Goal: Task Accomplishment & Management: Manage account settings

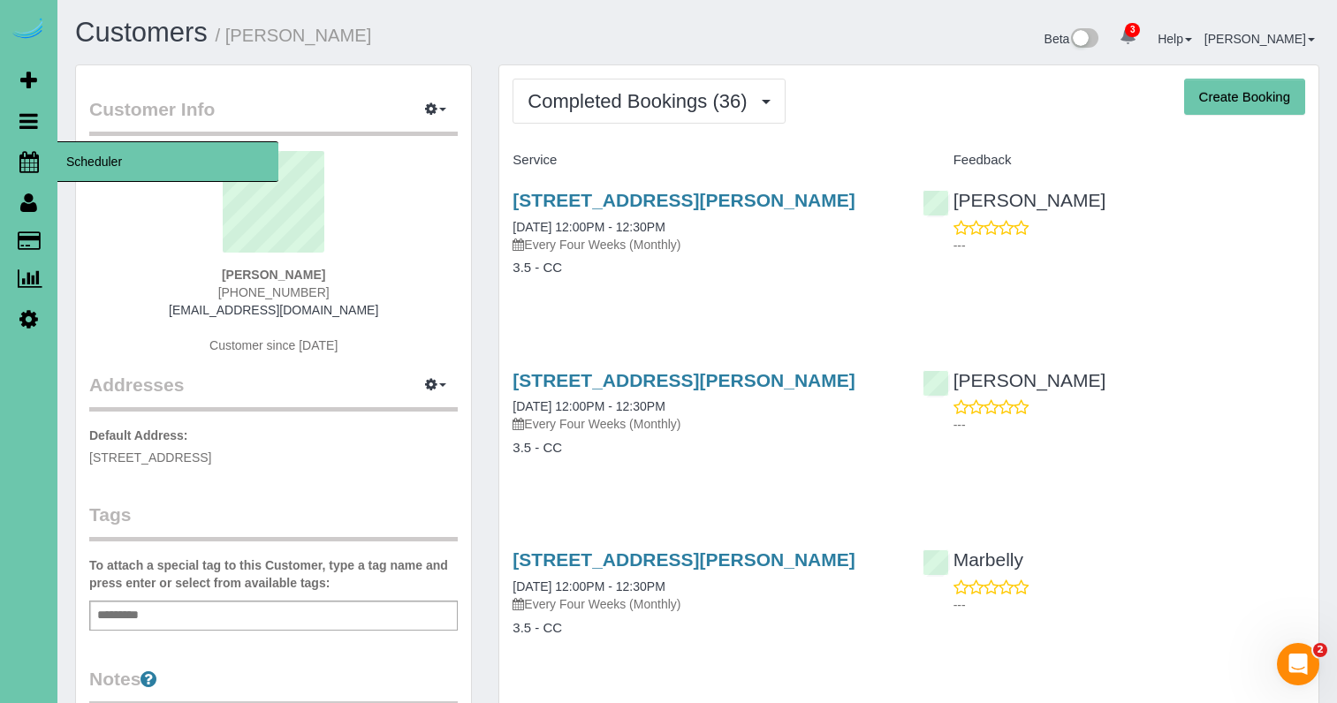
click at [39, 166] on link "Scheduler" at bounding box center [28, 161] width 57 height 41
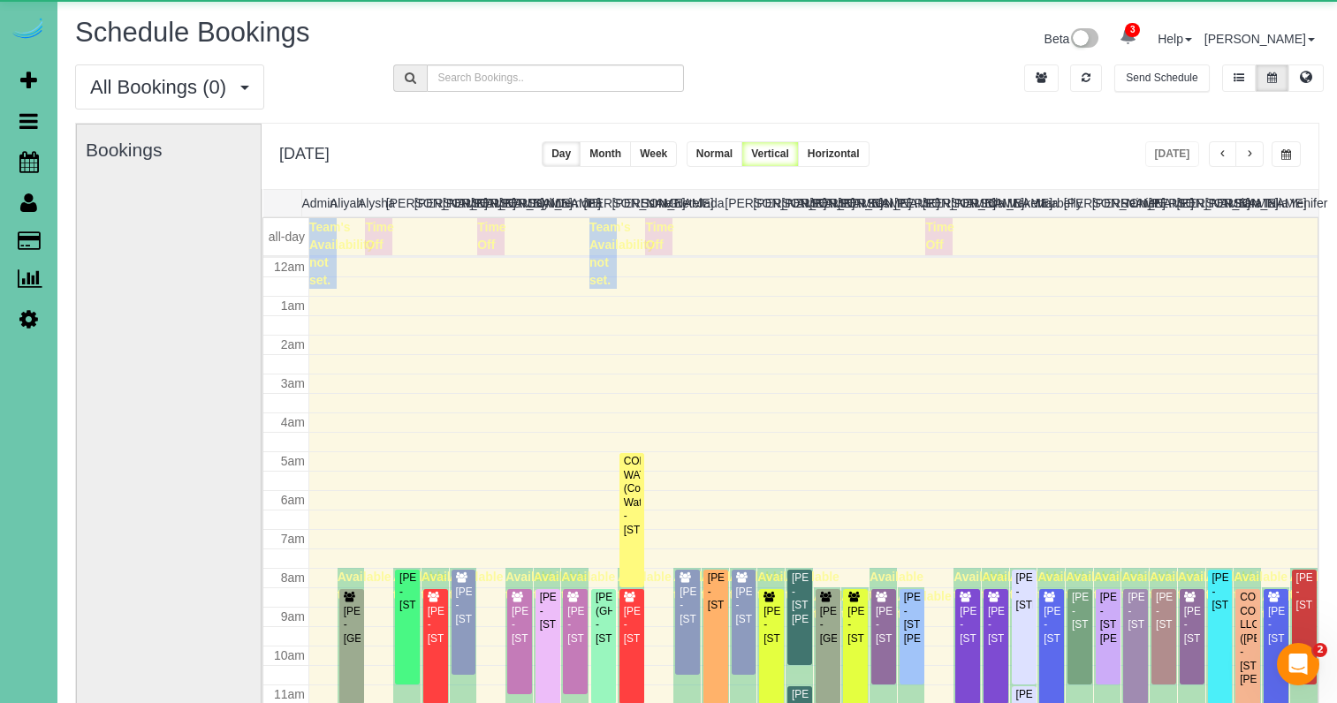
scroll to position [234, 0]
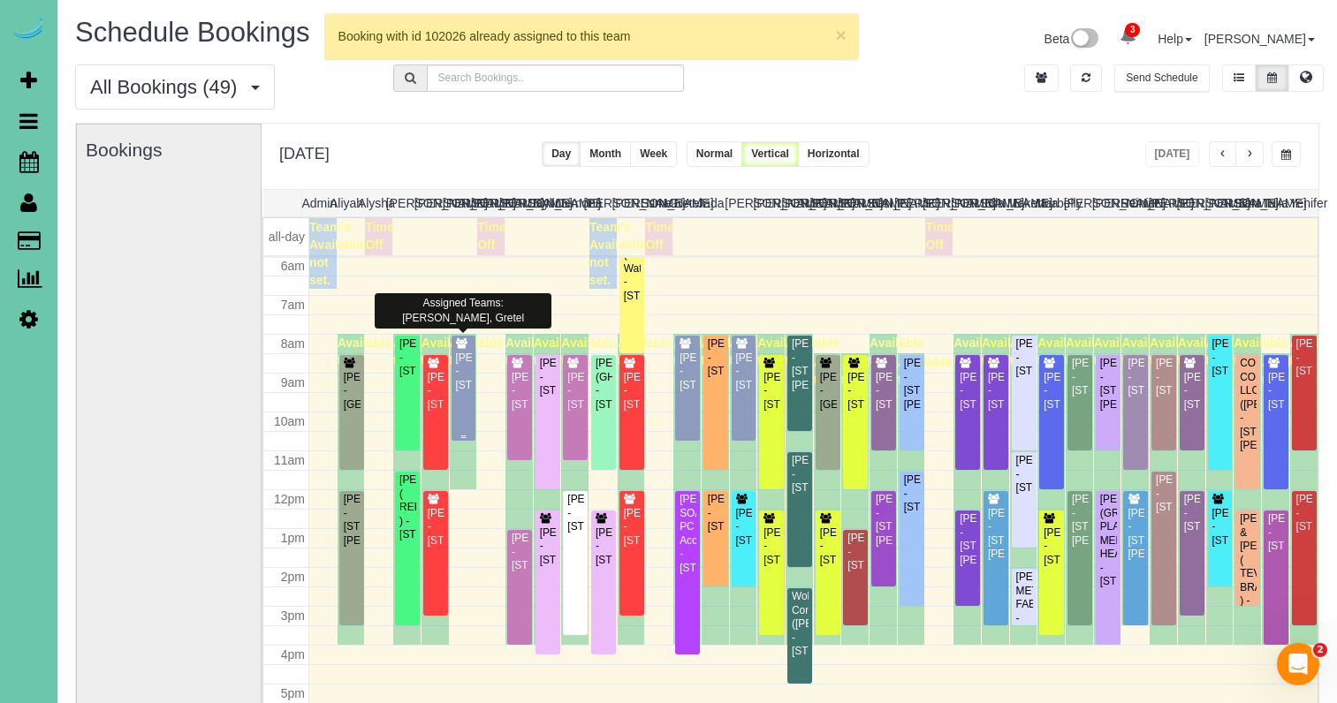
click at [470, 366] on div "Amy Becker - 17624 N Reflection Cir, Bennington, NE 68007" at bounding box center [464, 372] width 18 height 41
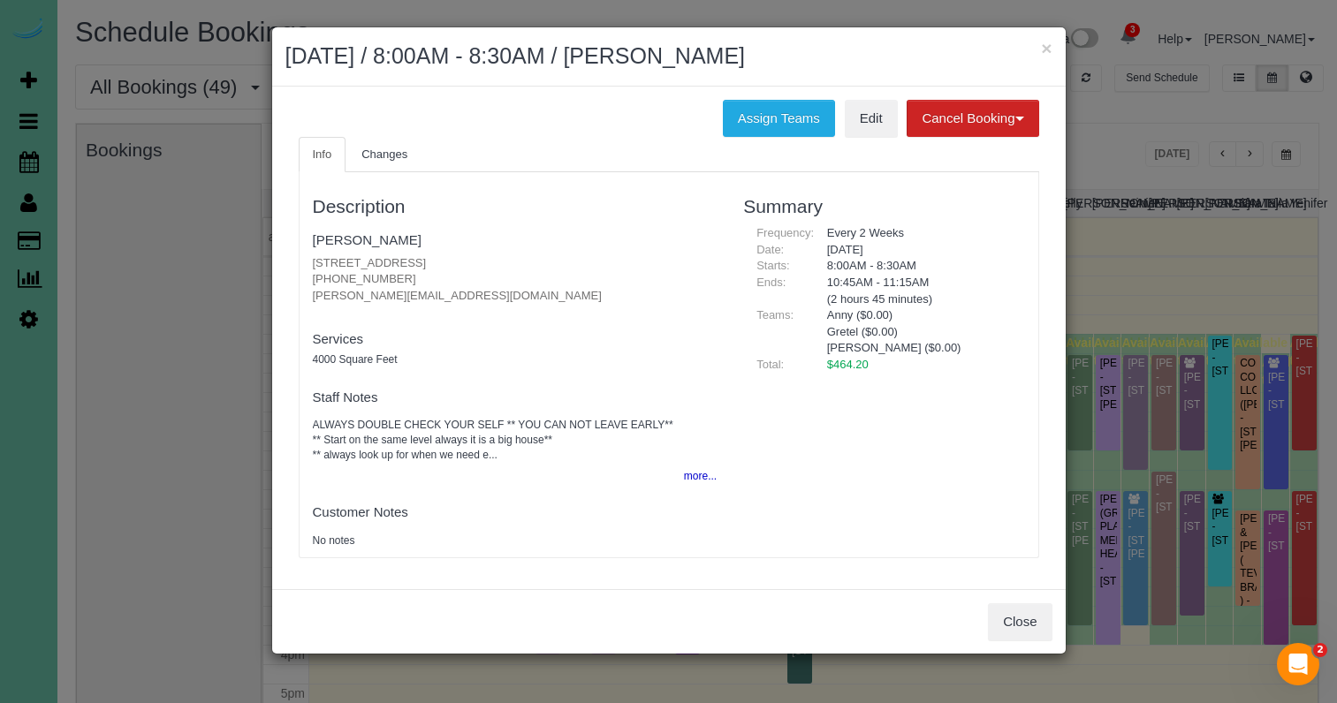
click at [683, 464] on button "more..." at bounding box center [694, 477] width 43 height 26
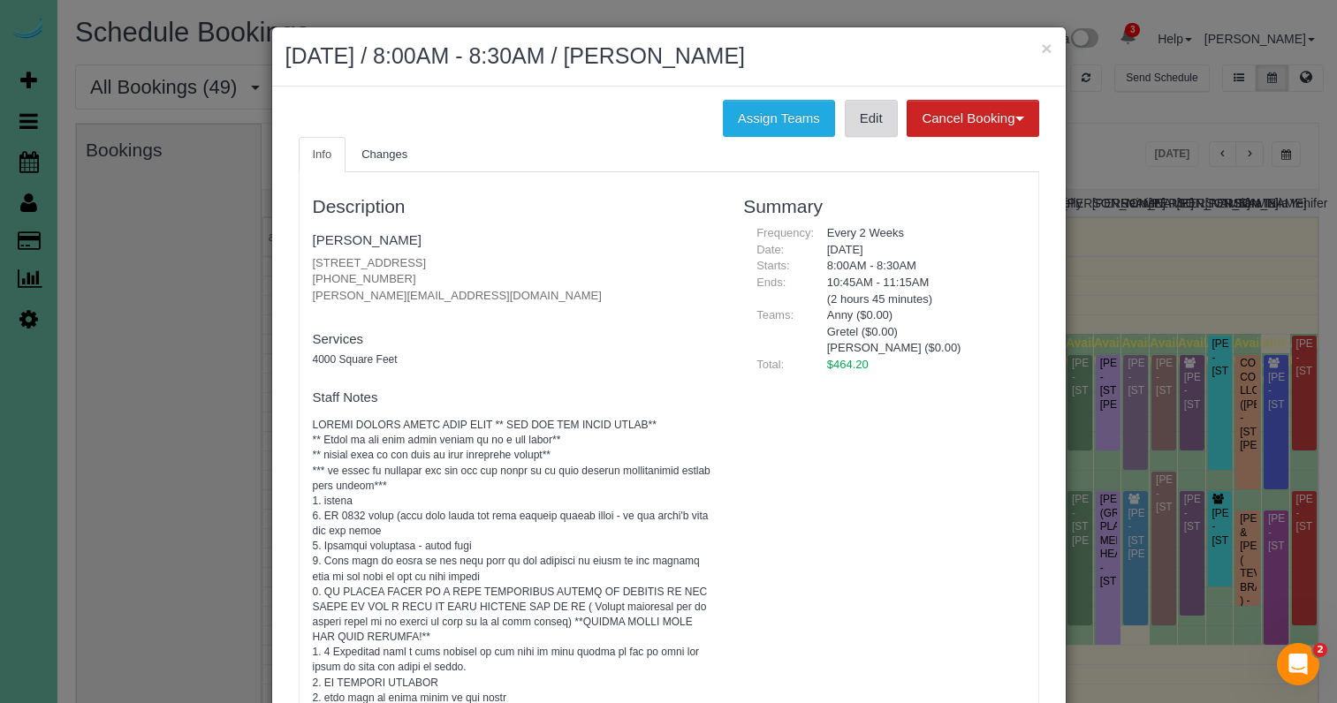
scroll to position [0, 0]
click at [861, 127] on link "Edit" at bounding box center [871, 118] width 53 height 37
click at [360, 244] on link "Amy Becker" at bounding box center [367, 239] width 109 height 15
drag, startPoint x: 1044, startPoint y: 52, endPoint x: 865, endPoint y: 64, distance: 179.8
click at [1044, 52] on button "×" at bounding box center [1046, 48] width 11 height 19
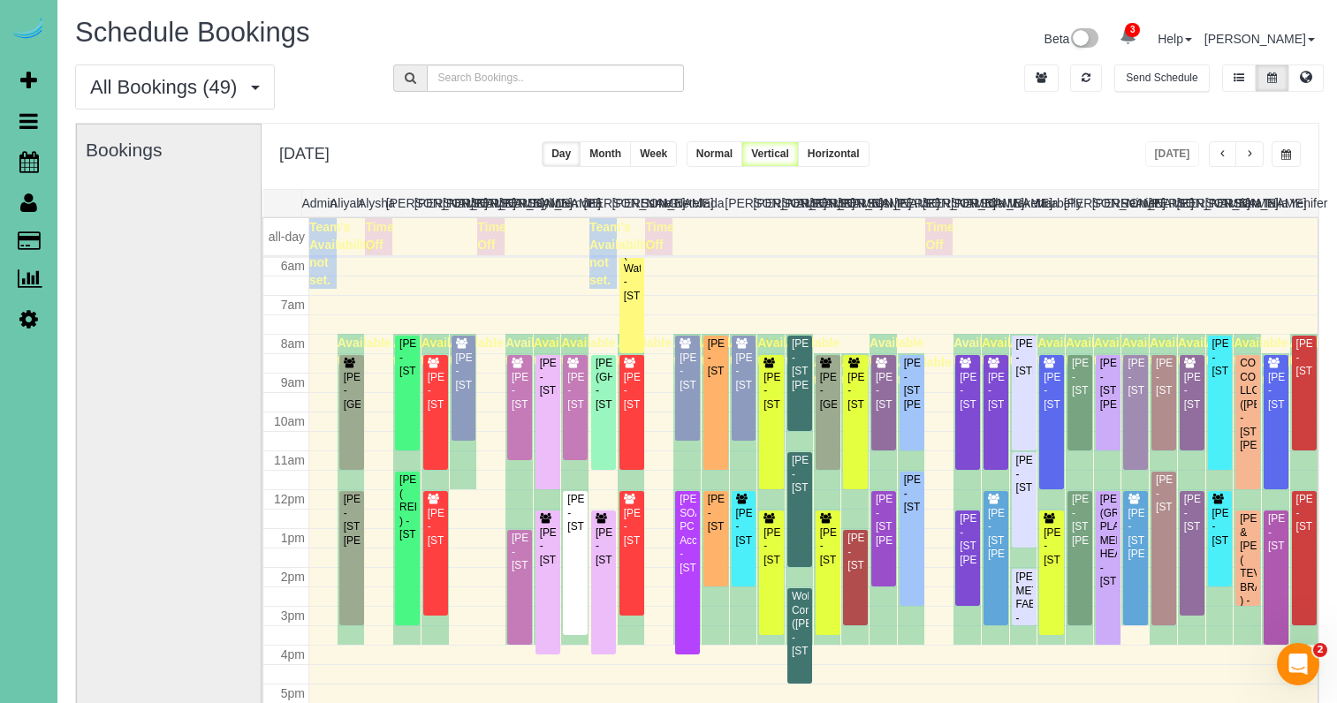
click at [30, 315] on icon at bounding box center [28, 318] width 19 height 21
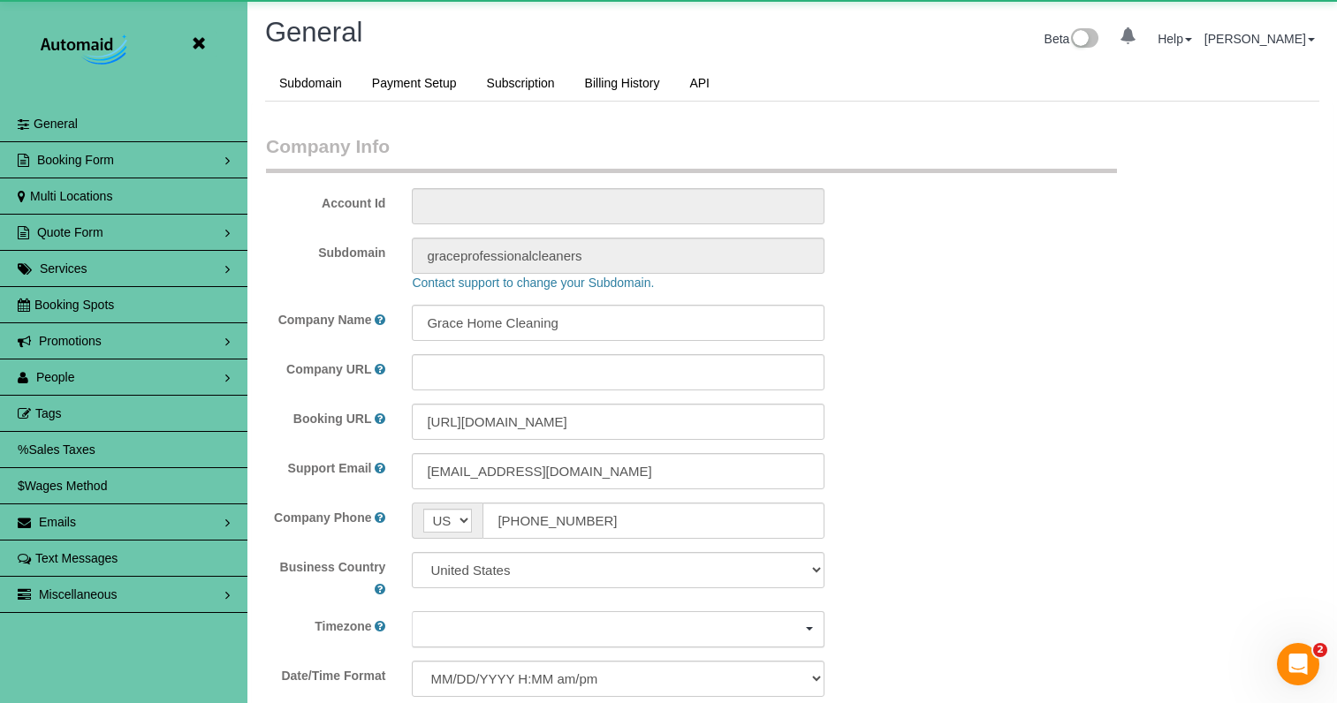
scroll to position [3826, 1337]
select select "5796"
click at [62, 384] on link "People" at bounding box center [123, 377] width 247 height 35
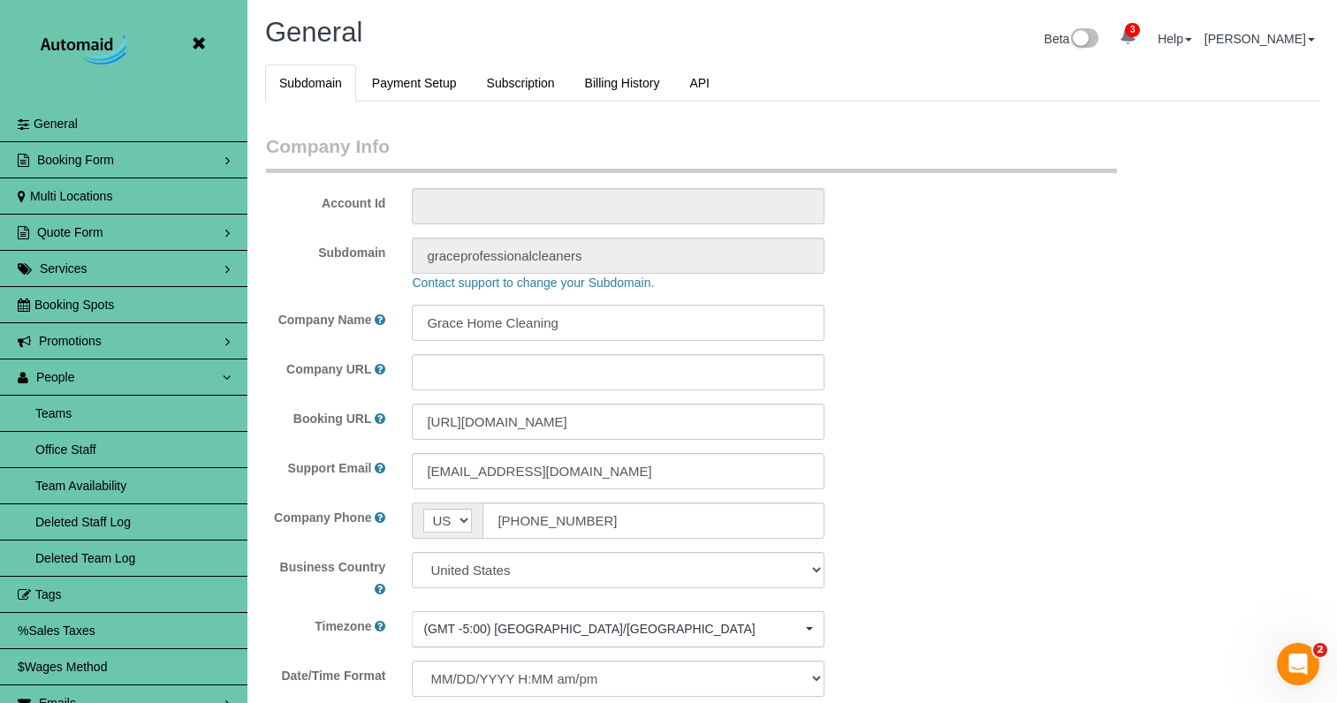
click at [100, 484] on link "Team Availability" at bounding box center [123, 485] width 247 height 35
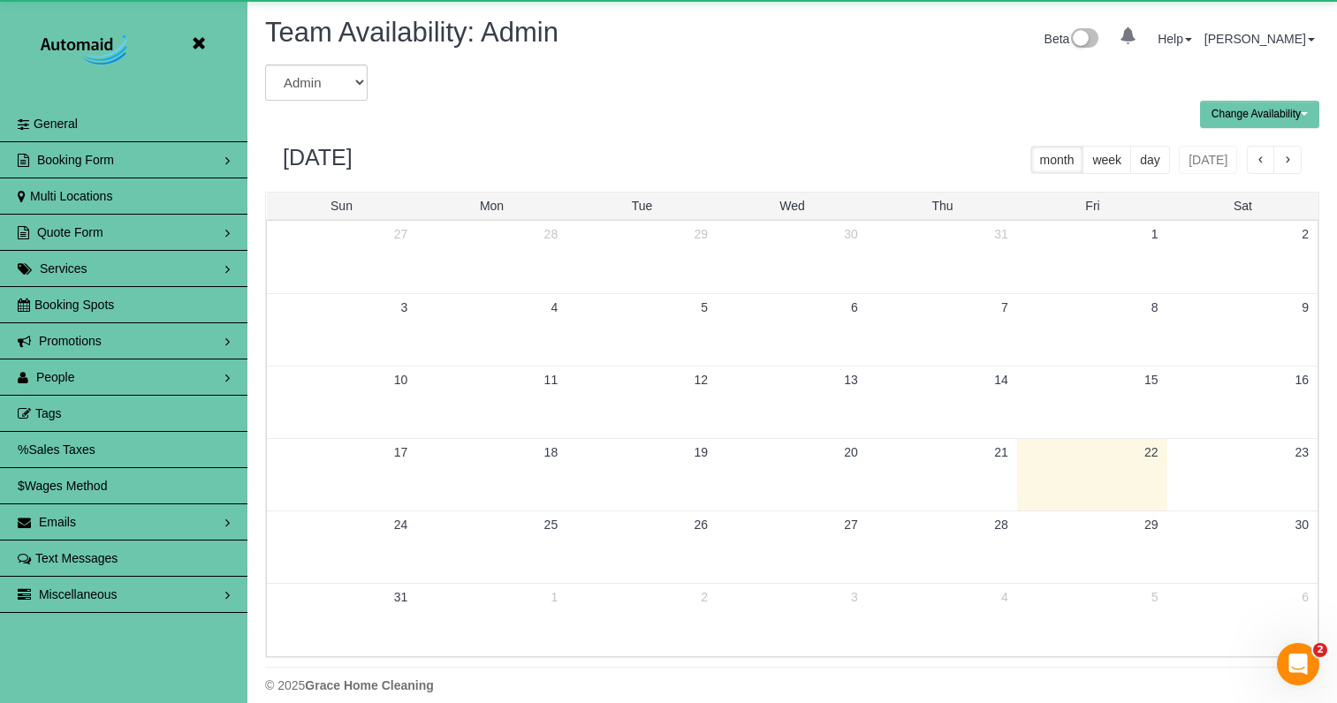
scroll to position [719, 1337]
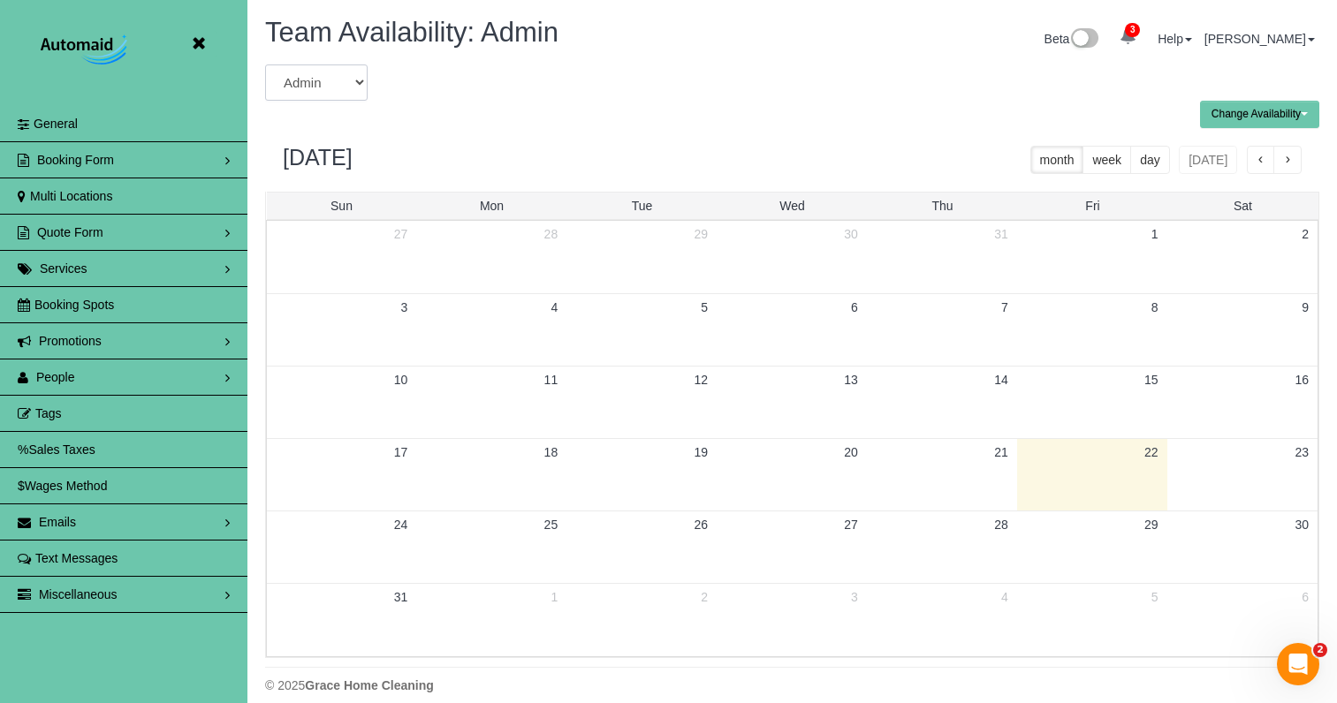
select select "number:3842"
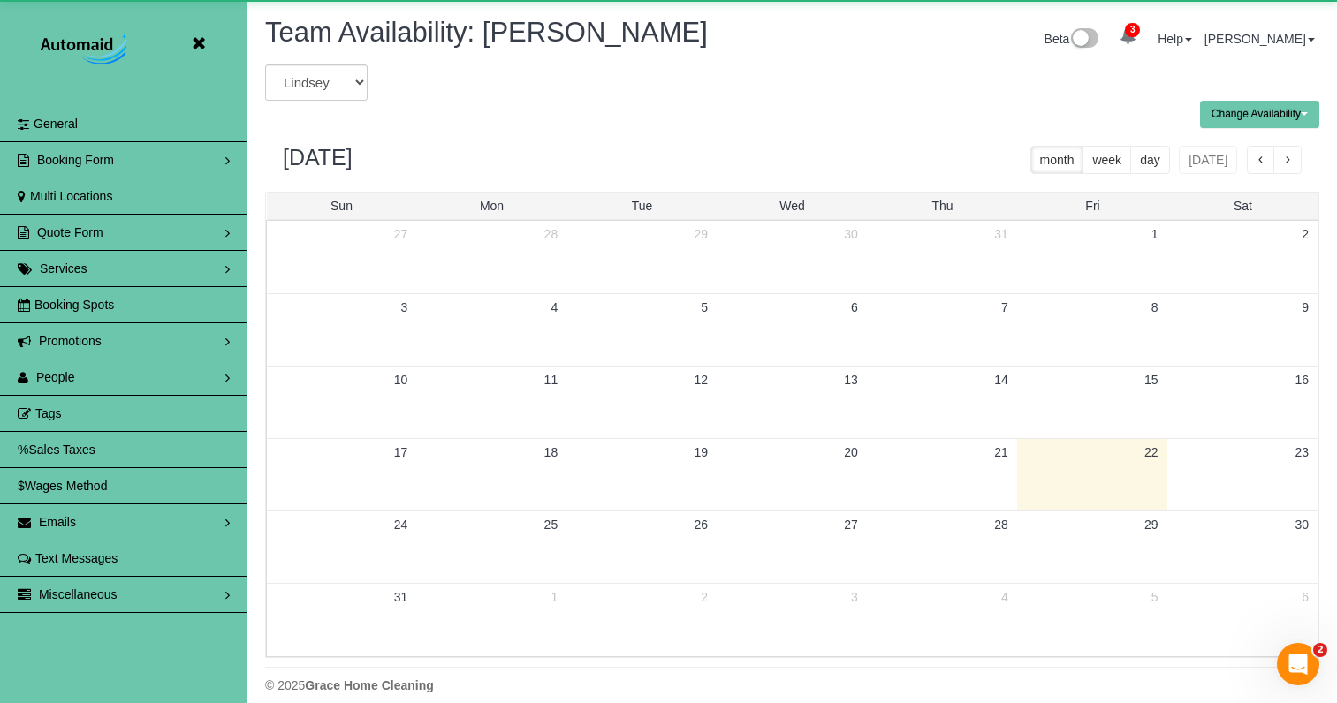
scroll to position [87630, 87014]
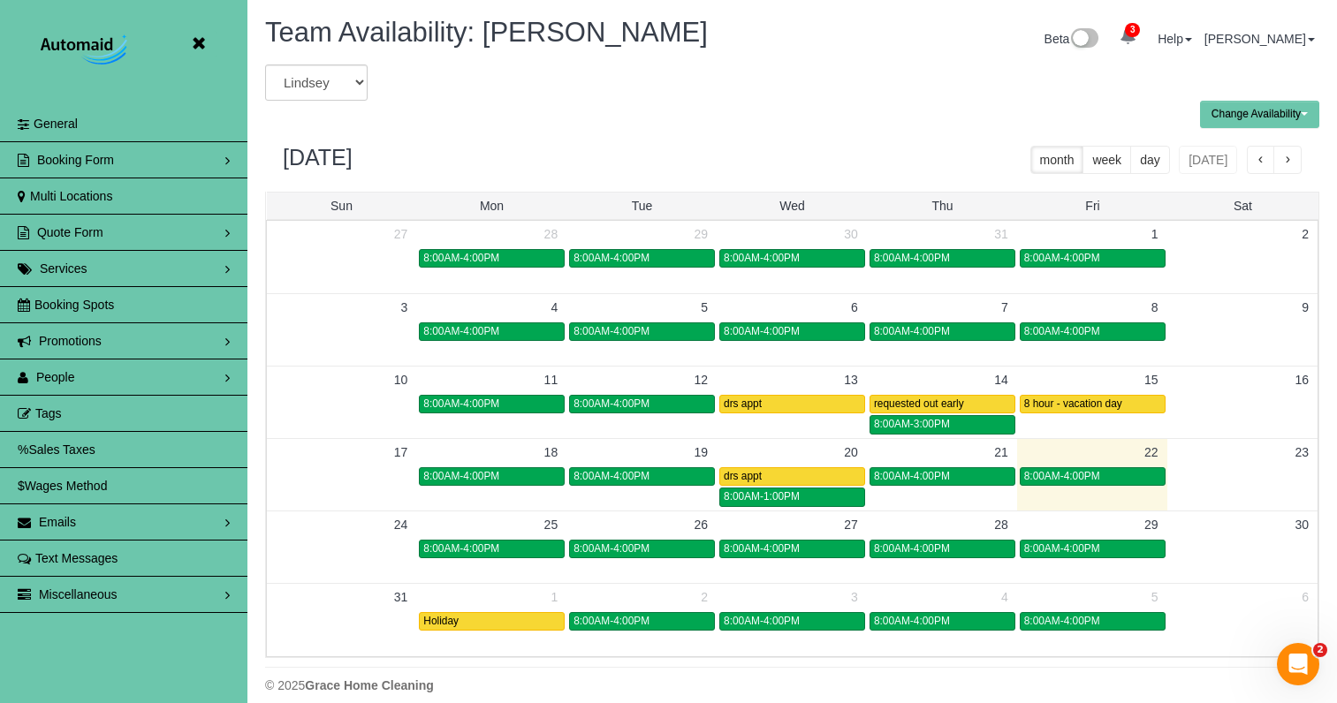
click at [1290, 155] on span "button" at bounding box center [1287, 161] width 9 height 12
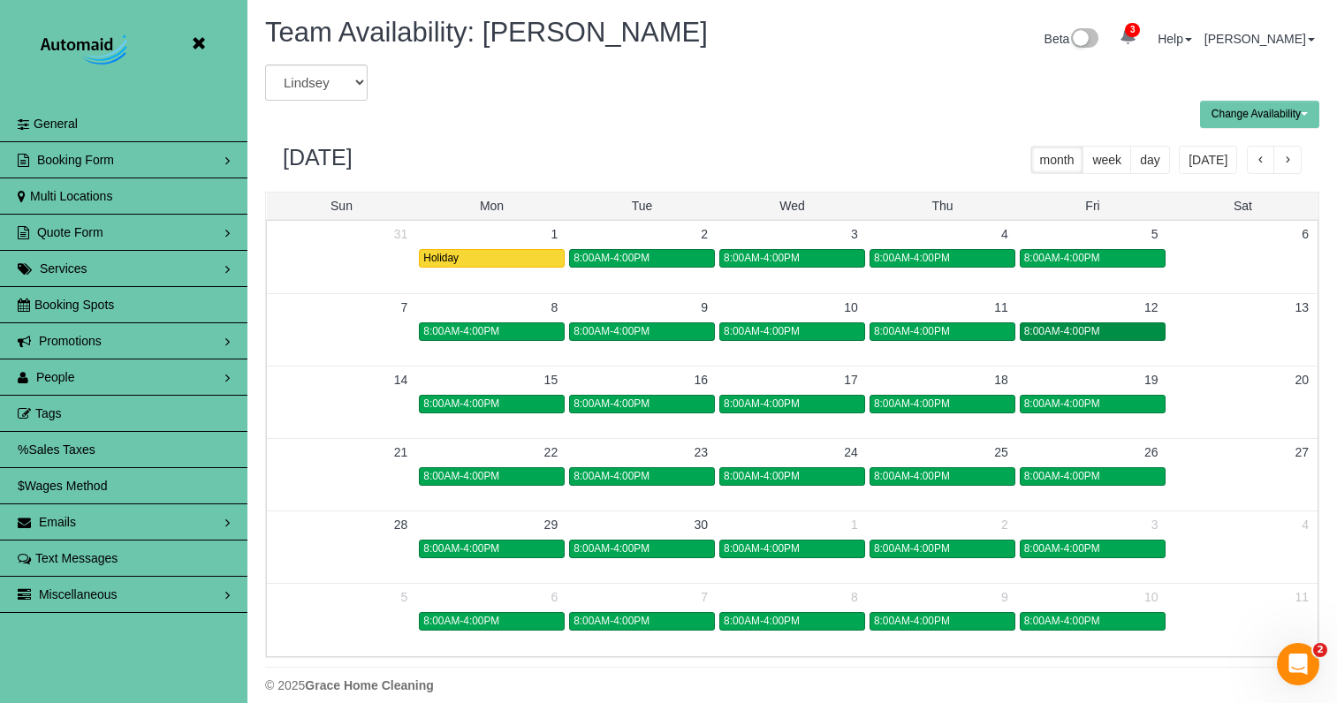
click at [1106, 336] on div "8:00AM-4:00PM" at bounding box center [1092, 331] width 137 height 13
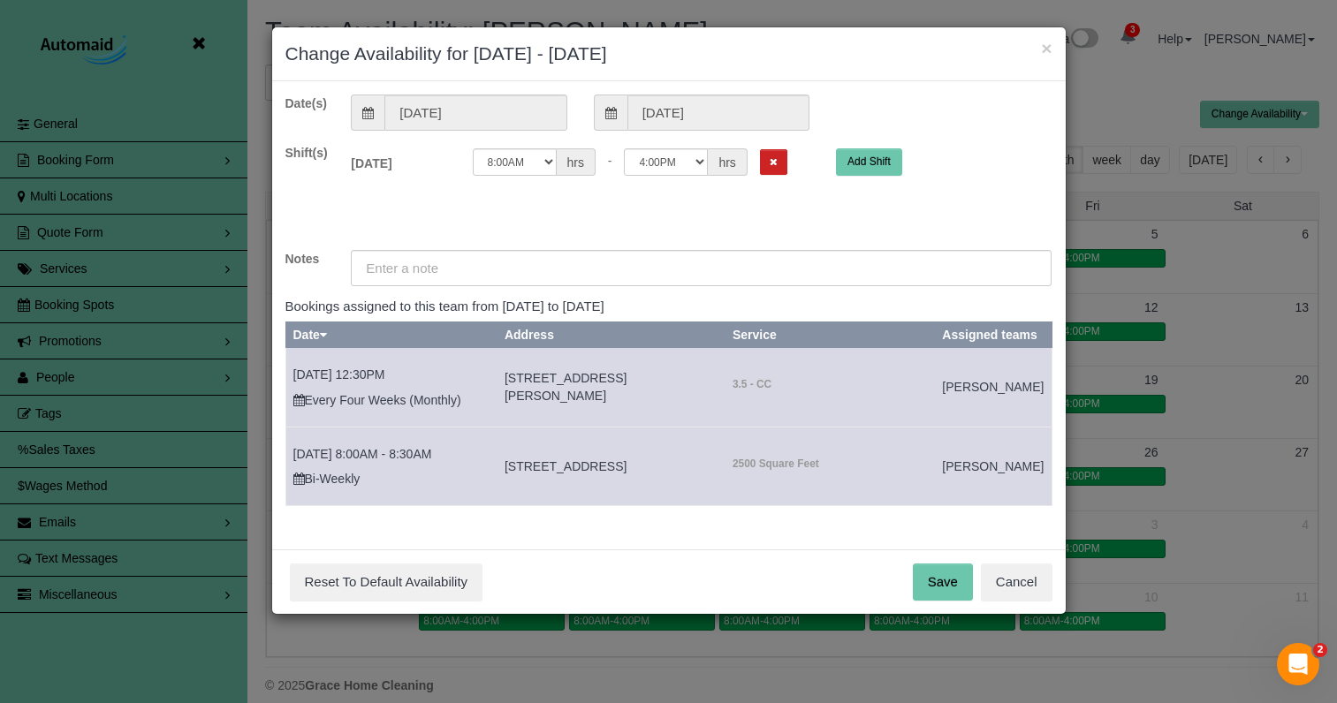
click at [770, 164] on icon "Remove Shift" at bounding box center [774, 162] width 8 height 10
click at [677, 264] on input "text" at bounding box center [701, 268] width 701 height 36
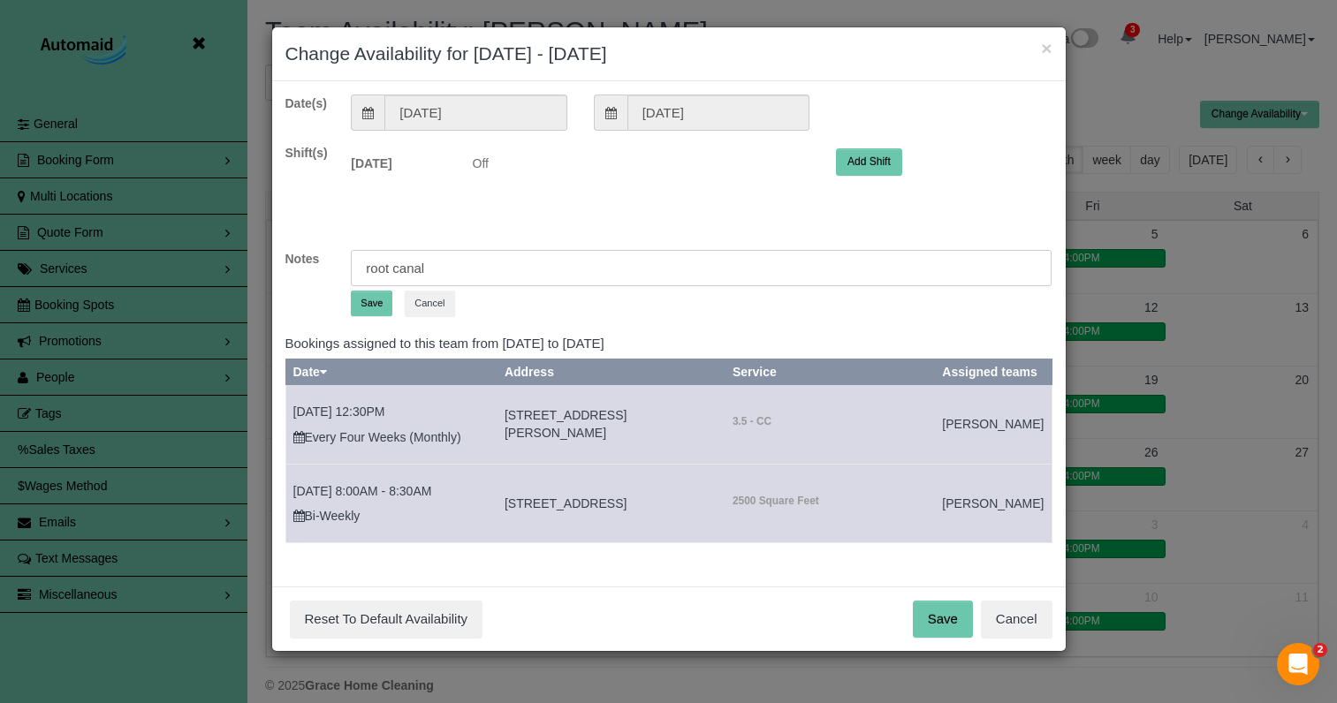
type input "root canal"
click at [383, 292] on button "Save" at bounding box center [372, 304] width 42 height 26
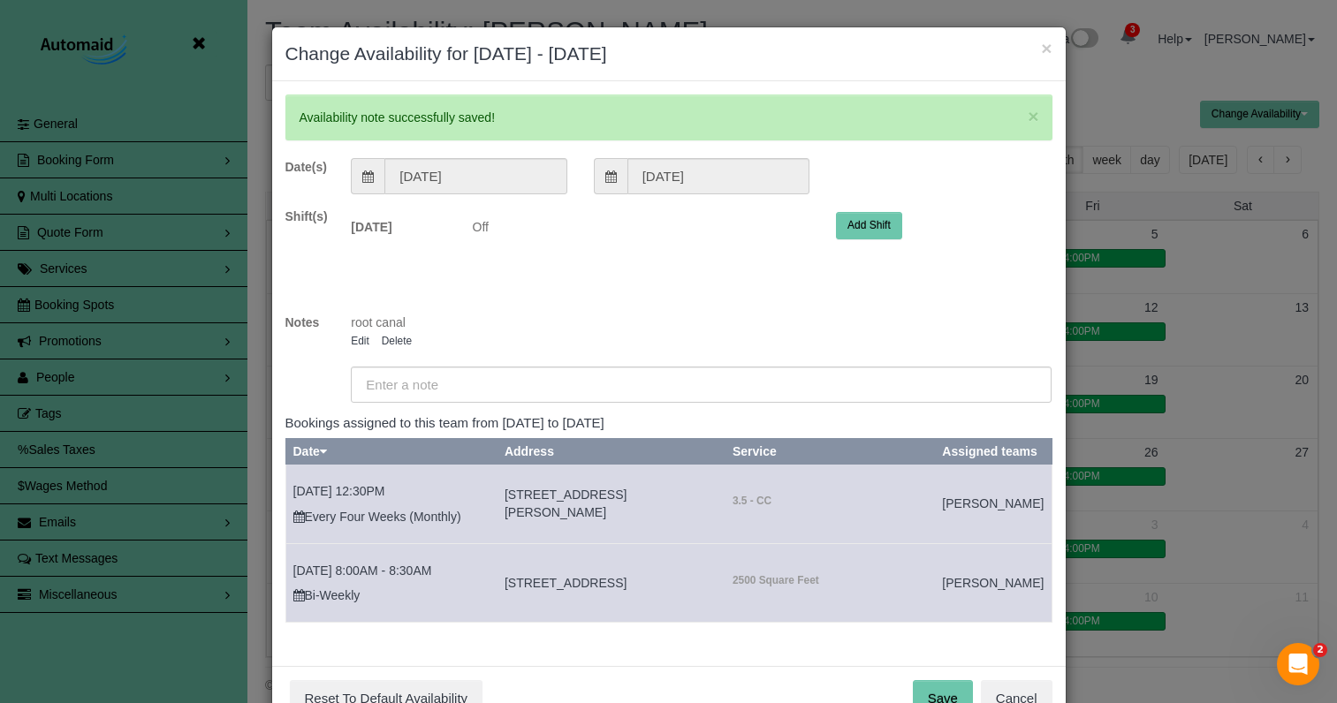
scroll to position [72, 0]
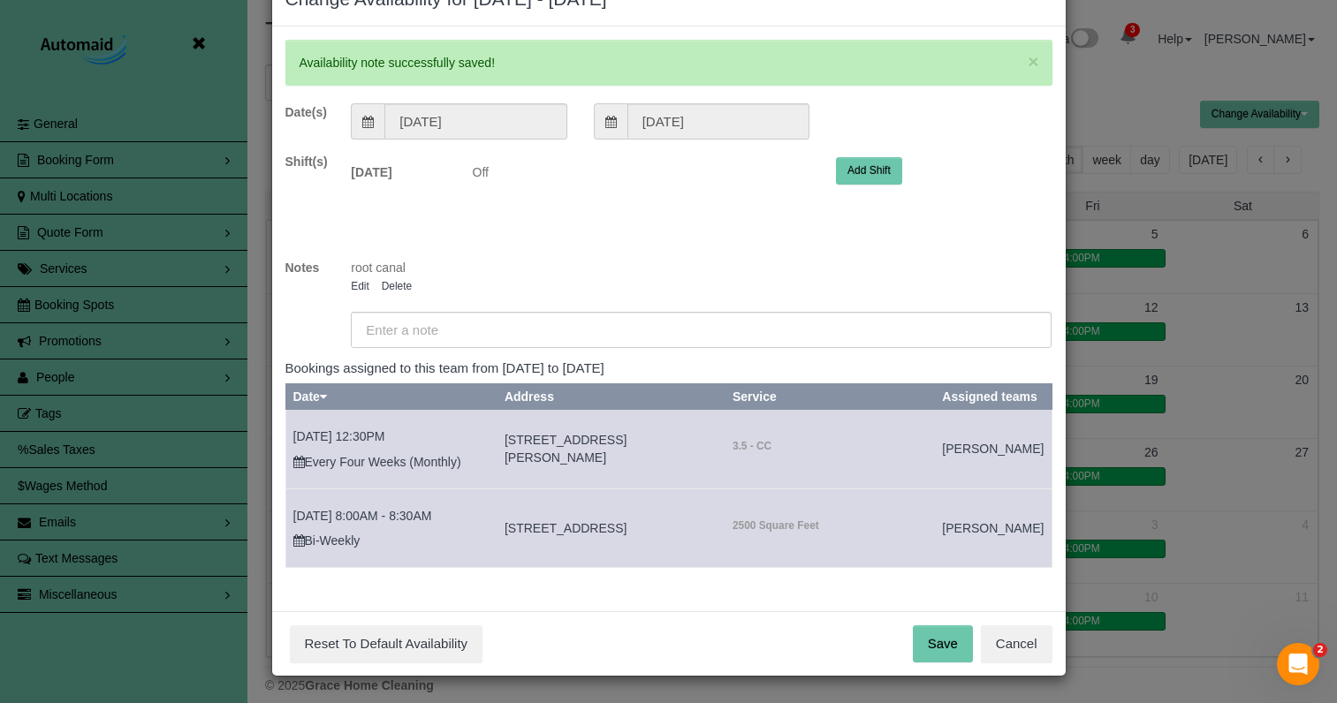
click at [939, 656] on button "Save" at bounding box center [943, 644] width 60 height 37
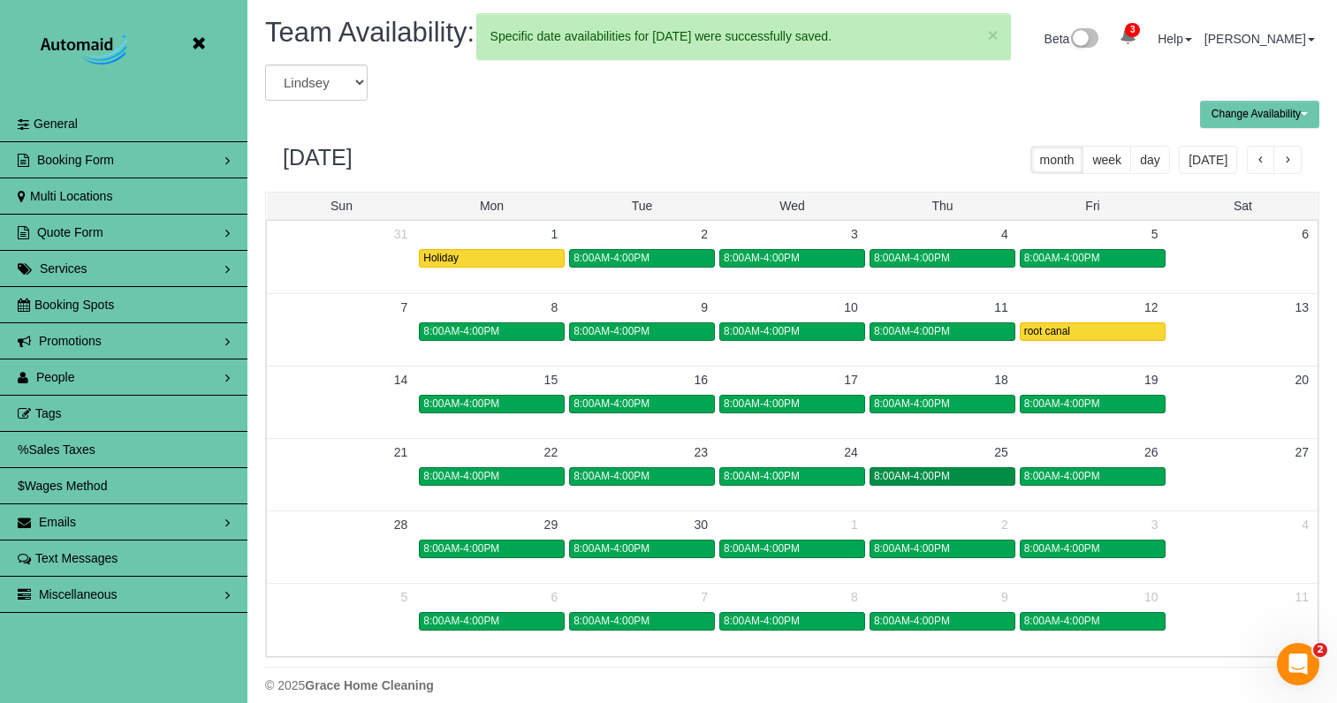
click at [903, 479] on span "8:00AM-4:00PM" at bounding box center [912, 476] width 76 height 12
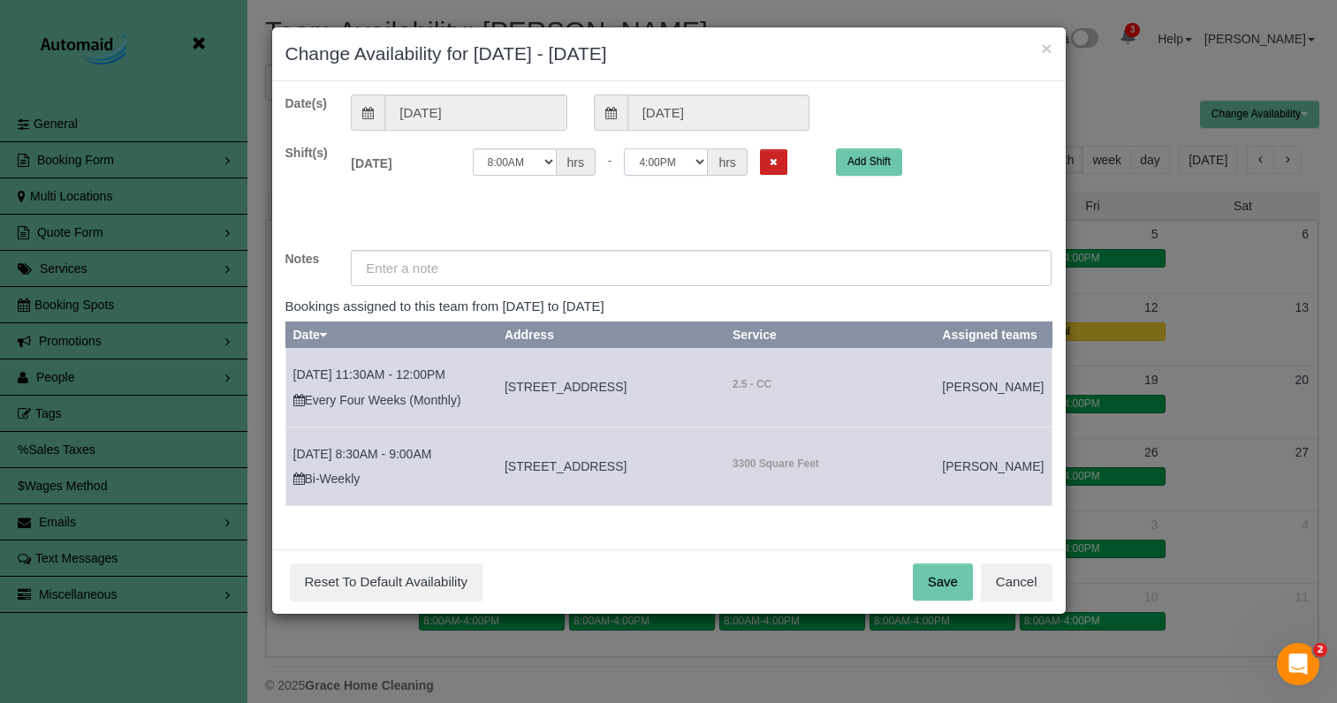
select select "string:14:00"
click at [547, 265] on input "text" at bounding box center [701, 268] width 701 height 36
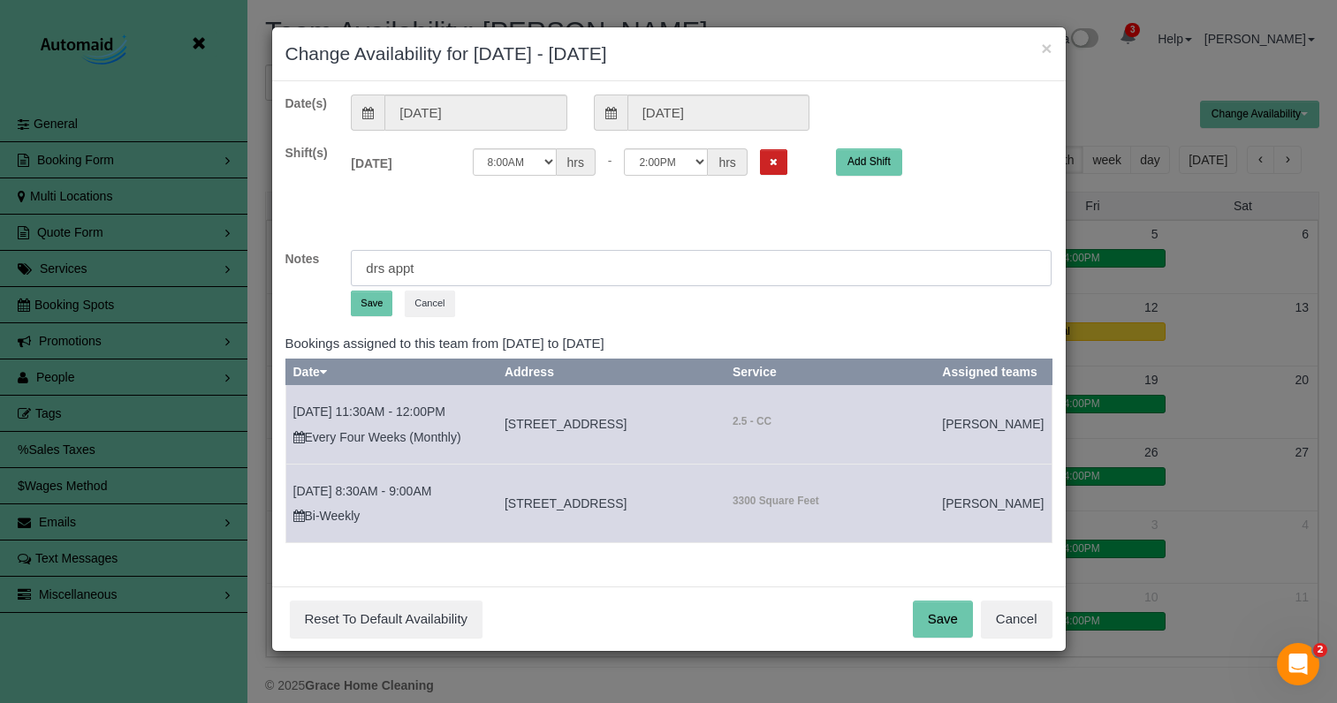
type input "drs appt"
drag, startPoint x: 391, startPoint y: 305, endPoint x: 403, endPoint y: 311, distance: 13.8
click at [391, 305] on button "Save" at bounding box center [372, 304] width 42 height 26
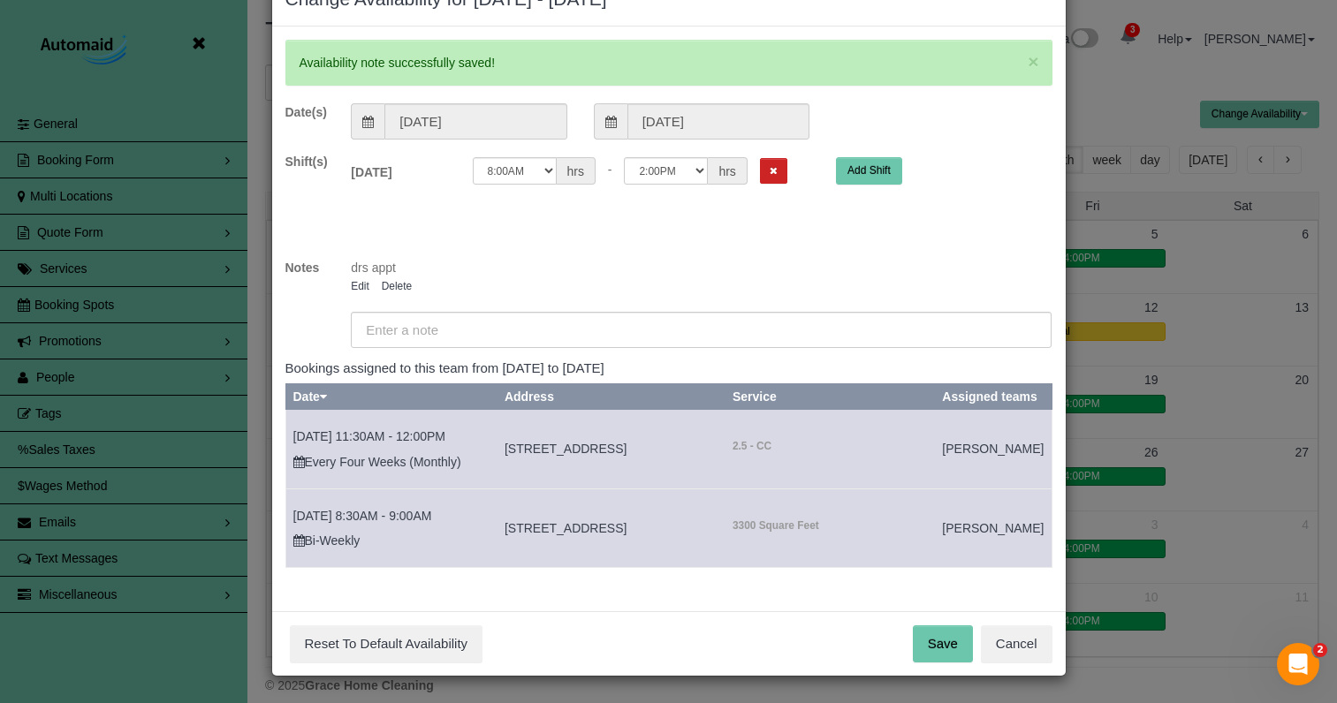
click at [958, 630] on button "Save" at bounding box center [943, 644] width 60 height 37
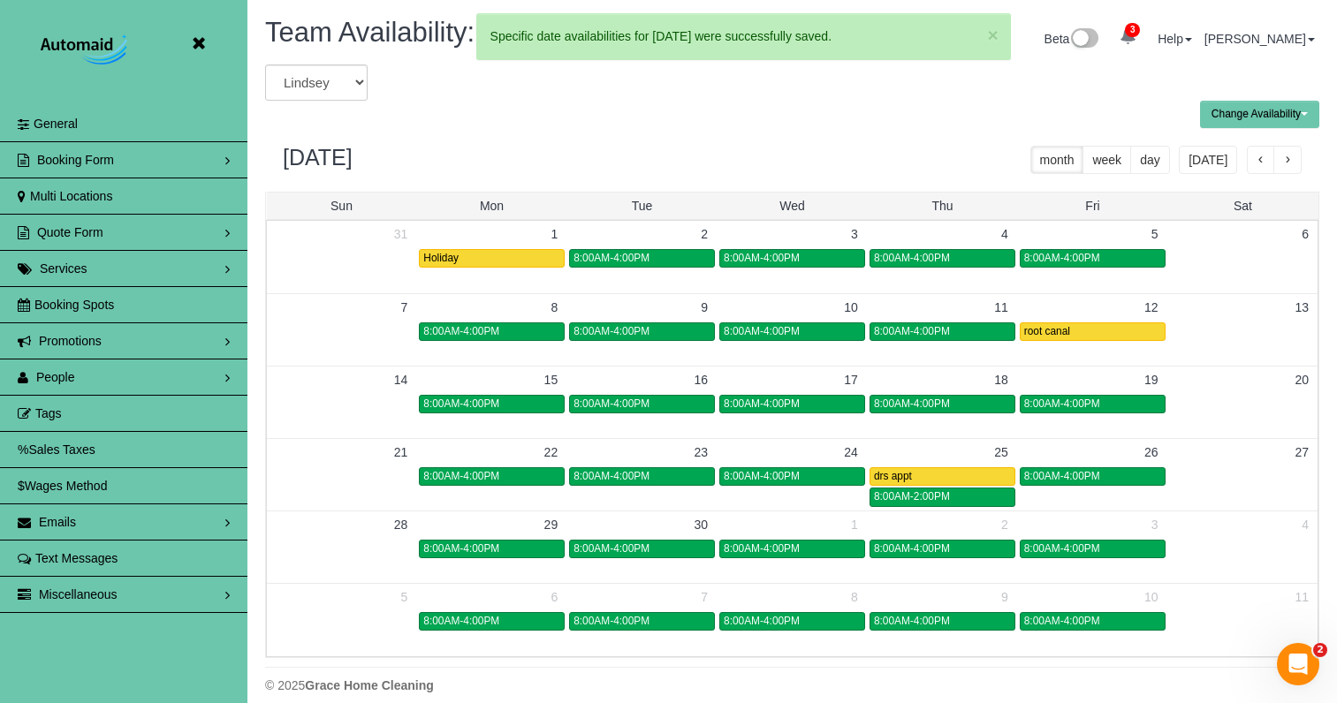
click at [201, 42] on icon at bounding box center [198, 44] width 22 height 22
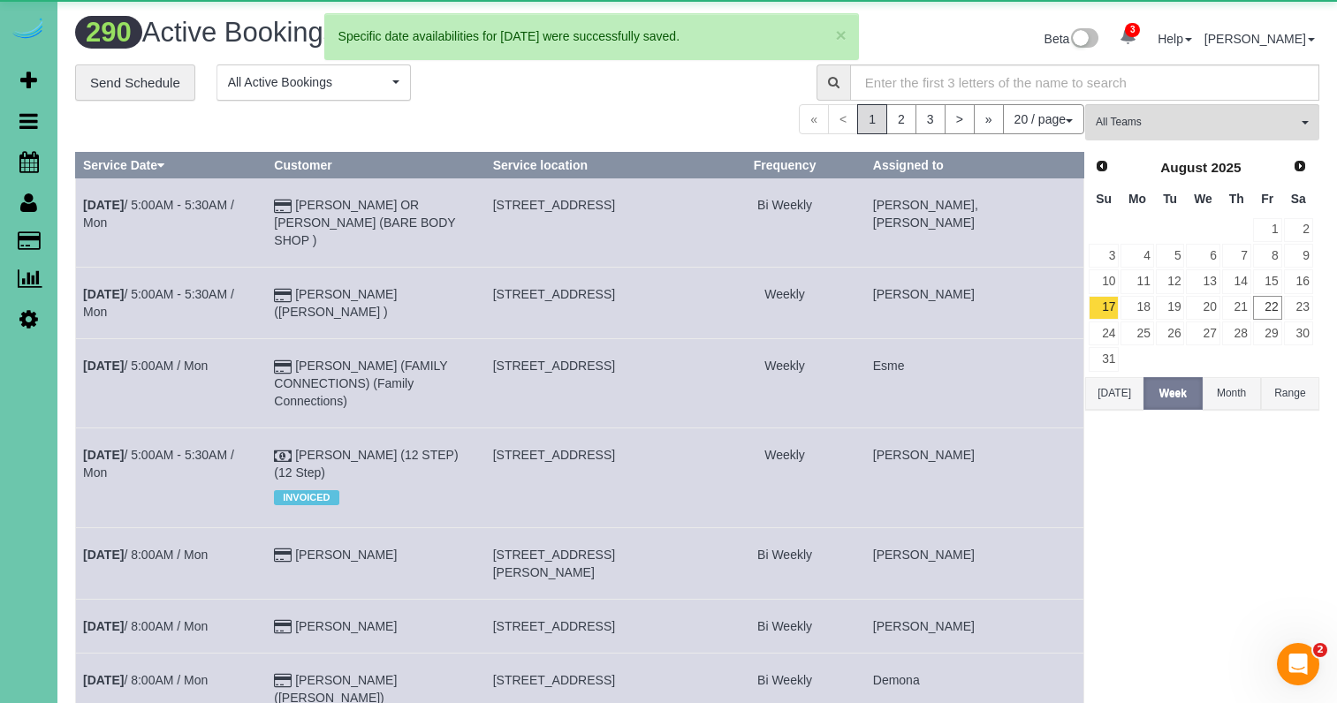
scroll to position [1539, 1337]
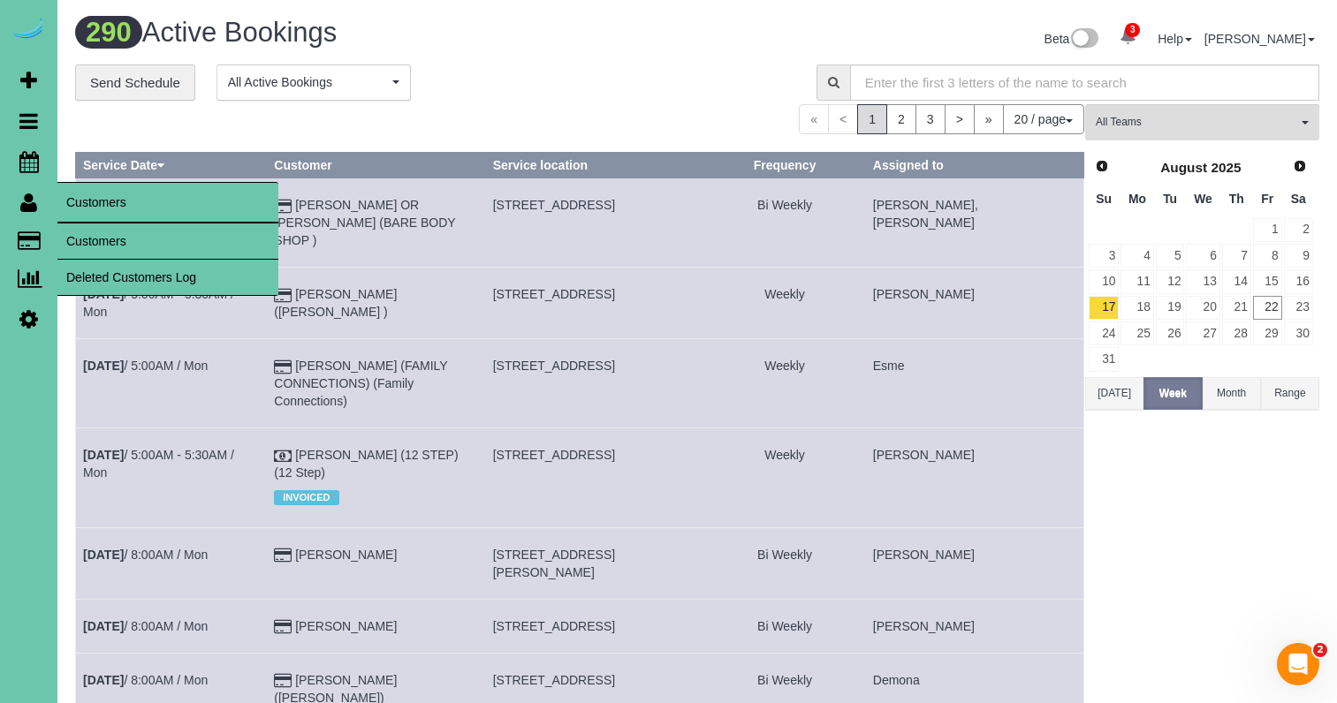
click at [113, 235] on link "Customers" at bounding box center [167, 241] width 221 height 35
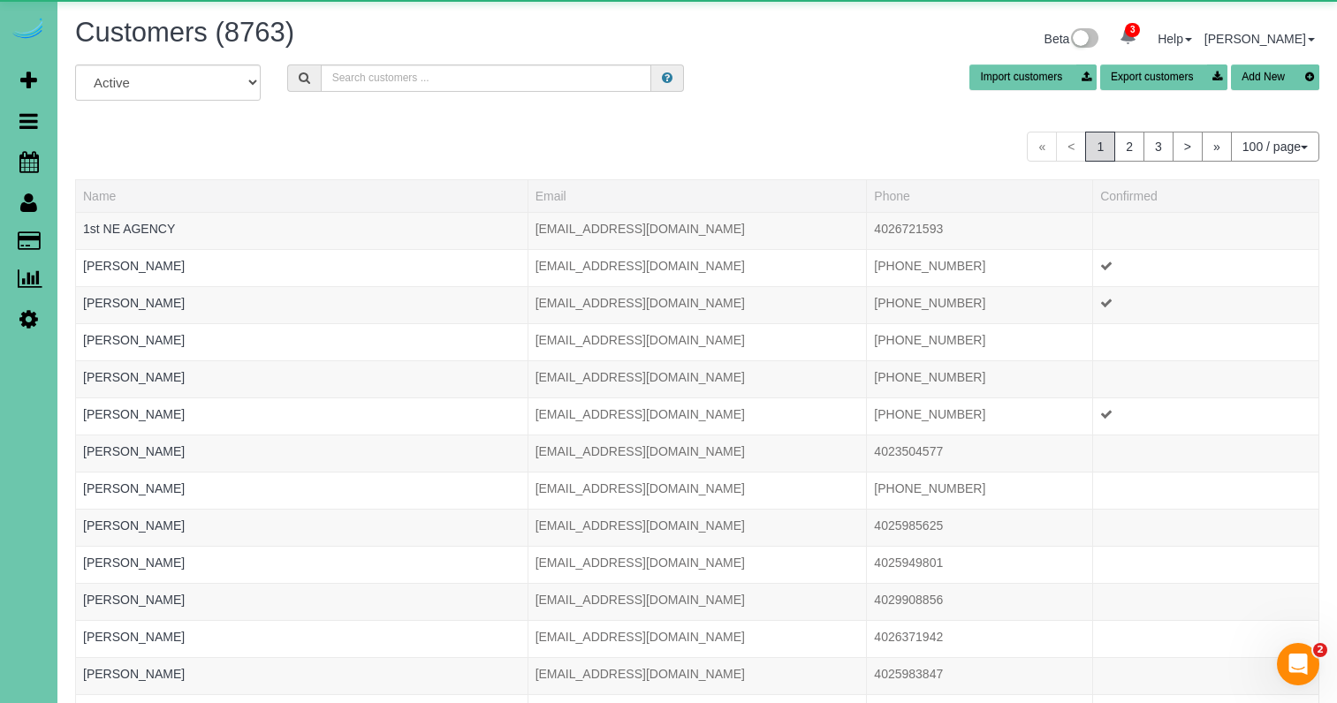
scroll to position [4050, 1337]
click at [433, 75] on input "text" at bounding box center [486, 77] width 330 height 27
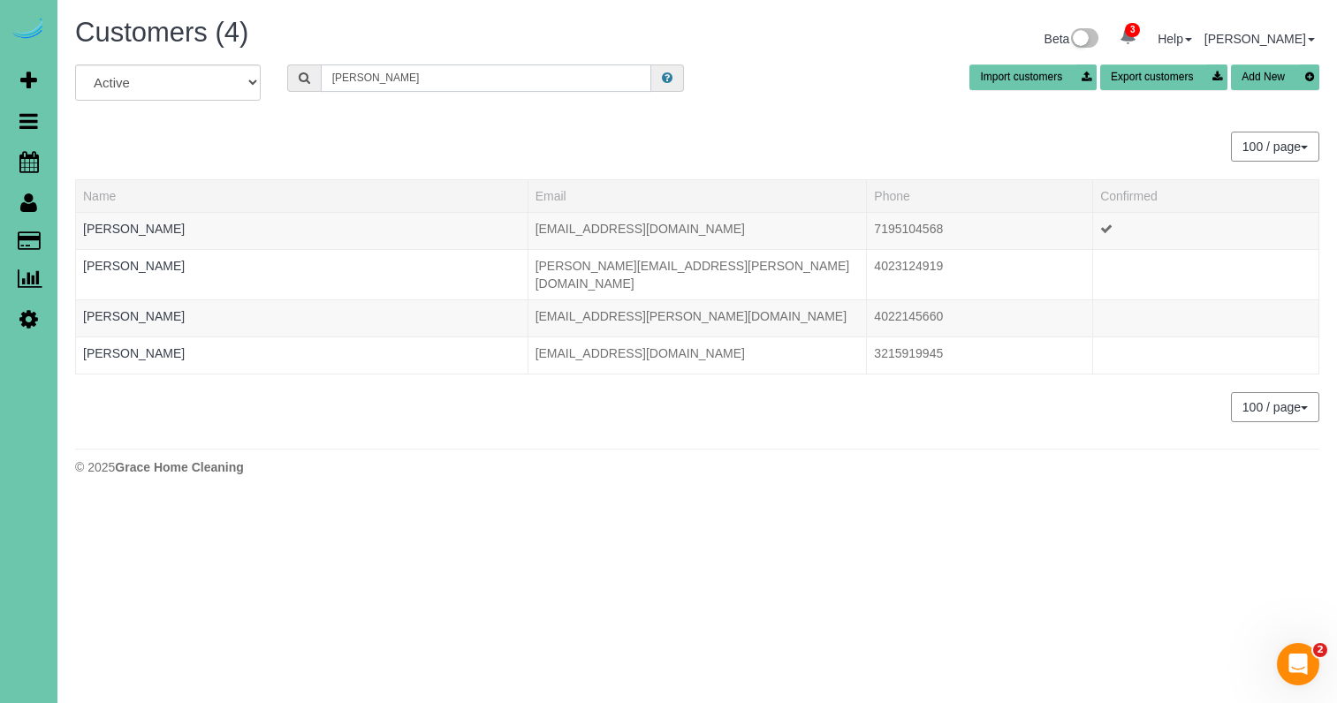
scroll to position [87862, 87014]
type input "Brandon w"
click at [42, 162] on link "Scheduler" at bounding box center [28, 161] width 57 height 41
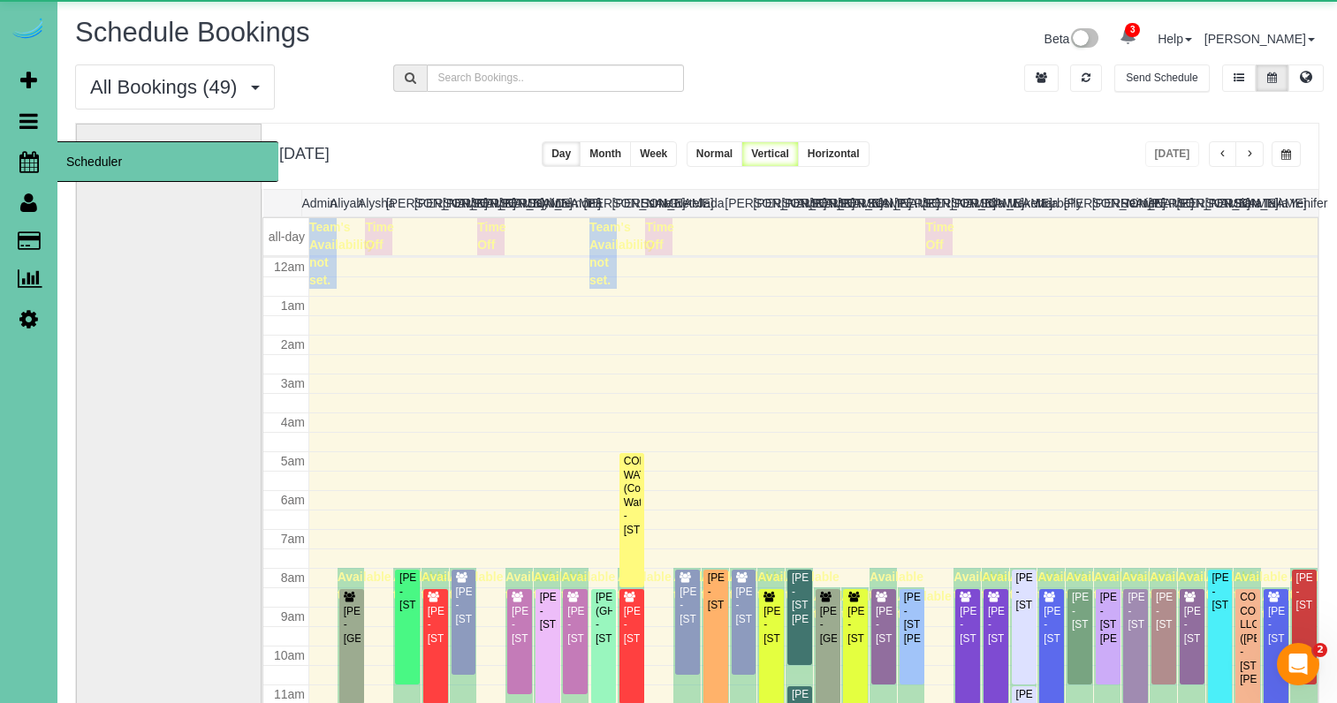
scroll to position [234, 0]
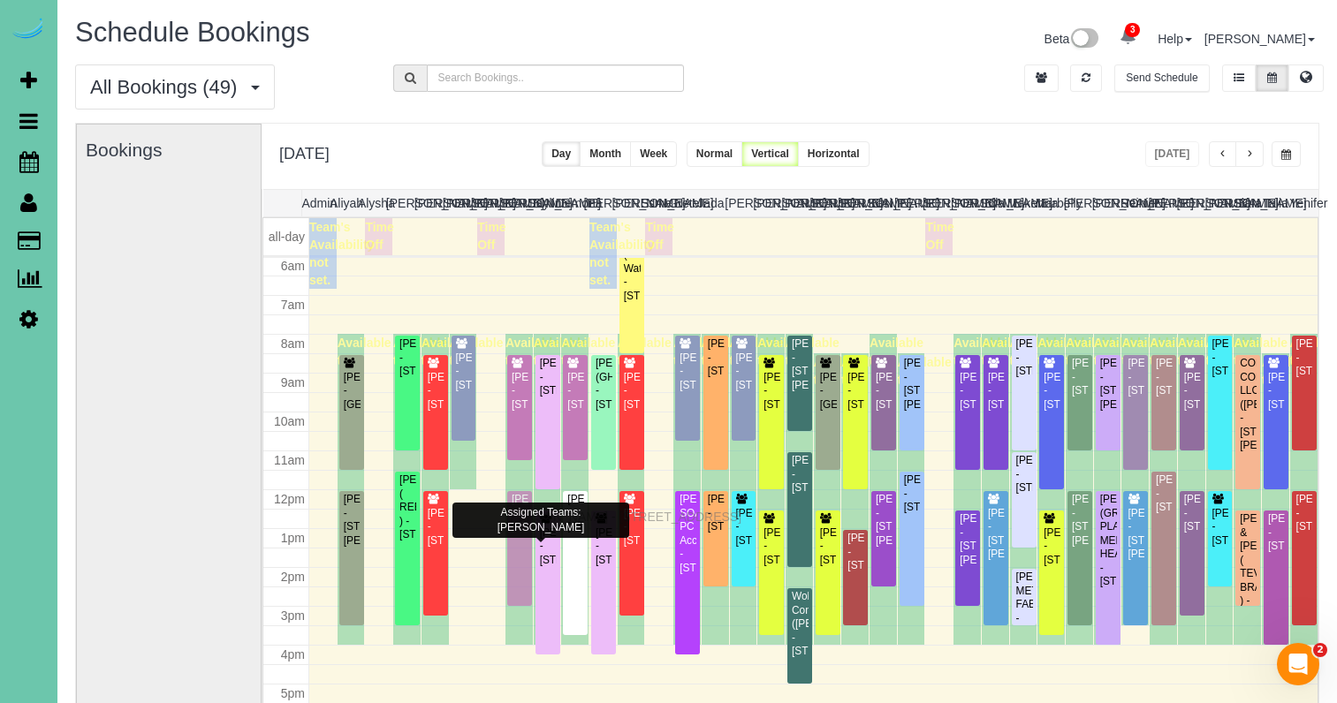
drag, startPoint x: 518, startPoint y: 553, endPoint x: 512, endPoint y: 514, distance: 39.4
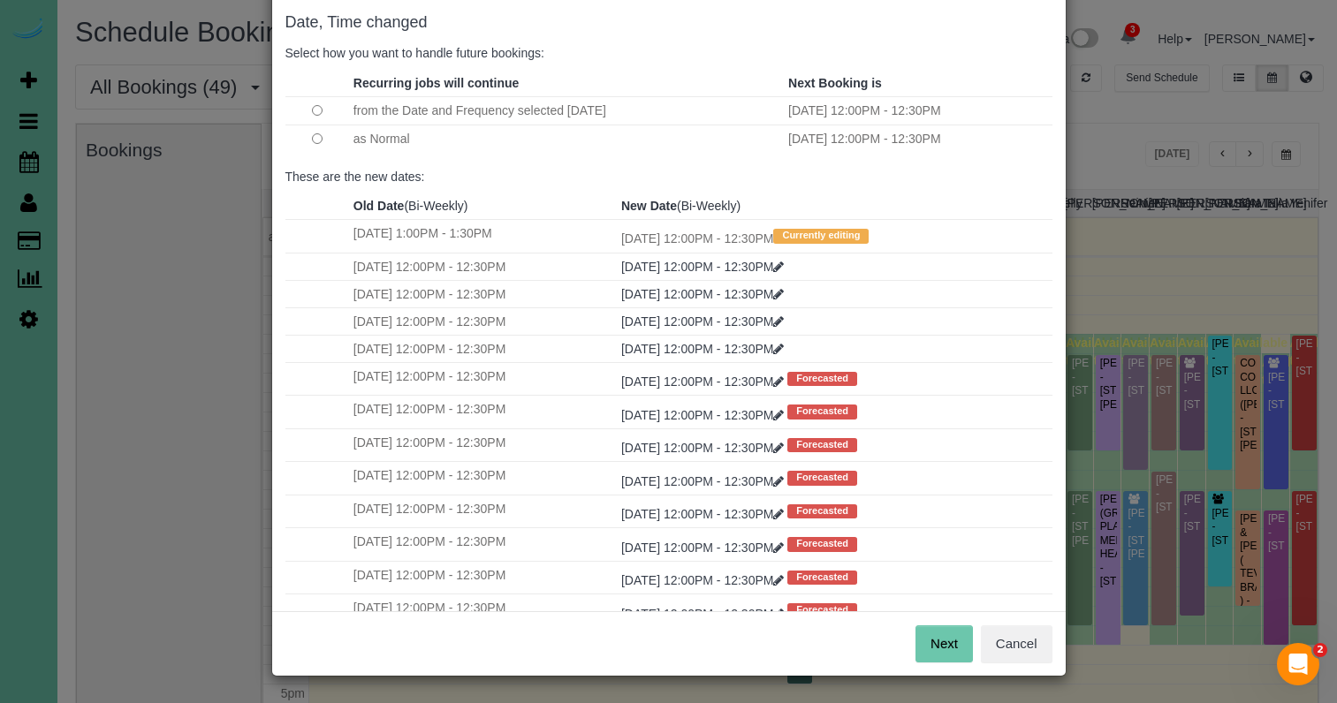
scroll to position [87, 0]
drag, startPoint x: 946, startPoint y: 638, endPoint x: 924, endPoint y: 635, distance: 22.2
click at [946, 638] on button "Next" at bounding box center [943, 644] width 57 height 37
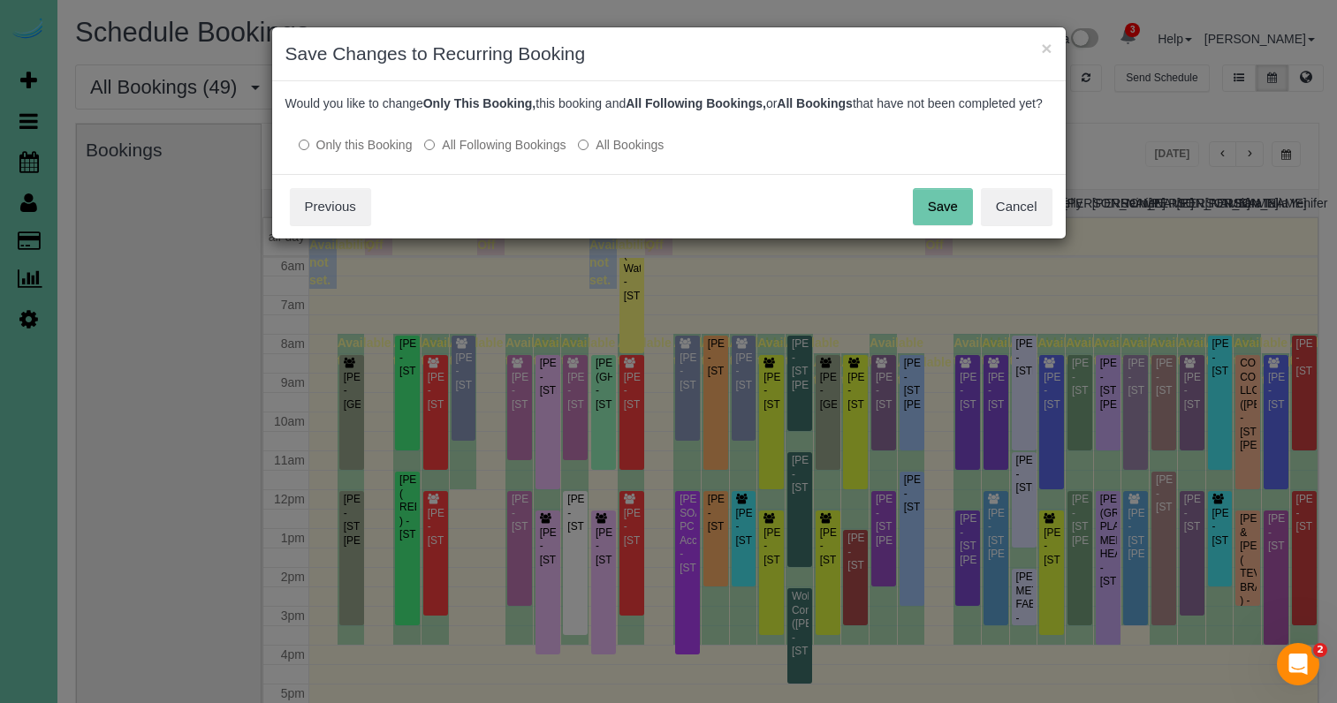
click at [955, 225] on button "Save" at bounding box center [943, 206] width 60 height 37
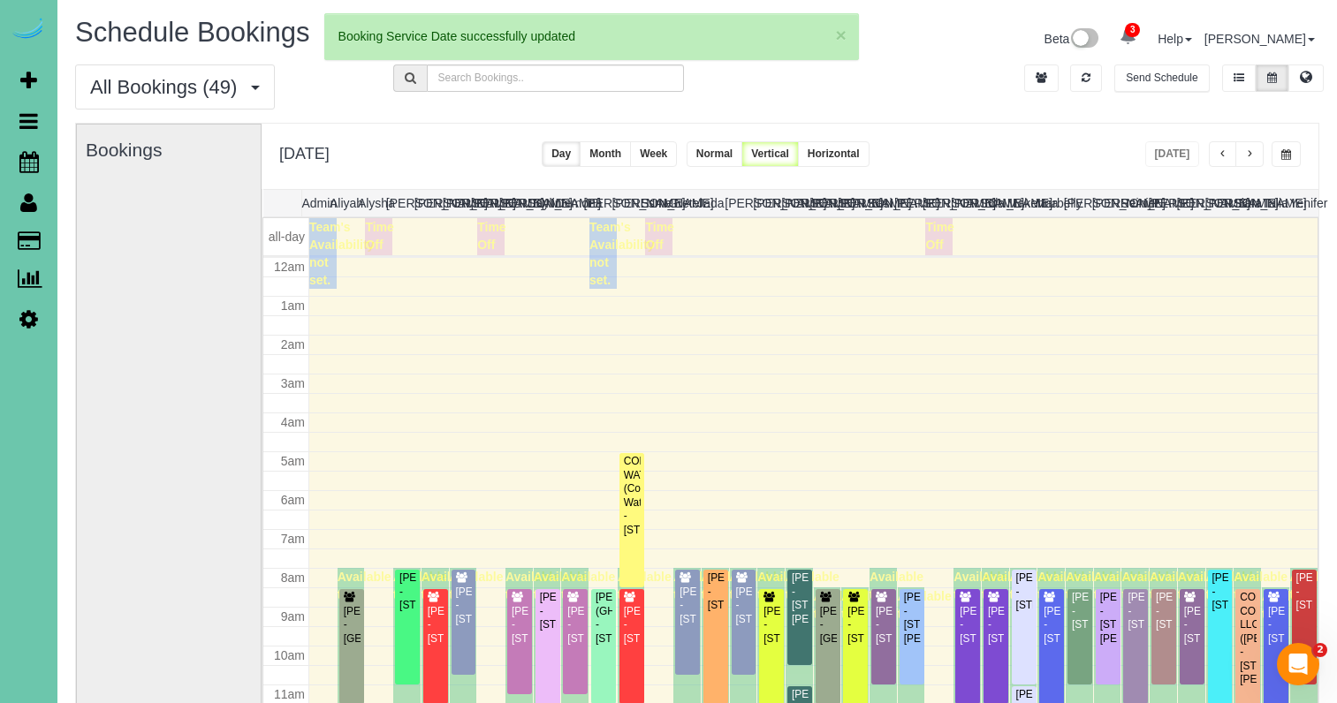
scroll to position [234, 0]
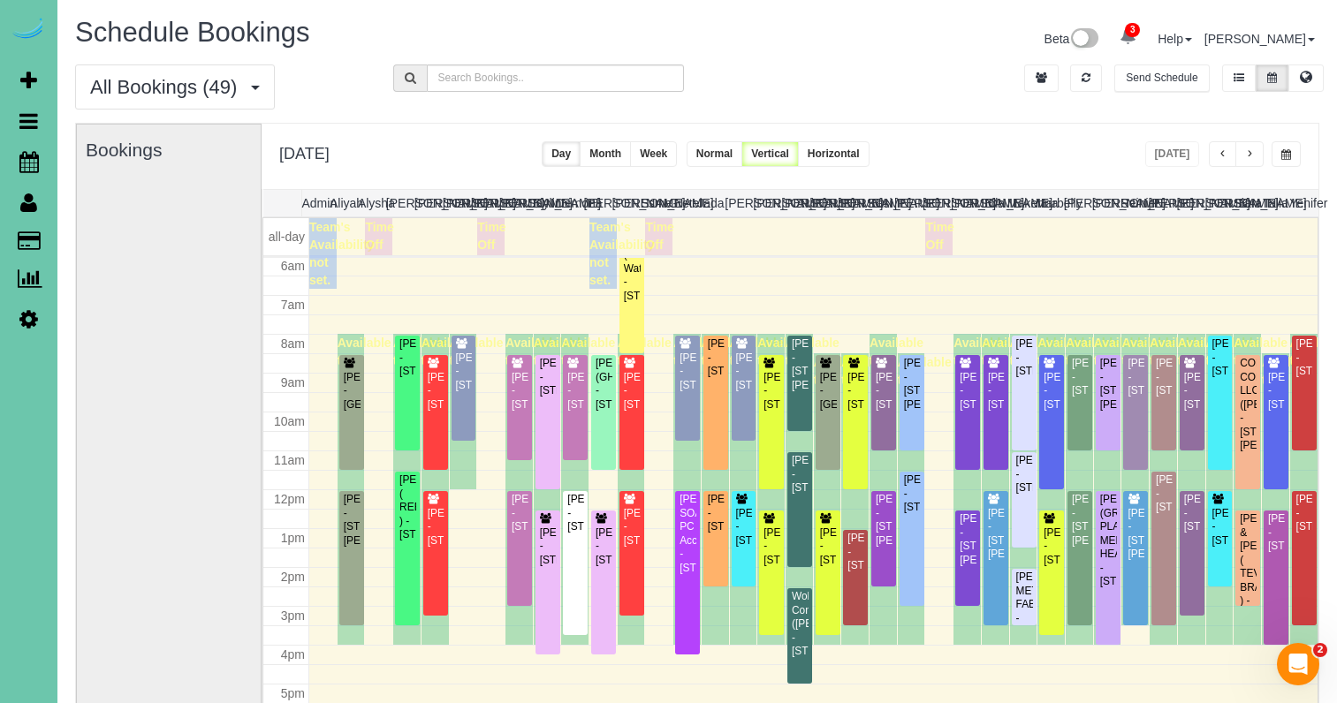
click at [1278, 154] on button "button" at bounding box center [1285, 154] width 29 height 26
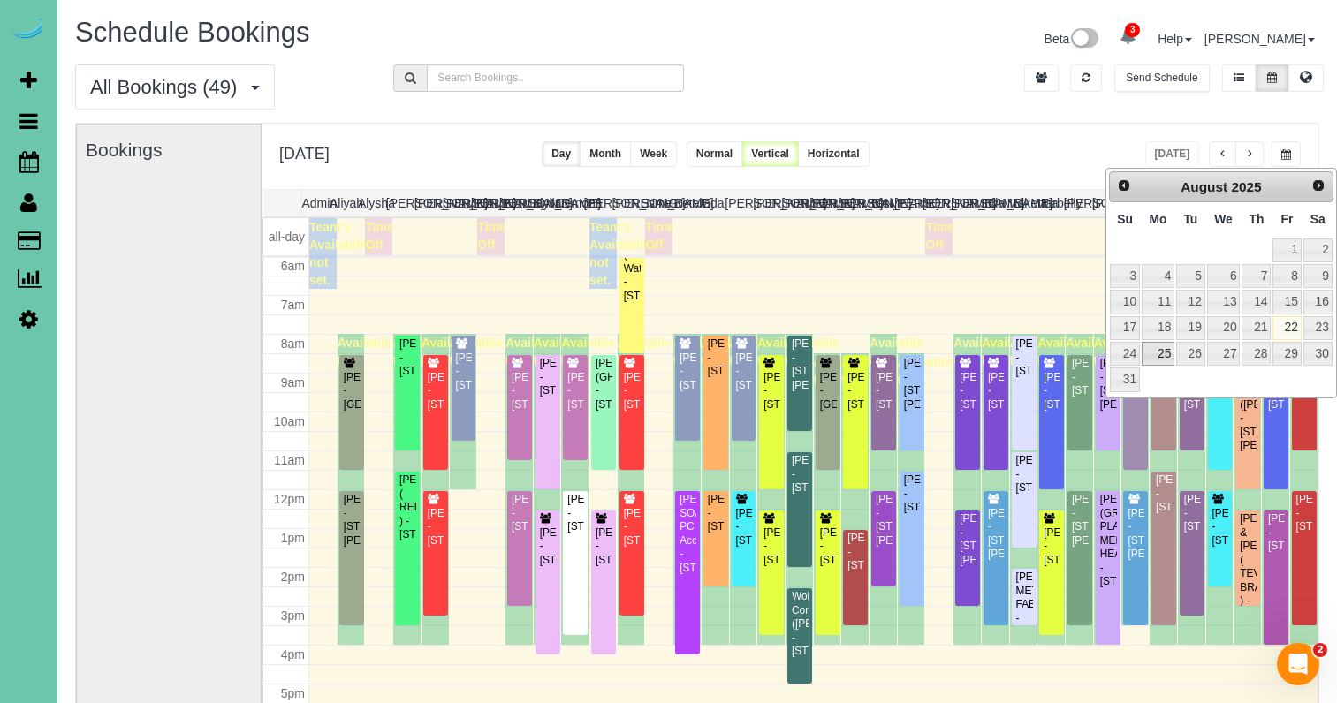
click at [1157, 345] on link "25" at bounding box center [1157, 354] width 33 height 24
type input "**********"
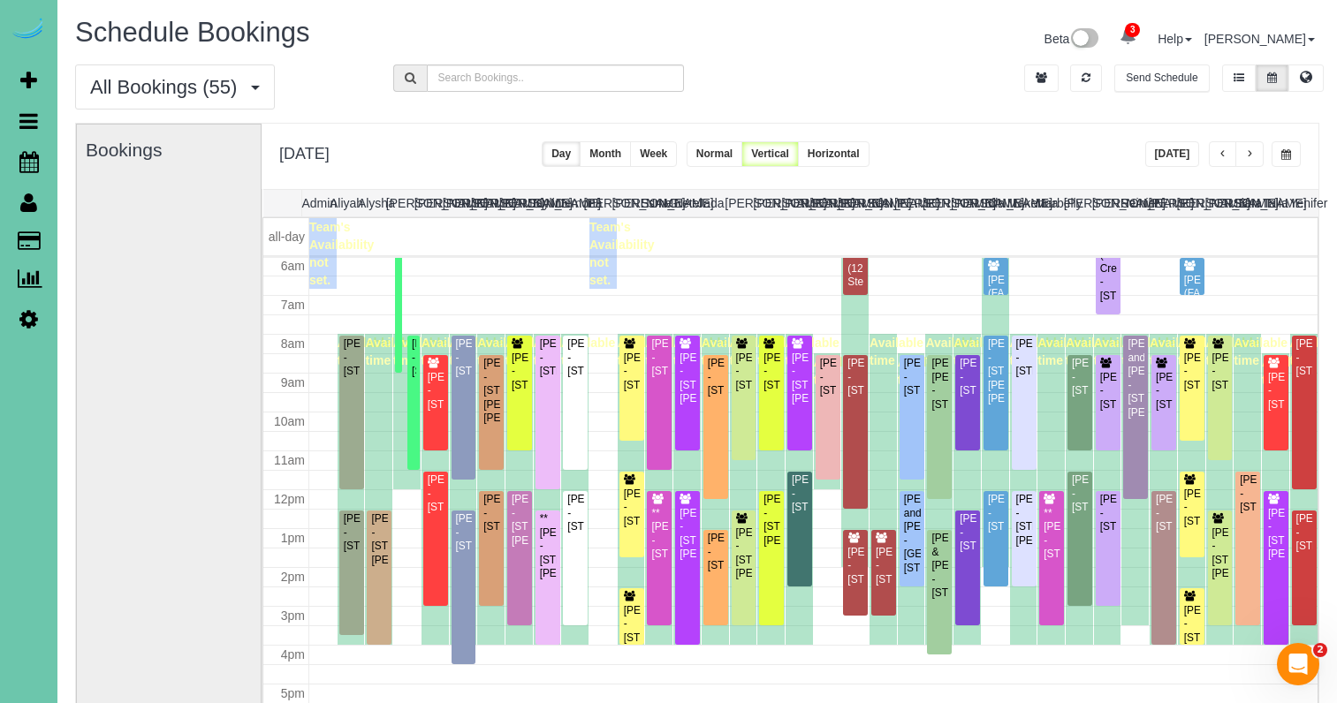
drag, startPoint x: 1132, startPoint y: 162, endPoint x: 1149, endPoint y: 154, distance: 19.4
click at [1145, 155] on div "**********" at bounding box center [790, 156] width 1057 height 65
click at [1158, 150] on button "[DATE]" at bounding box center [1172, 154] width 55 height 26
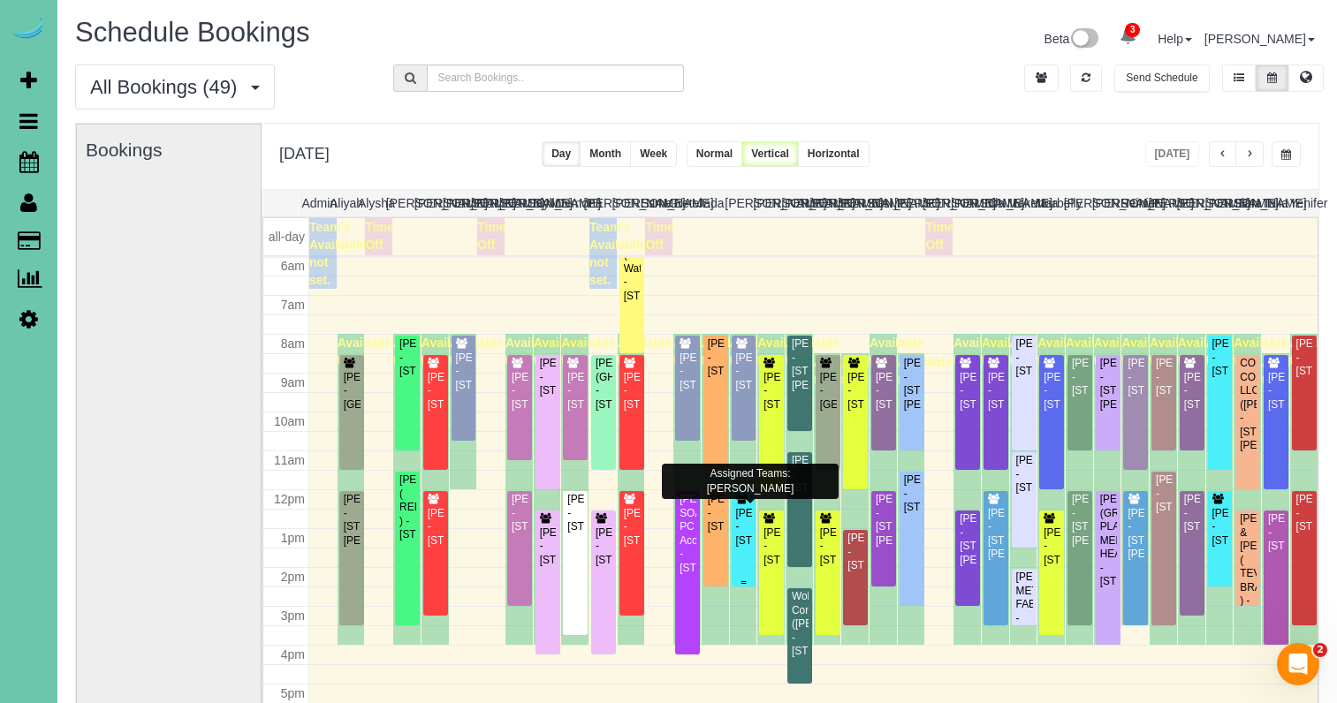
click at [739, 518] on div "Elizabeth Jonas - 4104 N 195th Street, Elkhorn, NE 68022" at bounding box center [744, 527] width 18 height 41
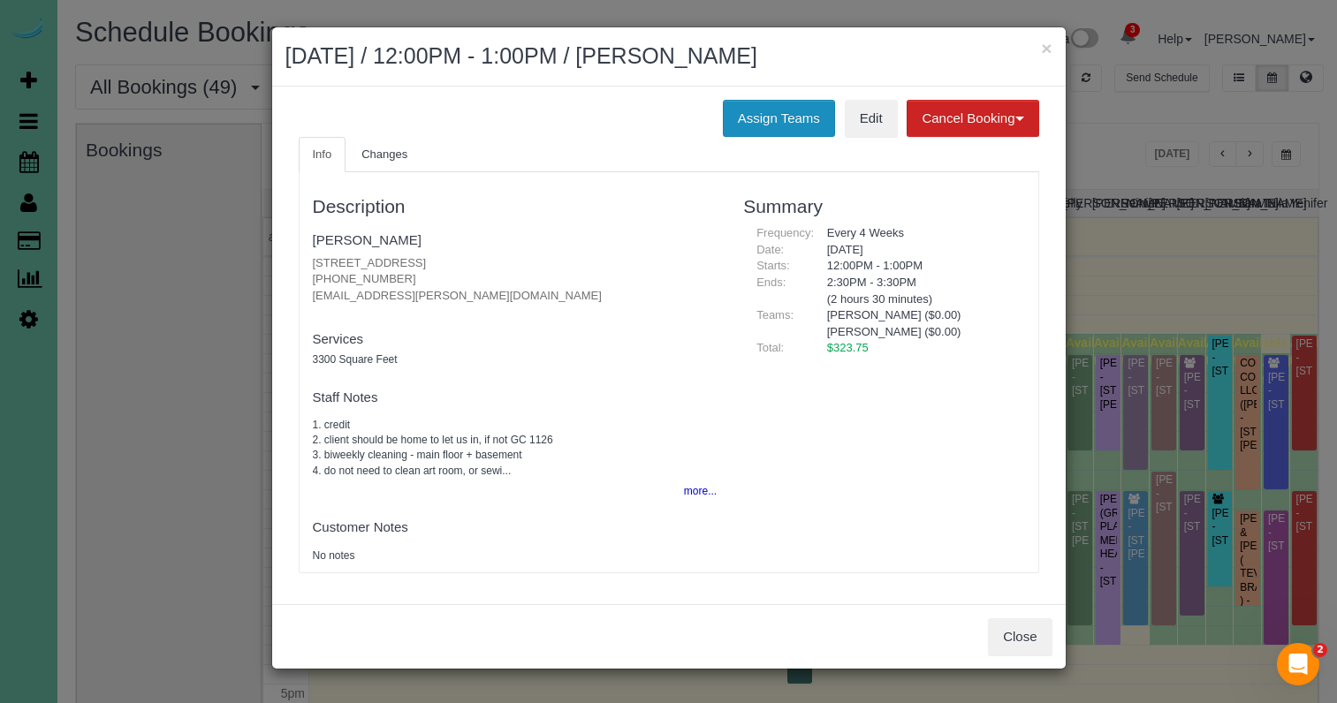
drag, startPoint x: 768, startPoint y: 112, endPoint x: 756, endPoint y: 116, distance: 12.0
click at [766, 113] on button "Assign Teams" at bounding box center [779, 118] width 112 height 37
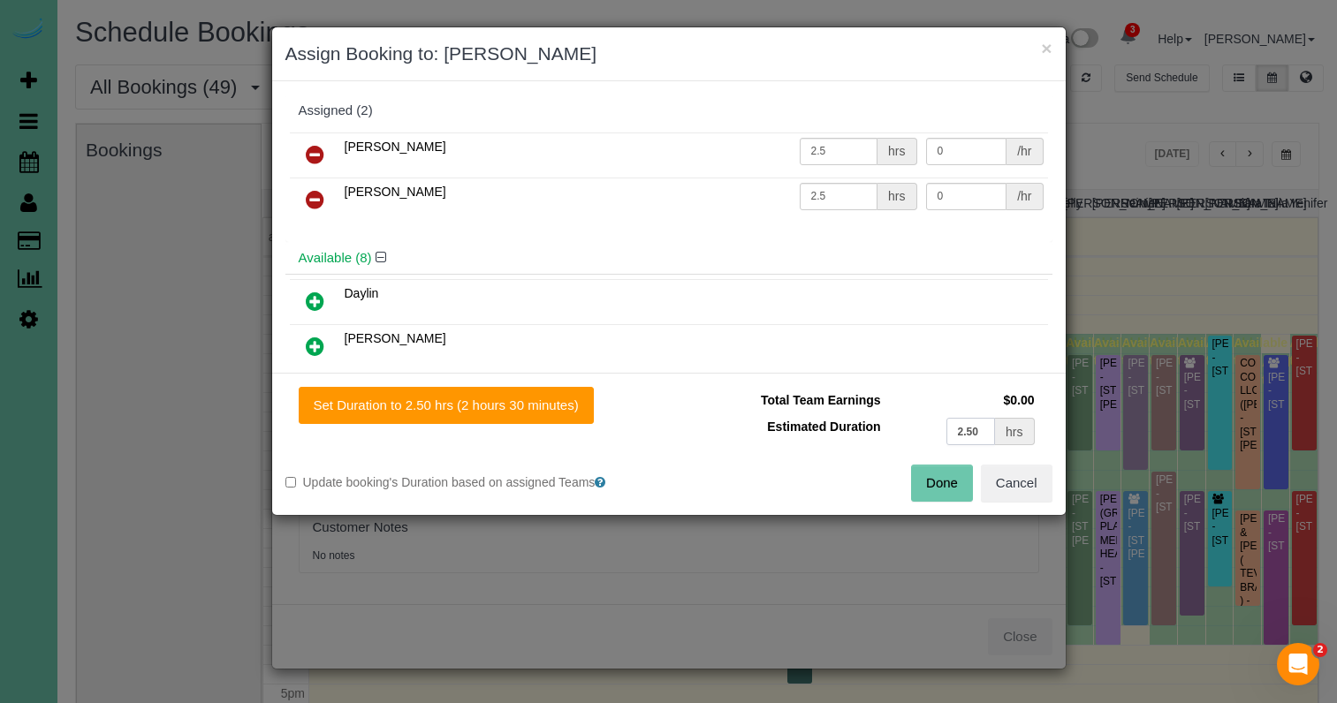
drag, startPoint x: 986, startPoint y: 434, endPoint x: 853, endPoint y: 365, distance: 149.4
click at [970, 435] on input "2.50" at bounding box center [970, 431] width 49 height 27
click at [320, 146] on icon at bounding box center [315, 154] width 19 height 21
drag, startPoint x: 906, startPoint y: 422, endPoint x: 811, endPoint y: 405, distance: 96.2
click at [815, 406] on tbody "Total Team Earnings $0.00 Estimated Duration 2.50 hrs" at bounding box center [860, 418] width 357 height 63
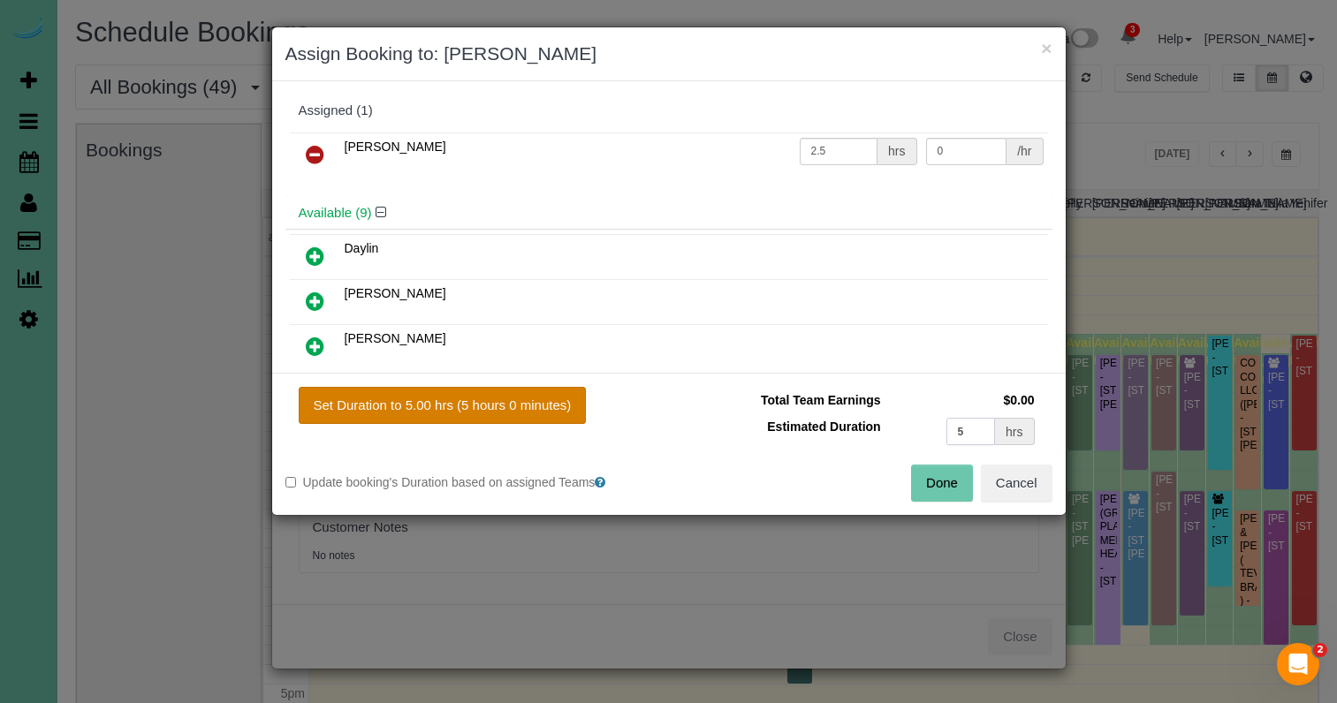
type input "5"
click at [420, 404] on button "Set Duration to 5.00 hrs (5 hours 0 minutes)" at bounding box center [443, 405] width 288 height 37
type input "5.00"
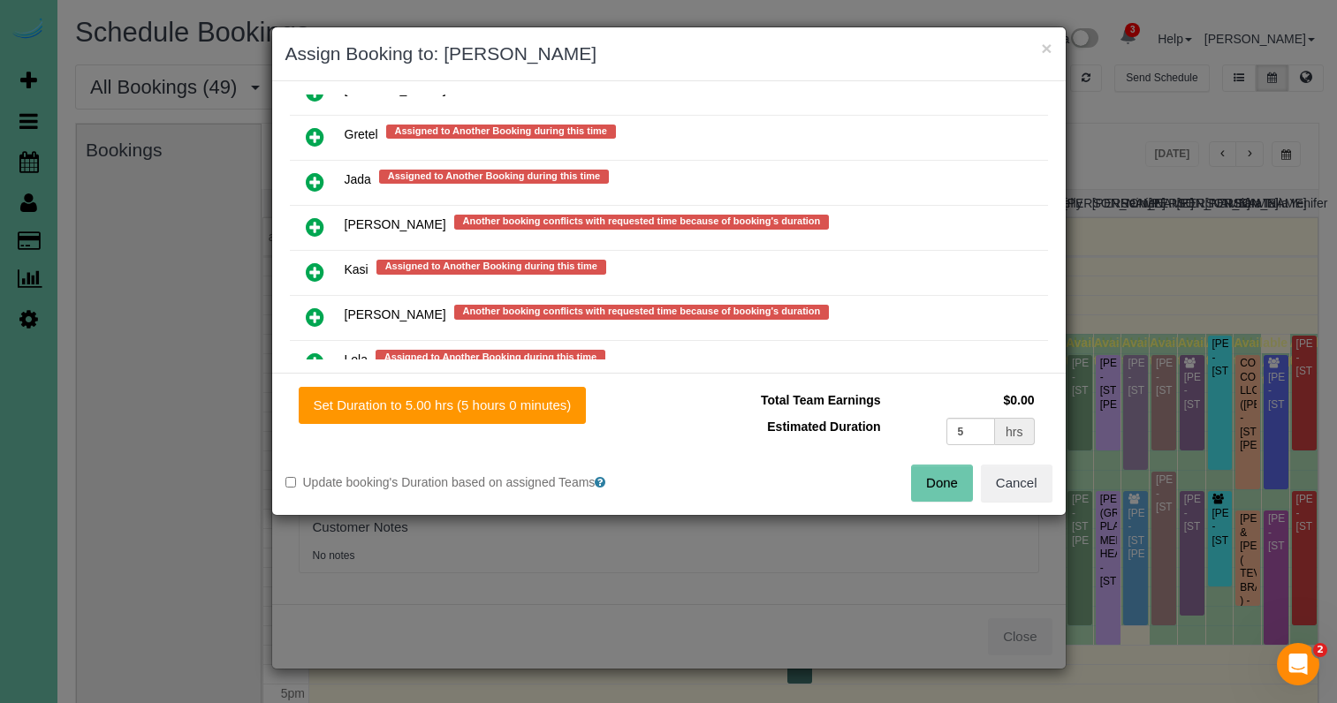
scroll to position [1223, 0]
click at [317, 216] on icon at bounding box center [315, 226] width 19 height 21
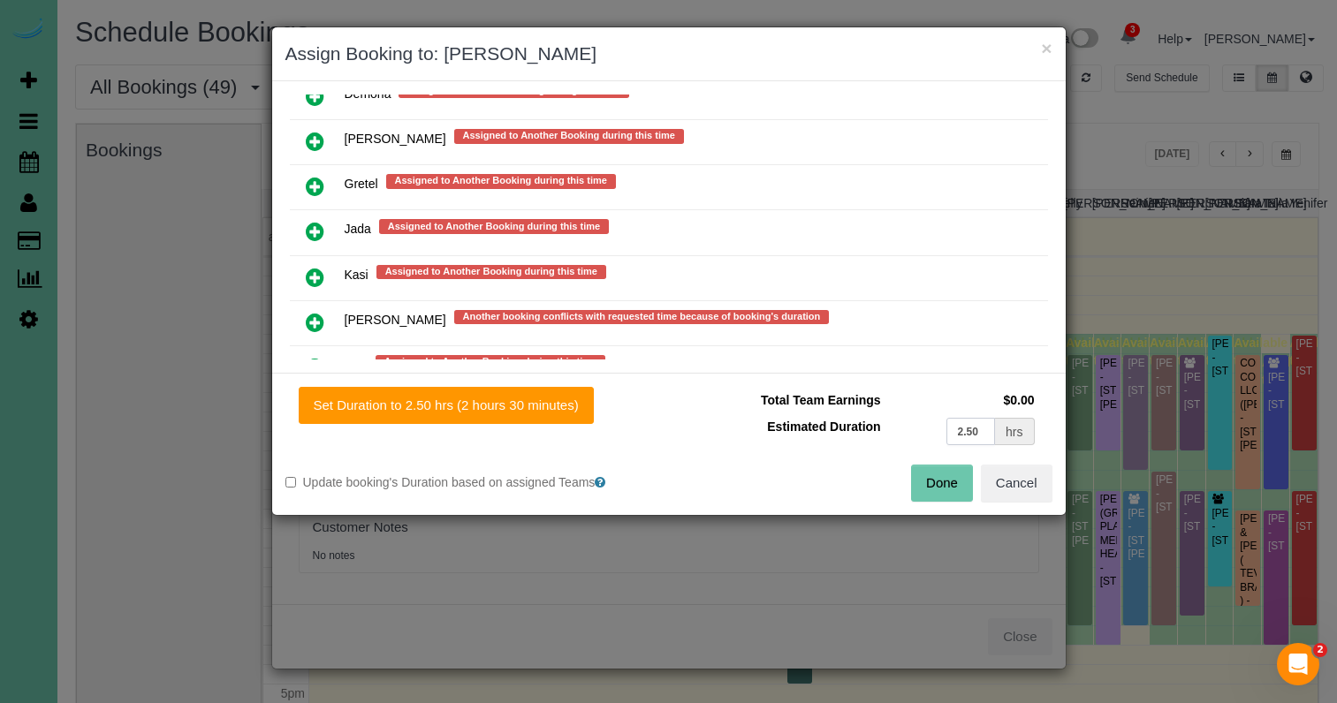
drag, startPoint x: 983, startPoint y: 432, endPoint x: 868, endPoint y: 413, distance: 117.2
click at [868, 413] on tr "Estimated Duration 2.50 hrs" at bounding box center [860, 431] width 357 height 36
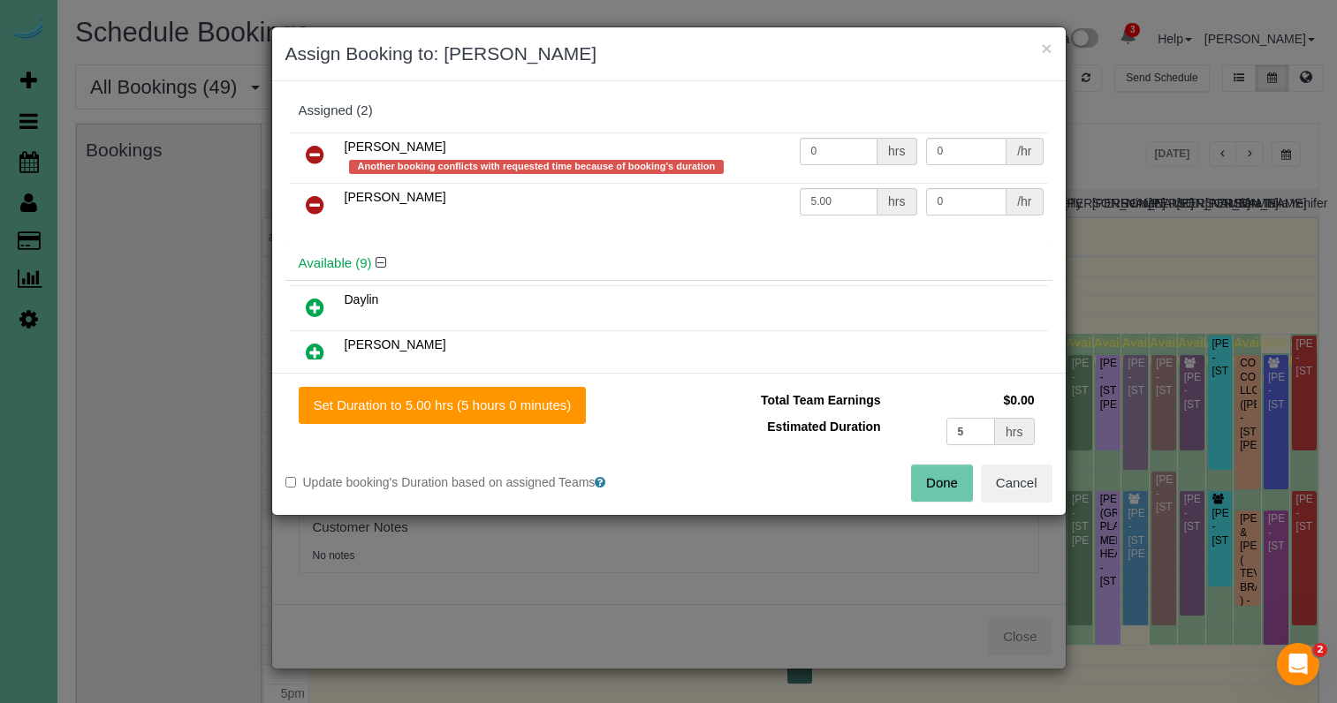
scroll to position [0, 0]
type input "5"
click at [933, 477] on button "Done" at bounding box center [942, 483] width 62 height 37
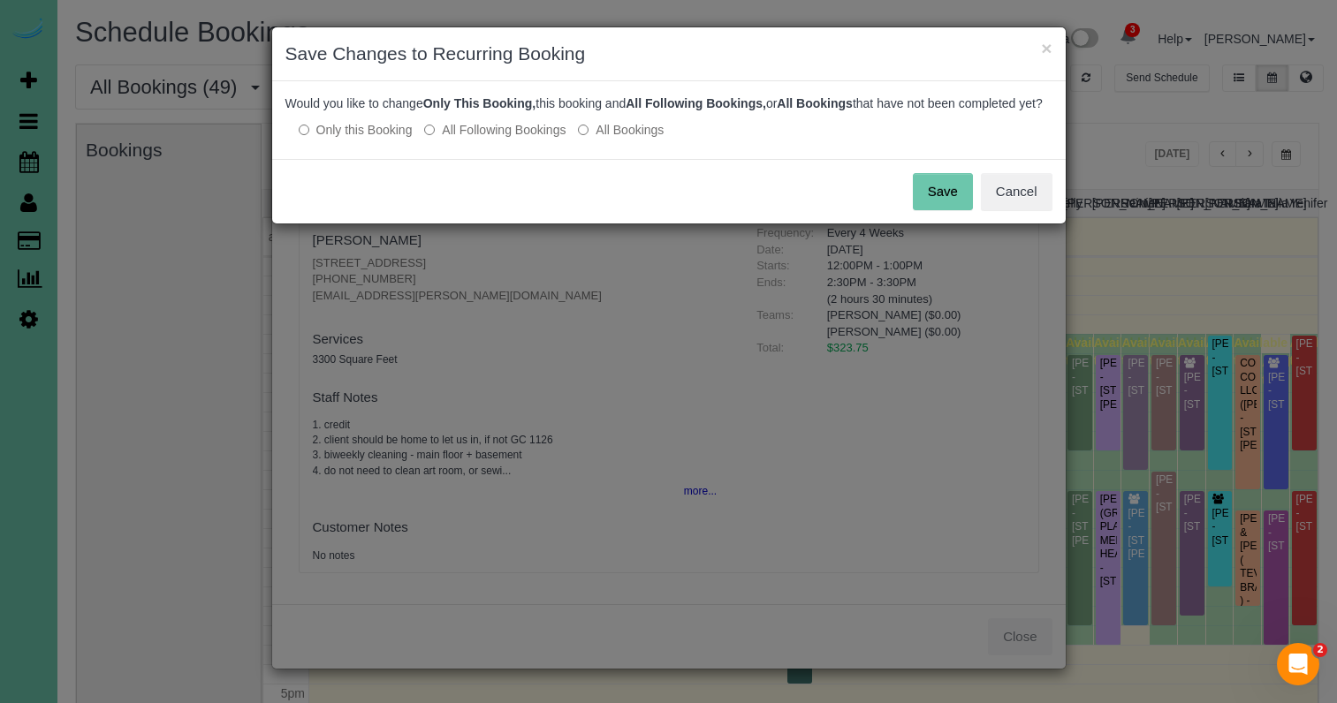
drag, startPoint x: 941, startPoint y: 202, endPoint x: 964, endPoint y: 169, distance: 40.7
click at [941, 202] on button "Save" at bounding box center [943, 191] width 60 height 37
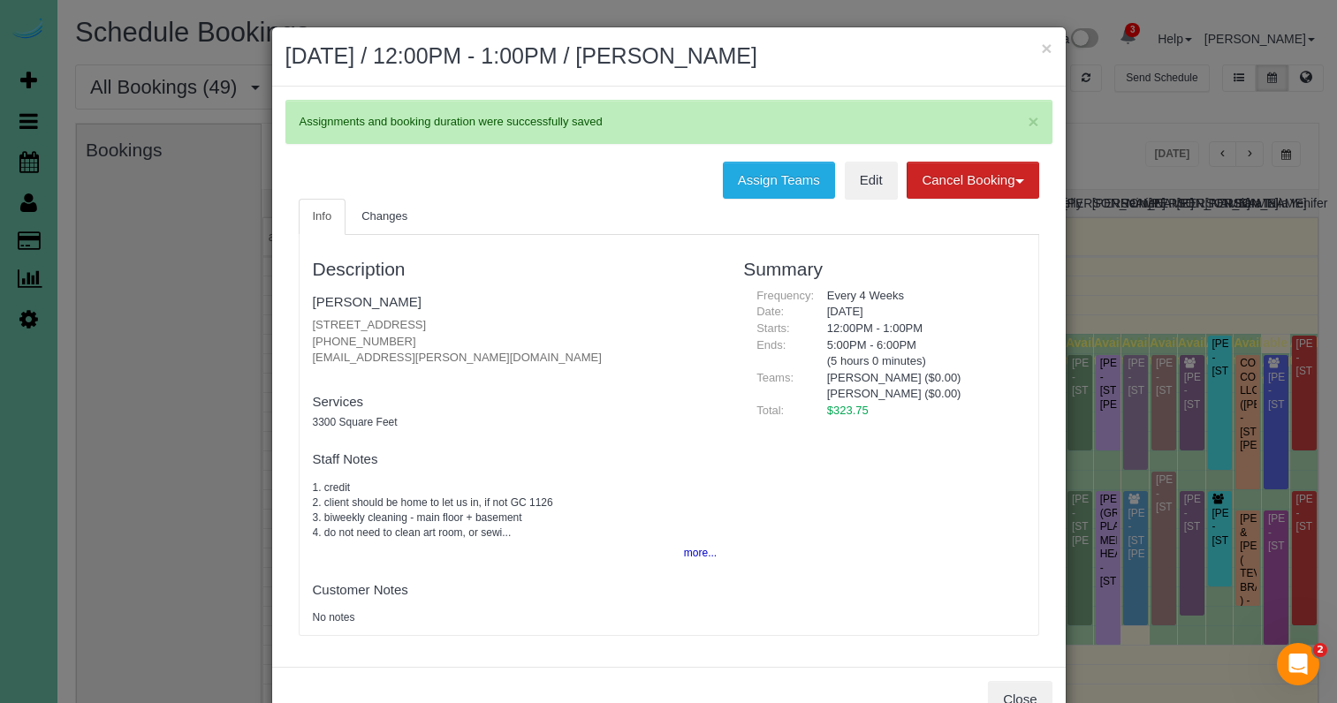
drag, startPoint x: 1046, startPoint y: 46, endPoint x: 1051, endPoint y: 83, distance: 37.5
click at [1047, 47] on button "×" at bounding box center [1046, 48] width 11 height 19
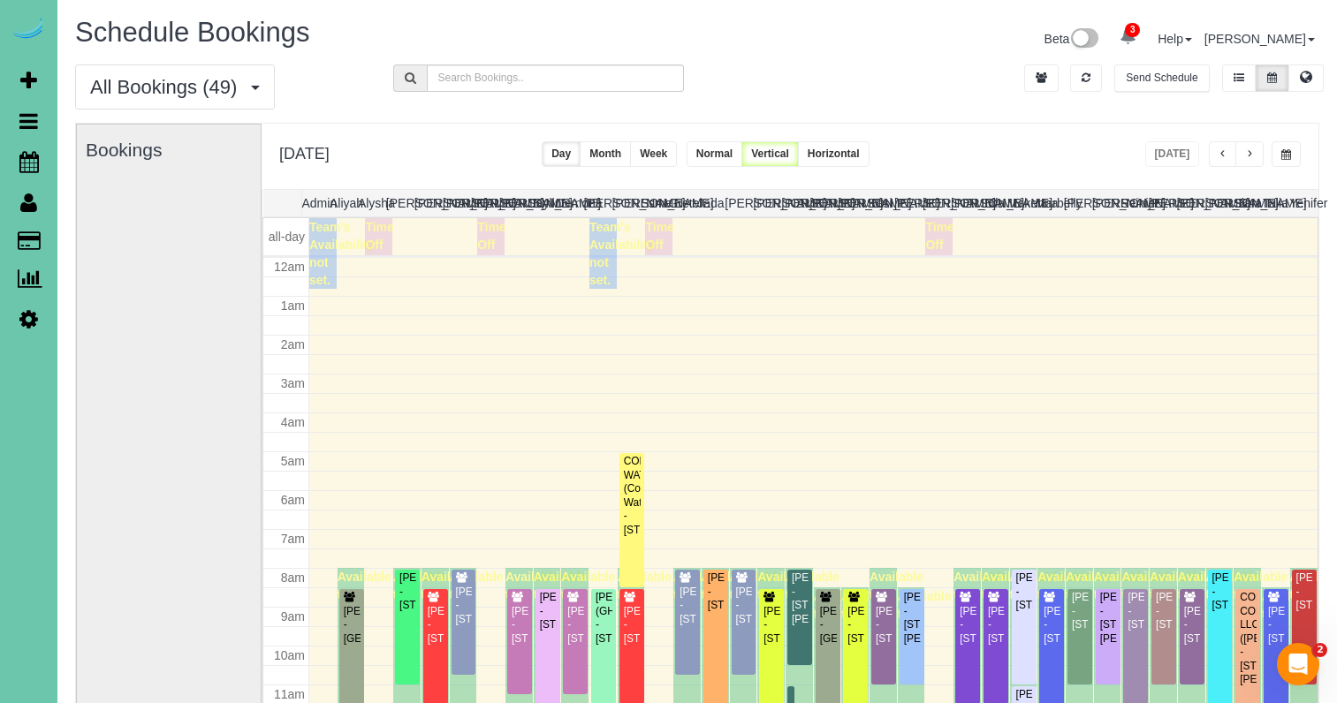
scroll to position [234, 0]
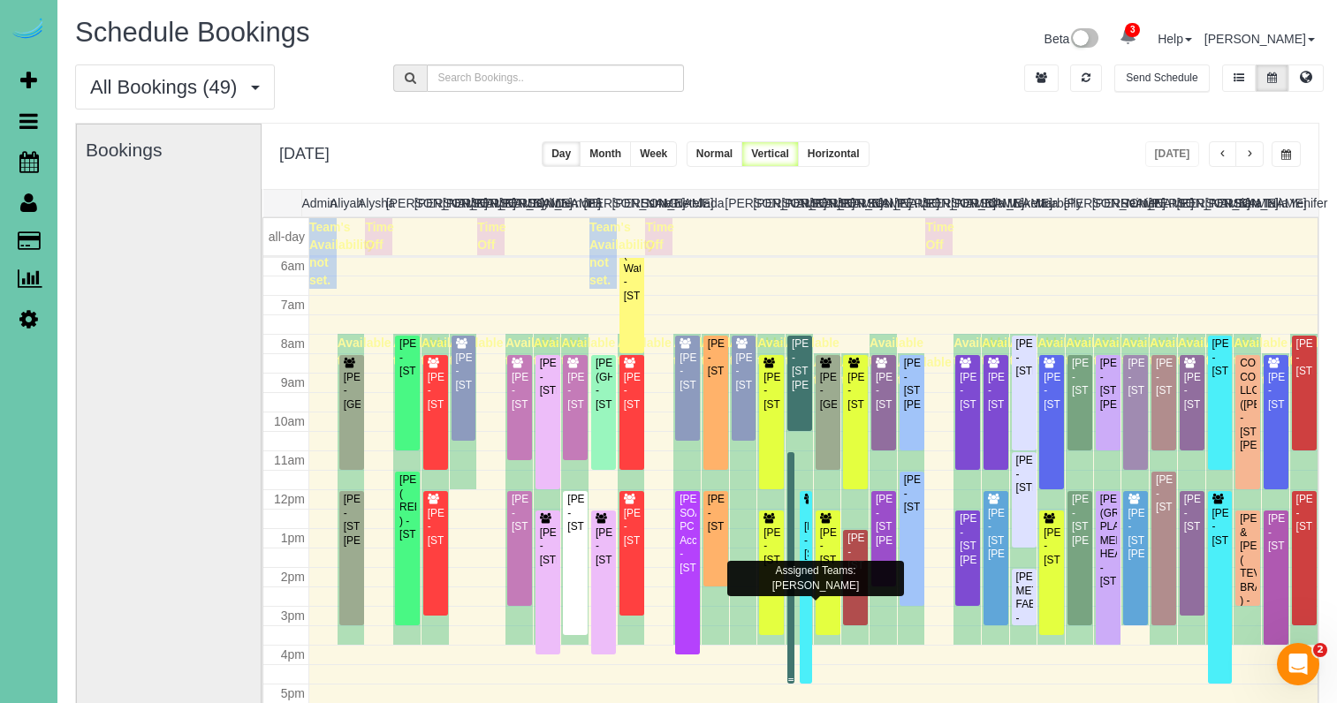
click at [792, 637] on div at bounding box center [790, 635] width 7 height 95
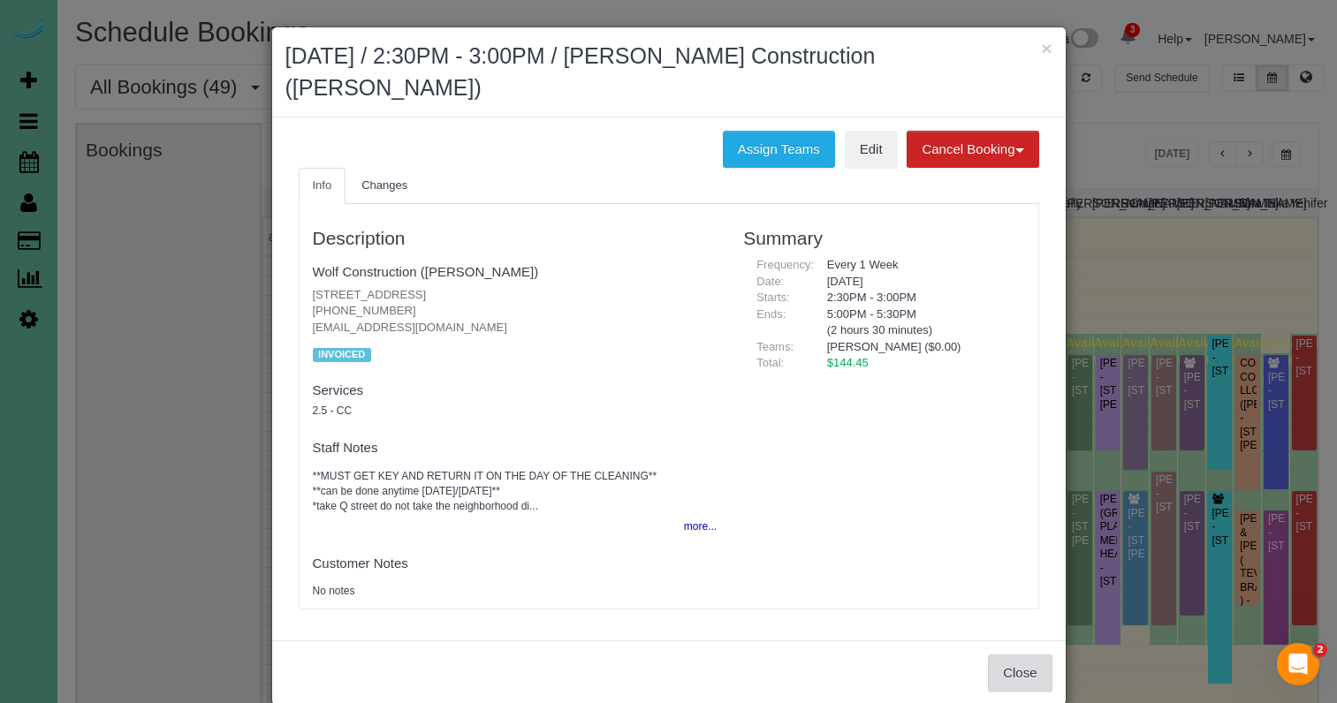
click at [1017, 655] on button "Close" at bounding box center [1020, 673] width 64 height 37
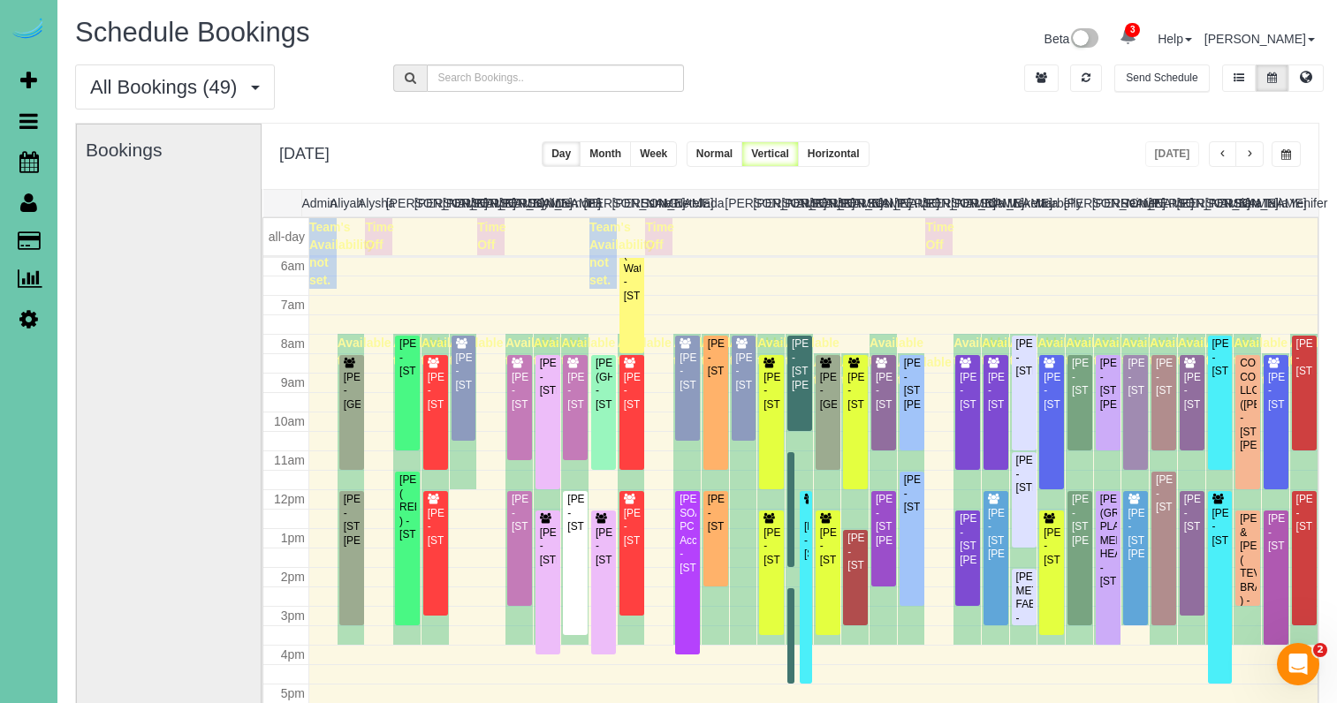
drag, startPoint x: 1298, startPoint y: 155, endPoint x: 1287, endPoint y: 163, distance: 13.3
click at [1298, 155] on button "button" at bounding box center [1285, 154] width 29 height 26
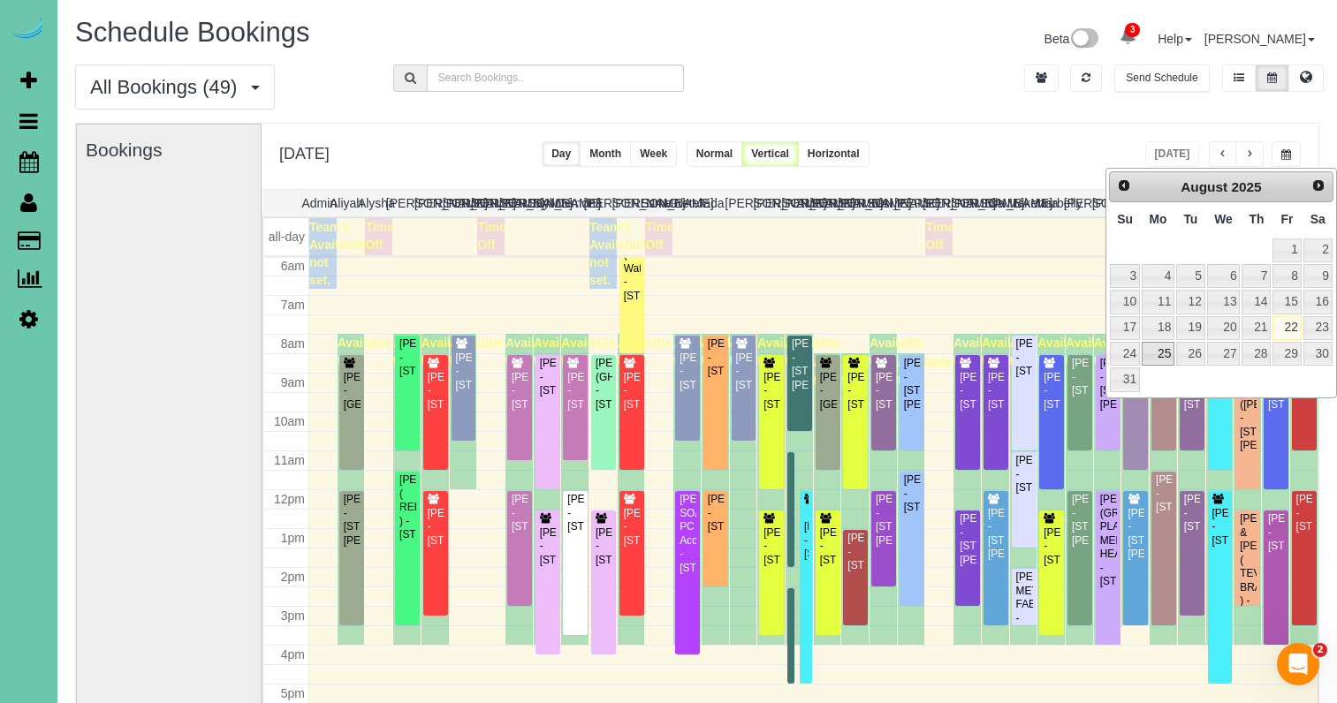
click at [1154, 348] on link "25" at bounding box center [1157, 354] width 33 height 24
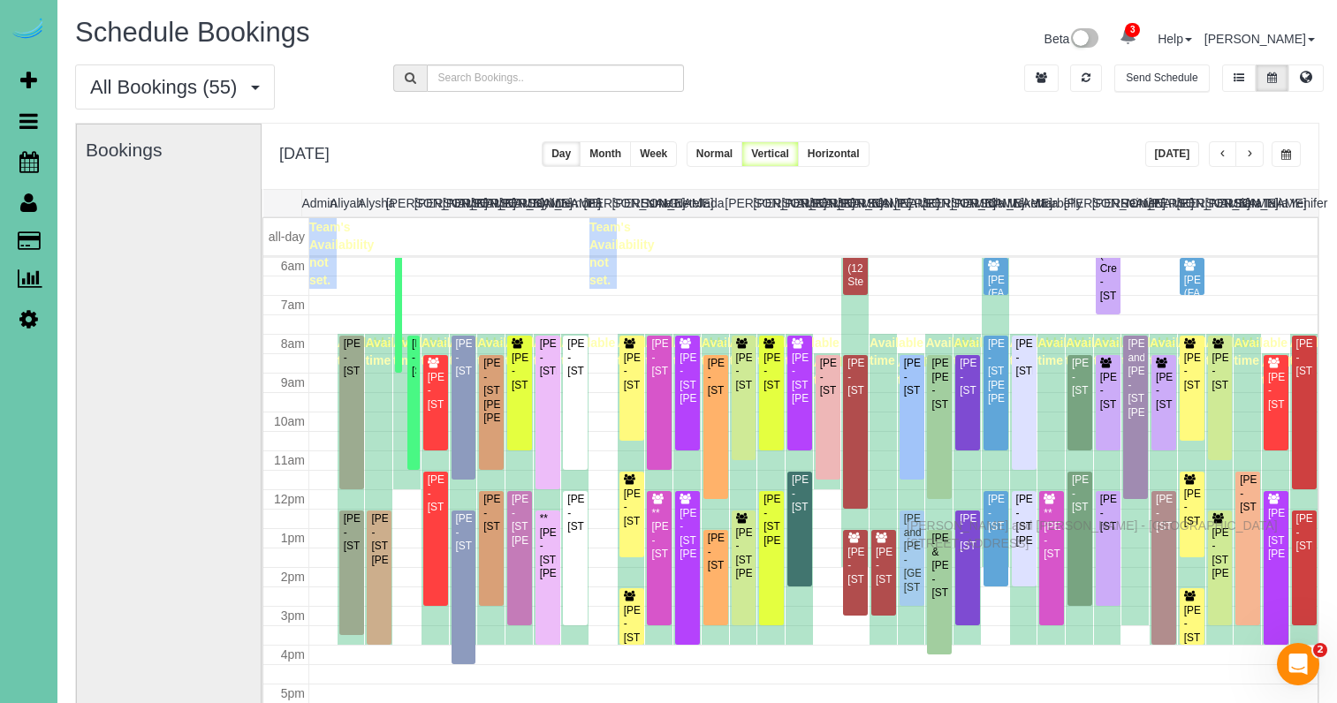
drag, startPoint x: 911, startPoint y: 508, endPoint x: 910, endPoint y: 522, distance: 14.2
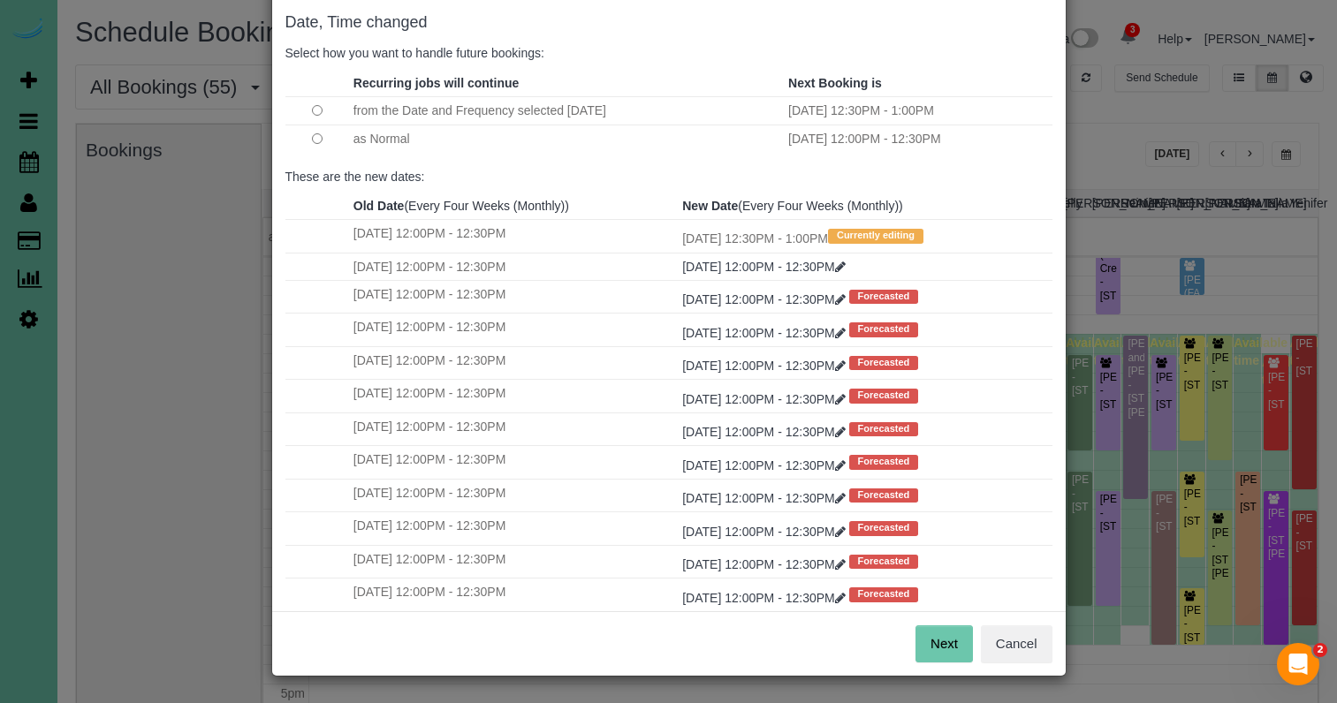
scroll to position [87, 0]
drag, startPoint x: 942, startPoint y: 644, endPoint x: 814, endPoint y: 534, distance: 169.1
click at [941, 644] on button "Next" at bounding box center [943, 644] width 57 height 37
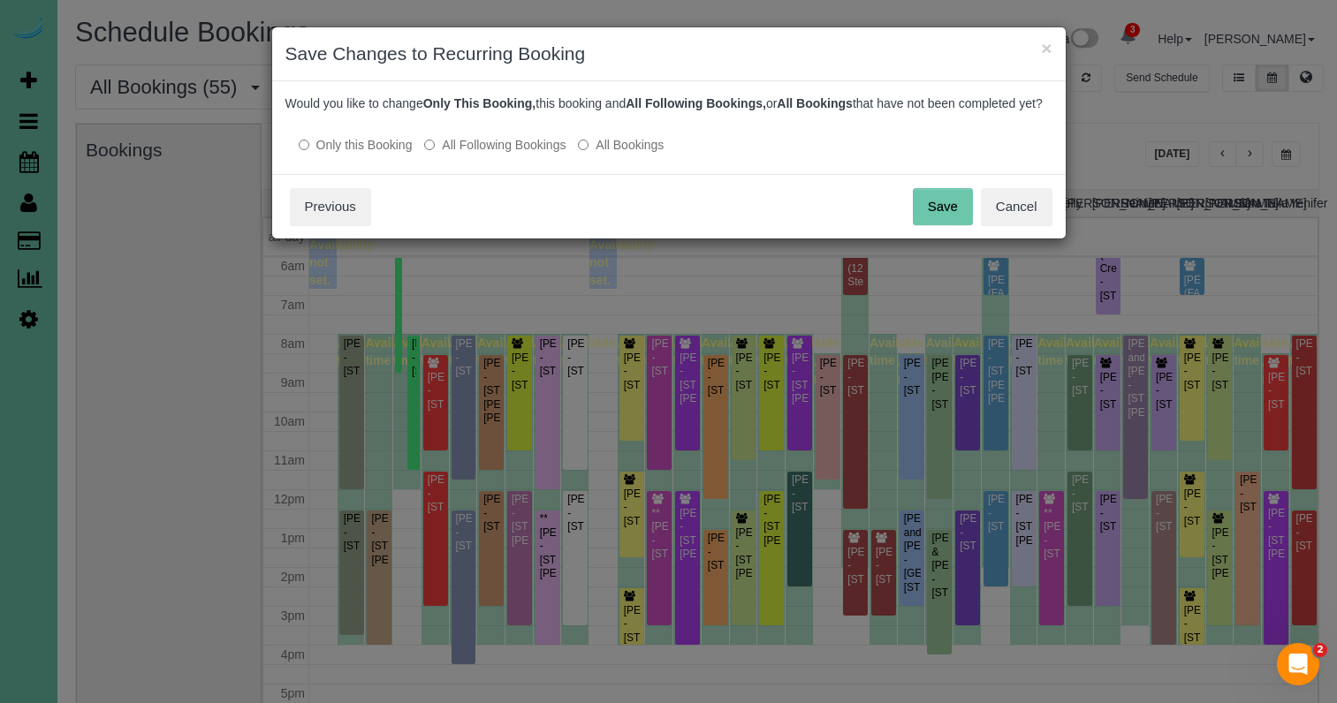
drag, startPoint x: 929, startPoint y: 218, endPoint x: 920, endPoint y: 224, distance: 10.3
click at [929, 218] on button "Save" at bounding box center [943, 206] width 60 height 37
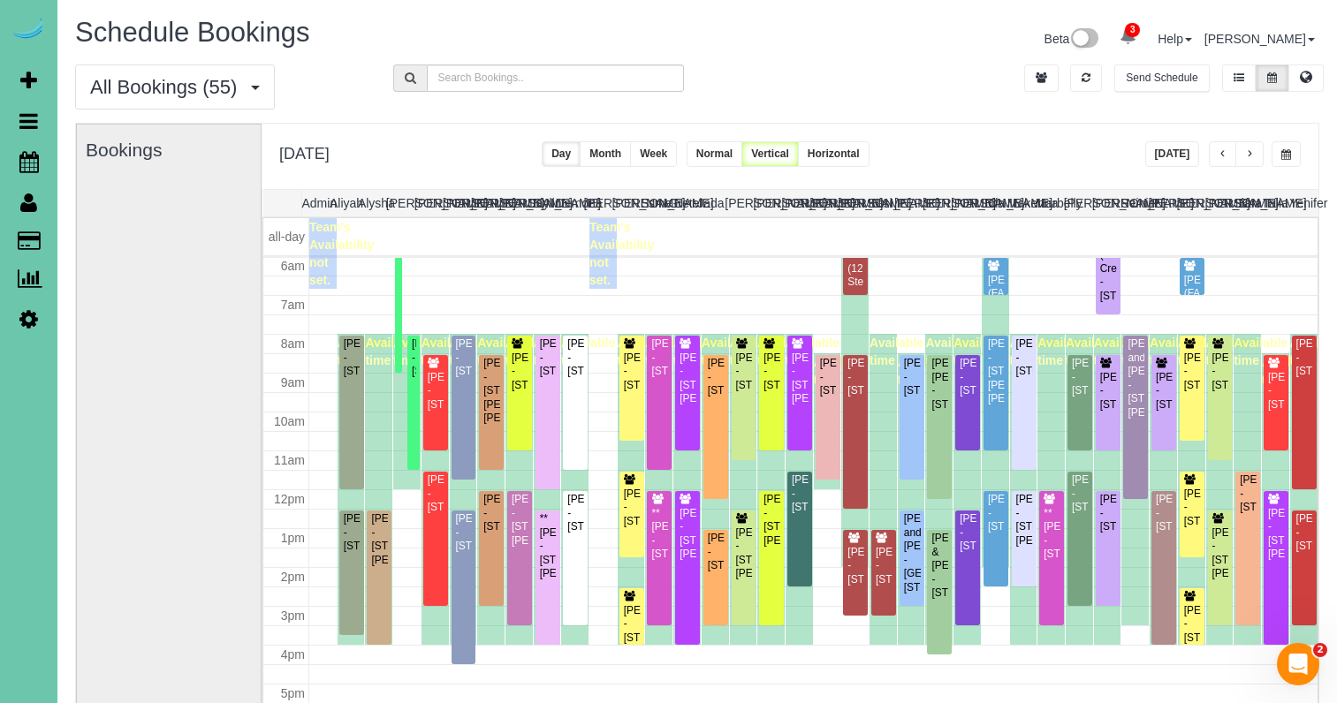
click at [1274, 151] on button "button" at bounding box center [1285, 154] width 29 height 26
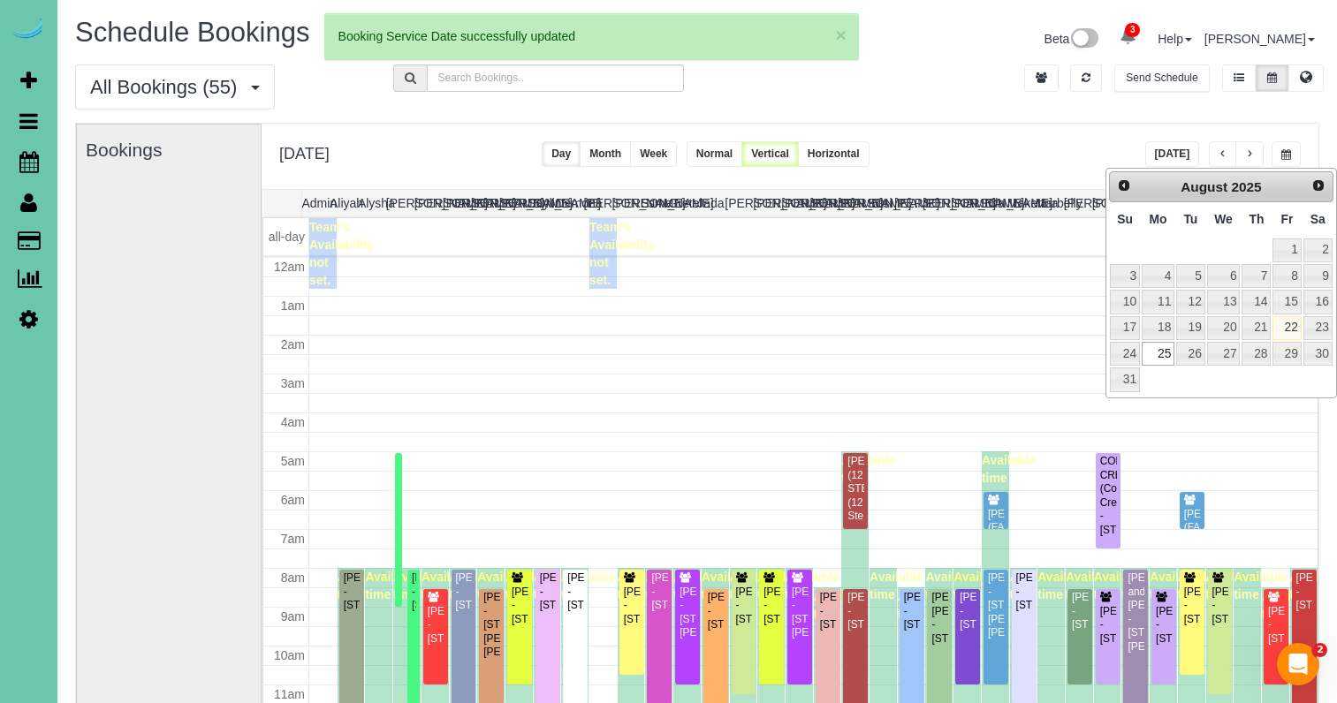
scroll to position [234, 0]
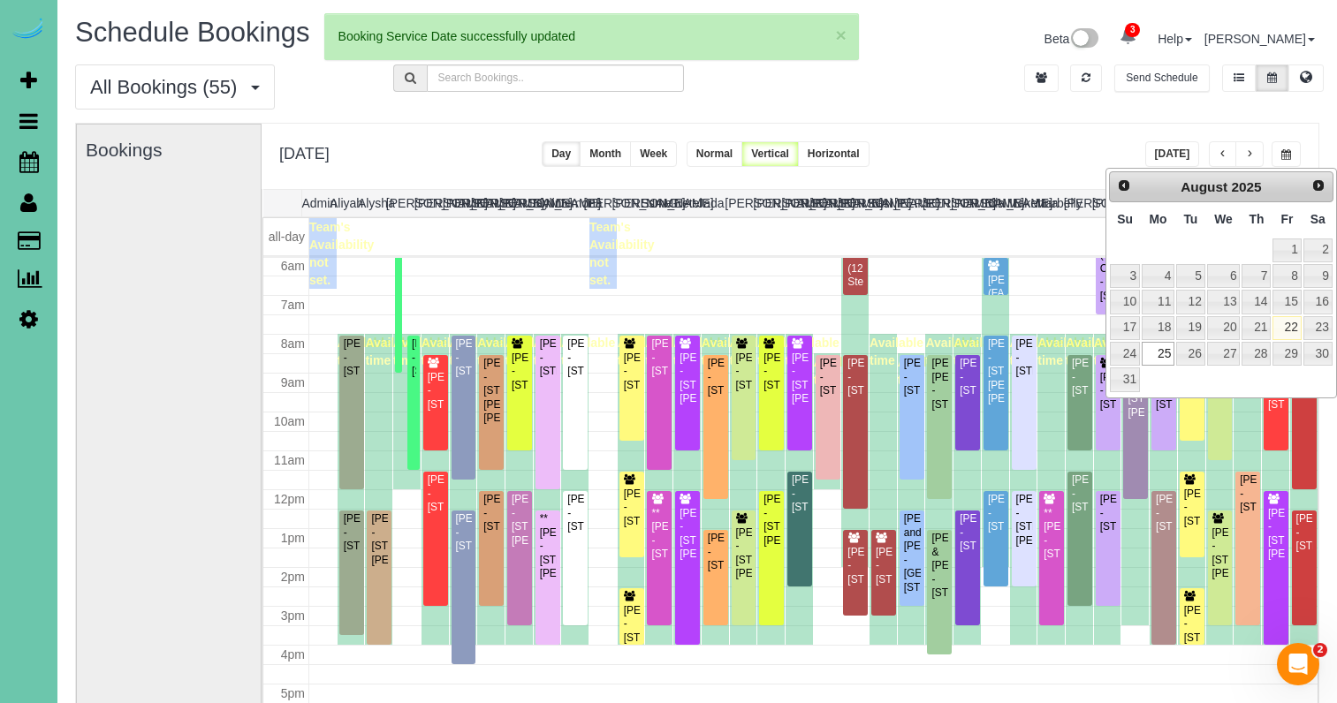
click at [1282, 319] on link "22" at bounding box center [1286, 328] width 28 height 24
type input "**********"
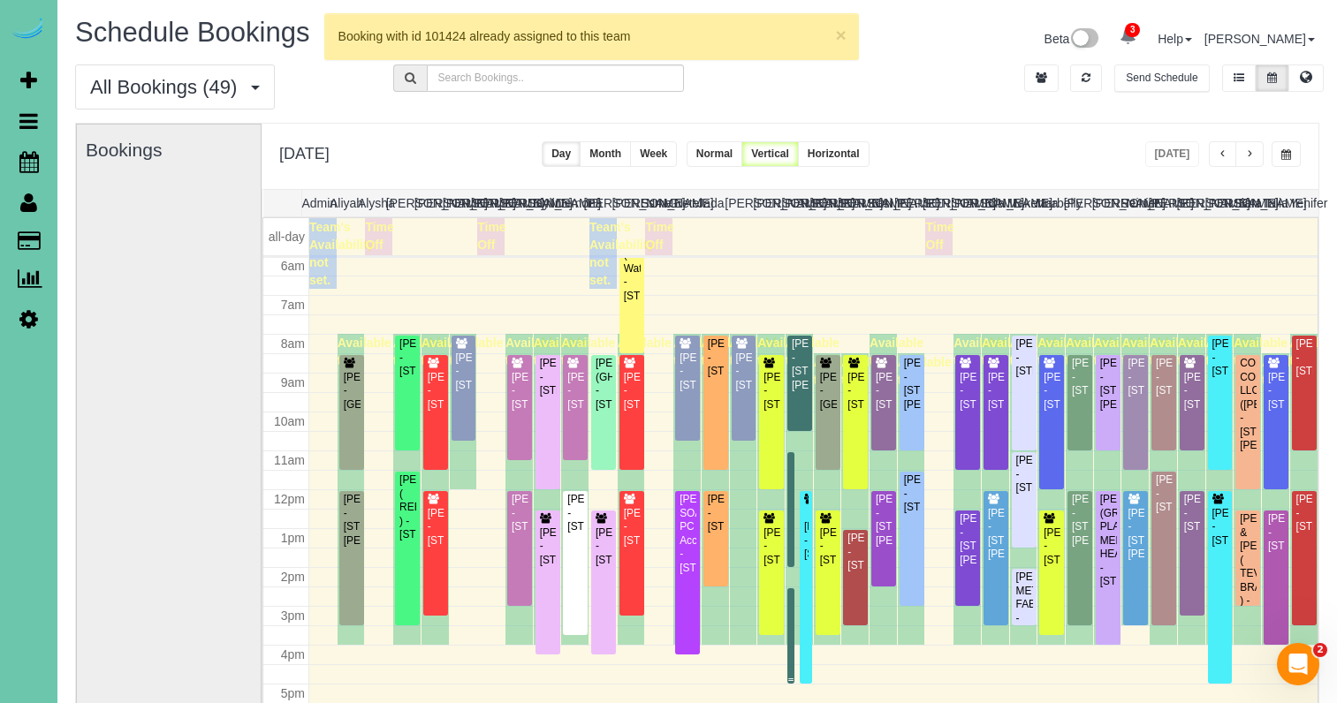
click at [791, 673] on div at bounding box center [790, 635] width 7 height 95
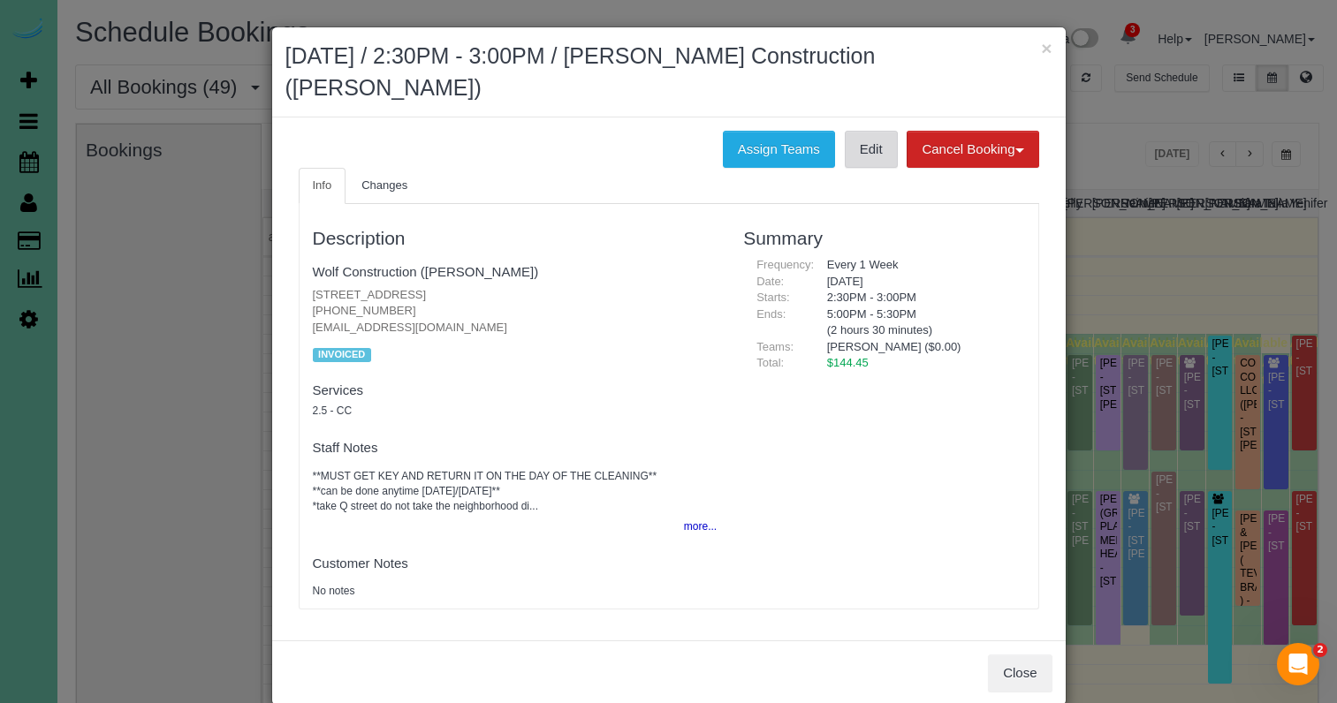
click at [869, 131] on link "Edit" at bounding box center [871, 149] width 53 height 37
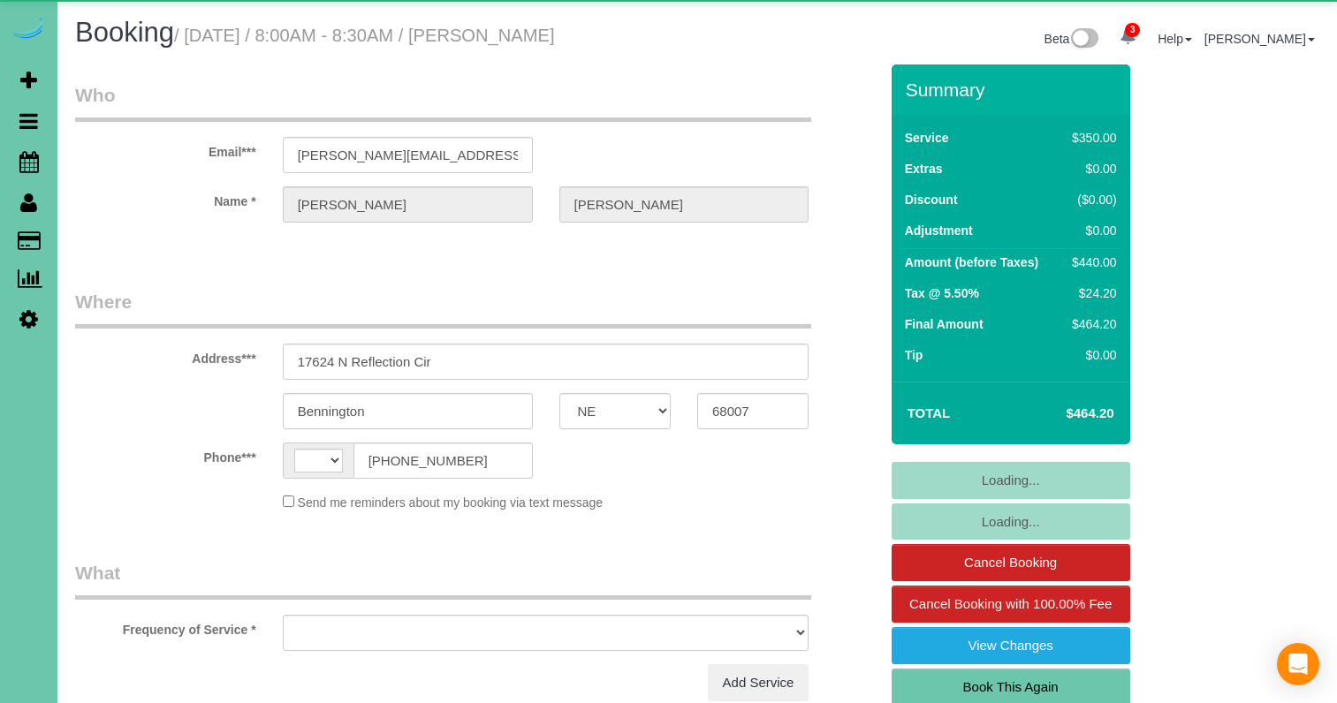
select select "NE"
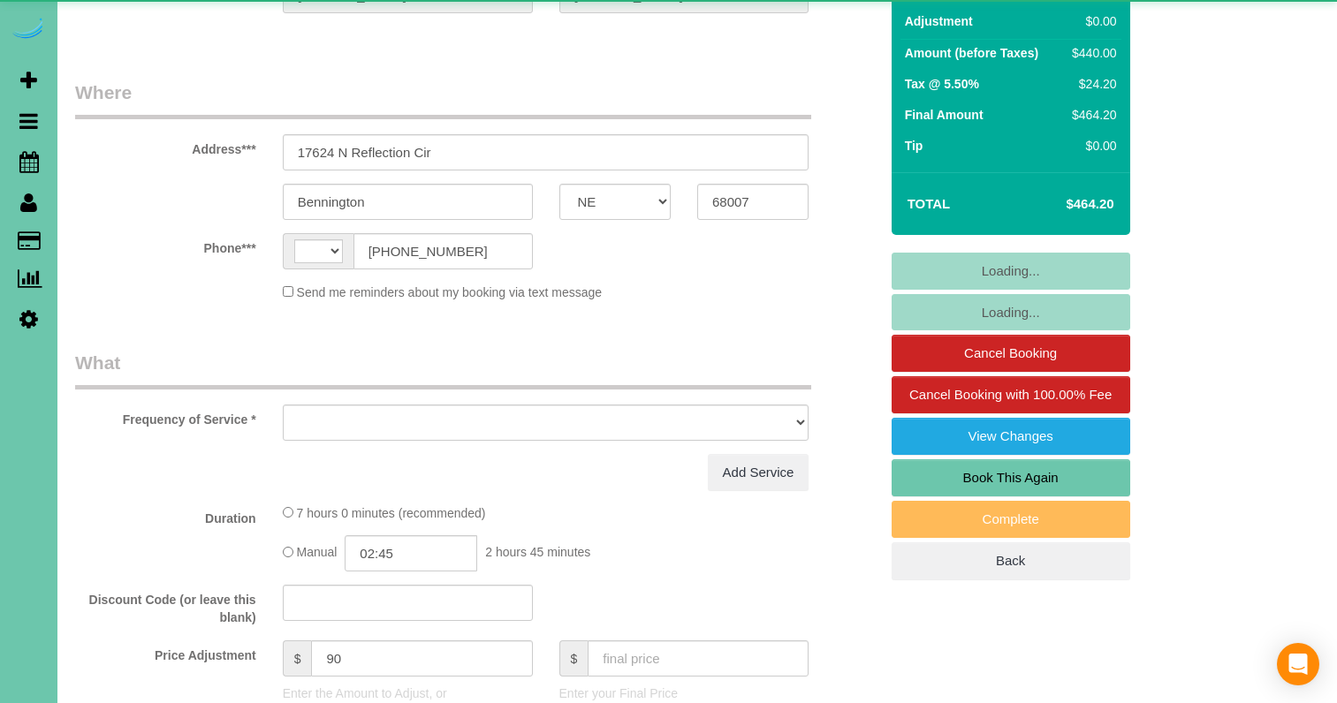
select select "string:US"
select select "object:895"
select select "string:fspay-0dd7cdbe-afaa-4620-aca9-574a120b9c37"
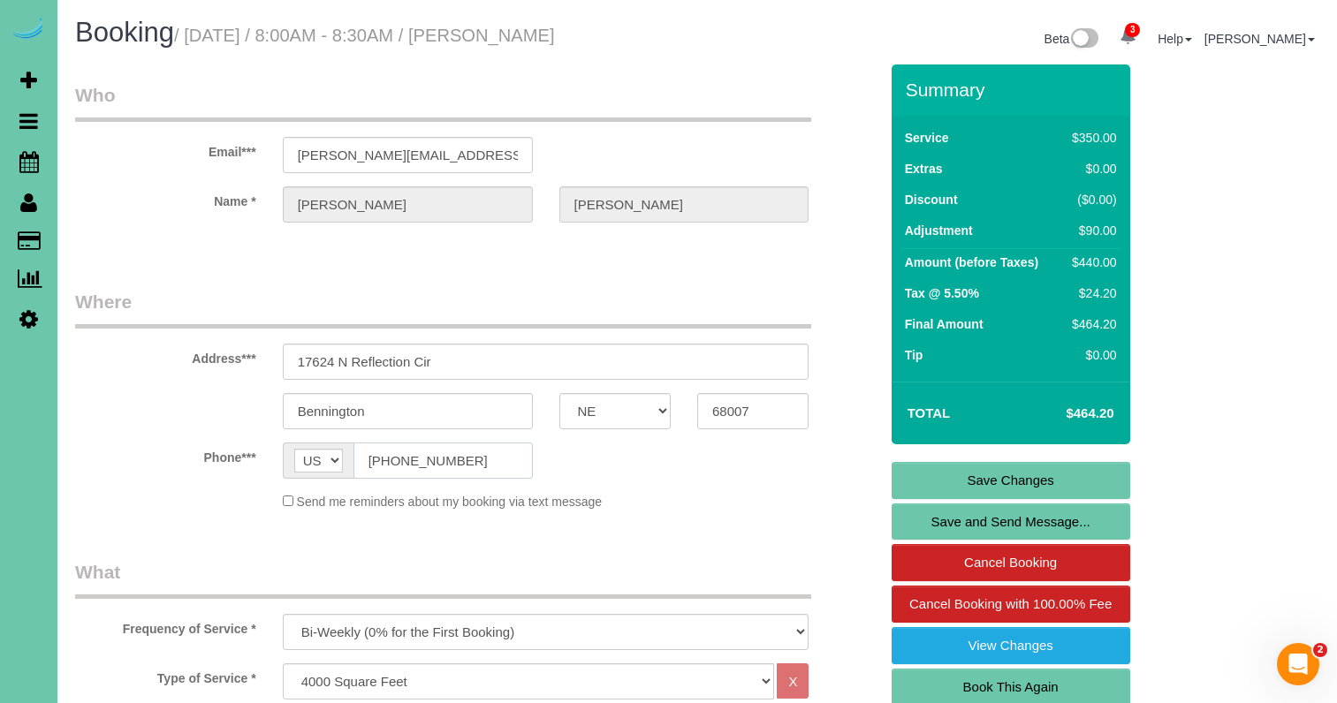
drag, startPoint x: 497, startPoint y: 464, endPoint x: 478, endPoint y: 461, distance: 19.6
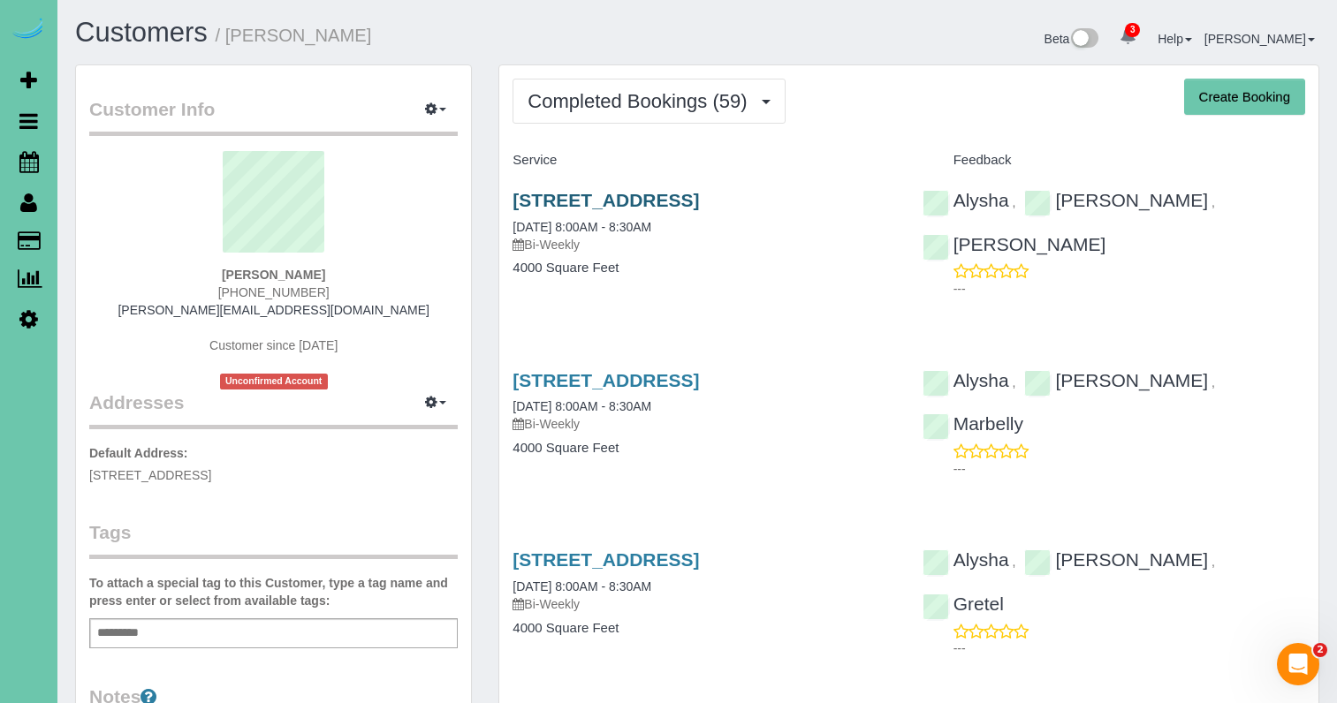
click at [611, 194] on link "17624 N Reflection Cir, Bennington, NE 68007" at bounding box center [605, 200] width 186 height 20
click at [699, 391] on link "17624 N Reflection Cir, Bennington, NE 68007" at bounding box center [605, 380] width 186 height 20
click at [699, 570] on link "17624 N Reflection Cir, Bennington, NE 68007" at bounding box center [605, 560] width 186 height 20
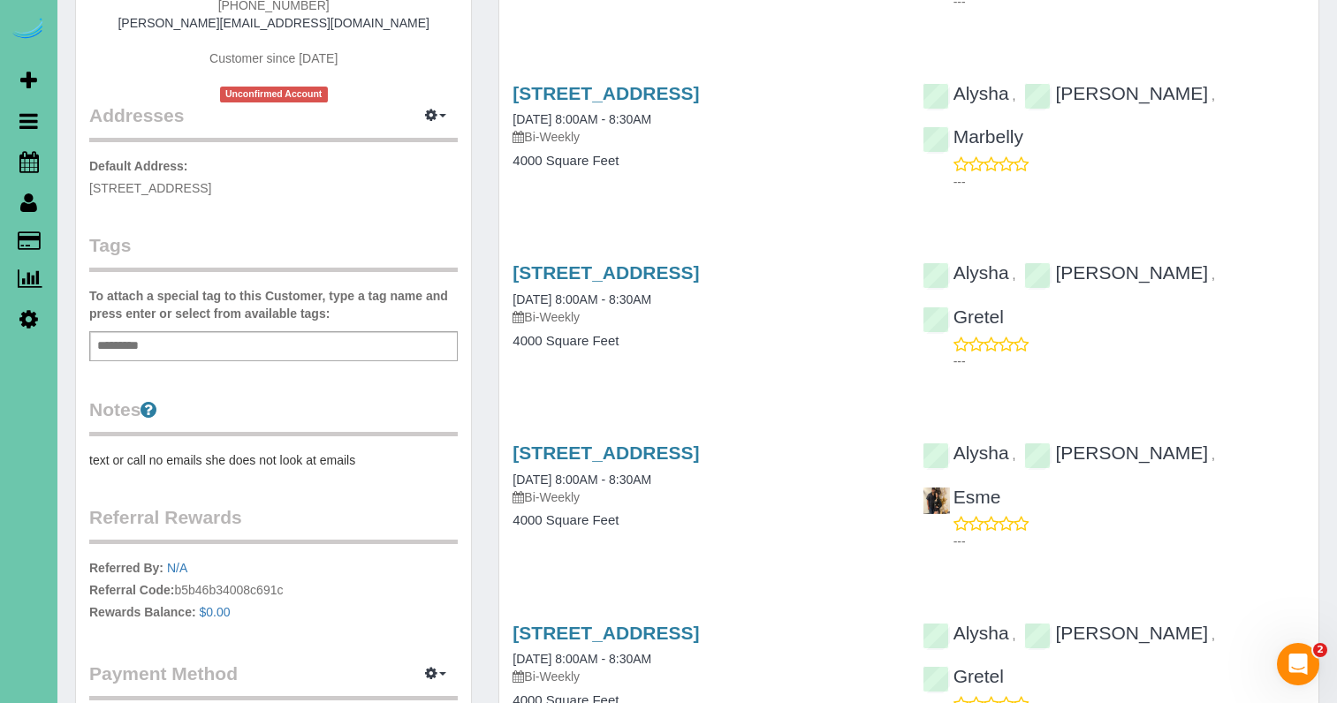
scroll to position [290, 0]
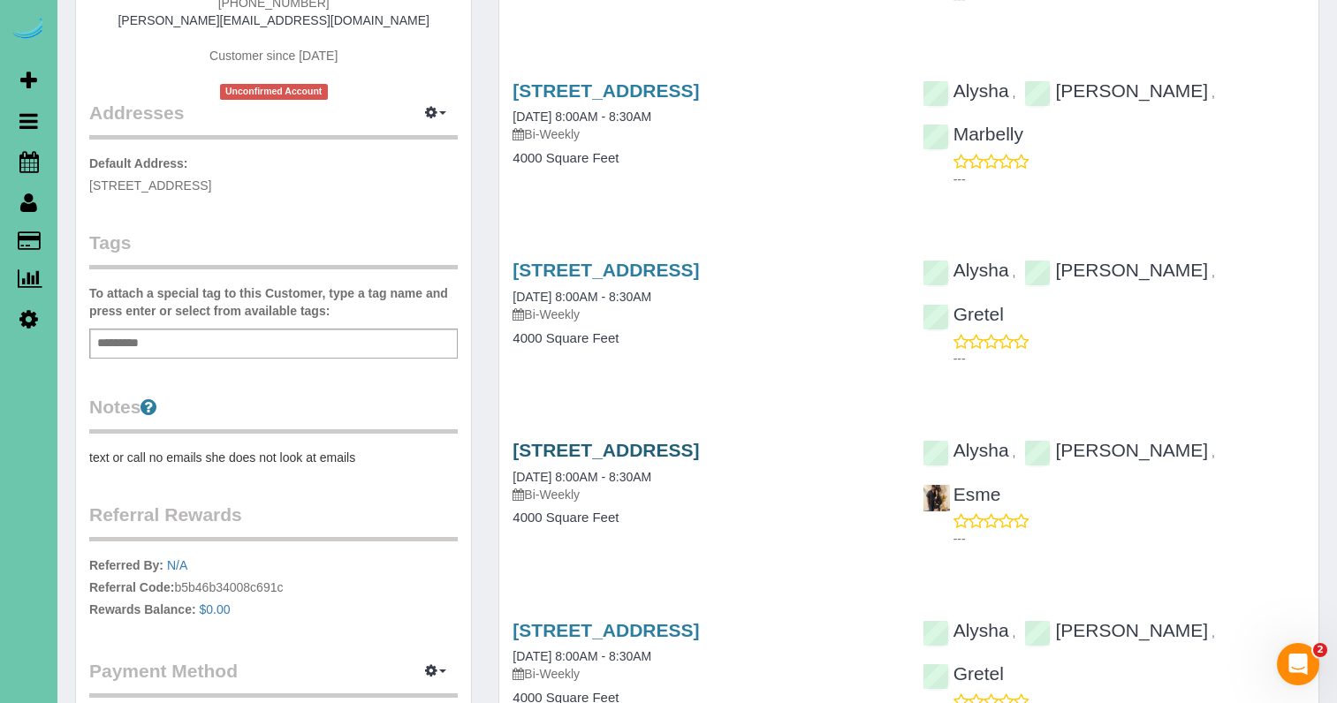
click at [651, 460] on link "17624 N Reflection Cir, Bennington, NE 68007" at bounding box center [605, 450] width 186 height 20
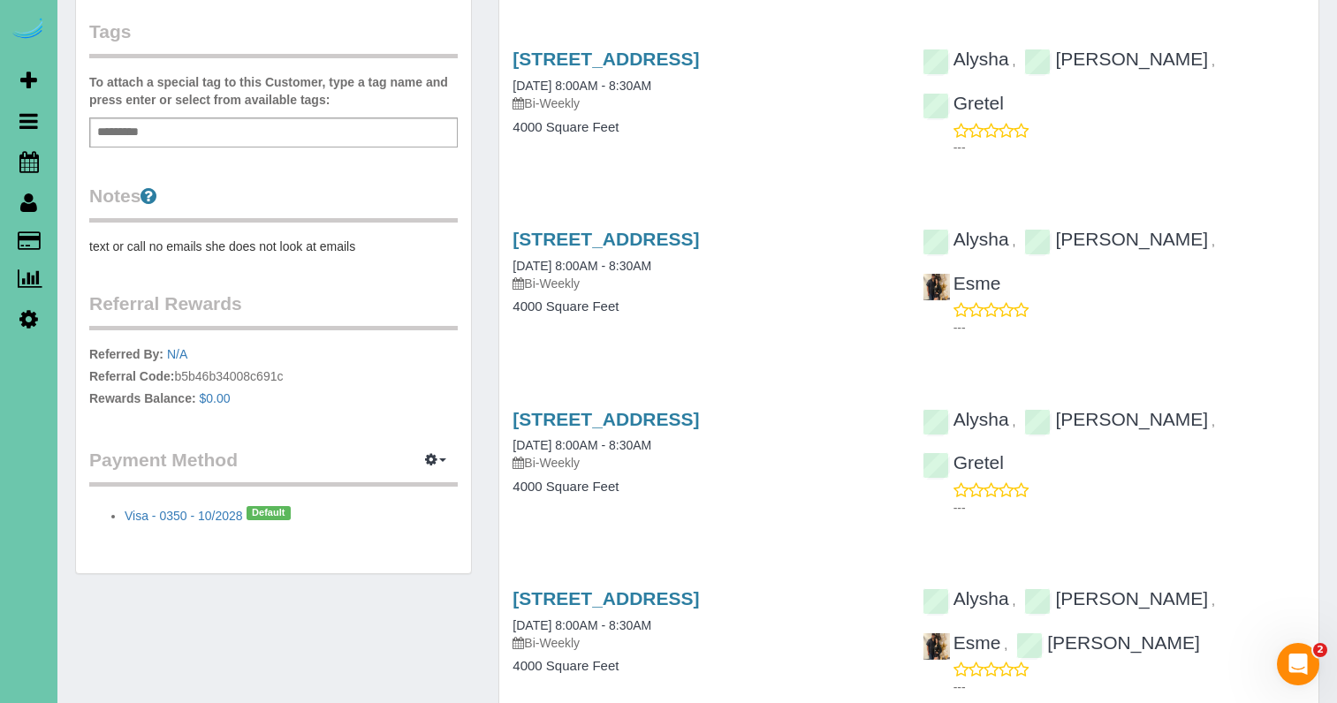
scroll to position [510, 0]
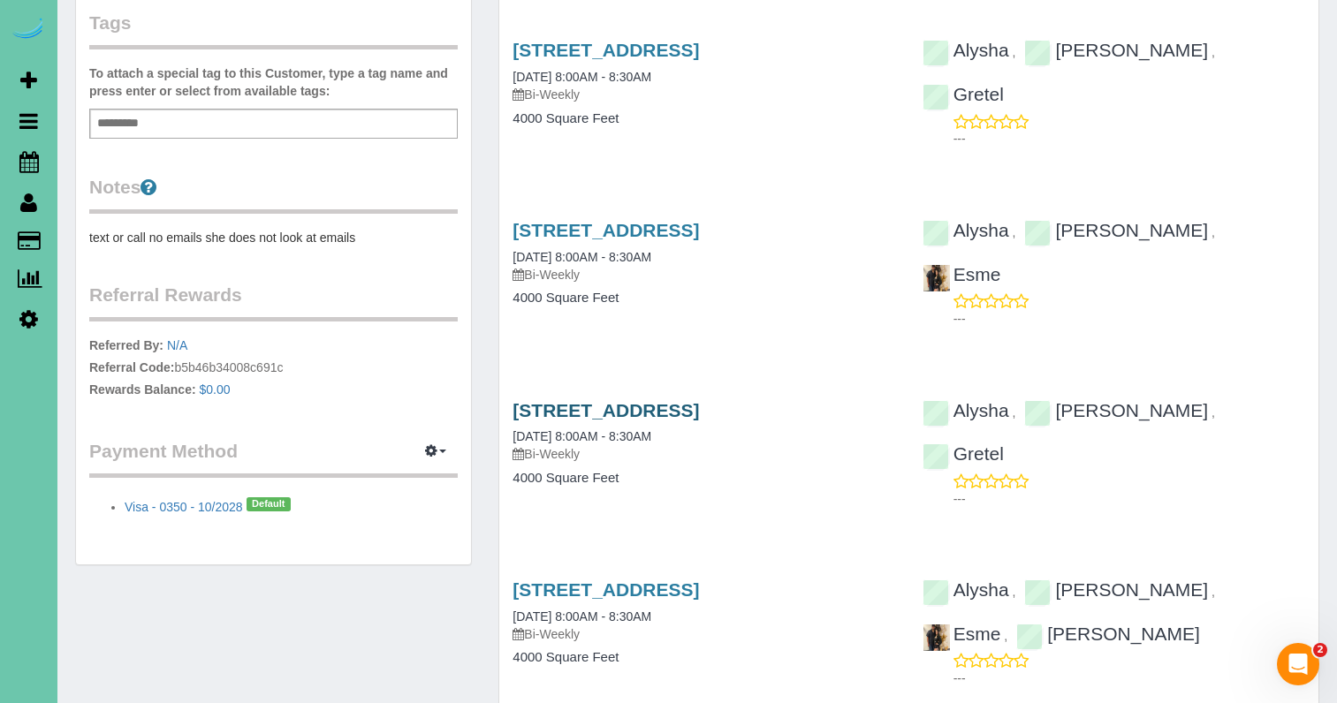
click at [553, 421] on link "17624 N Reflection Cir, Bennington, NE 68007" at bounding box center [605, 410] width 186 height 20
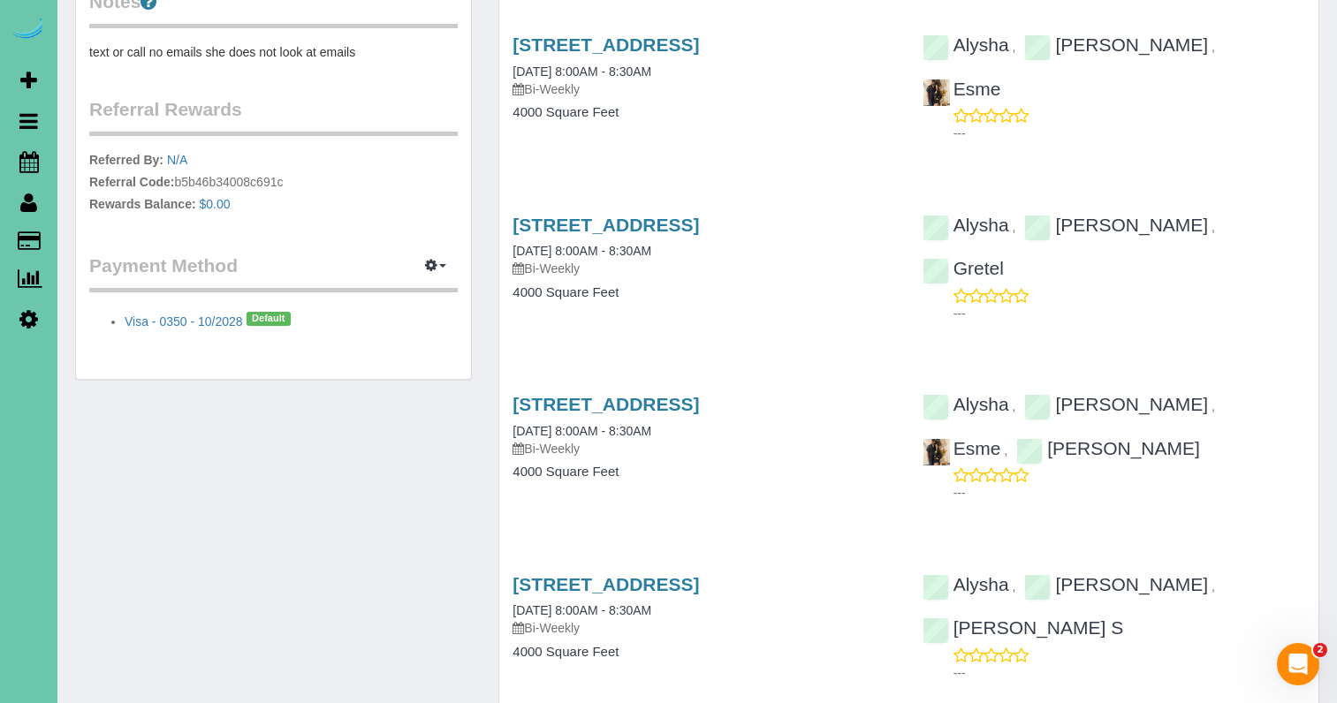
scroll to position [696, 0]
drag, startPoint x: 546, startPoint y: 502, endPoint x: 535, endPoint y: 491, distance: 15.0
click at [545, 413] on link "17624 N Reflection Cir, Bennington, NE 68007" at bounding box center [605, 403] width 186 height 20
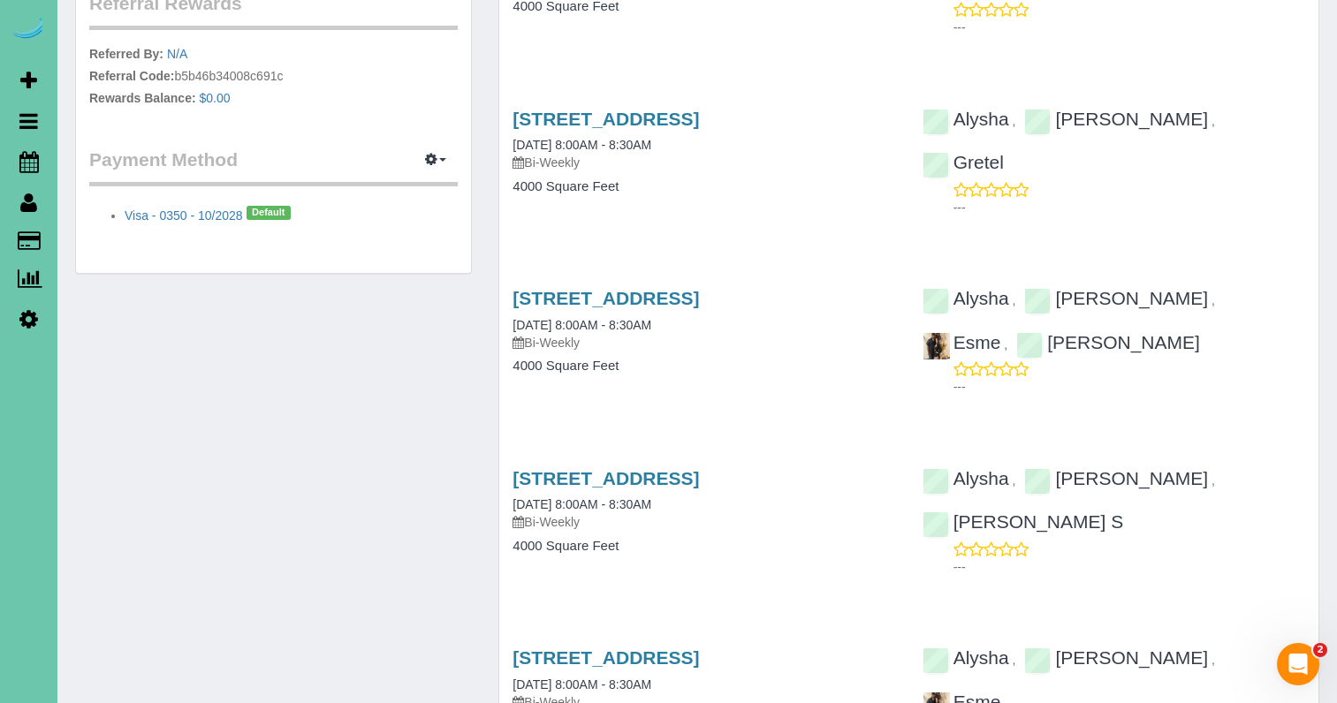
scroll to position [825, 0]
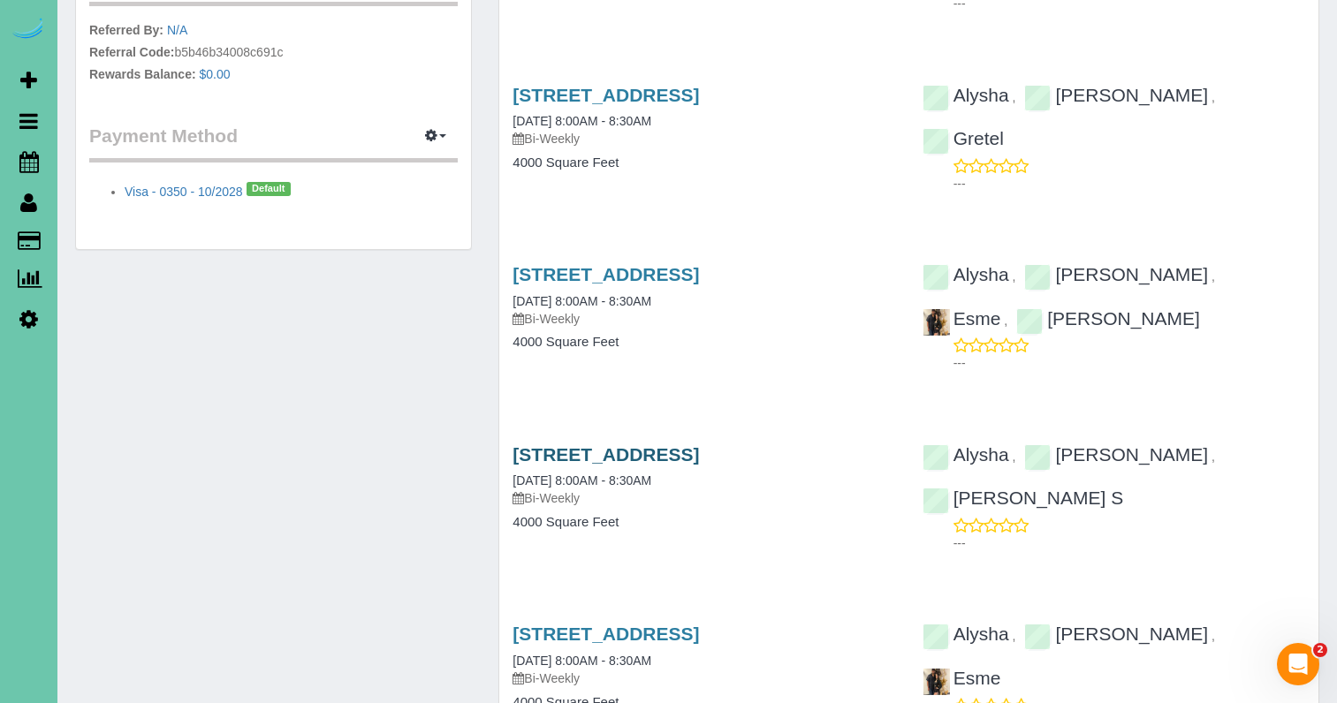
click at [568, 465] on link "17624 N Reflection Cir, Bennington, NE 68007" at bounding box center [605, 454] width 186 height 20
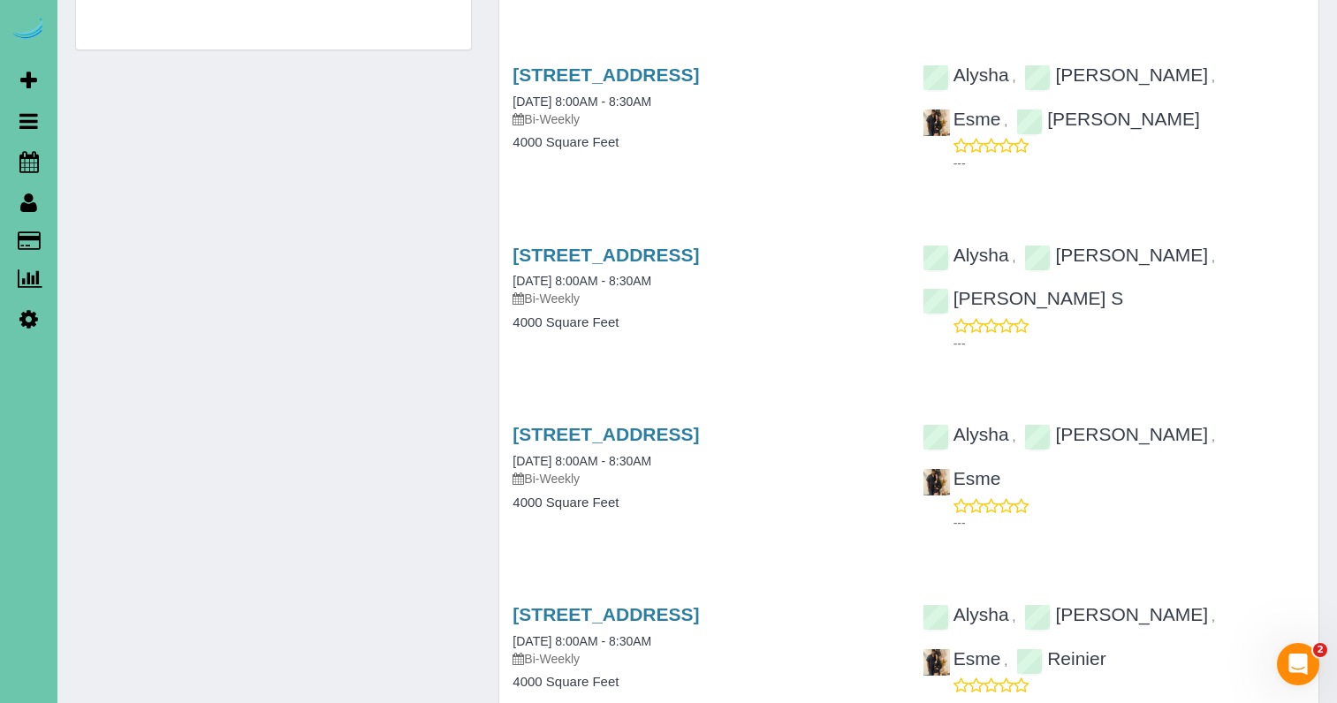
scroll to position [1037, 0]
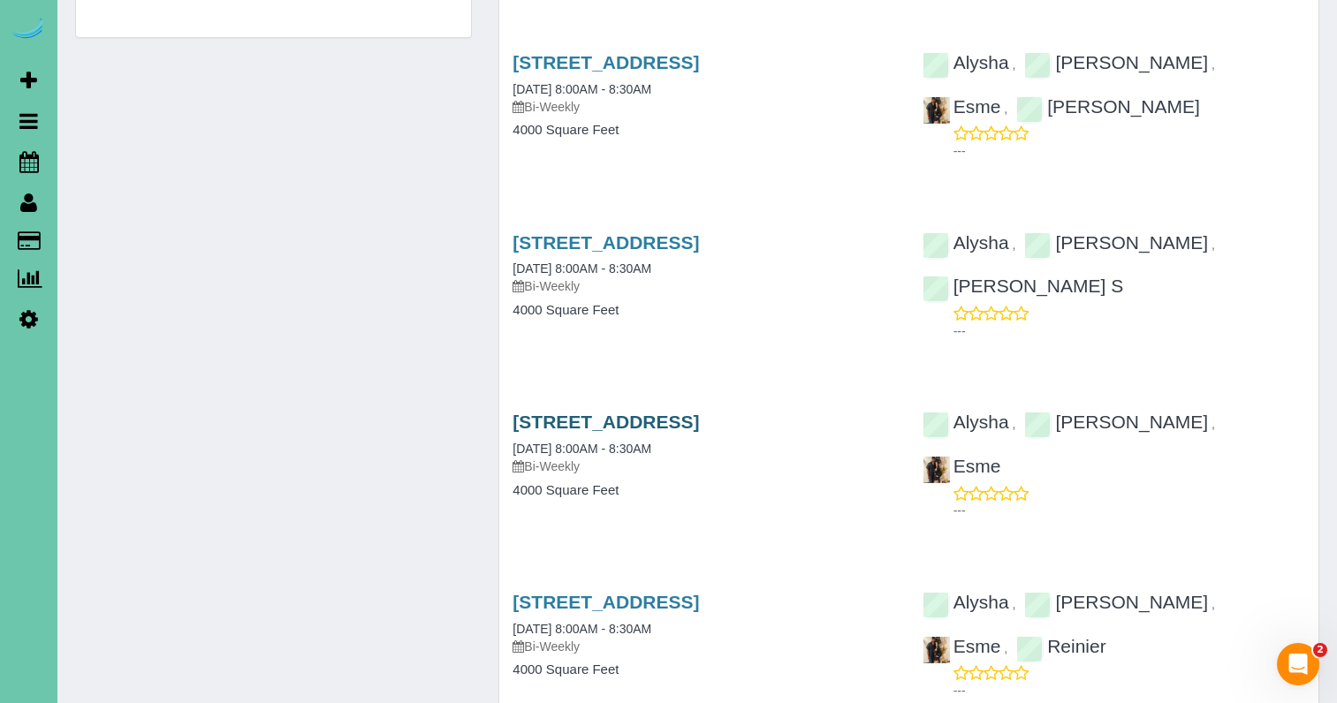
click at [568, 432] on h3 "17624 N Reflection Cir, Bennington, NE 68007" at bounding box center [703, 422] width 383 height 20
click at [556, 432] on link "17624 N Reflection Cir, Bennington, NE 68007" at bounding box center [605, 422] width 186 height 20
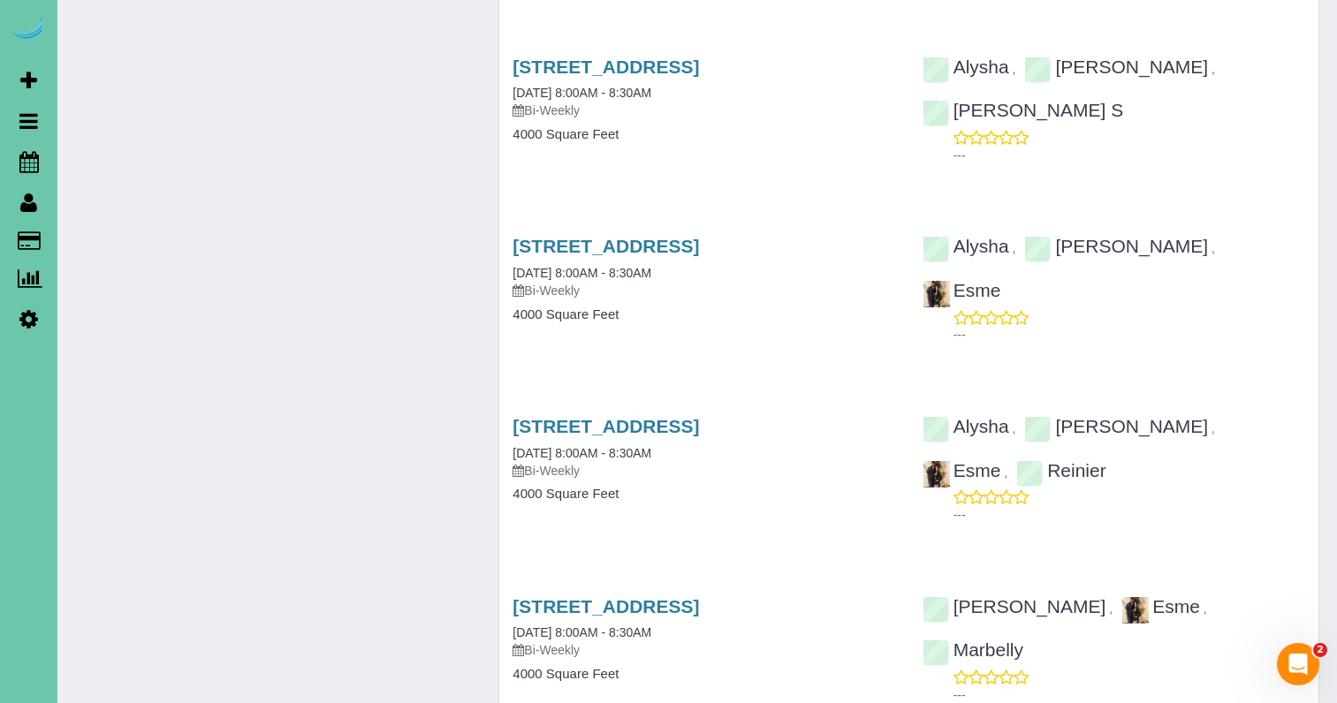
scroll to position [1212, 0]
click at [642, 437] on link "17624 N Reflection Cir, Bennington, NE 68007" at bounding box center [605, 427] width 186 height 20
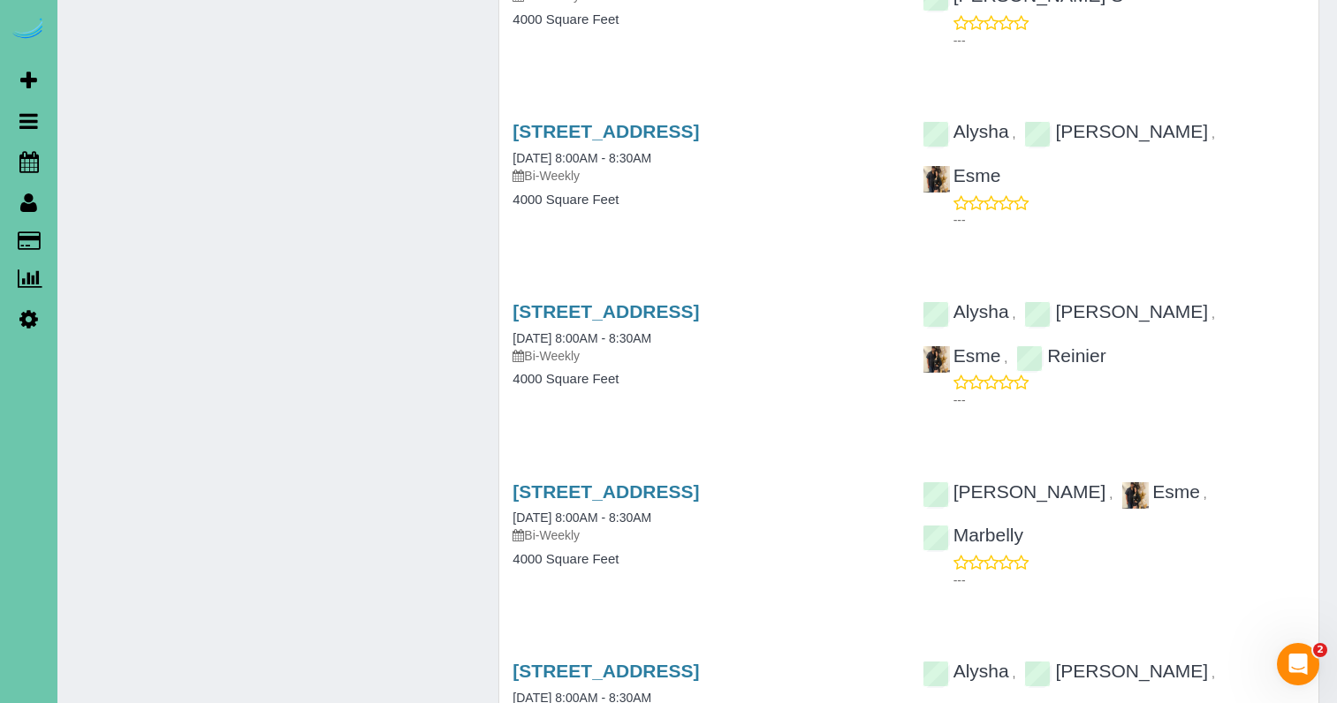
scroll to position [1331, 0]
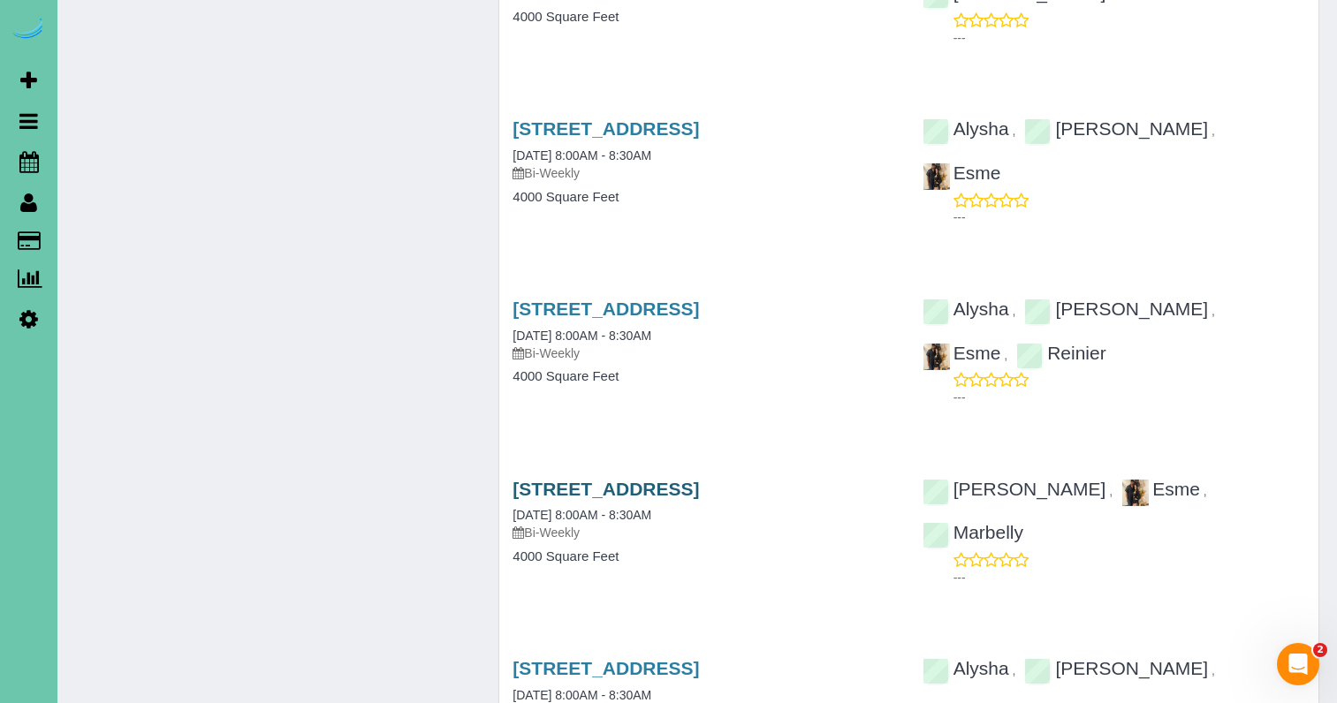
click at [699, 499] on link "17624 N Reflection Cir, Bennington, NE 68007" at bounding box center [605, 489] width 186 height 20
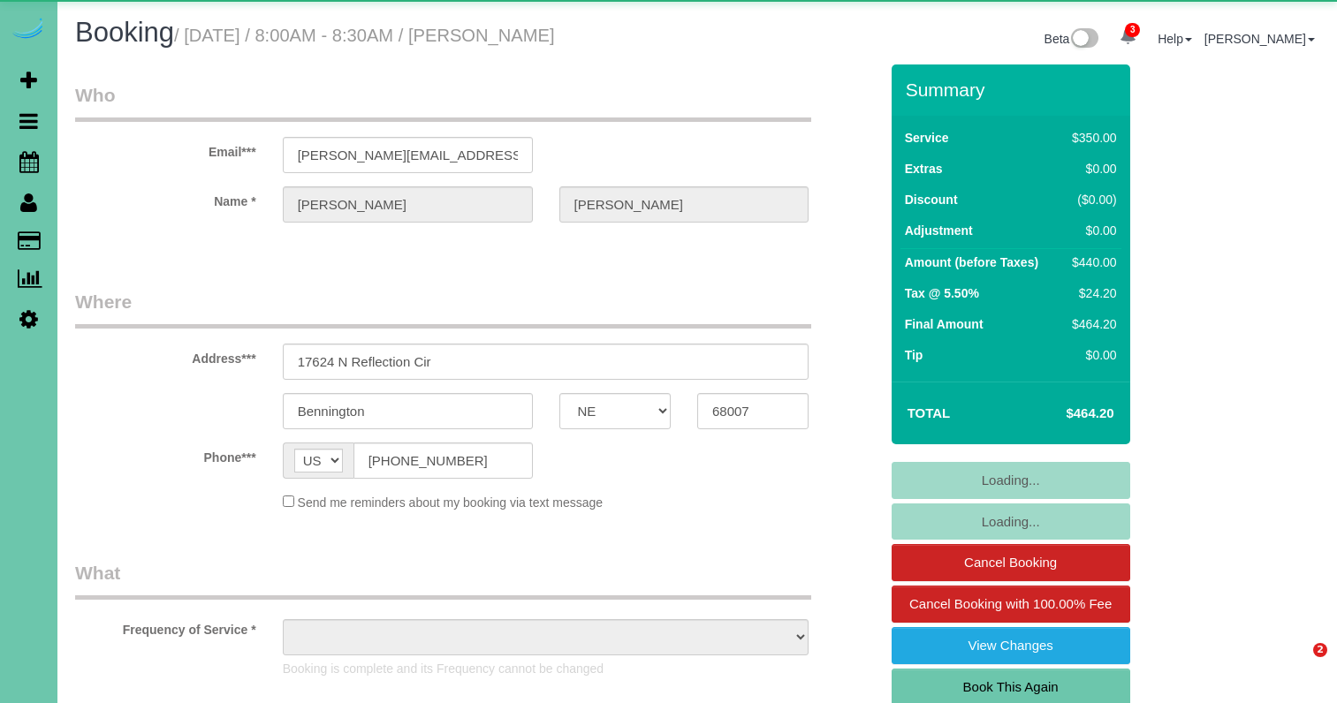
select select "NE"
select select "object:961"
select select "NE"
select select "string:[GEOGRAPHIC_DATA]"
select select "object:902"
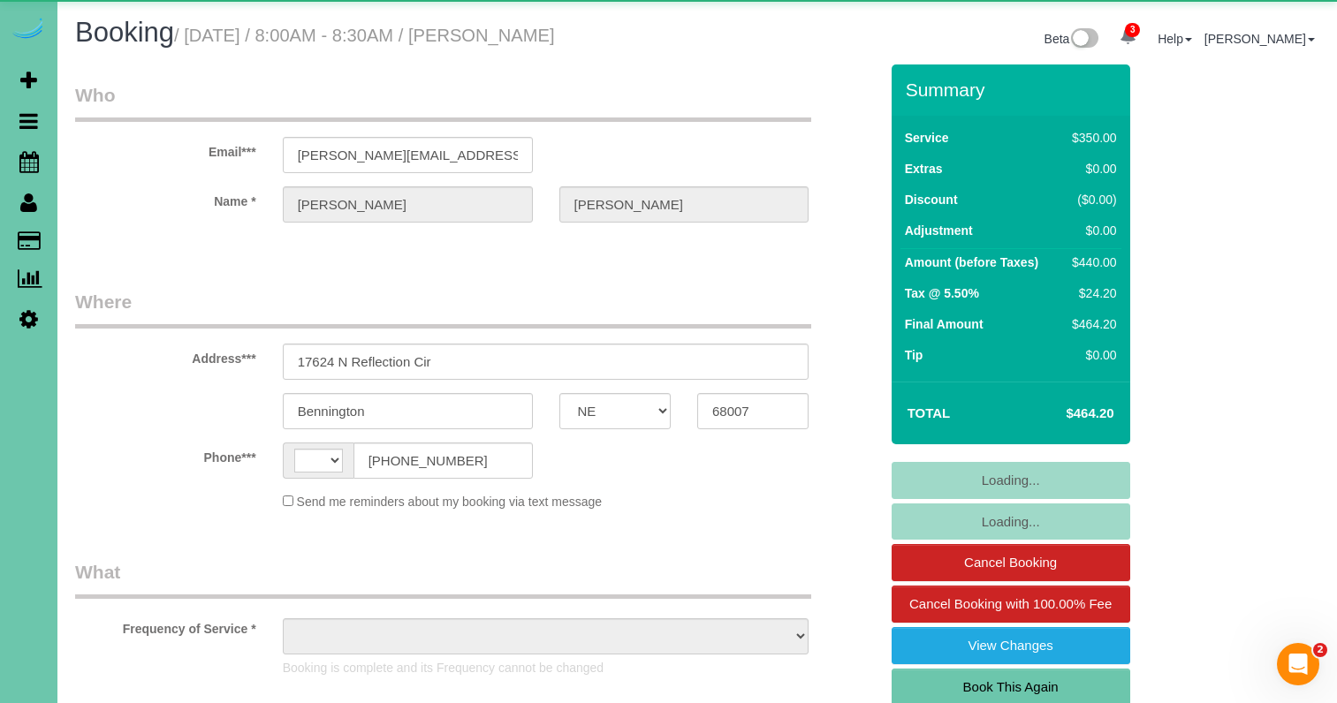
select select "string:fspay-0dd7cdbe-afaa-4620-aca9-574a120b9c37"
select select "NE"
select select "object:959"
select select "NE"
select select "string:[GEOGRAPHIC_DATA]"
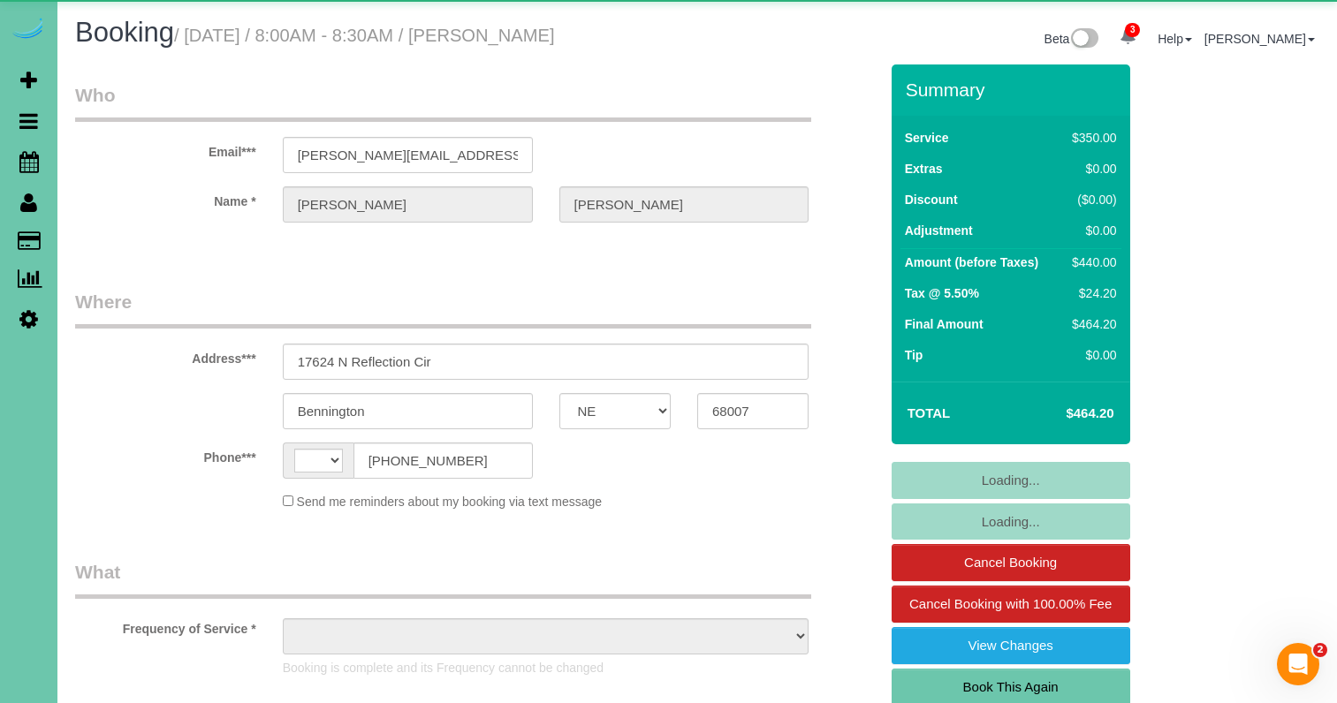
select select "object:956"
select select "string:fspay-0dd7cdbe-afaa-4620-aca9-574a120b9c37"
select select "NE"
select select "string:[GEOGRAPHIC_DATA]"
select select "object:959"
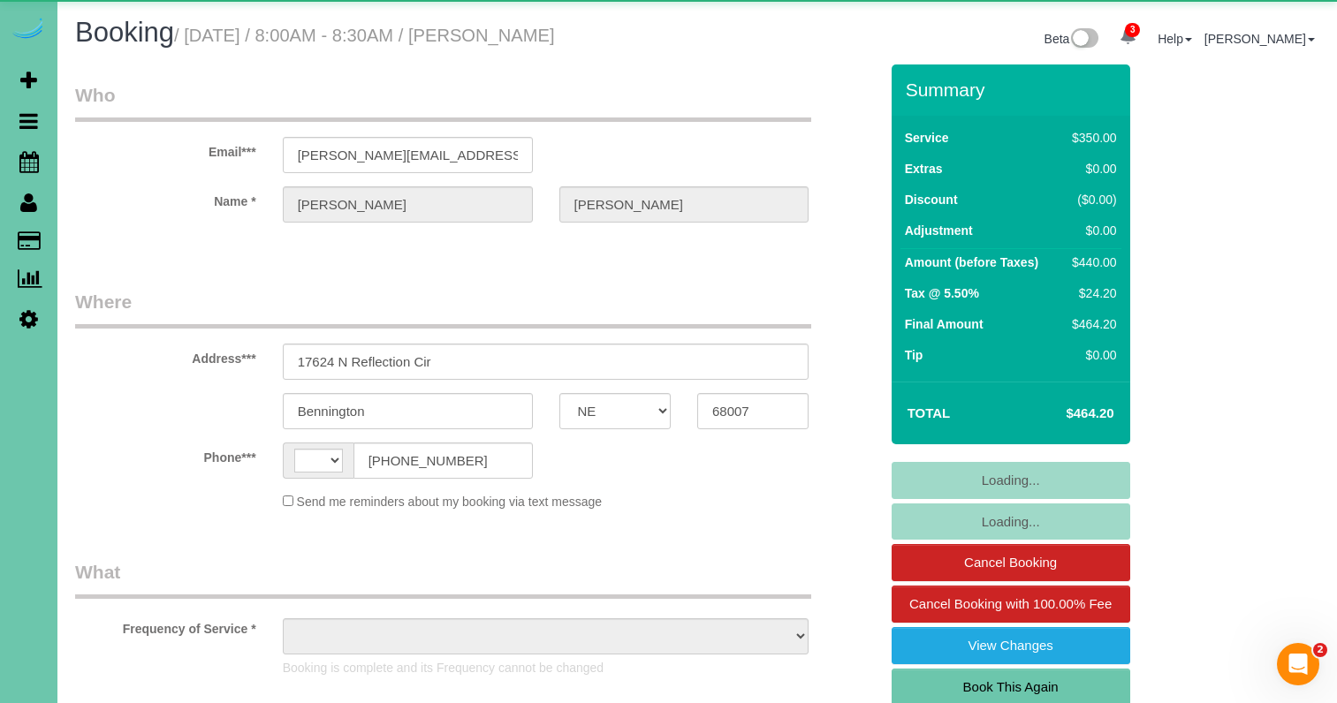
select select "string:fspay-0dd7cdbe-afaa-4620-aca9-574a120b9c37"
select select "NE"
select select "object:908"
select select "NE"
select select "string:[GEOGRAPHIC_DATA]"
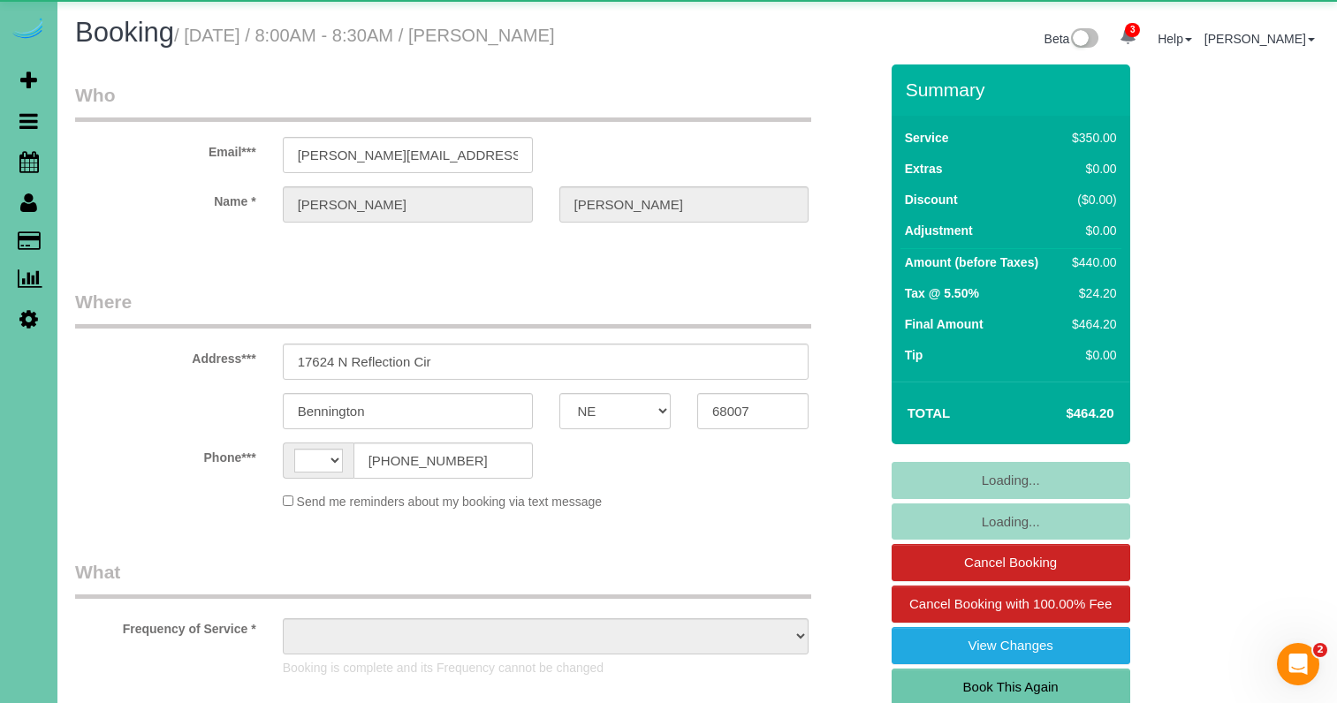
select select "object:661"
select select "string:fspay-0dd7cdbe-afaa-4620-aca9-574a120b9c37"
select select "object:907"
select select "NE"
select select "string:[GEOGRAPHIC_DATA]"
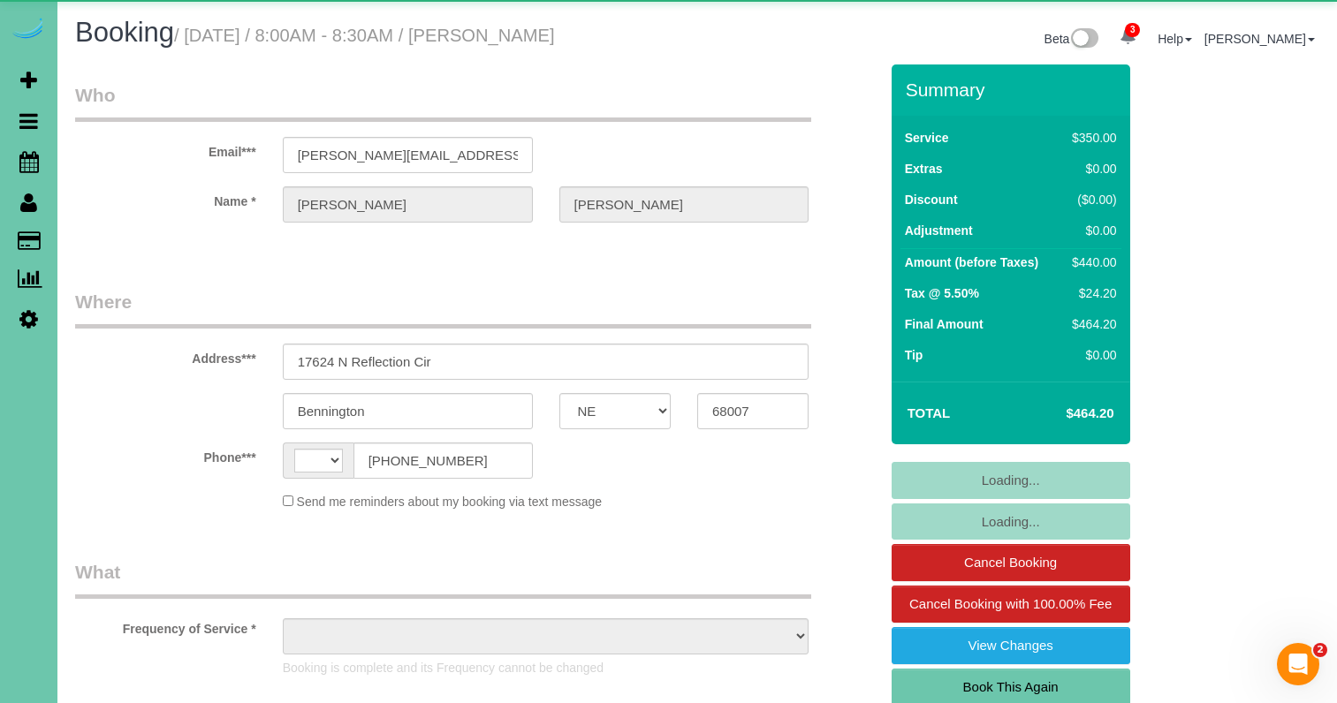
select select "object:902"
select select "string:fspay-0dd7cdbe-afaa-4620-aca9-574a120b9c37"
select select "NE"
select select "string:[GEOGRAPHIC_DATA]"
select select "object:962"
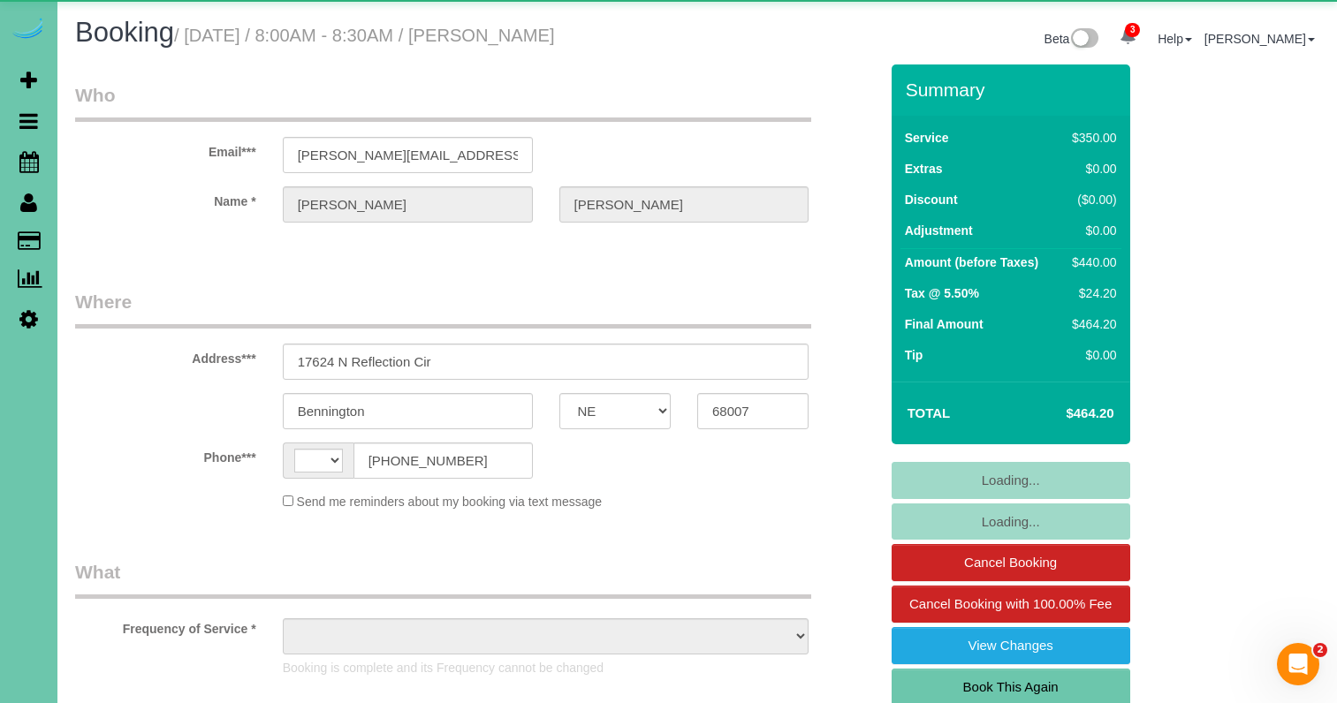
select select "string:fspay-0dd7cdbe-afaa-4620-aca9-574a120b9c37"
select select "NE"
select select "string:[GEOGRAPHIC_DATA]"
select select "object:414"
select select "string:fspay-0dd7cdbe-afaa-4620-aca9-574a120b9c37"
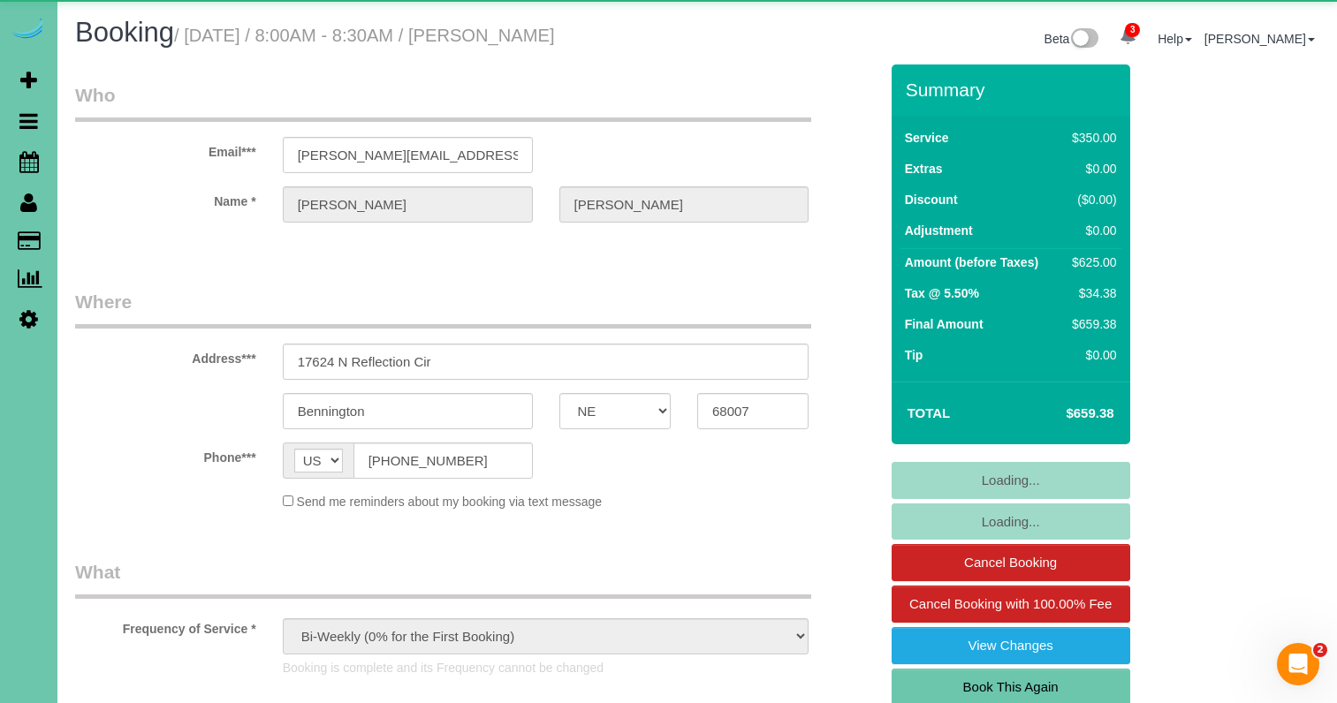
select select "object:902"
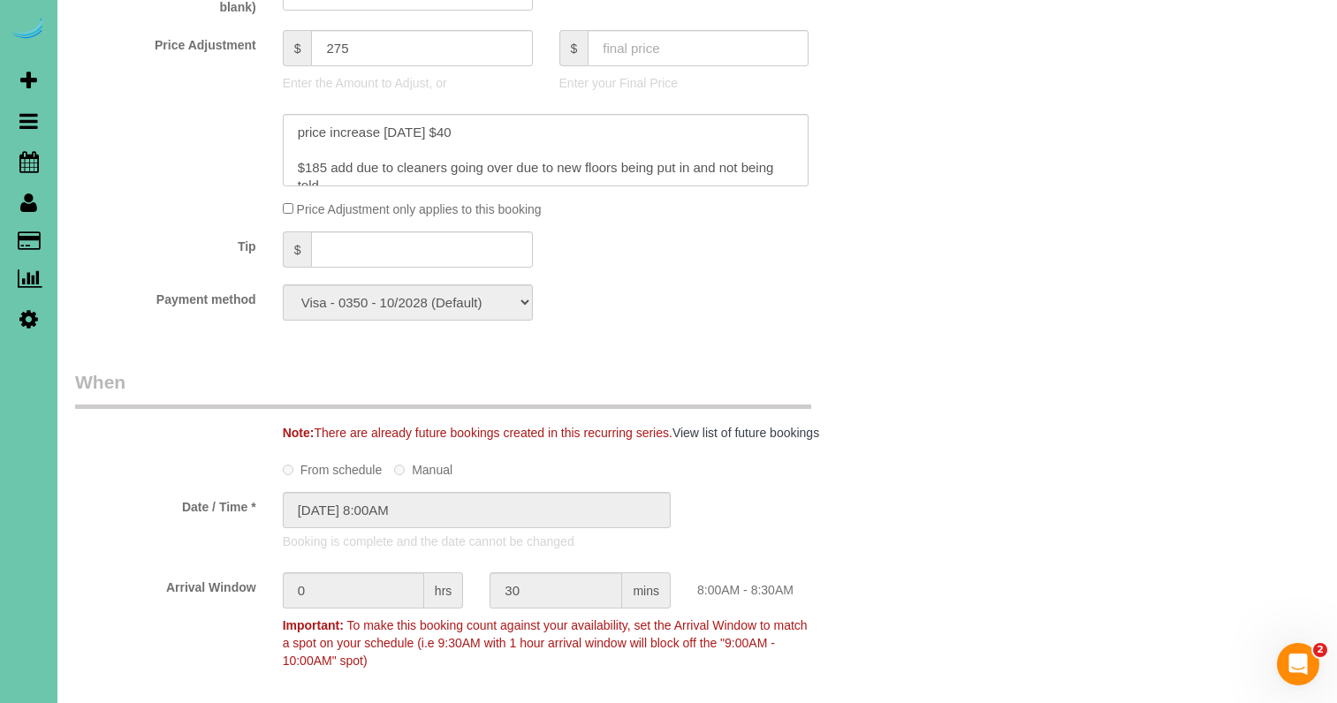
scroll to position [1020, 0]
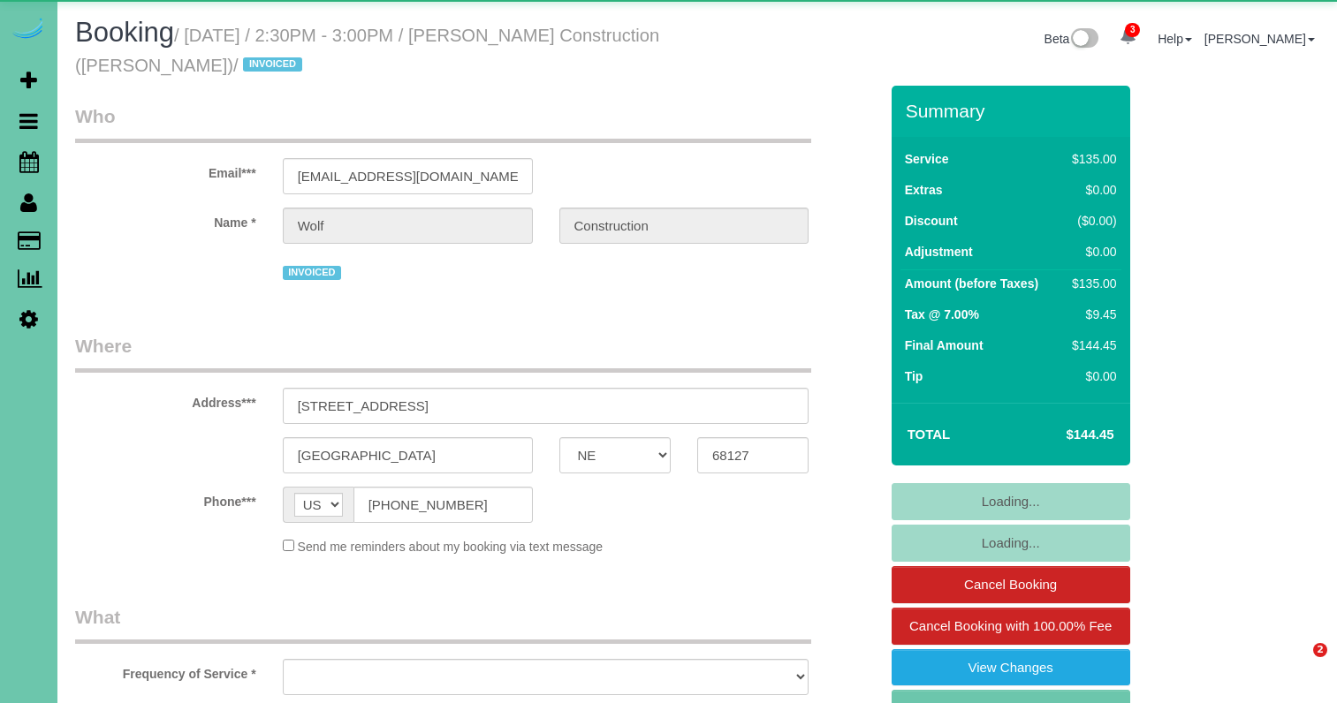
select select "NE"
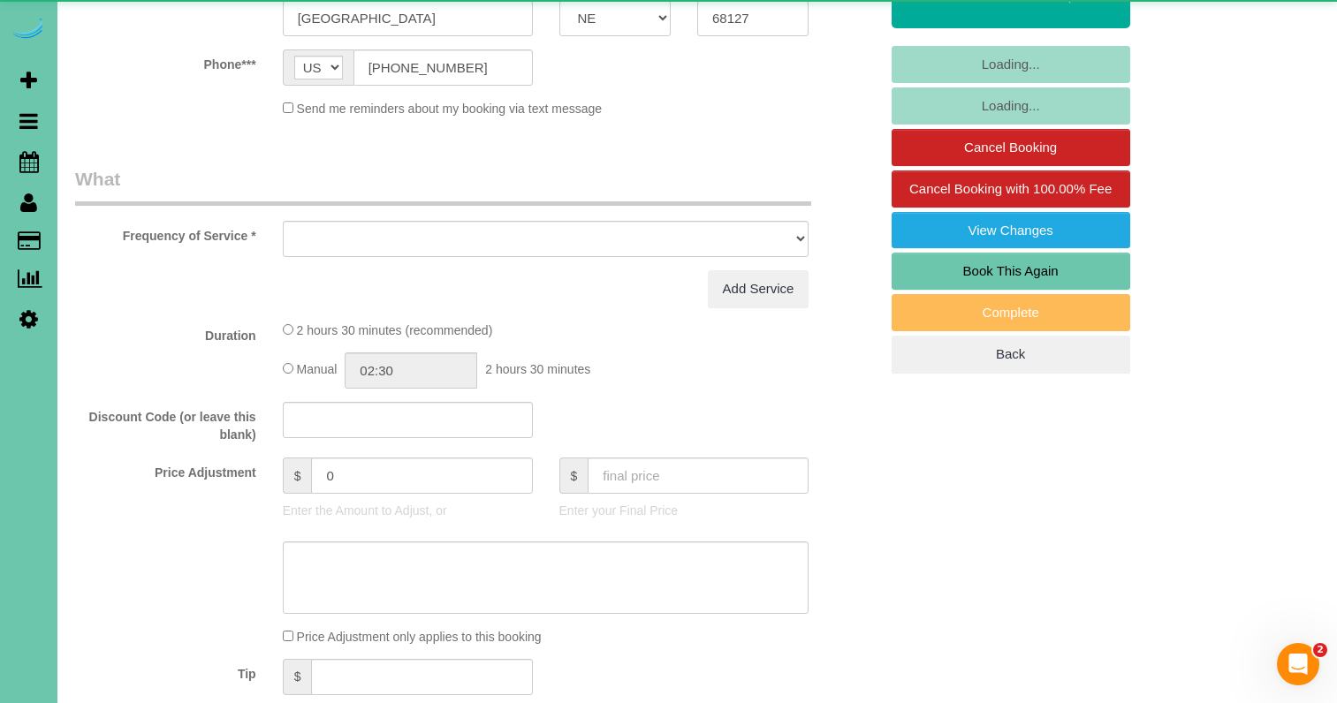
select select "object:643"
select select "number:35"
select select "number:41"
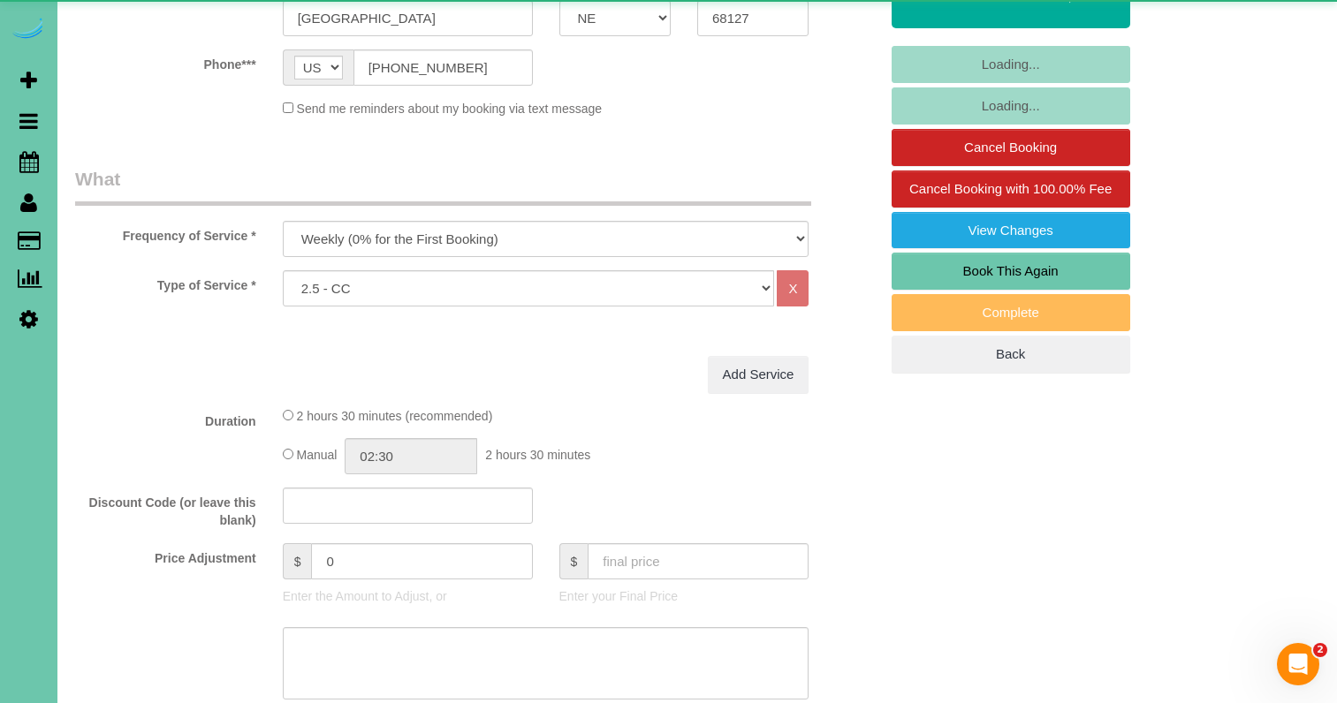
select select "object:918"
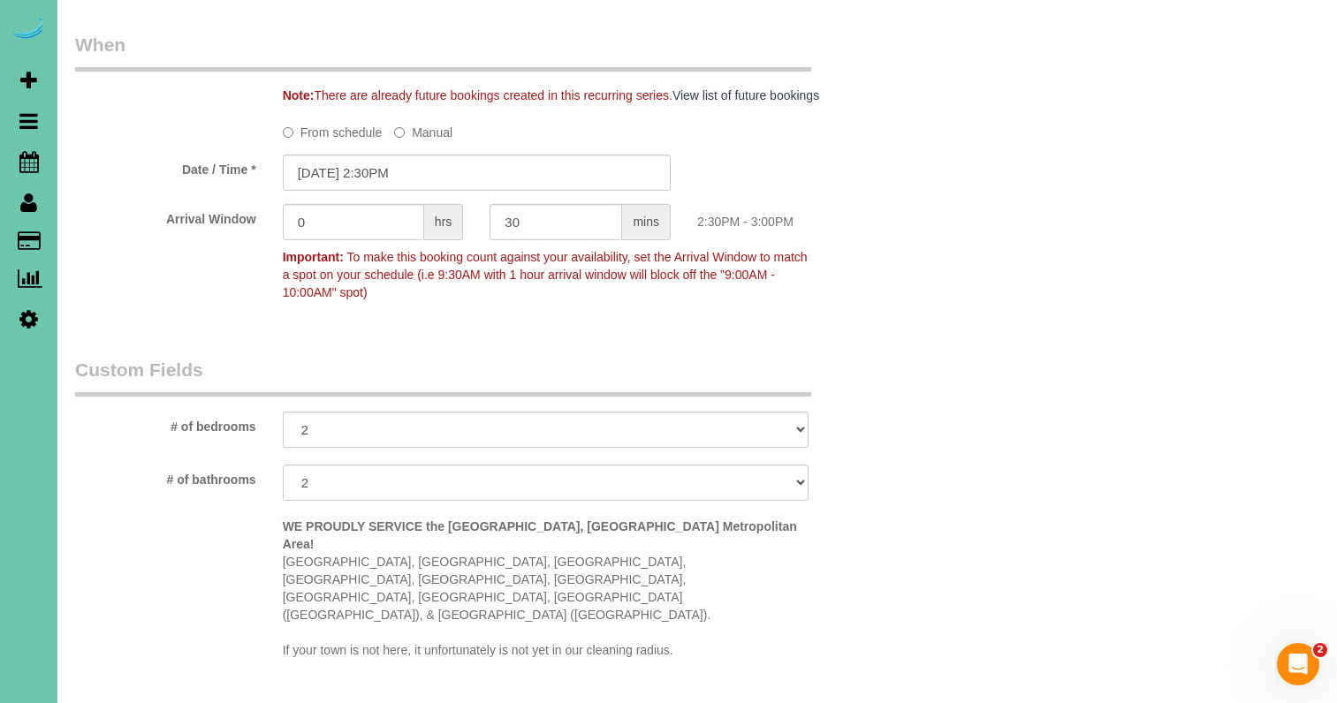
scroll to position [1294, 0]
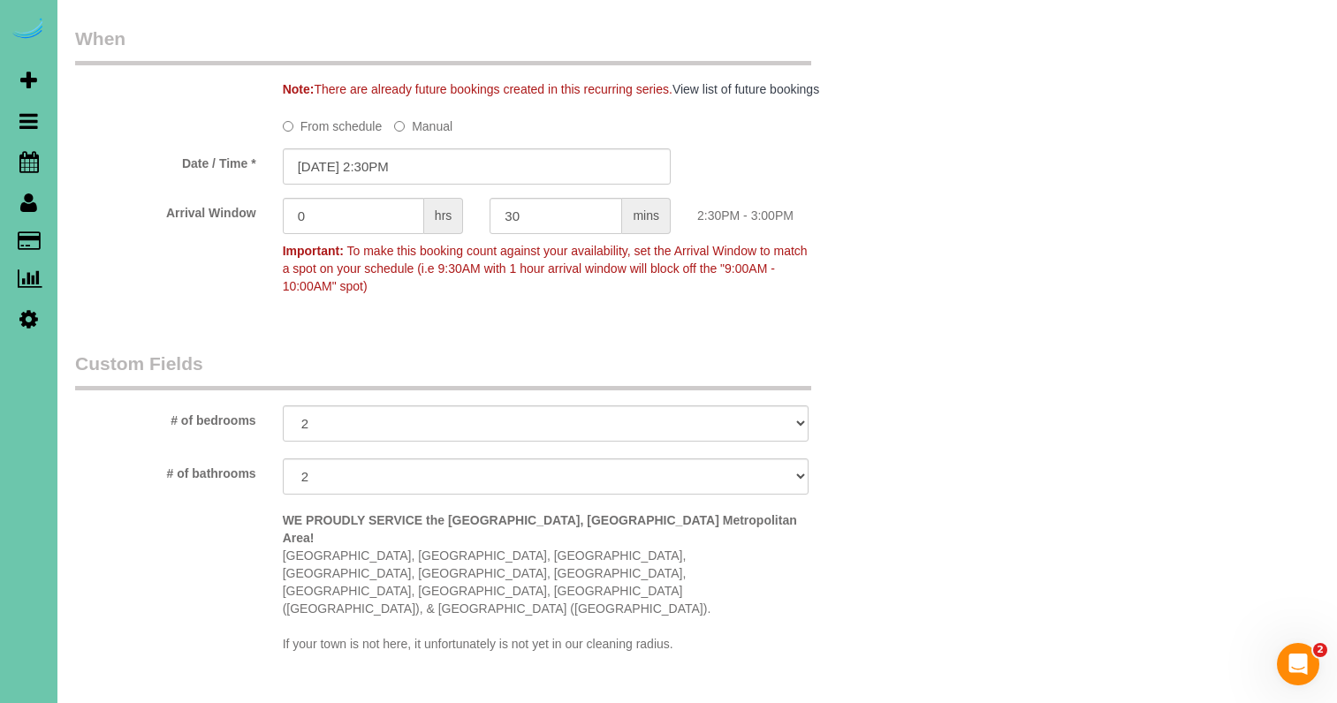
click at [393, 182] on sui-booking-spot "From schedule Manual Date / Time * [DATE] 2:30PM Arrival Window 0 hrs 30 mins 2…" at bounding box center [476, 207] width 803 height 192
click at [412, 160] on input "[DATE] 2:30PM" at bounding box center [477, 166] width 388 height 36
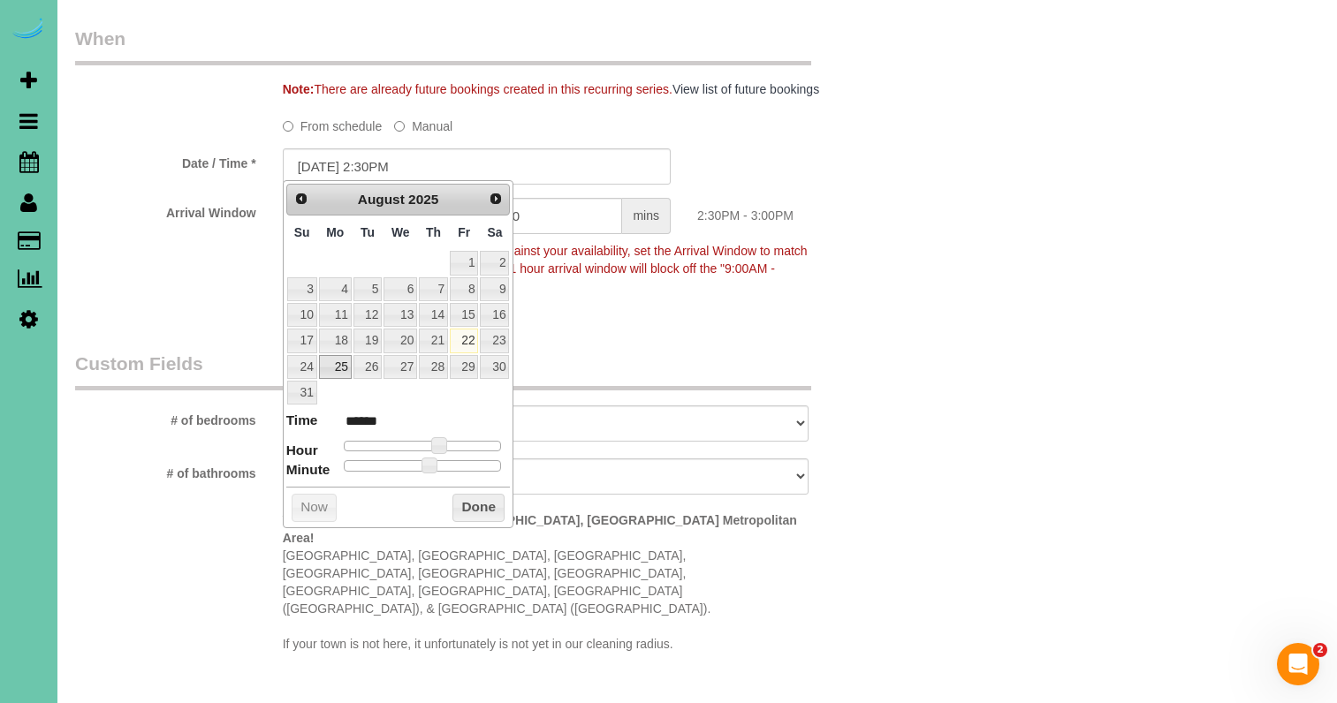
click at [336, 360] on link "25" at bounding box center [335, 367] width 33 height 24
type input "[DATE] 1:30PM"
type input "******"
type input "[DATE] 12:30PM"
type input "*******"
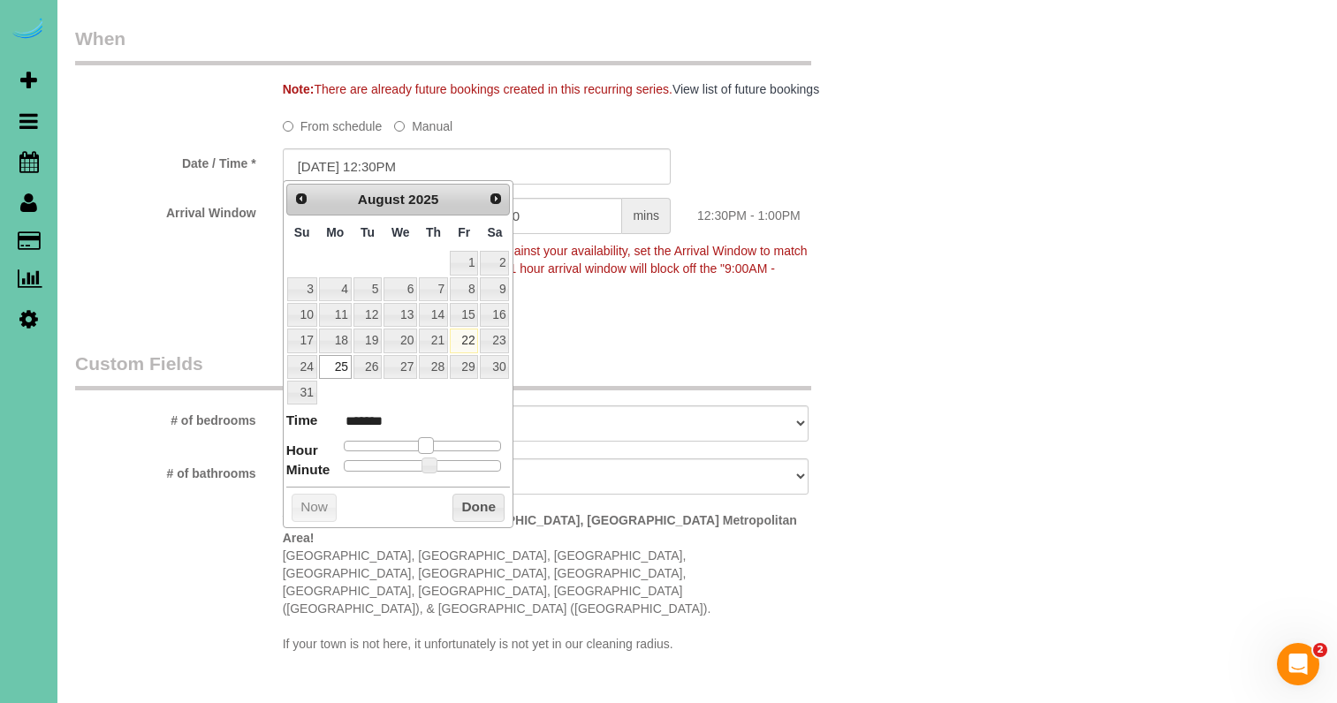
type input "[DATE] 1:30PM"
type input "******"
click at [430, 437] on span at bounding box center [432, 445] width 16 height 16
click at [470, 499] on button "Done" at bounding box center [478, 508] width 52 height 28
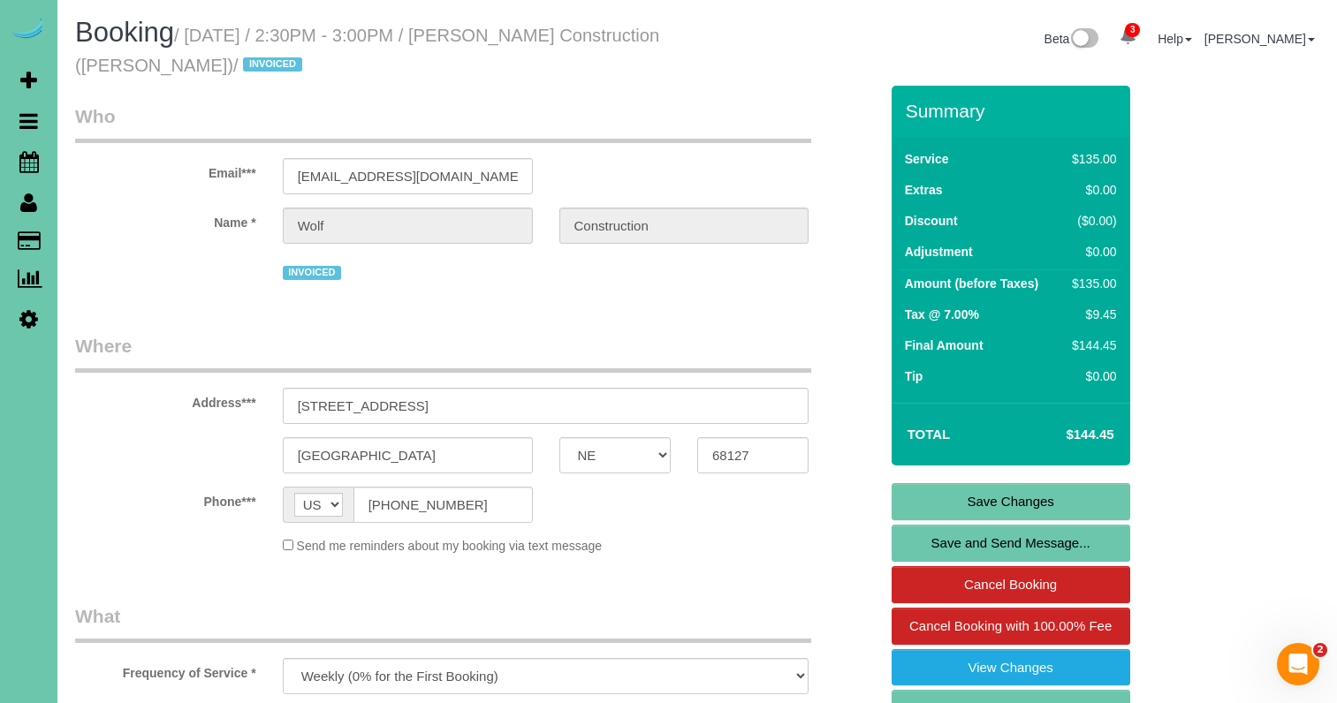
scroll to position [0, 0]
click at [922, 493] on link "Save Changes" at bounding box center [1010, 501] width 239 height 37
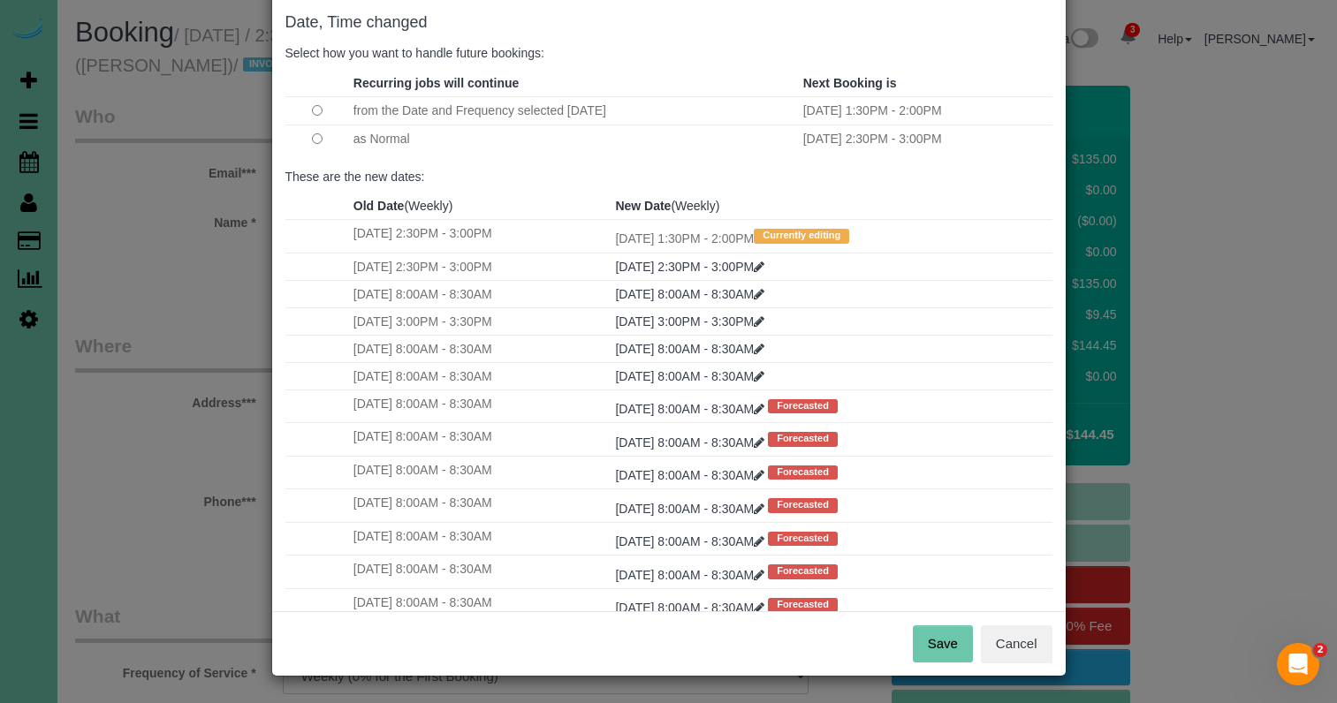
scroll to position [87, 0]
click at [939, 649] on button "Save" at bounding box center [943, 644] width 60 height 37
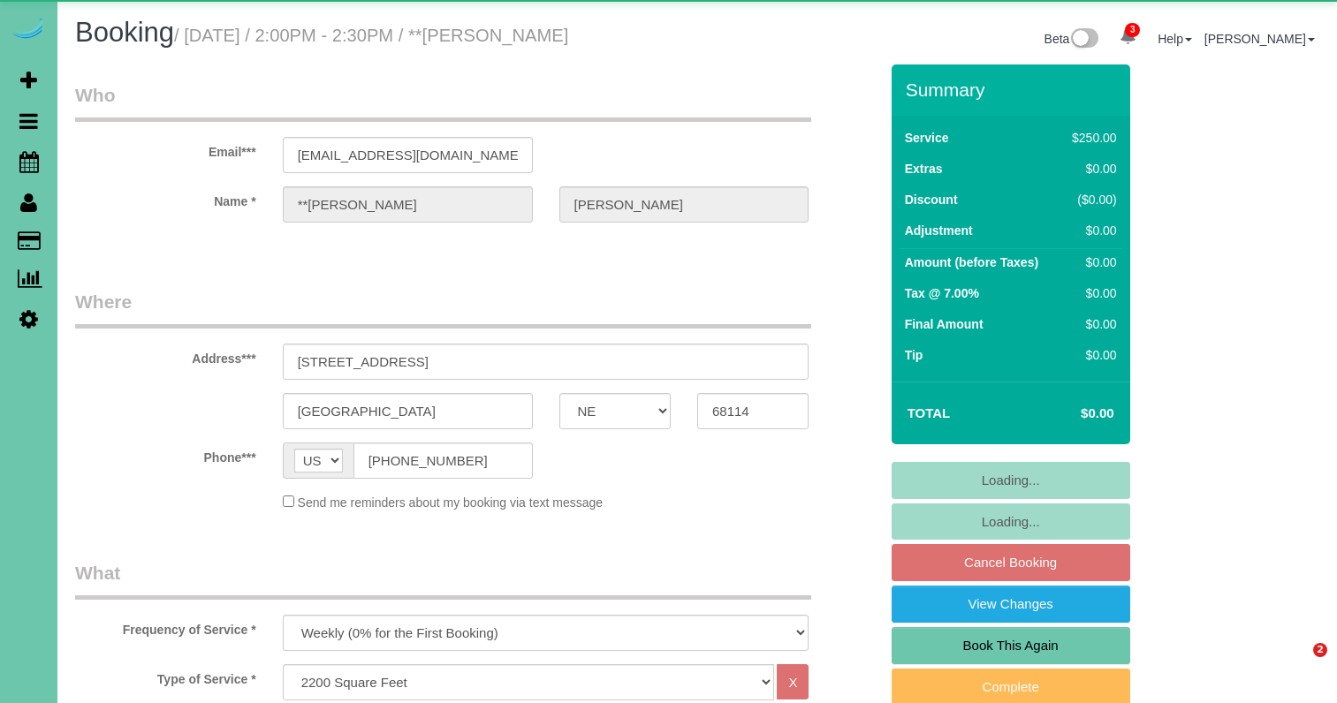
select select "NE"
select select "string:check"
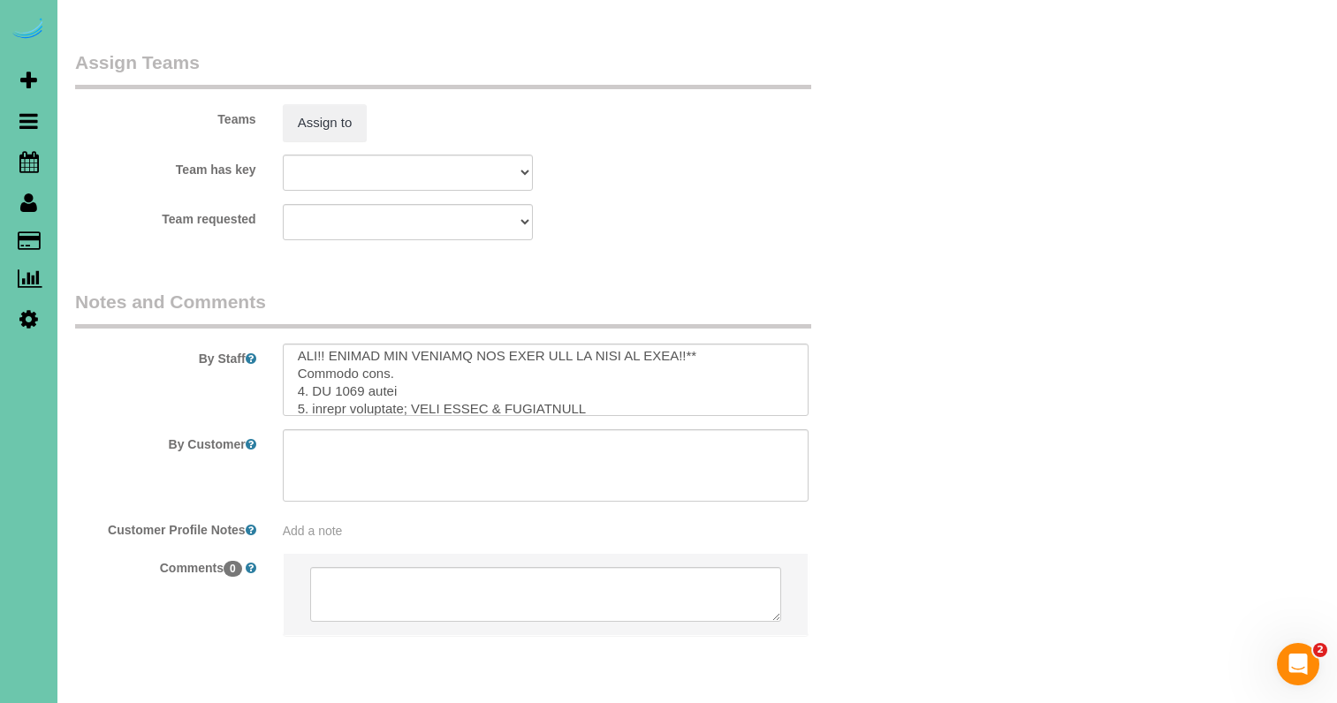
scroll to position [42, 0]
drag, startPoint x: 601, startPoint y: 322, endPoint x: 416, endPoint y: 320, distance: 184.7
click at [416, 344] on textarea at bounding box center [546, 380] width 527 height 72
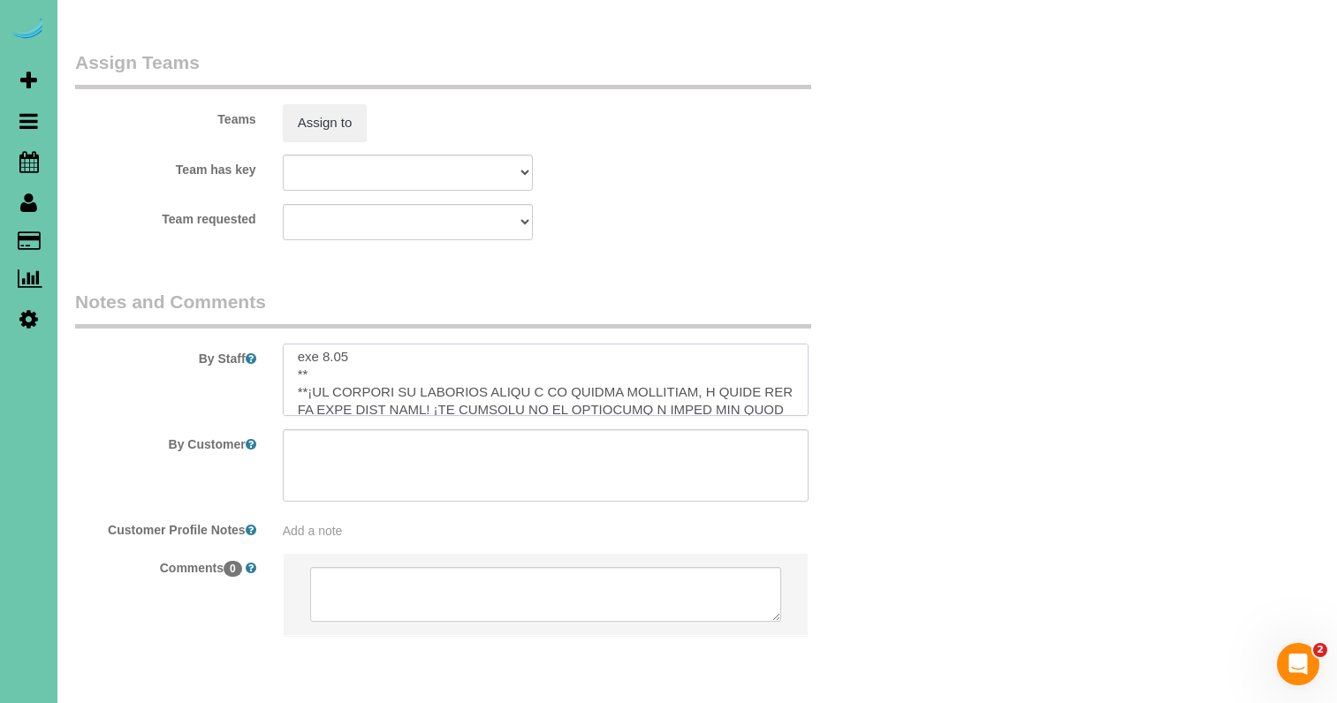
scroll to position [271, 0]
drag, startPoint x: 327, startPoint y: 303, endPoint x: 576, endPoint y: 289, distance: 249.5
click at [327, 344] on textarea at bounding box center [546, 380] width 527 height 72
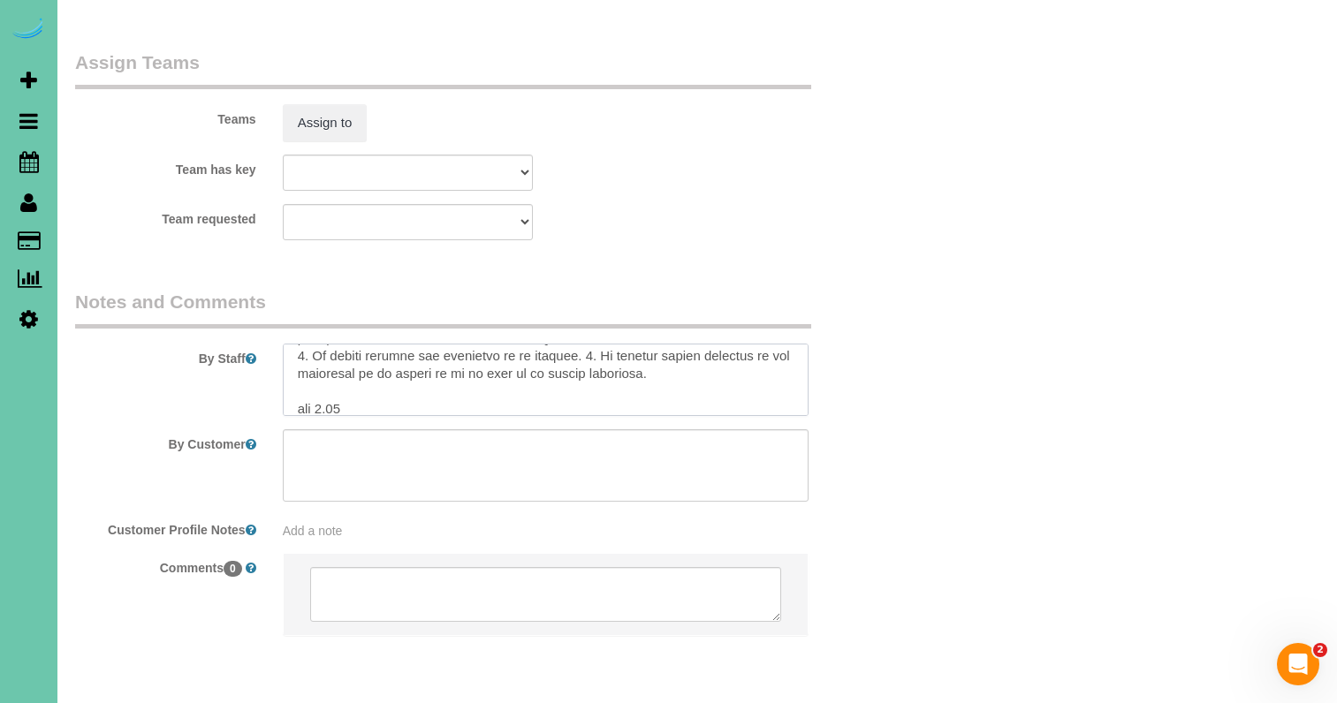
scroll to position [551, 0]
drag, startPoint x: 326, startPoint y: 338, endPoint x: 336, endPoint y: 337, distance: 9.8
click at [330, 344] on textarea at bounding box center [546, 380] width 527 height 72
type textarea "**LO IPS DOL SIT AME CO AD ELI SEDDO EIUS TEMP INCIDI UTL ETDOL MA ALI!! ENIMAD…"
click at [356, 104] on button "Assign to" at bounding box center [325, 122] width 85 height 37
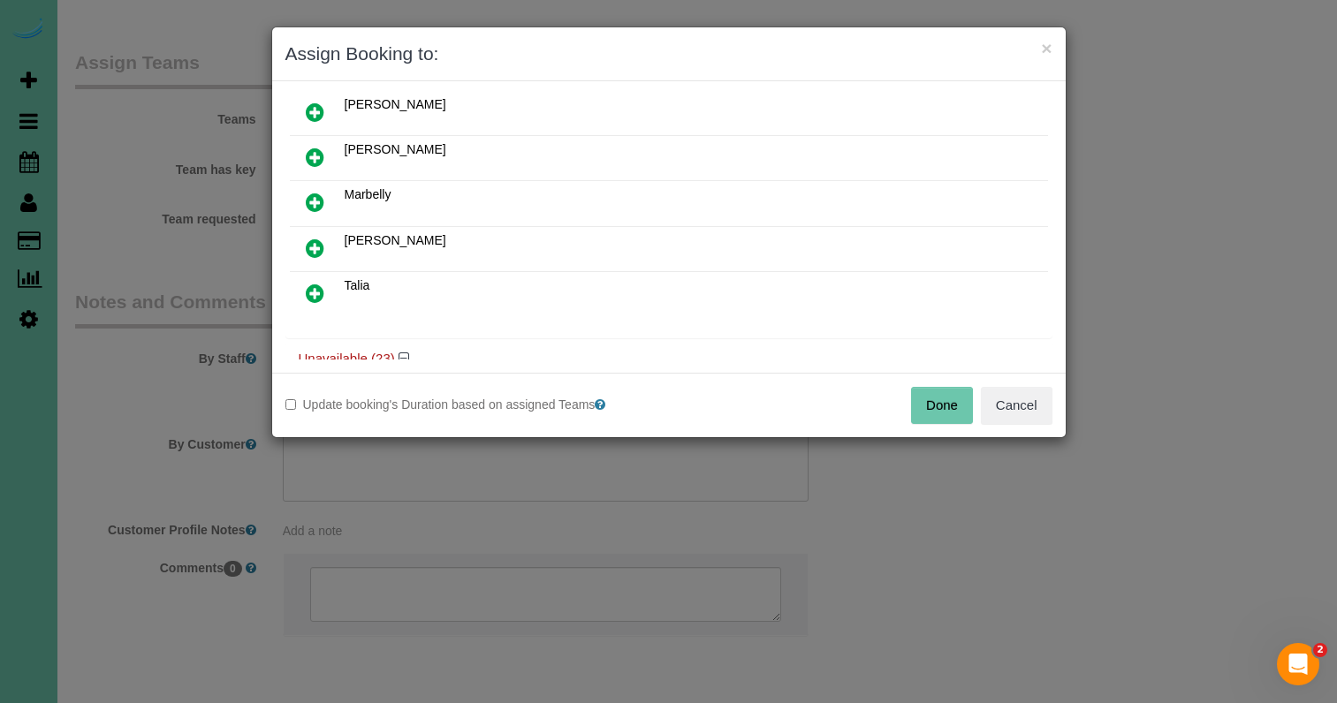
scroll to position [468, 0]
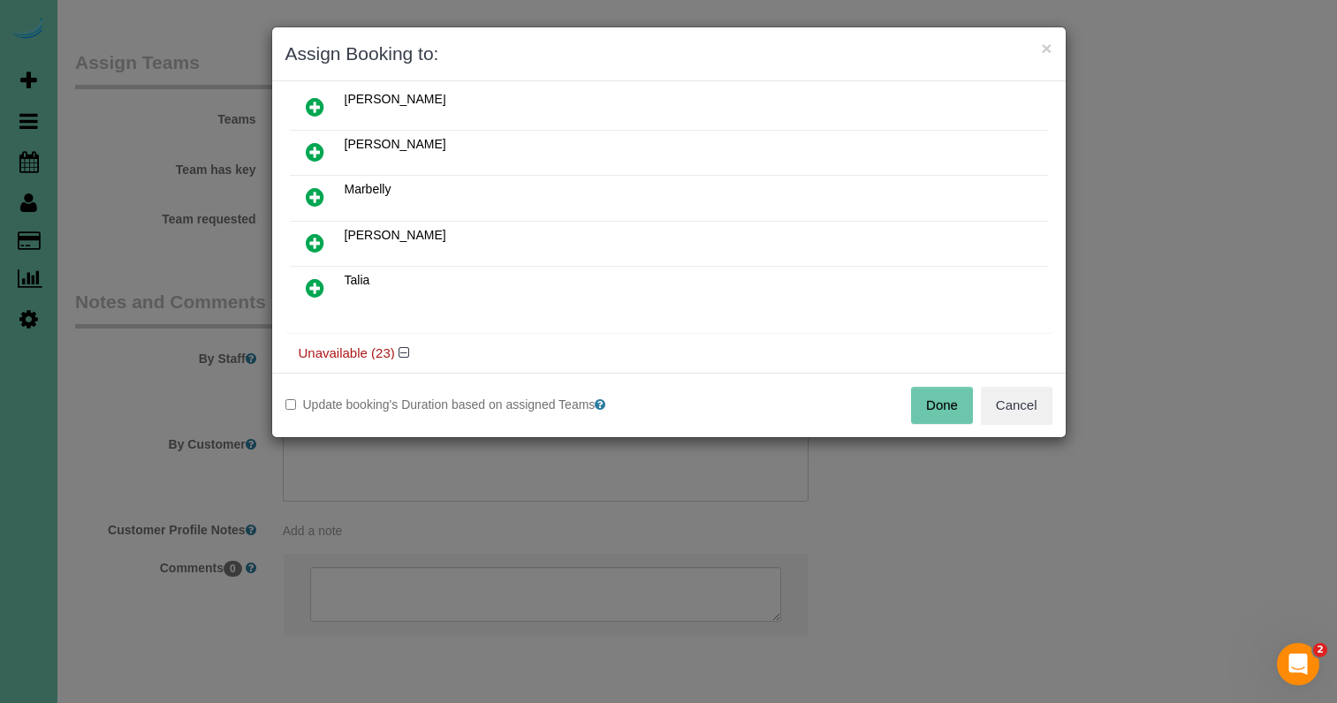
click at [313, 287] on icon at bounding box center [315, 287] width 19 height 21
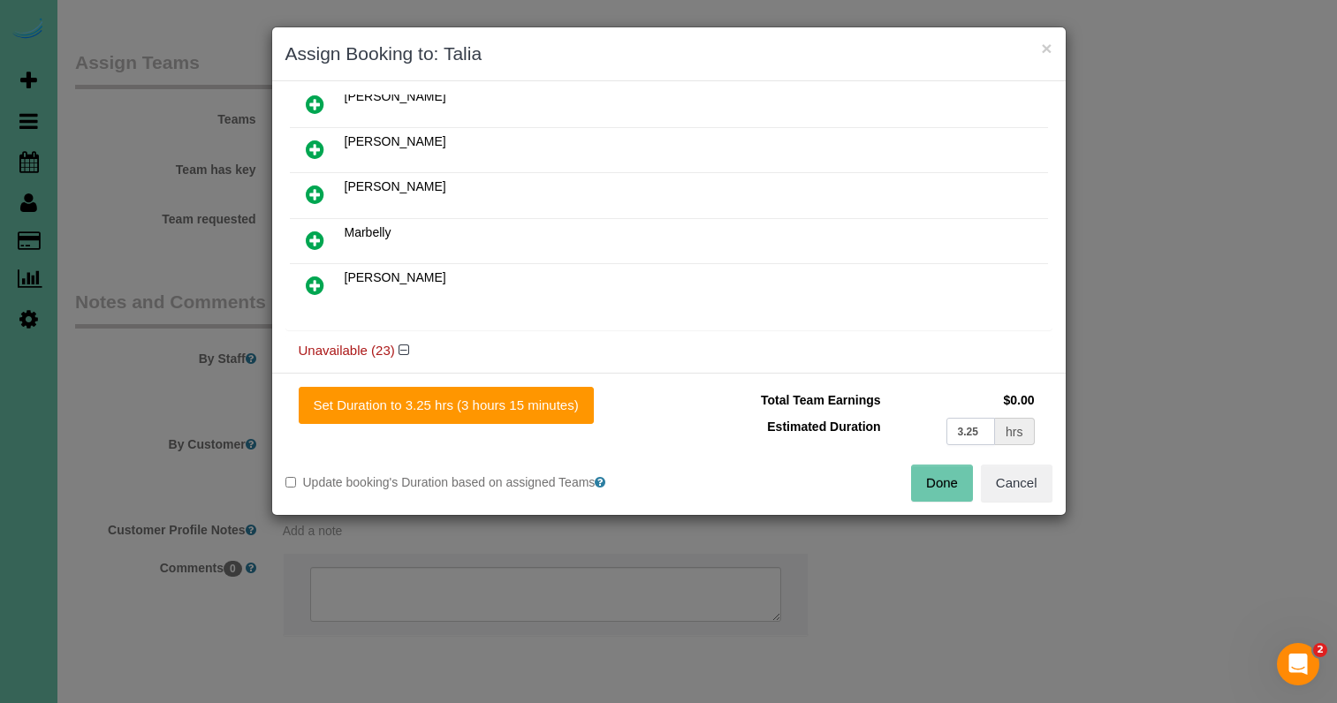
drag, startPoint x: 960, startPoint y: 428, endPoint x: 976, endPoint y: 424, distance: 16.3
click at [964, 427] on input "3.25" at bounding box center [970, 431] width 49 height 27
type input "4.25"
click at [567, 400] on button "Set Duration to 4.25 hrs (4 hours 15 minutes)" at bounding box center [446, 405] width 295 height 37
type input "4.25"
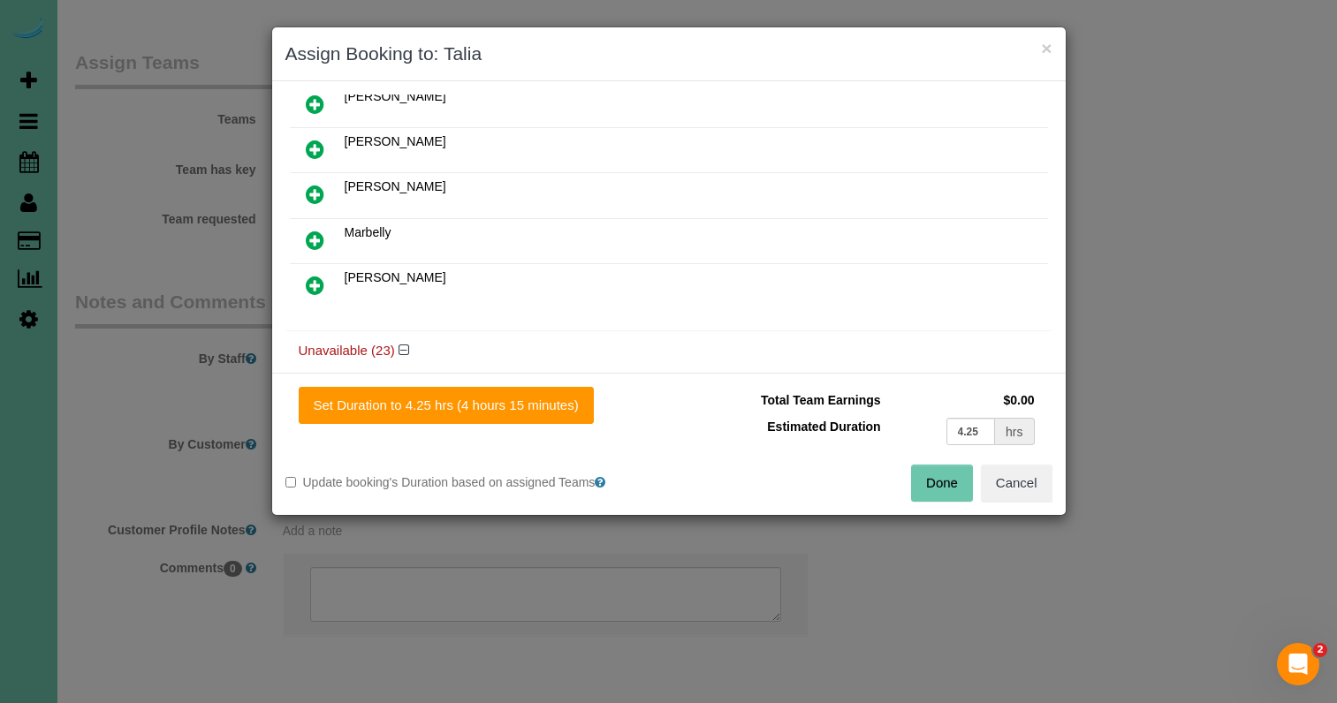
click at [930, 483] on button "Done" at bounding box center [942, 483] width 62 height 37
type input "04:15"
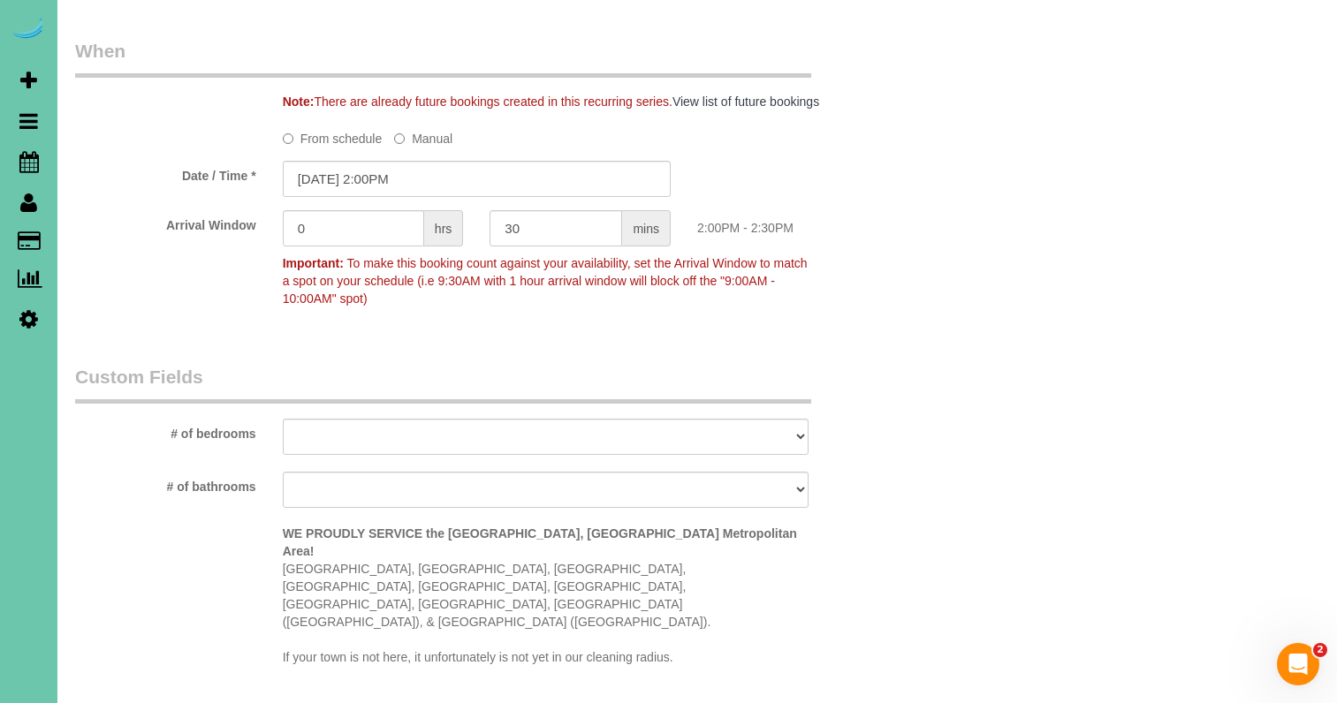
scroll to position [1305, 0]
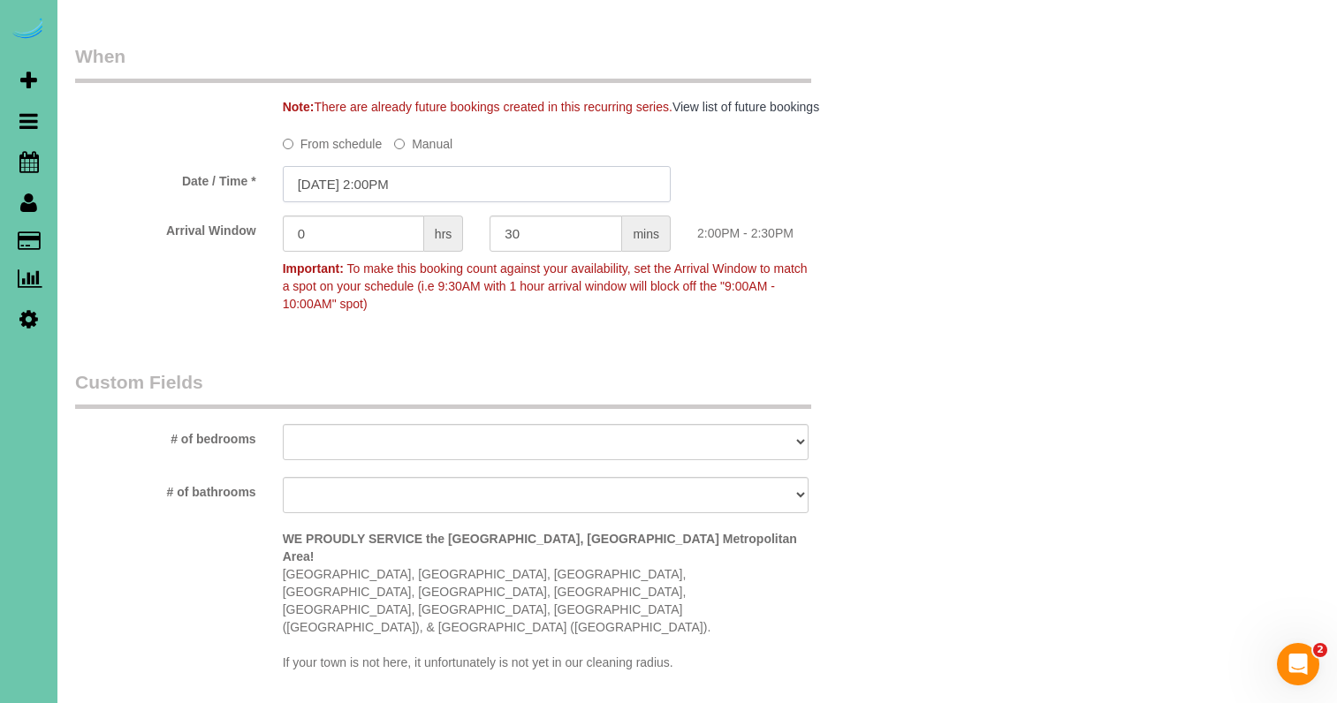
click at [428, 184] on input "08/26/2025 2:00PM" at bounding box center [477, 184] width 388 height 36
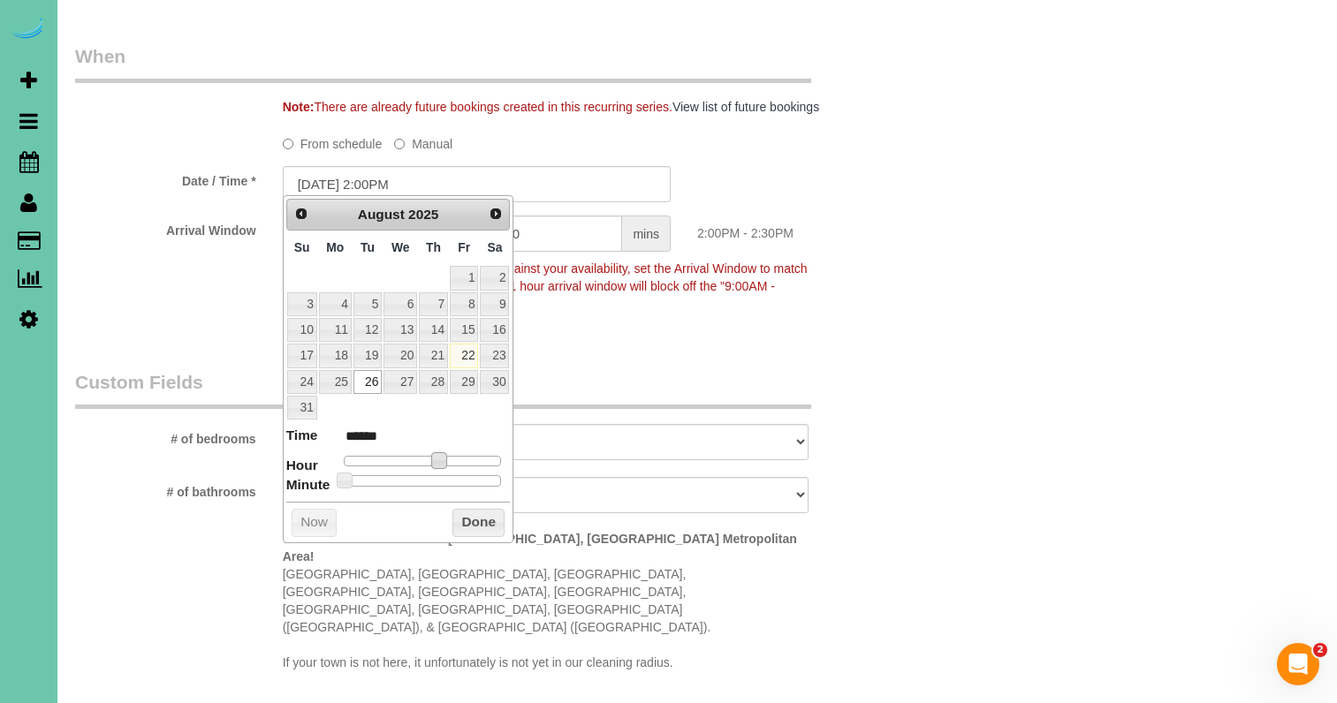
type input "08/26/2025 1:00PM"
type input "******"
type input "08/26/2025 12:00PM"
type input "*******"
type input "08/26/2025 11:00AM"
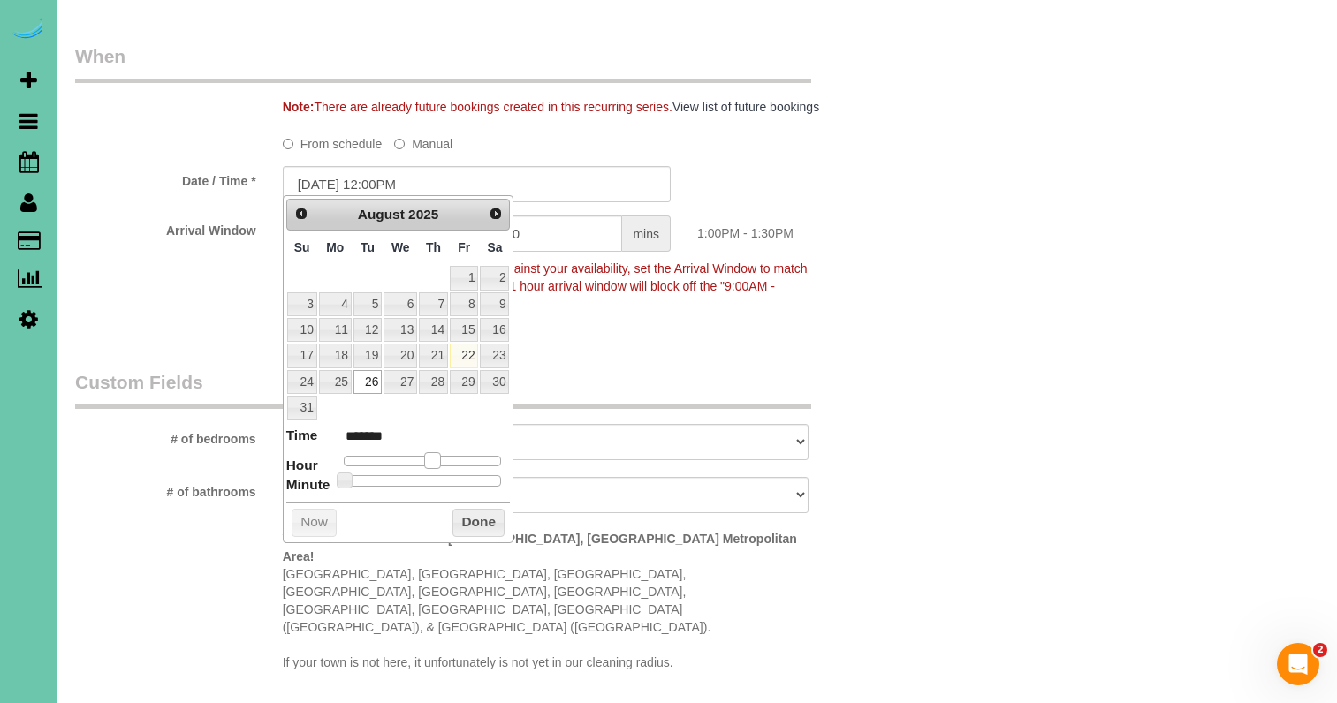
type input "*******"
drag, startPoint x: 434, startPoint y: 454, endPoint x: 415, endPoint y: 453, distance: 18.6
click at [415, 453] on span at bounding box center [419, 460] width 16 height 16
click at [579, 332] on div "Who Email*** msmith68114@me.com Name * **Mary Smith Where Address*** 1476 N 96t…" at bounding box center [477, 70] width 830 height 2620
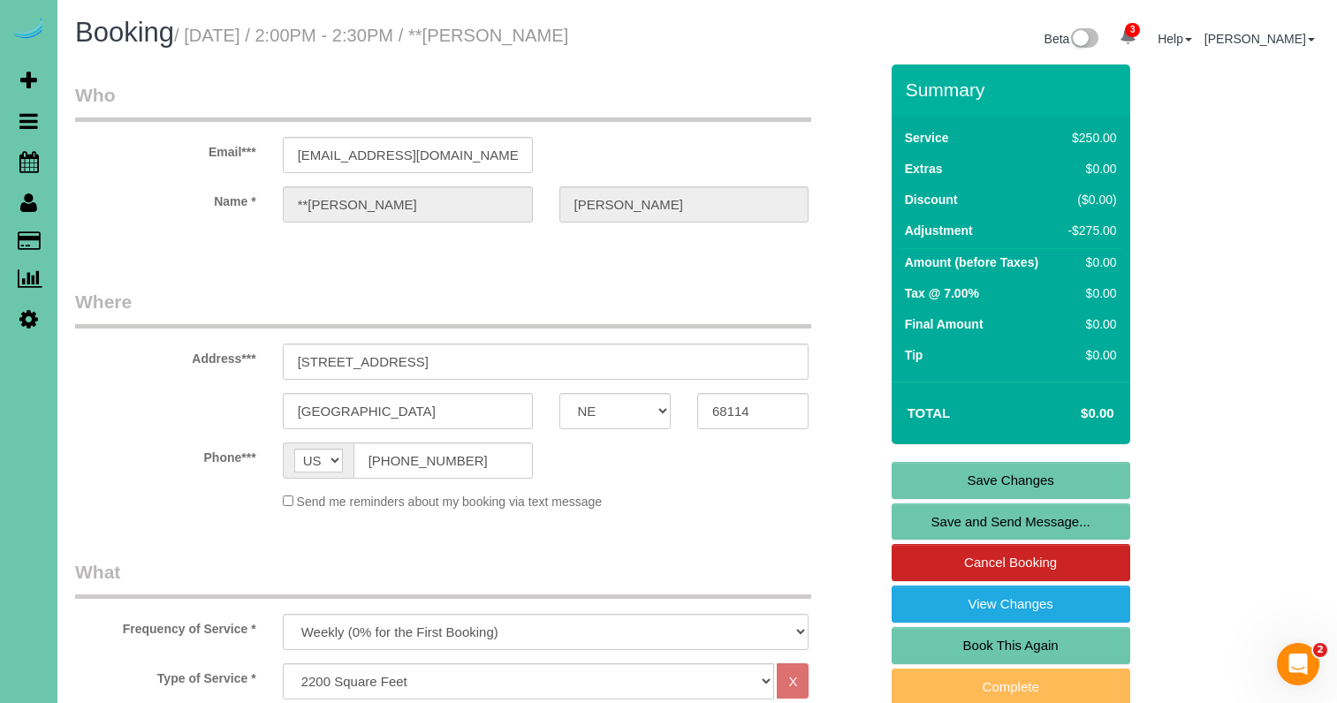
scroll to position [0, 0]
click at [962, 479] on link "Save Changes" at bounding box center [1010, 480] width 239 height 37
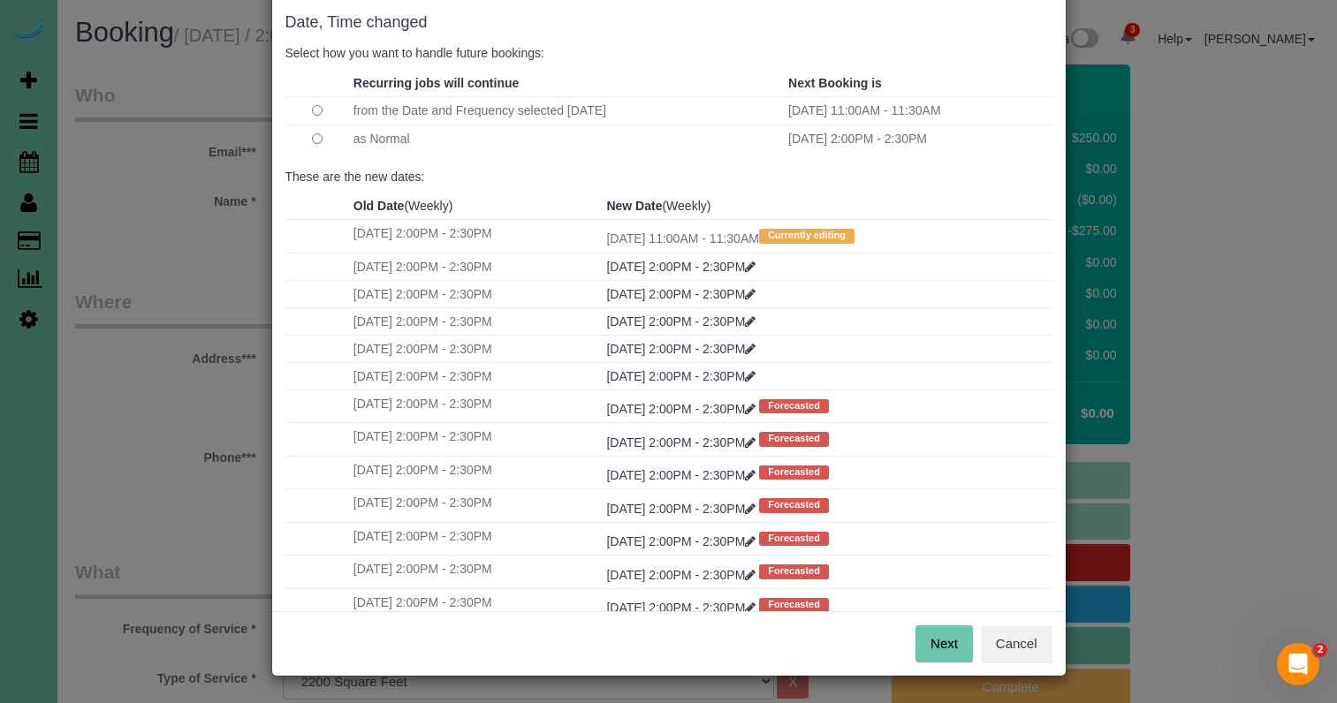
scroll to position [87, 0]
click at [928, 644] on button "Next" at bounding box center [943, 644] width 57 height 37
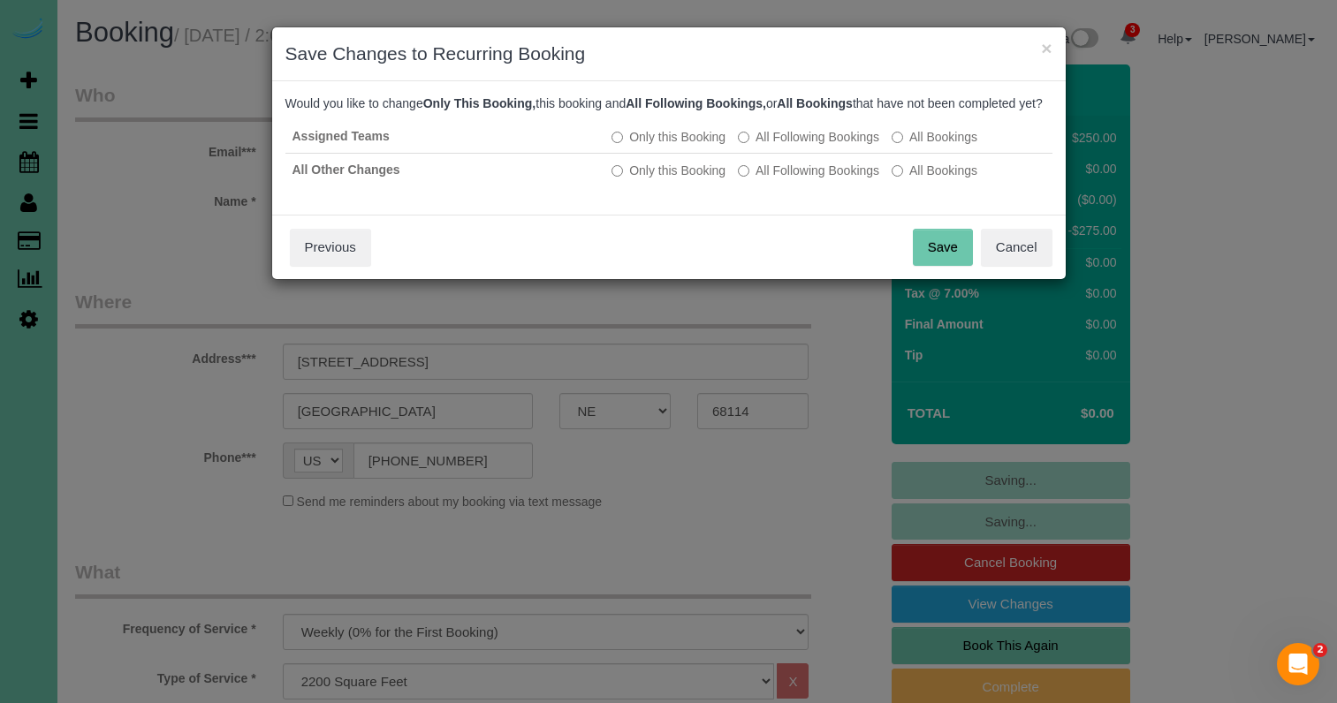
scroll to position [0, 0]
drag, startPoint x: 946, startPoint y: 248, endPoint x: 941, endPoint y: 262, distance: 14.3
click at [944, 251] on div "Save Cancel Previous" at bounding box center [668, 247] width 793 height 64
drag, startPoint x: 941, startPoint y: 262, endPoint x: 885, endPoint y: 246, distance: 57.7
click at [941, 262] on button "Save" at bounding box center [943, 247] width 60 height 37
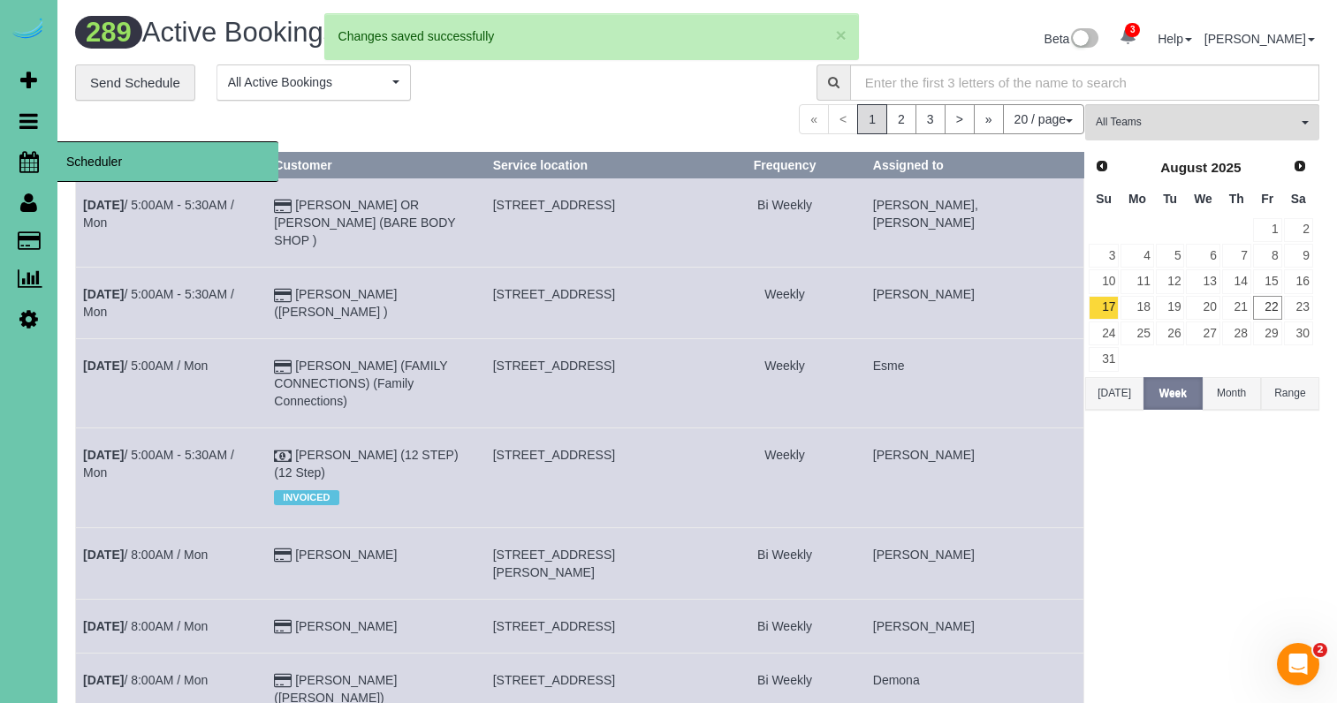
click at [17, 156] on link "Scheduler" at bounding box center [28, 161] width 57 height 41
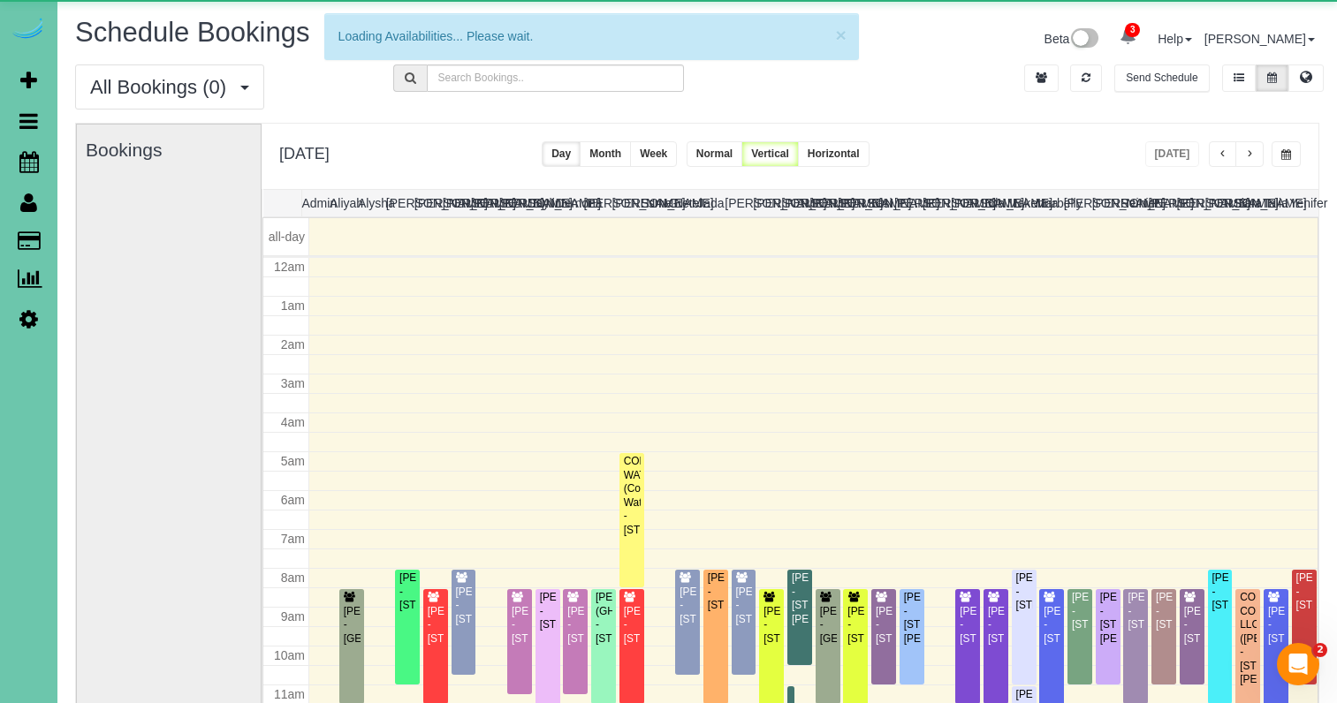
scroll to position [234, 0]
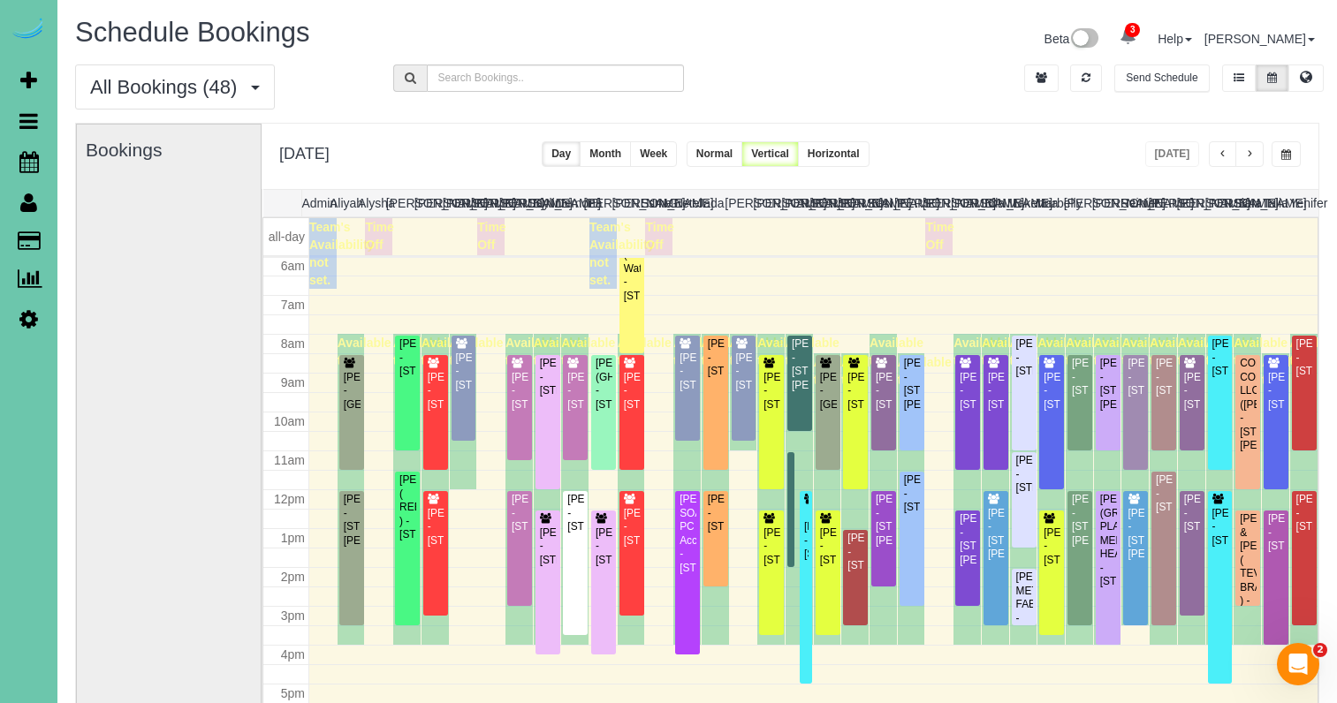
click at [1285, 148] on button "button" at bounding box center [1285, 154] width 29 height 26
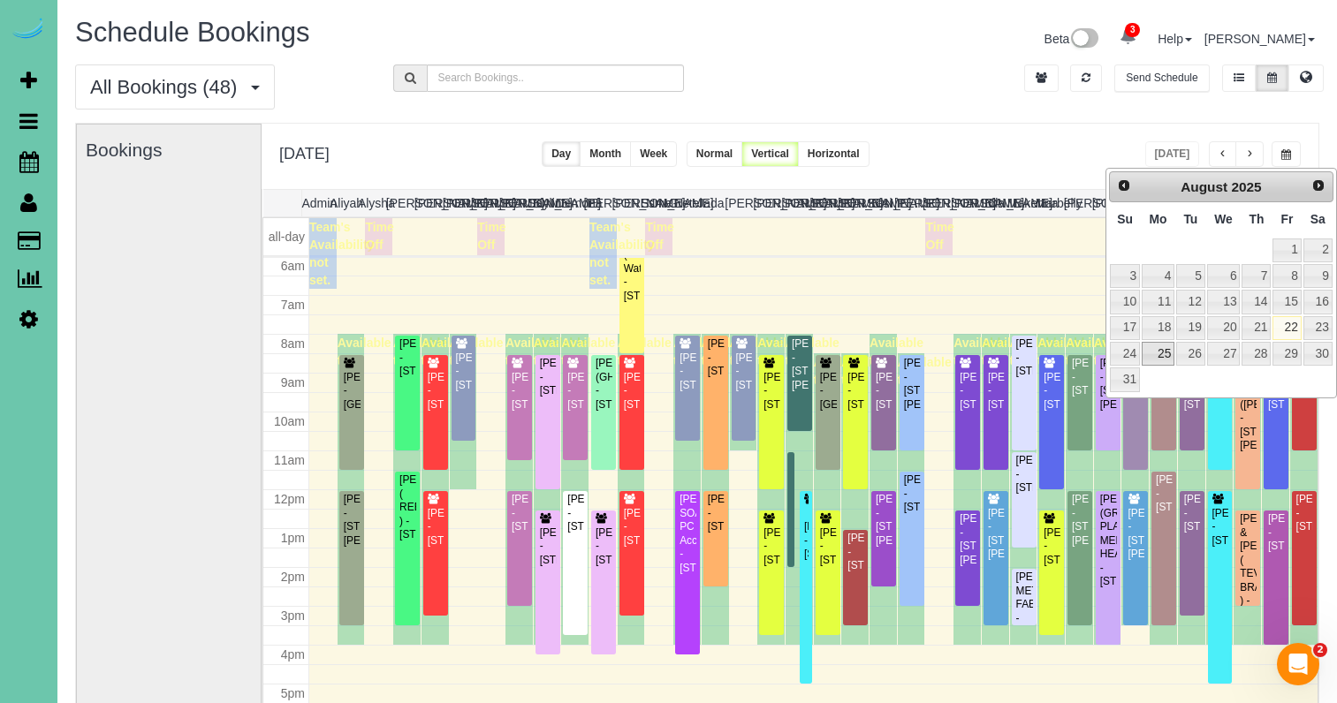
click at [1164, 356] on link "25" at bounding box center [1157, 354] width 33 height 24
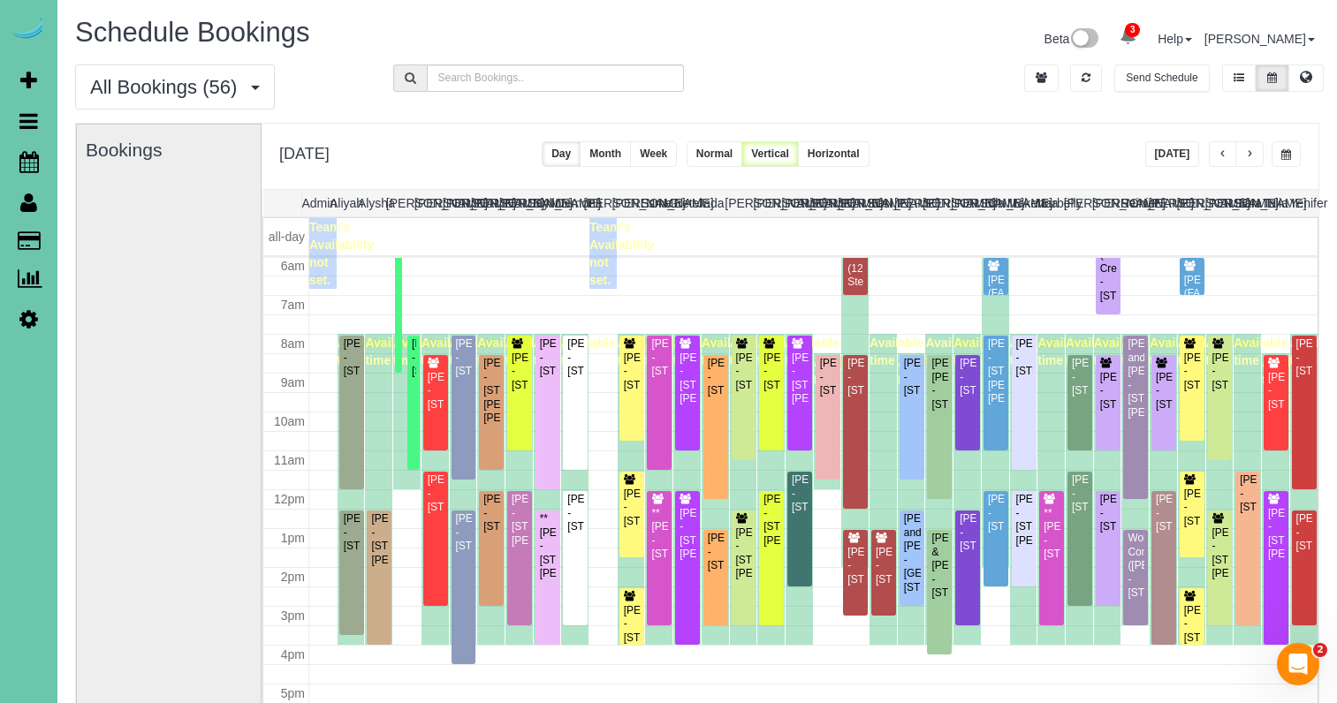
click at [1254, 155] on button "button" at bounding box center [1249, 154] width 28 height 26
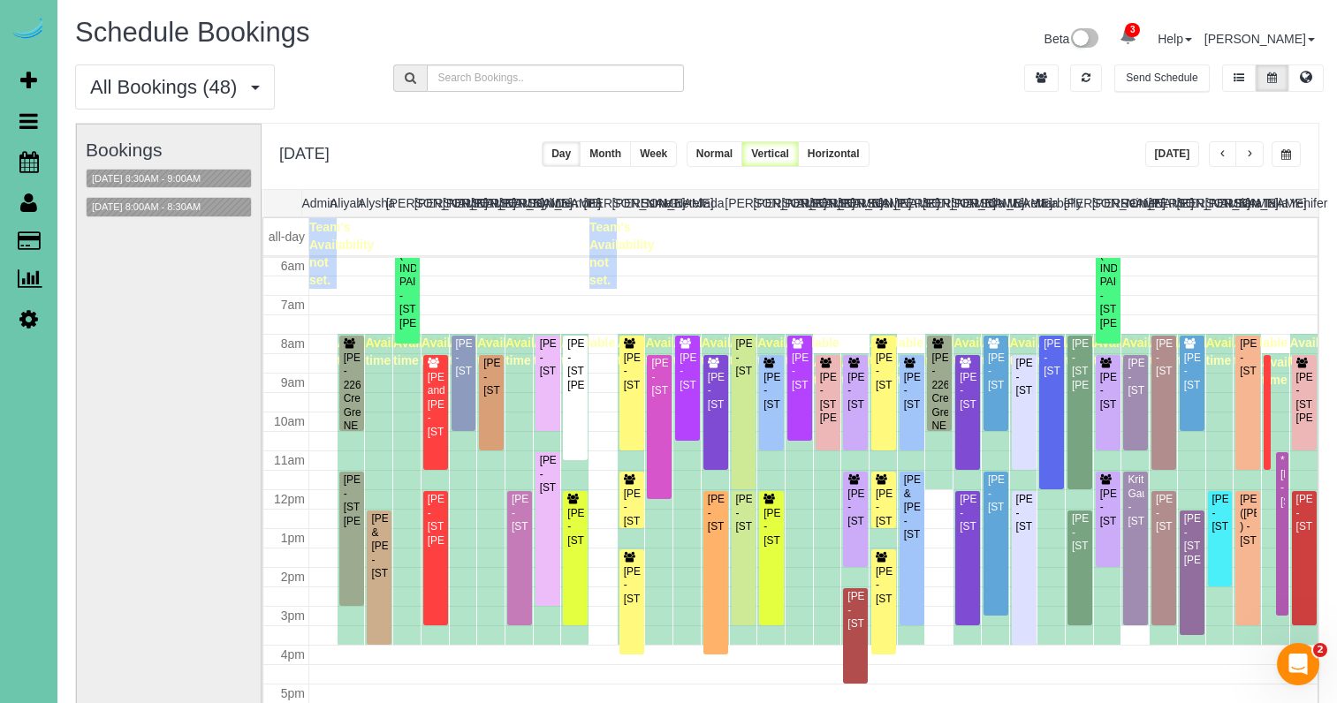
click at [183, 216] on div "08/26/2025 8:00AM - 8:30AM" at bounding box center [169, 207] width 166 height 20
click at [187, 205] on button "08/26/2025 8:00AM - 8:30AM" at bounding box center [146, 207] width 119 height 19
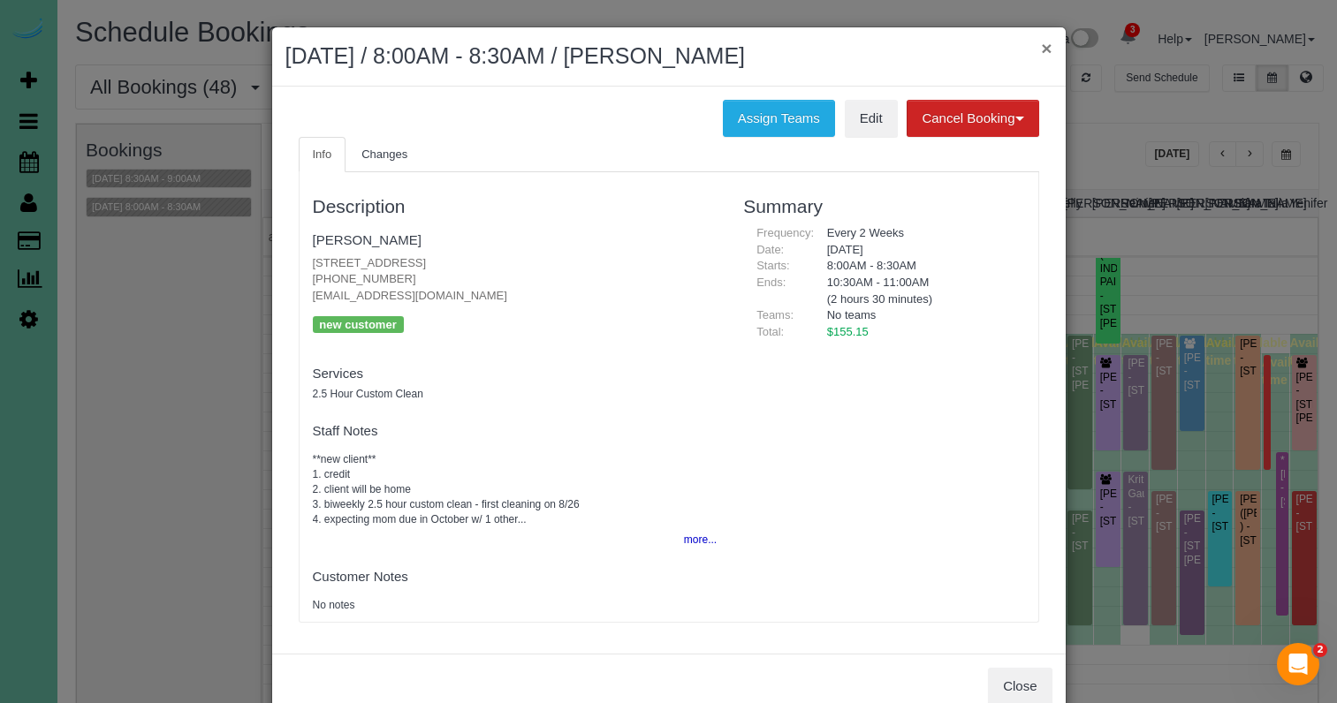
click at [1049, 48] on button "×" at bounding box center [1046, 48] width 11 height 19
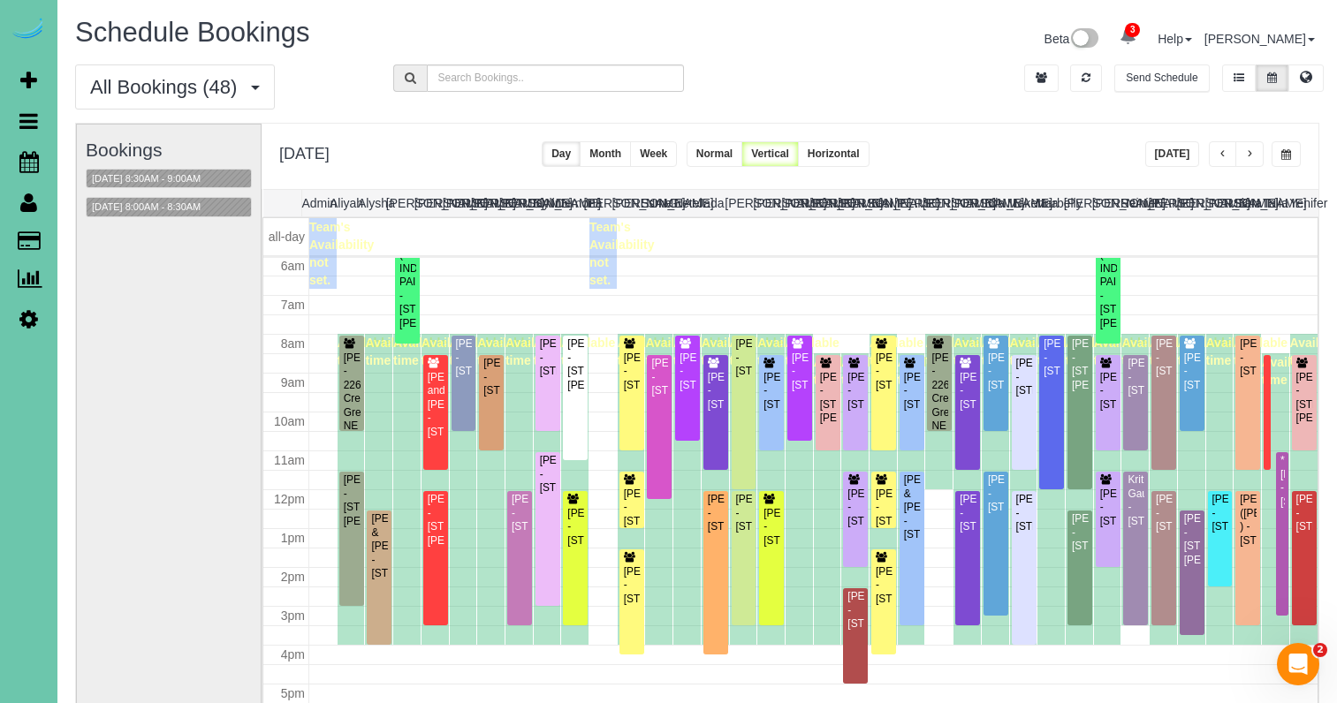
scroll to position [125, 0]
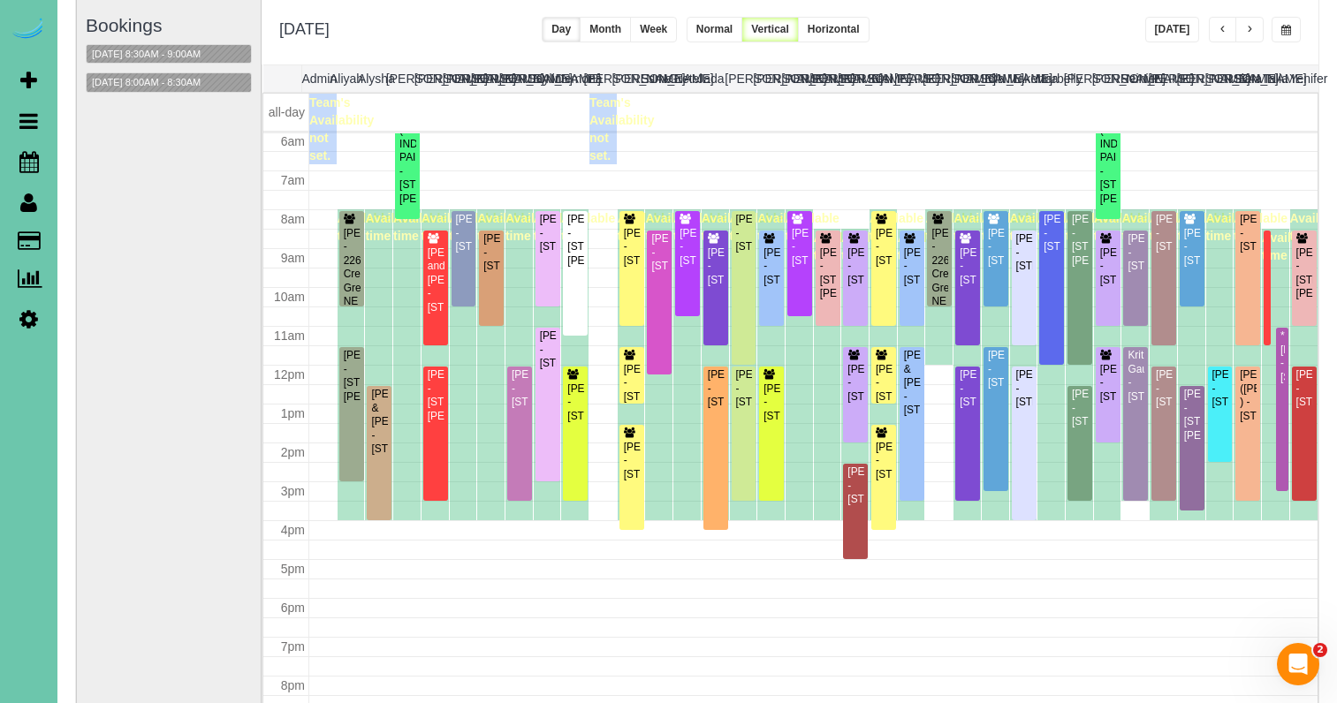
click at [1284, 25] on span "button" at bounding box center [1286, 30] width 10 height 11
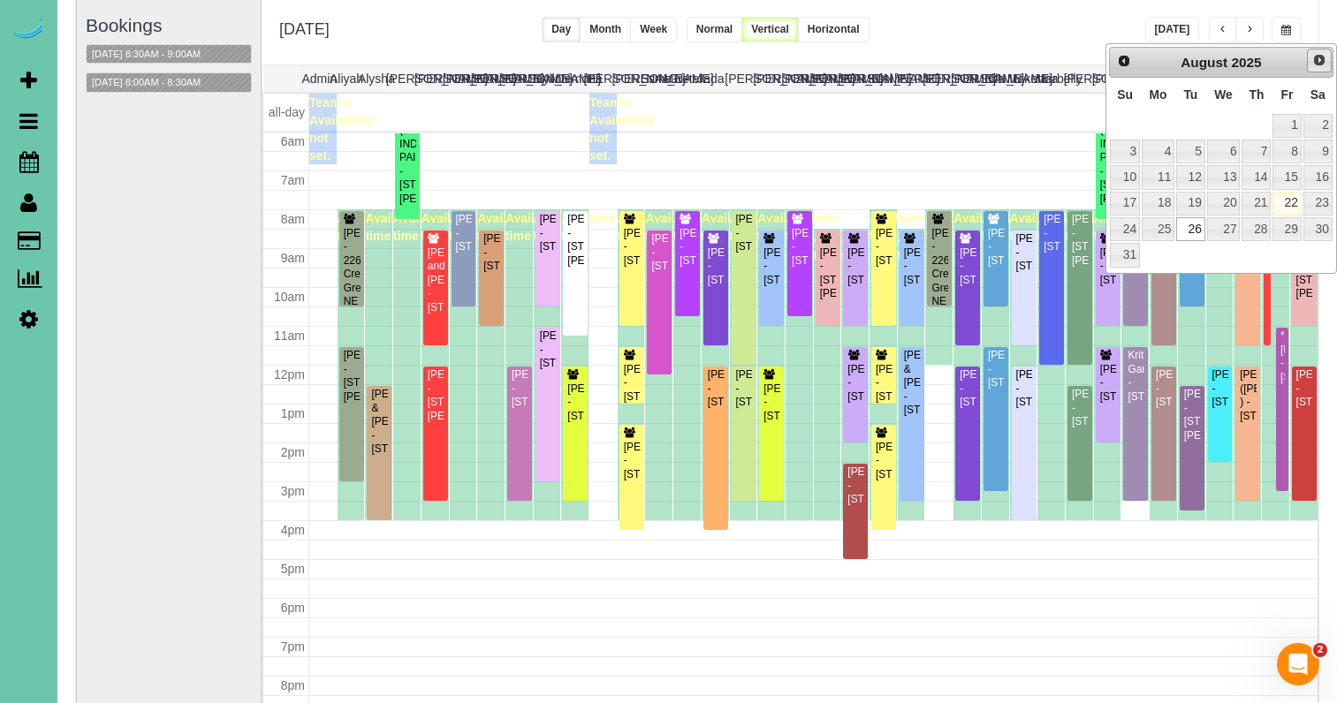
click at [1310, 62] on link "Next" at bounding box center [1319, 61] width 25 height 25
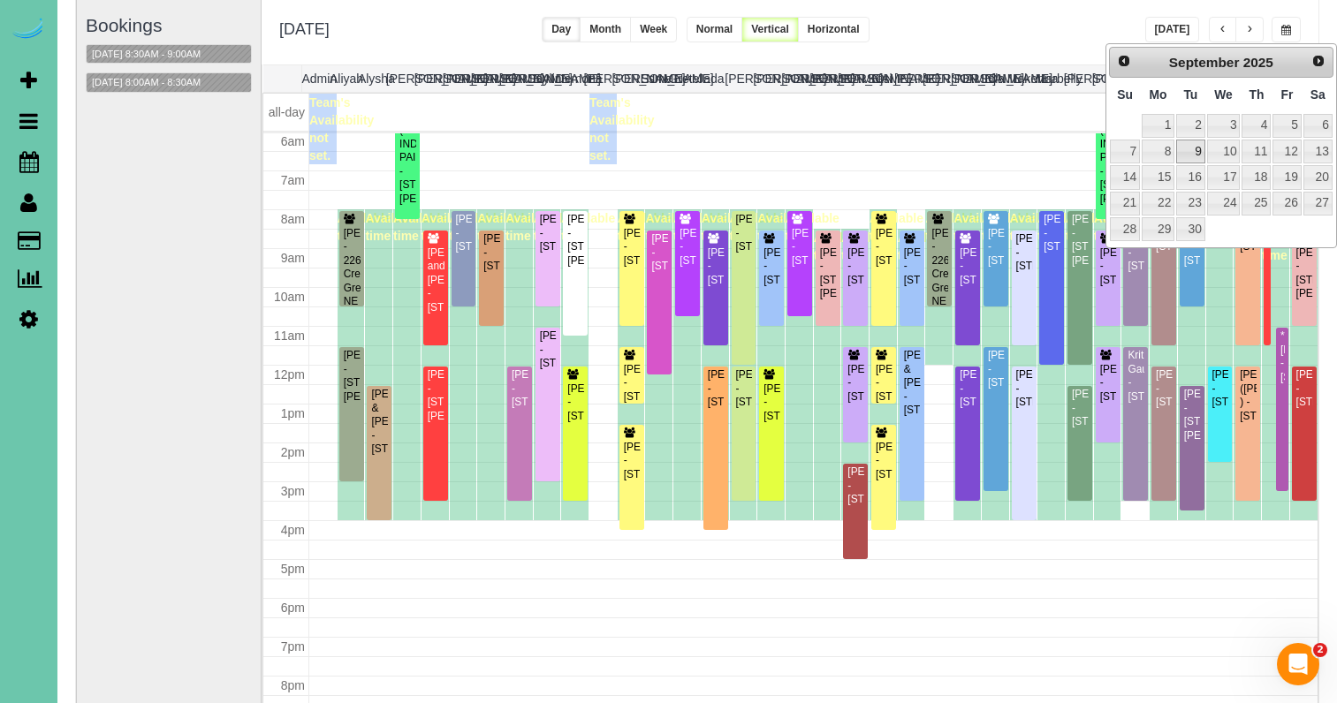
click at [1195, 145] on link "9" at bounding box center [1190, 152] width 28 height 24
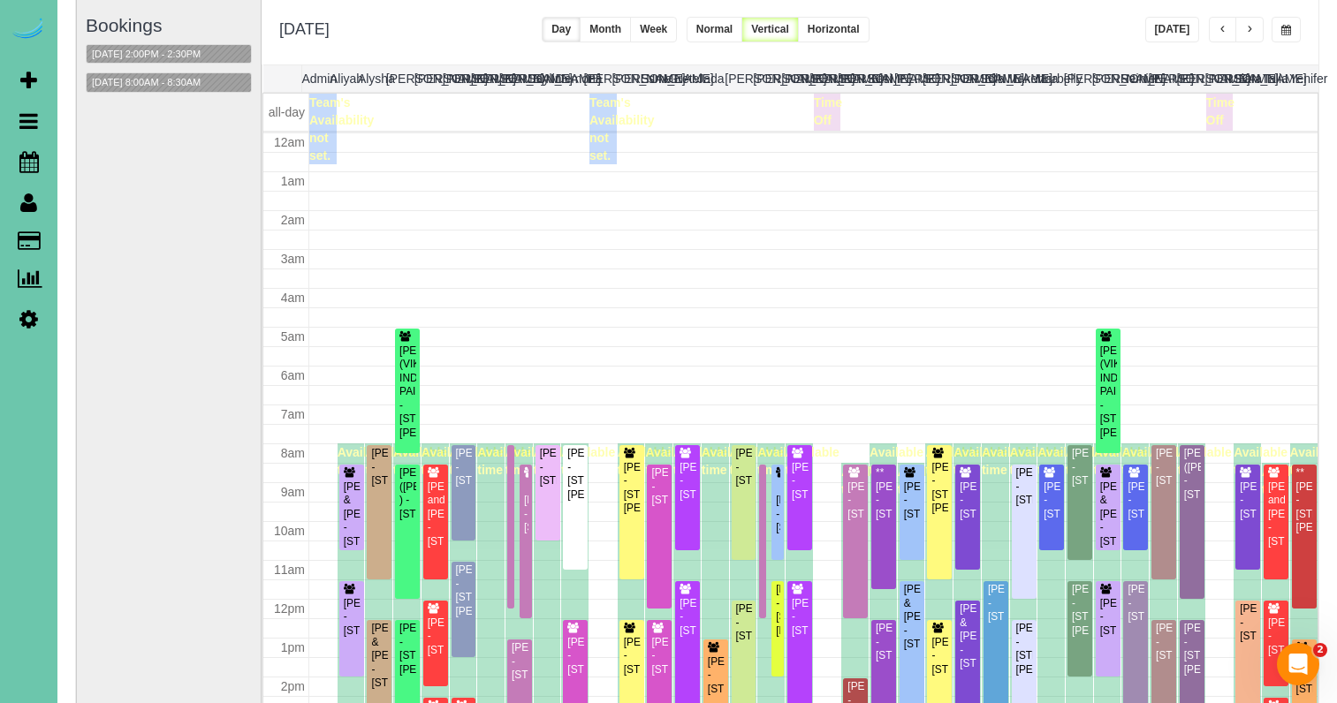
scroll to position [234, 0]
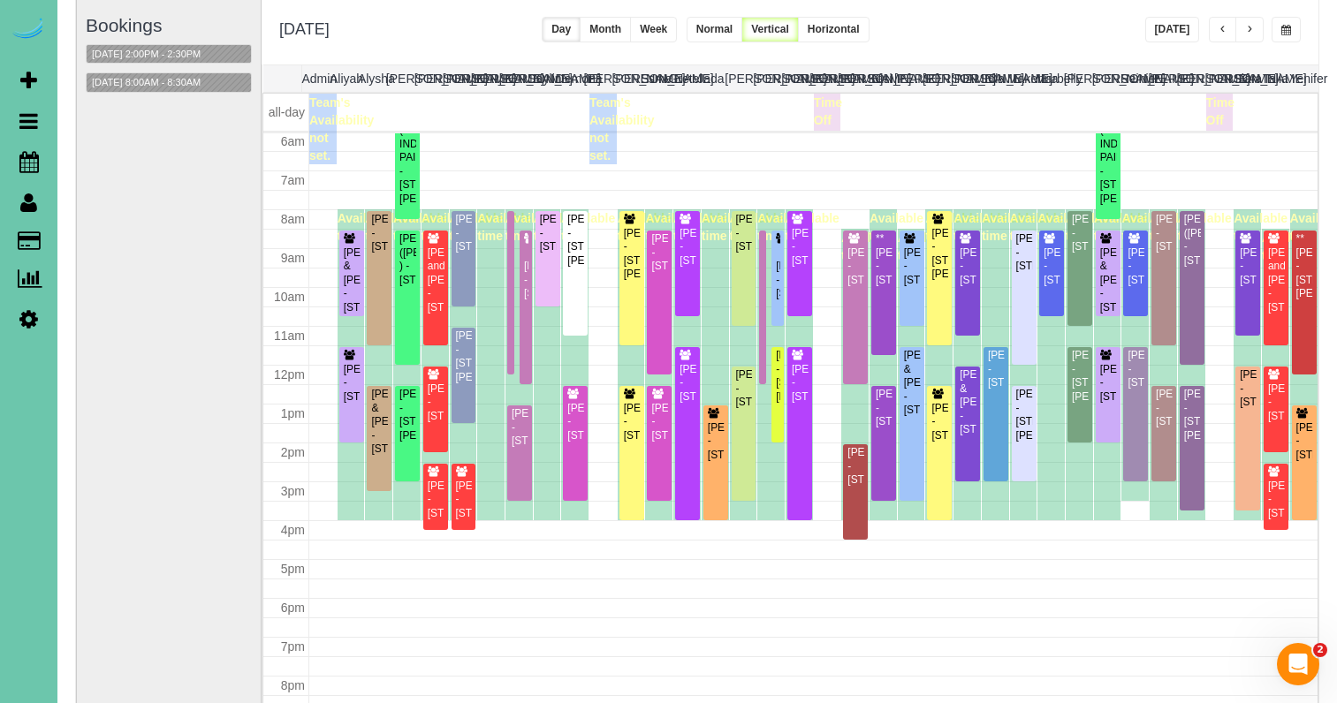
click at [1281, 27] on span "button" at bounding box center [1286, 30] width 10 height 11
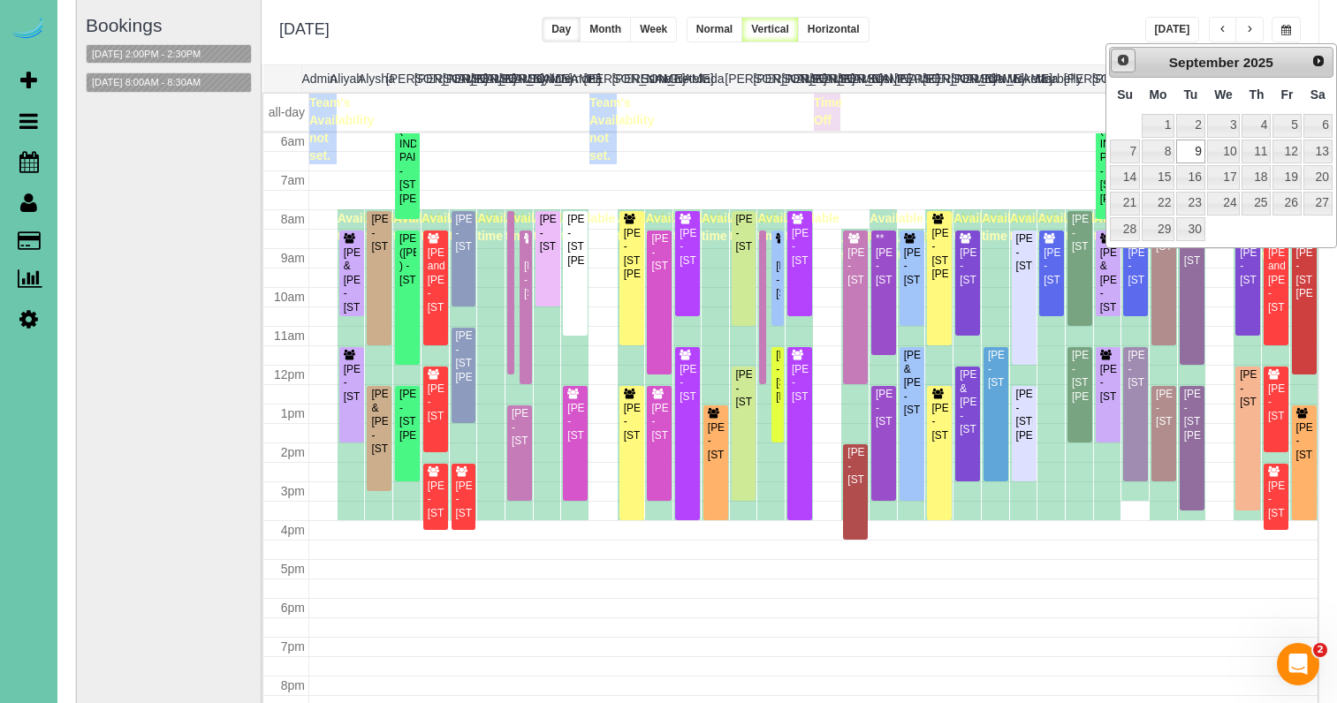
click at [1127, 56] on span "Prev" at bounding box center [1123, 60] width 14 height 14
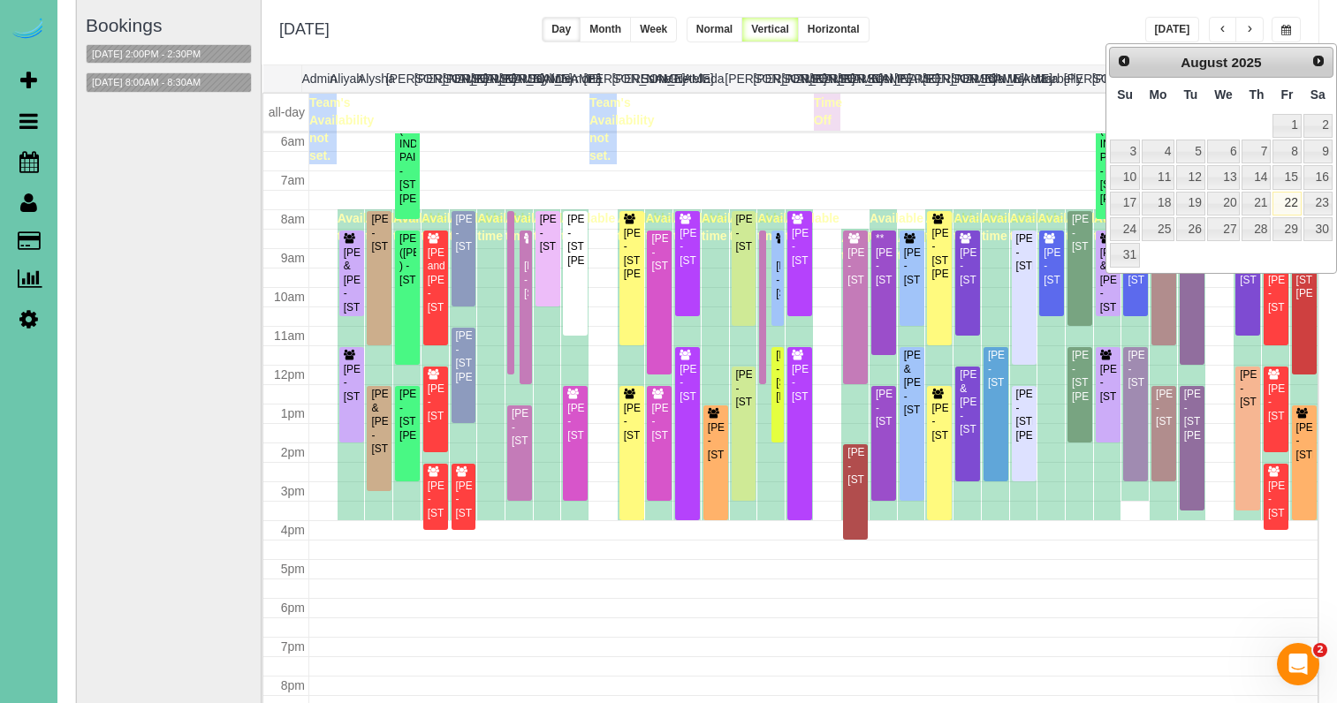
click at [1194, 212] on td "19" at bounding box center [1190, 204] width 30 height 26
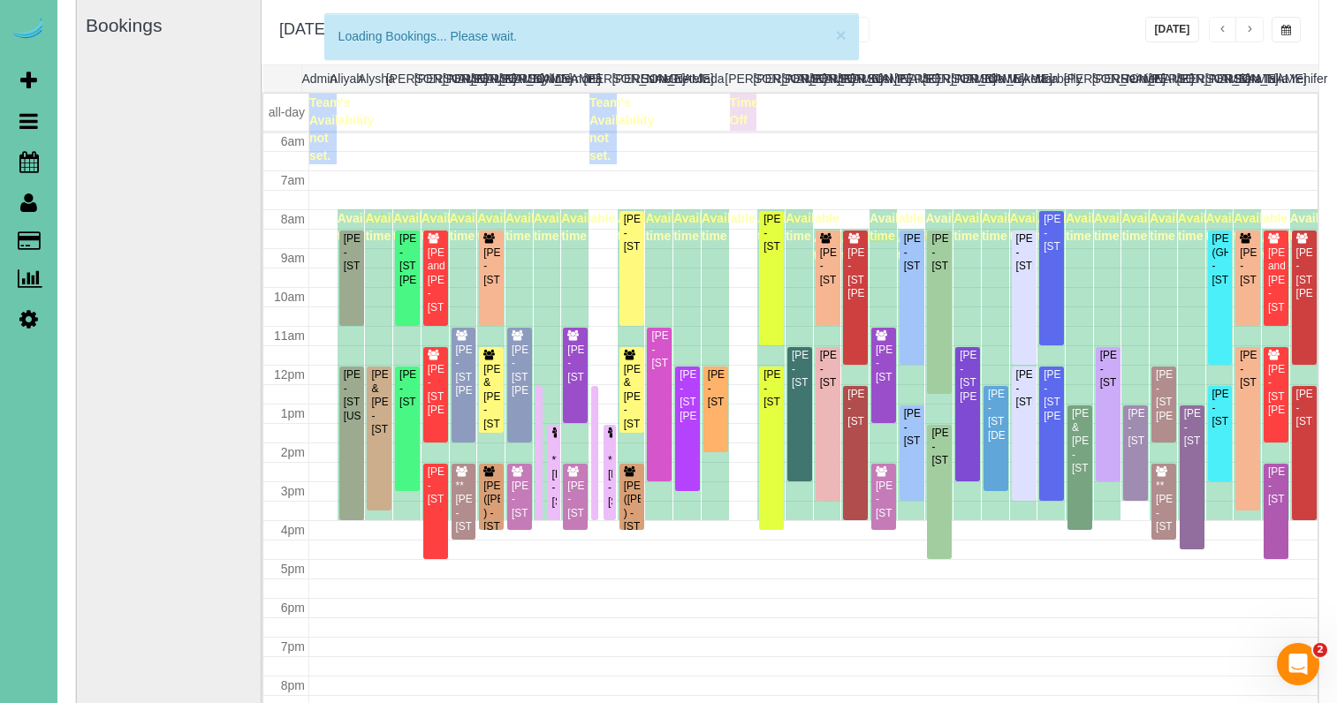
click at [1285, 35] on span "button" at bounding box center [1286, 30] width 10 height 11
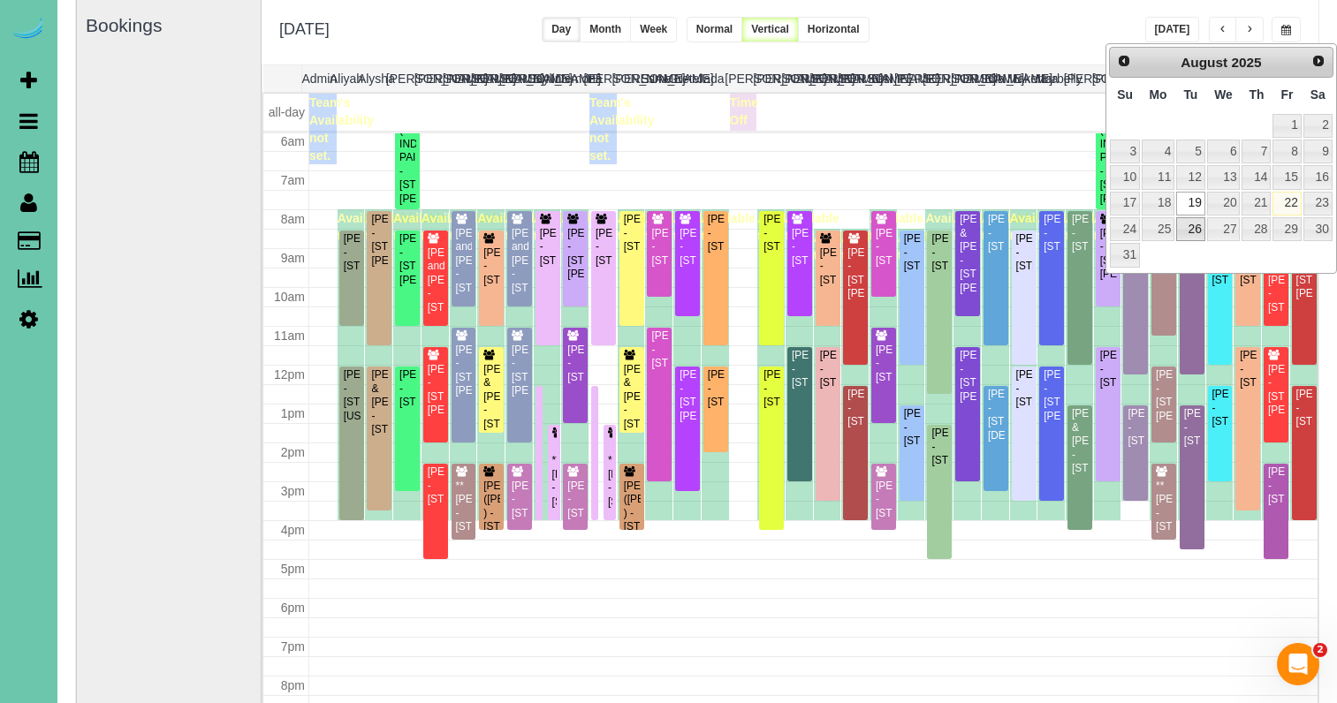
click at [1191, 233] on link "26" at bounding box center [1190, 229] width 28 height 24
type input "**********"
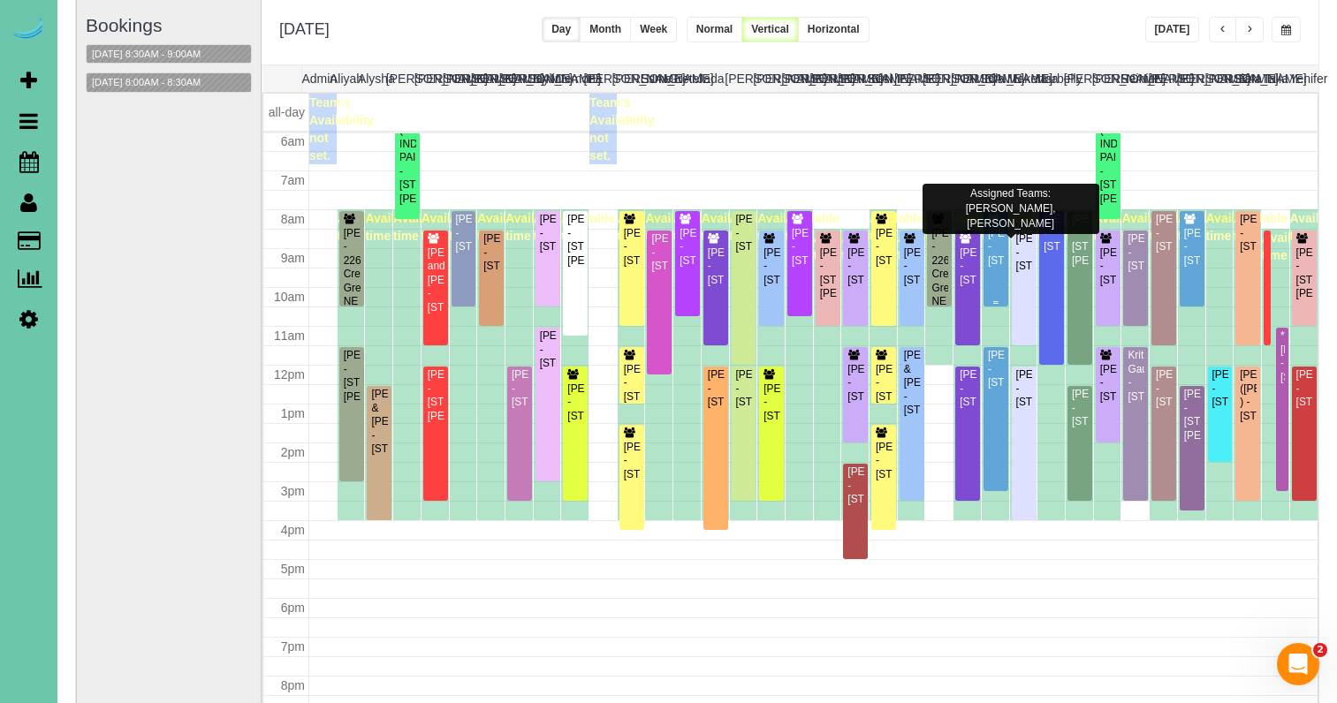
click at [993, 241] on div "Brittany Buete - 15676 King St, Bennington, NE 68007" at bounding box center [996, 247] width 18 height 41
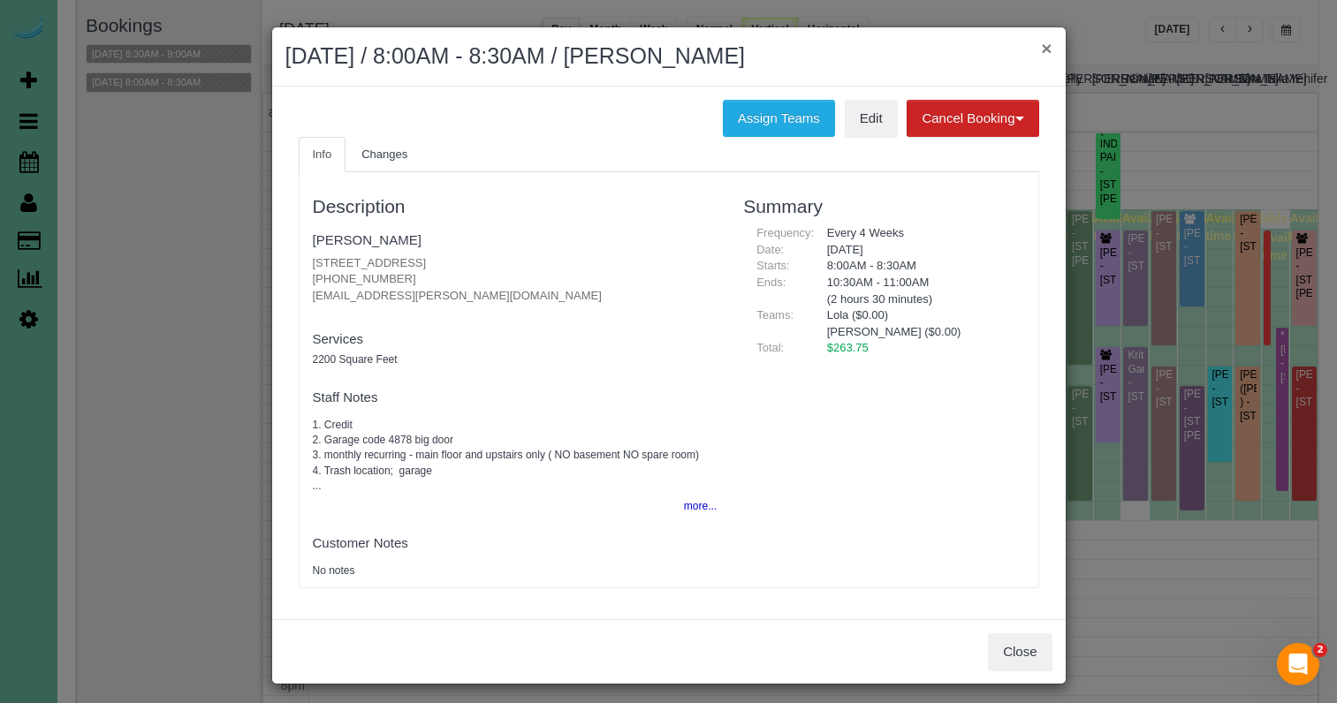
click at [1051, 48] on button "×" at bounding box center [1046, 48] width 11 height 19
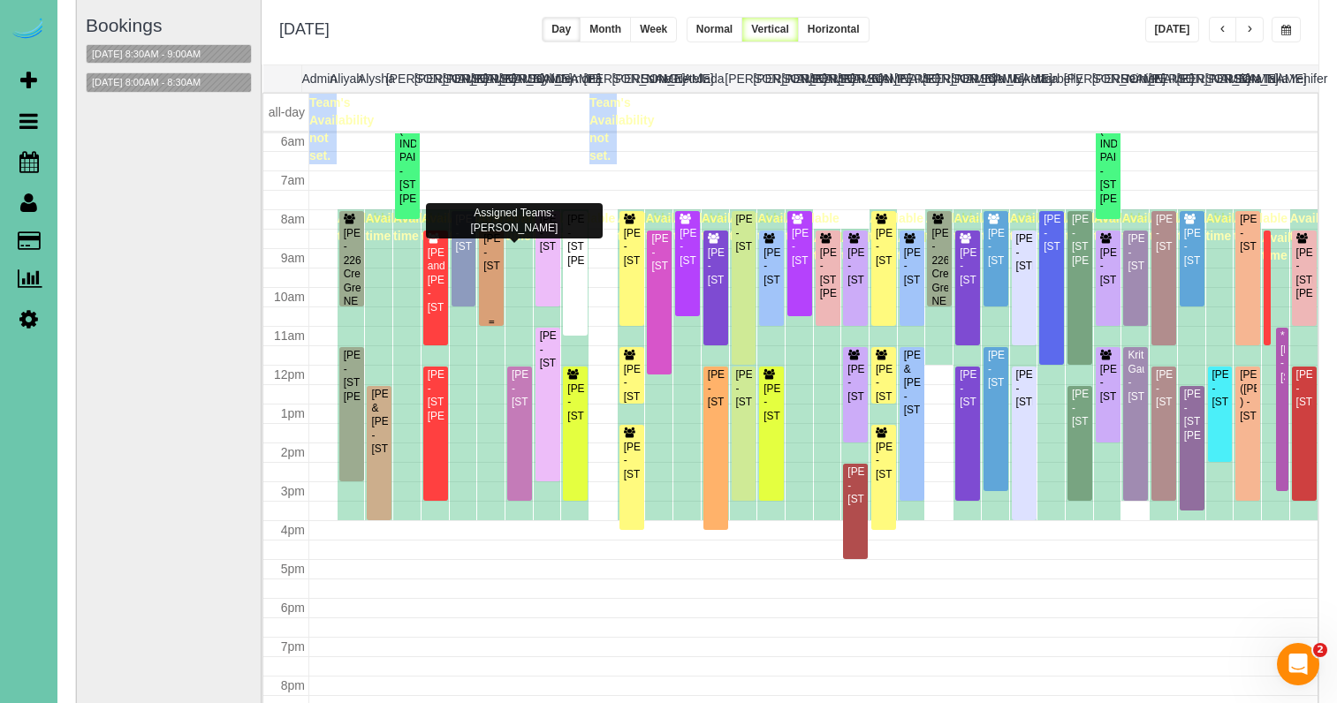
click at [496, 263] on div "Annie Dolan - 6019 Hickory Street, Omaha, NE 68106" at bounding box center [491, 252] width 18 height 41
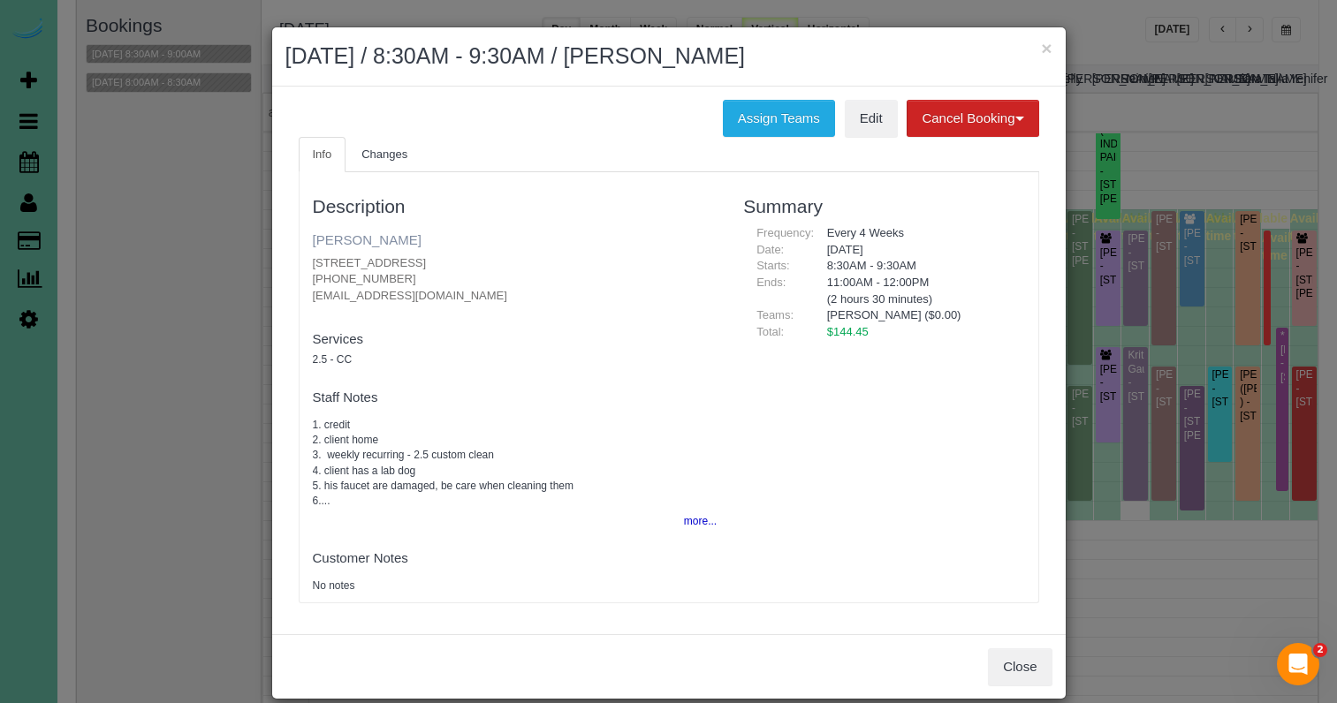
click at [370, 242] on link "Annie Dolan" at bounding box center [367, 239] width 109 height 15
click at [750, 120] on button "Assign Teams" at bounding box center [779, 118] width 112 height 37
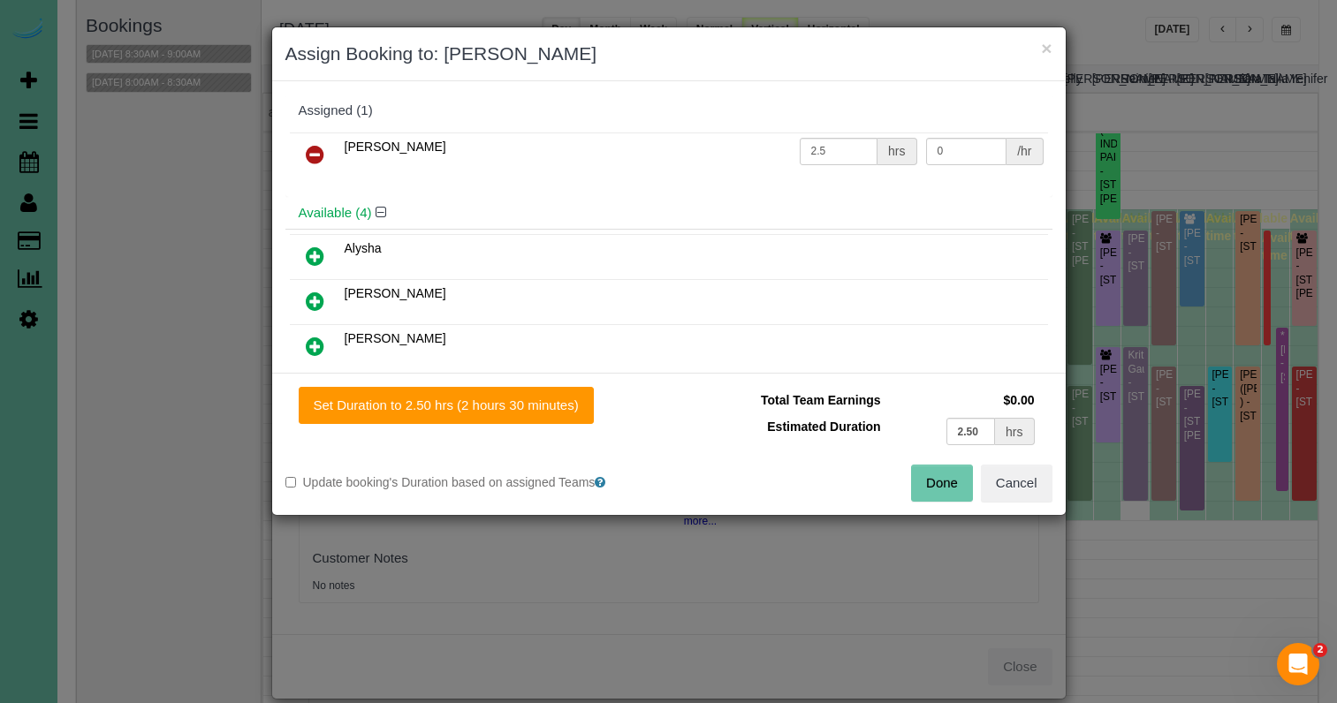
drag, startPoint x: 315, startPoint y: 150, endPoint x: 315, endPoint y: 160, distance: 9.8
click at [315, 150] on icon at bounding box center [315, 154] width 19 height 21
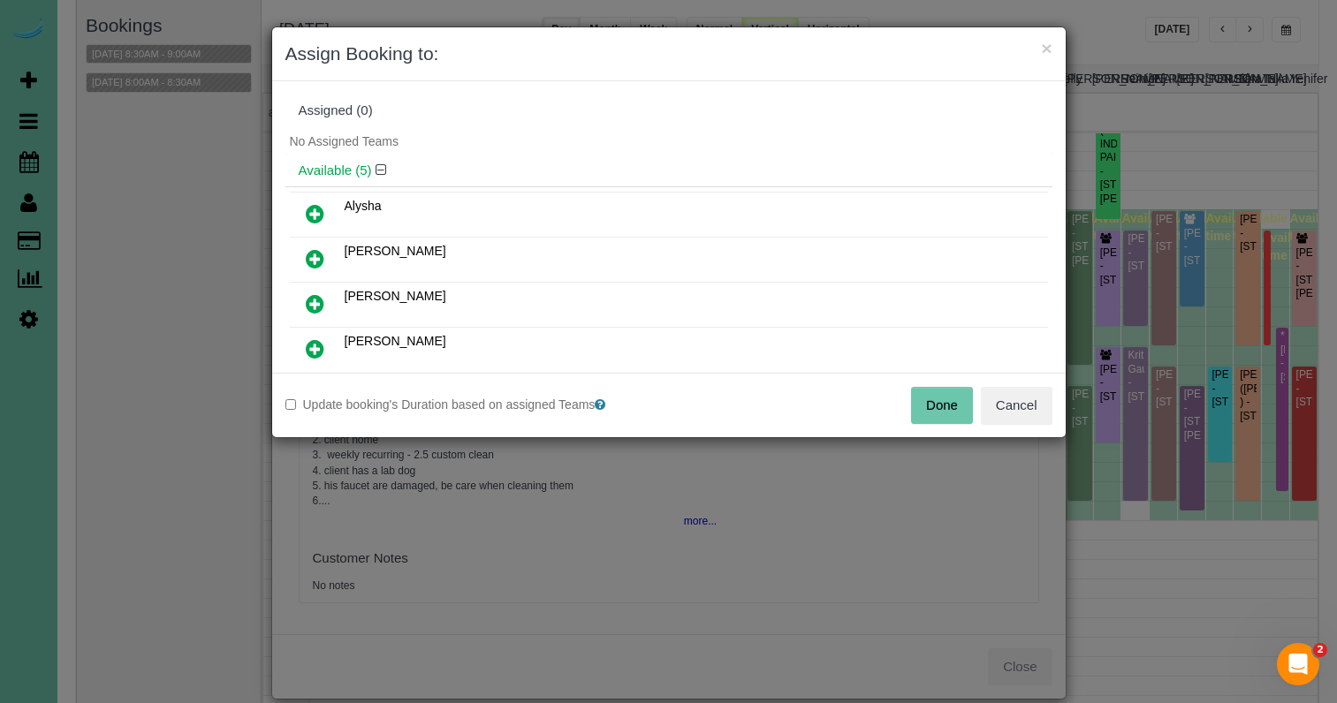
click at [321, 344] on icon at bounding box center [315, 348] width 19 height 21
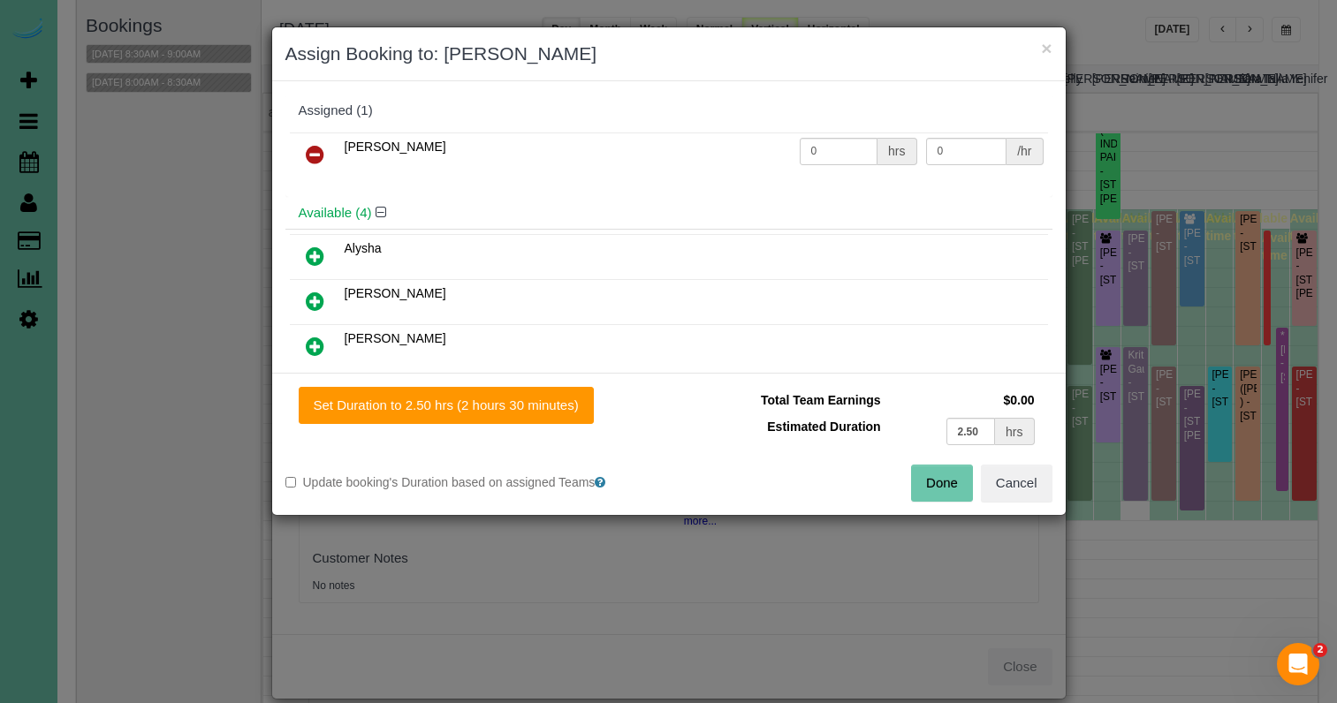
drag, startPoint x: 485, startPoint y: 407, endPoint x: 804, endPoint y: 439, distance: 320.5
click at [489, 407] on button "Set Duration to 2.50 hrs (2 hours 30 minutes)" at bounding box center [446, 405] width 295 height 37
type input "2.50"
drag, startPoint x: 965, startPoint y: 475, endPoint x: 933, endPoint y: 448, distance: 42.0
click at [965, 474] on button "Done" at bounding box center [942, 483] width 62 height 37
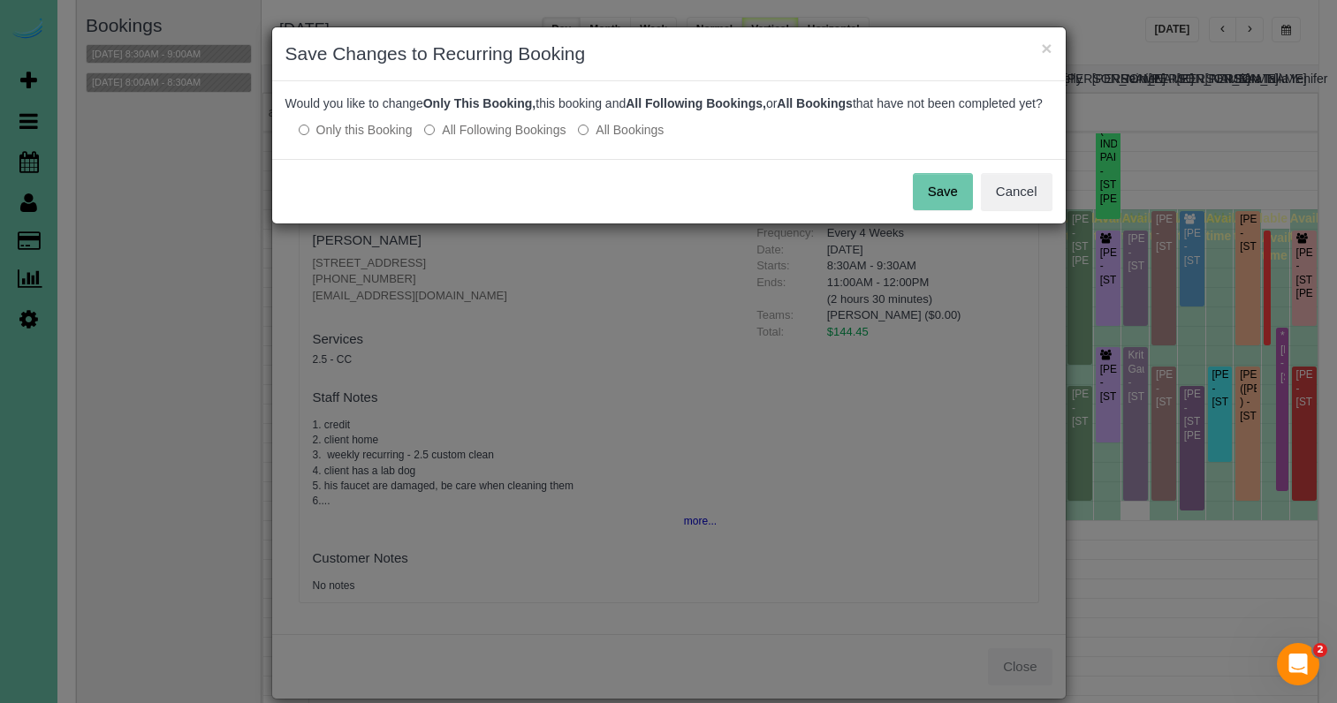
drag, startPoint x: 942, startPoint y: 198, endPoint x: 951, endPoint y: 185, distance: 15.9
click at [942, 198] on button "Save" at bounding box center [943, 191] width 60 height 37
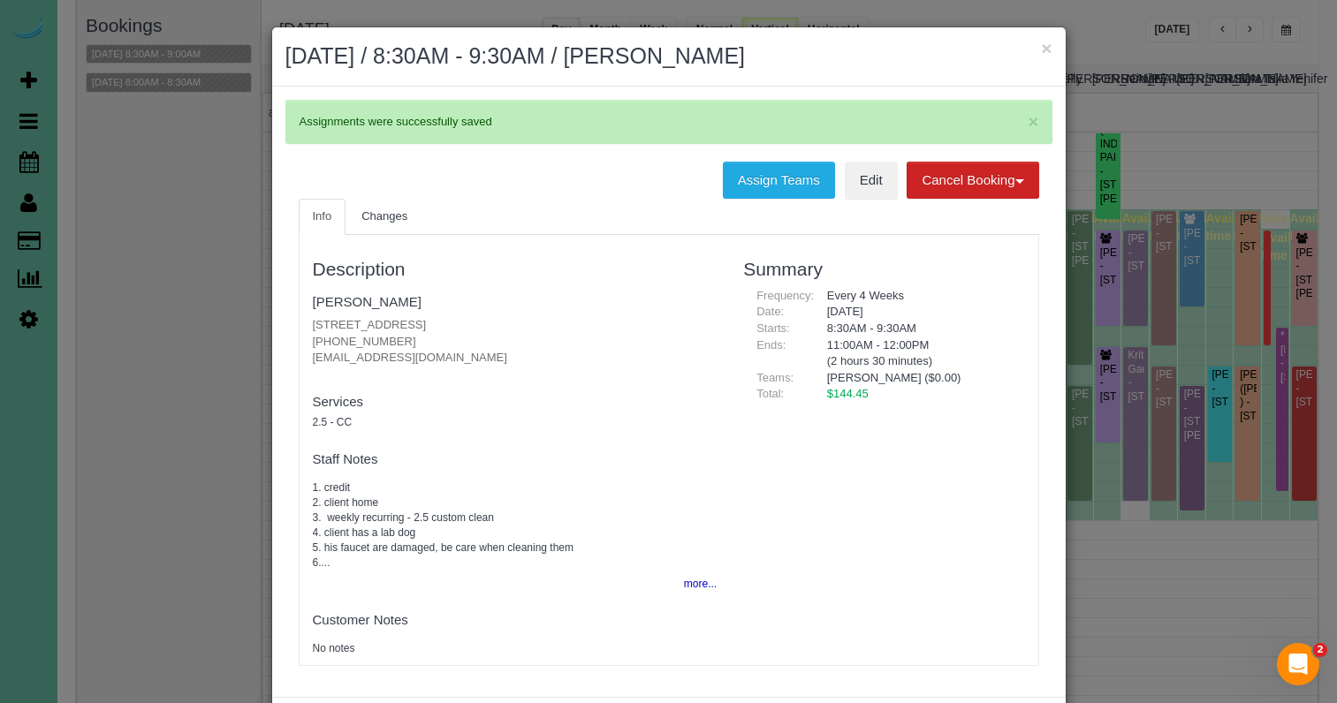
drag, startPoint x: 1050, startPoint y: 50, endPoint x: 1095, endPoint y: 94, distance: 62.5
click at [1050, 50] on button "×" at bounding box center [1046, 48] width 11 height 19
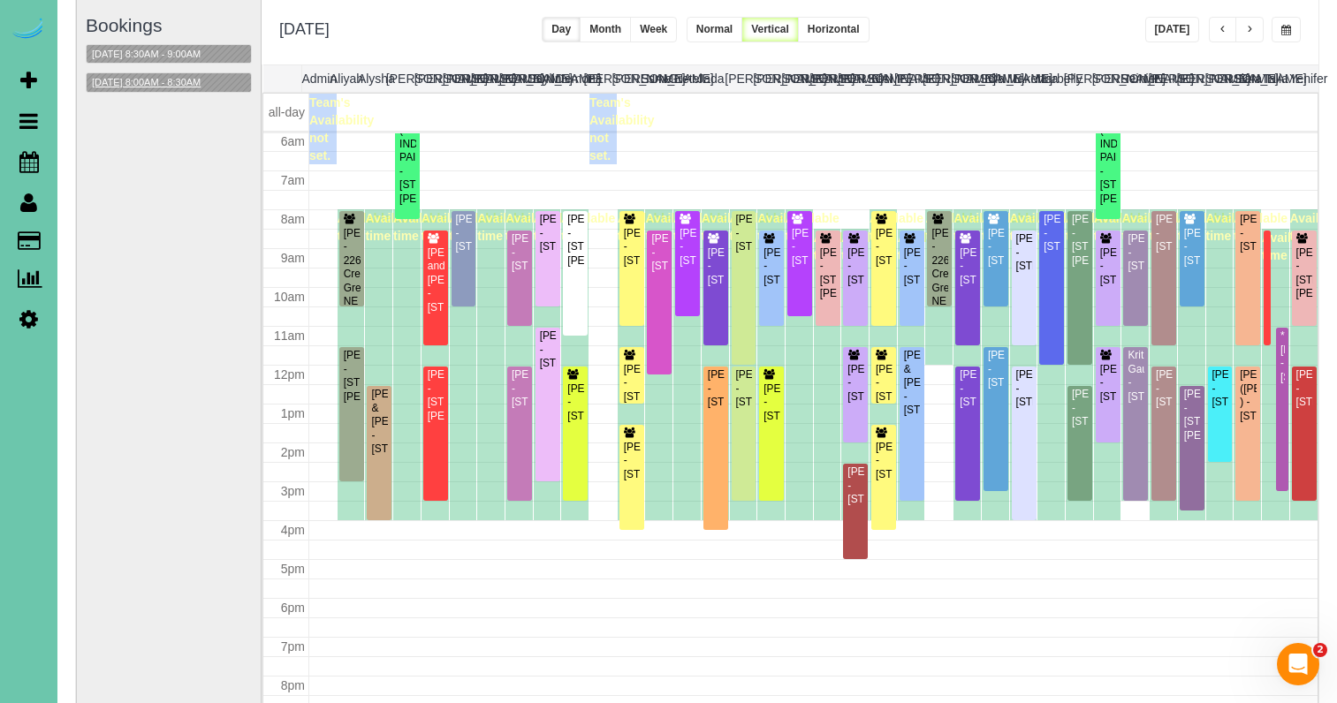
click at [193, 87] on button "08/26/2025 8:00AM - 8:30AM" at bounding box center [146, 82] width 119 height 19
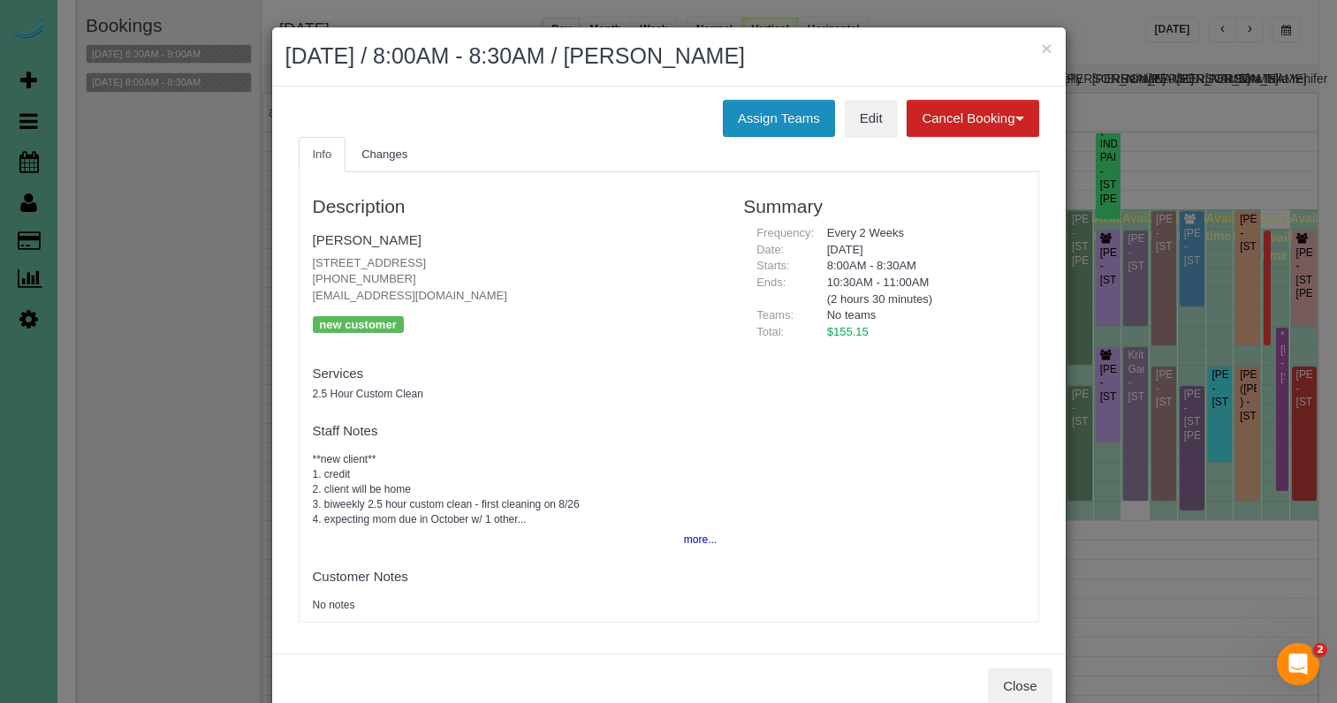
click at [766, 125] on button "Assign Teams" at bounding box center [779, 118] width 112 height 37
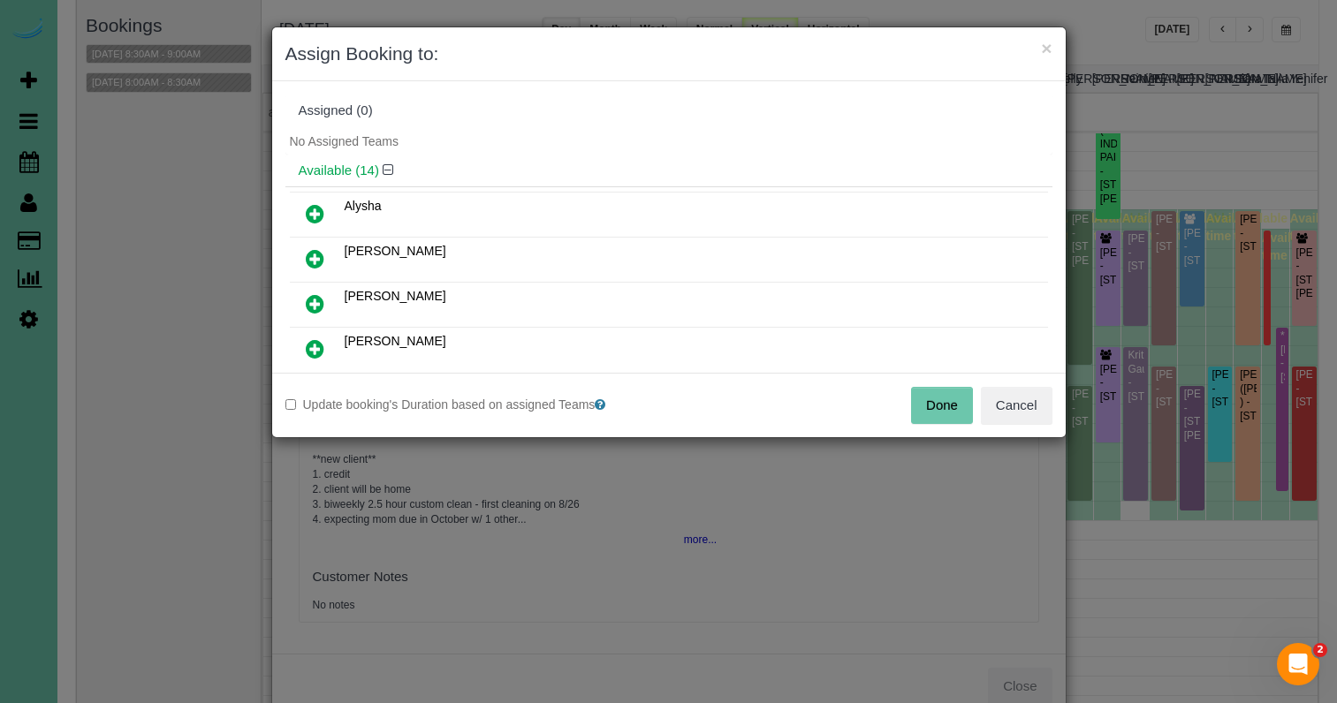
click at [317, 350] on icon at bounding box center [315, 348] width 19 height 21
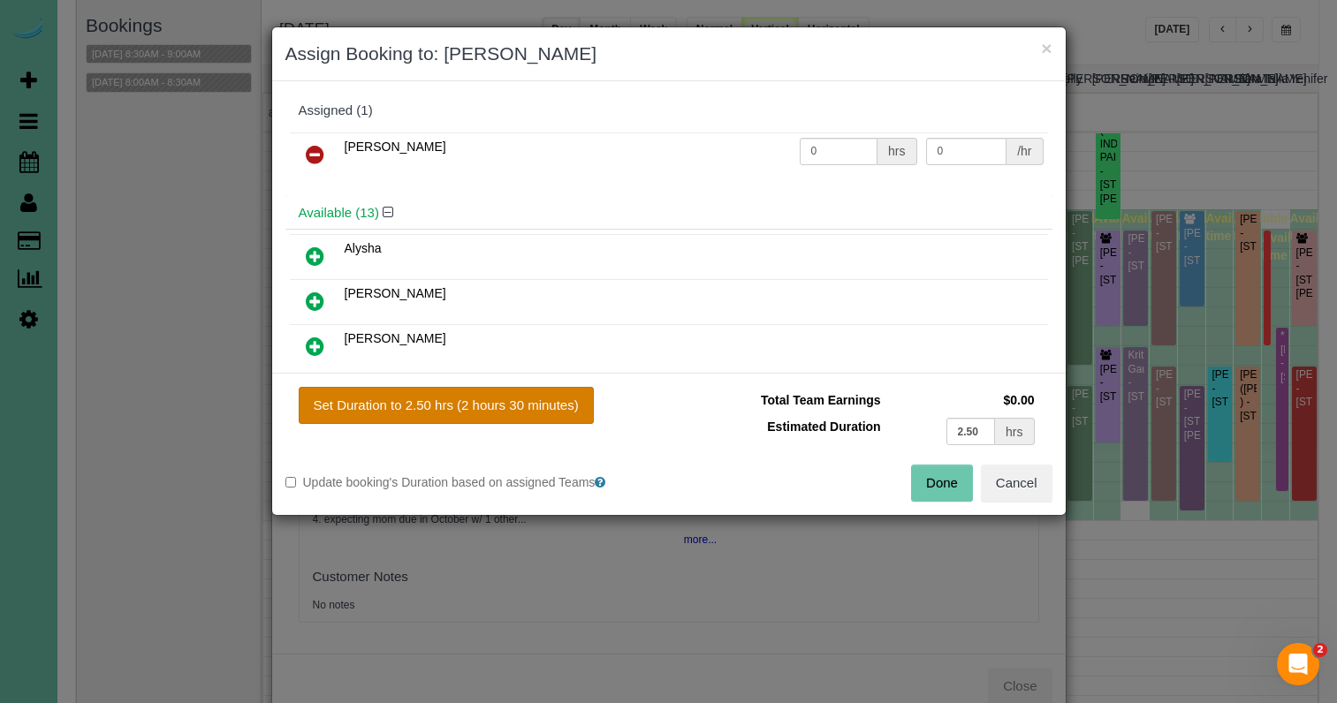
drag, startPoint x: 452, startPoint y: 399, endPoint x: 470, endPoint y: 399, distance: 17.7
click at [460, 399] on button "Set Duration to 2.50 hrs (2 hours 30 minutes)" at bounding box center [446, 405] width 295 height 37
type input "2.50"
click at [930, 482] on button "Done" at bounding box center [942, 483] width 62 height 37
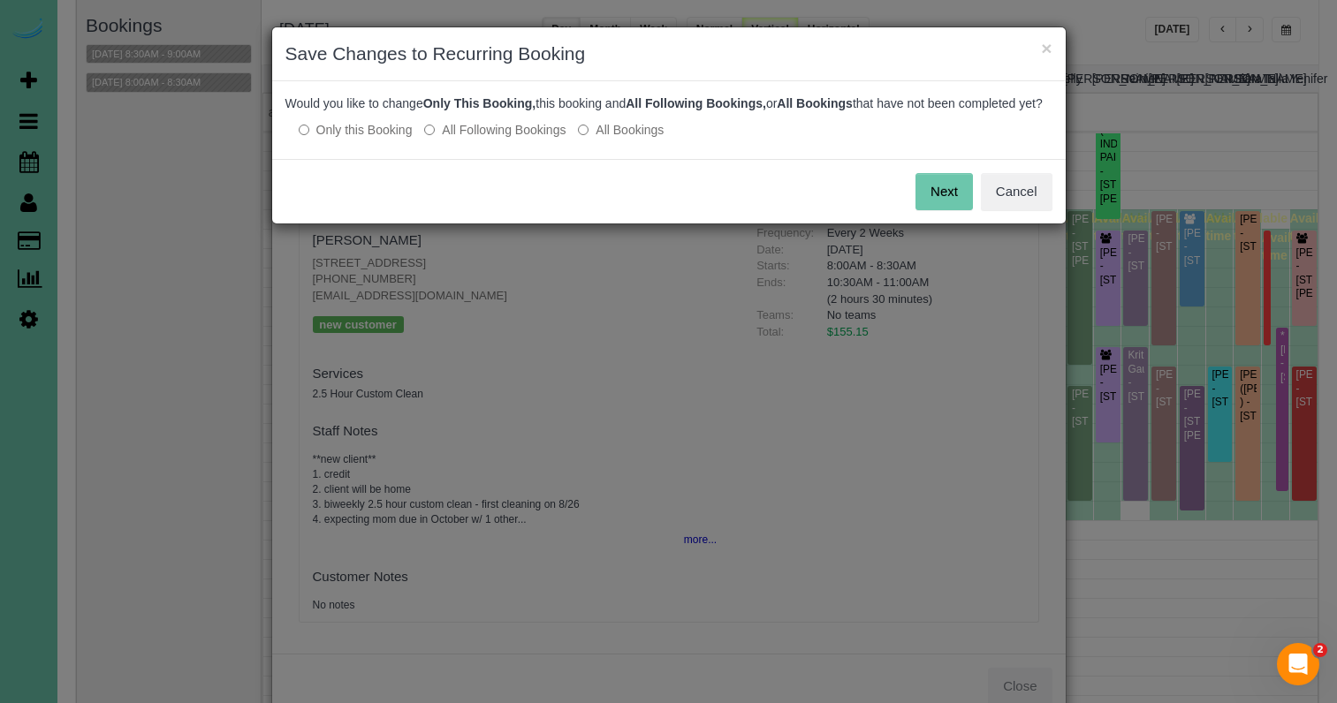
drag, startPoint x: 472, startPoint y: 144, endPoint x: 585, endPoint y: 154, distance: 113.5
click at [473, 139] on label "All Following Bookings" at bounding box center [494, 130] width 141 height 18
click at [939, 203] on button "Save" at bounding box center [943, 191] width 60 height 37
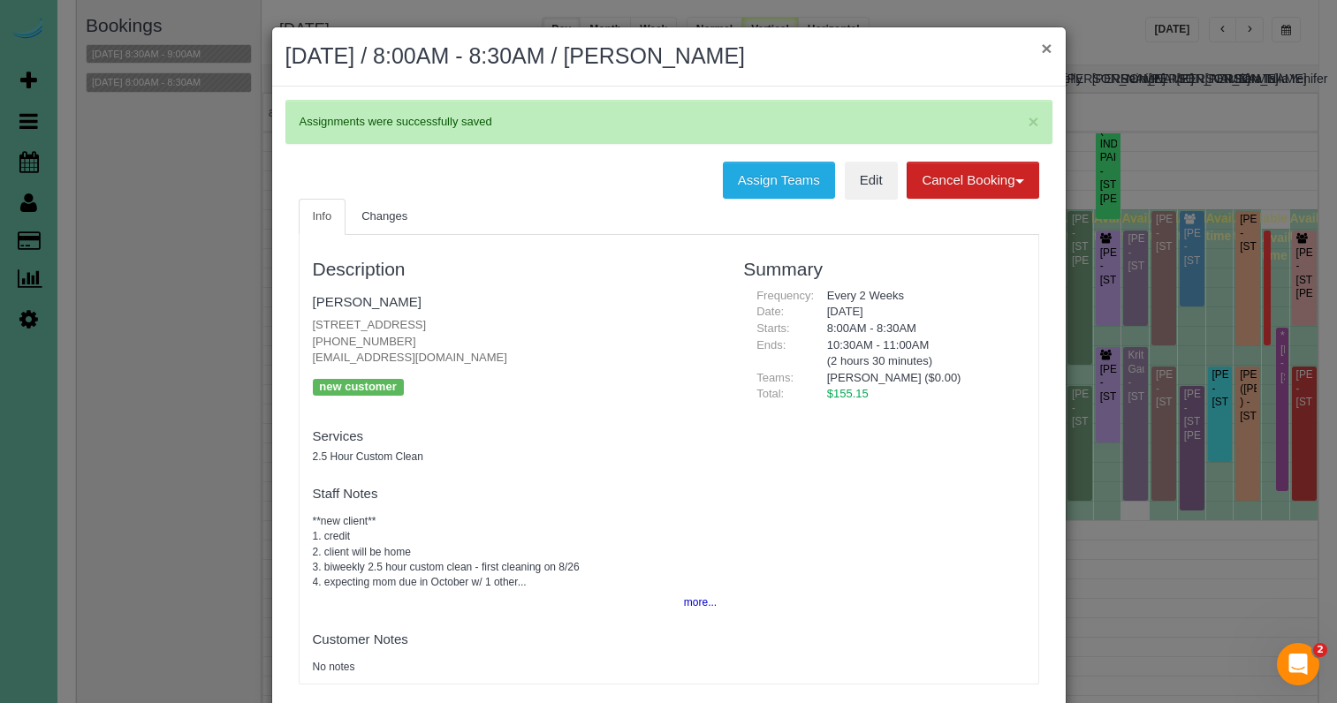
click at [1051, 44] on button "×" at bounding box center [1046, 48] width 11 height 19
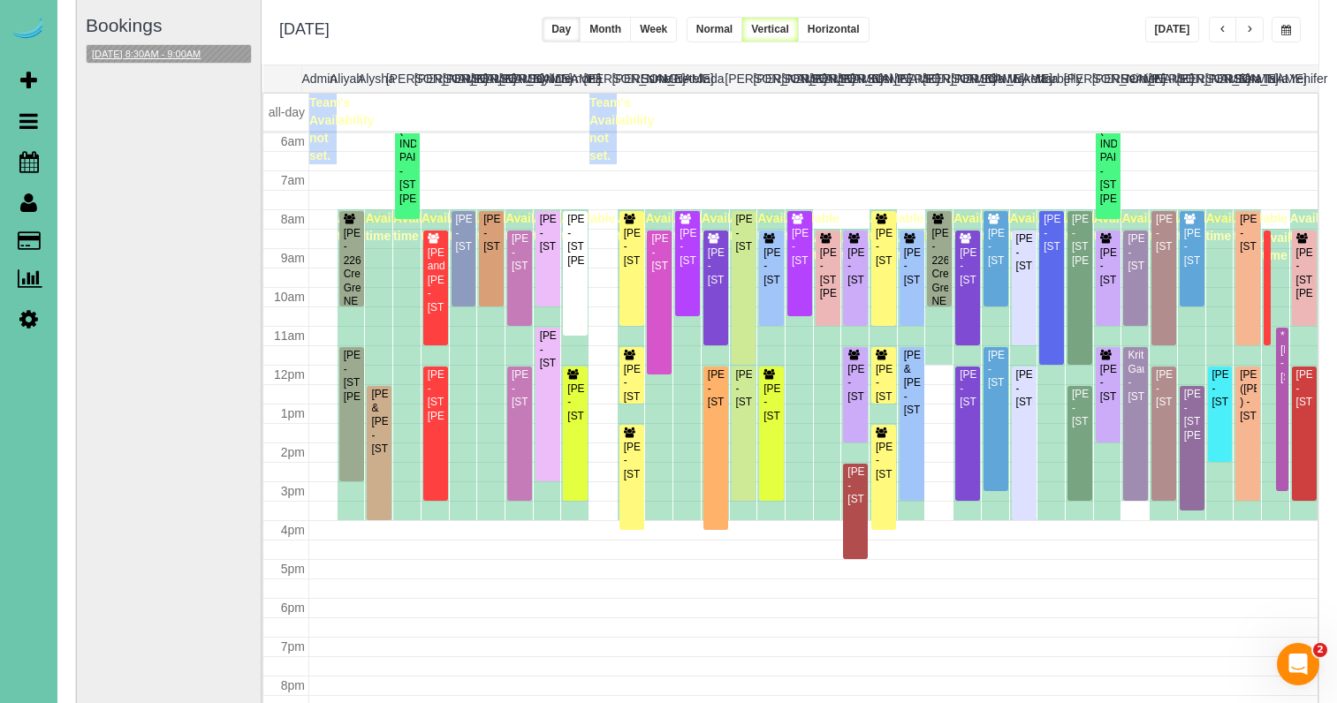
click at [125, 49] on button "08/26/2025 8:30AM - 9:00AM" at bounding box center [146, 54] width 119 height 19
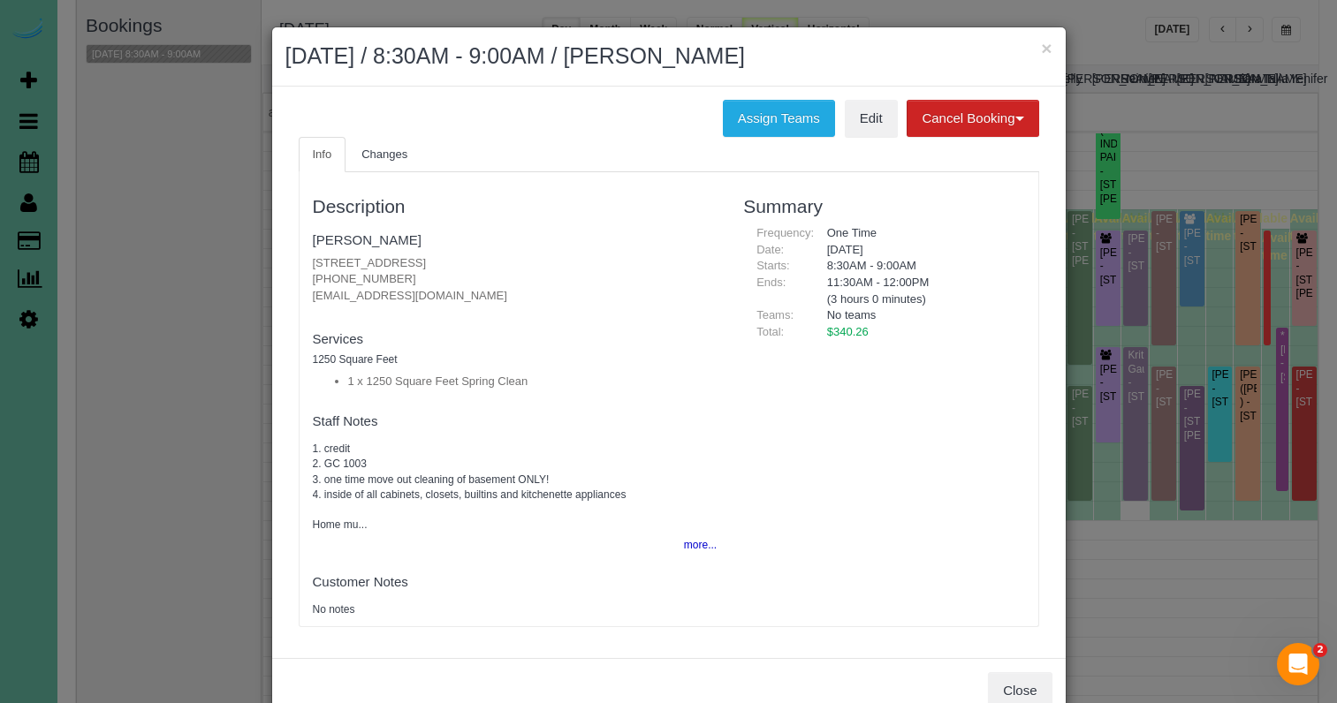
drag, startPoint x: 1047, startPoint y: 46, endPoint x: 1034, endPoint y: 59, distance: 18.7
click at [1047, 46] on button "×" at bounding box center [1046, 48] width 11 height 19
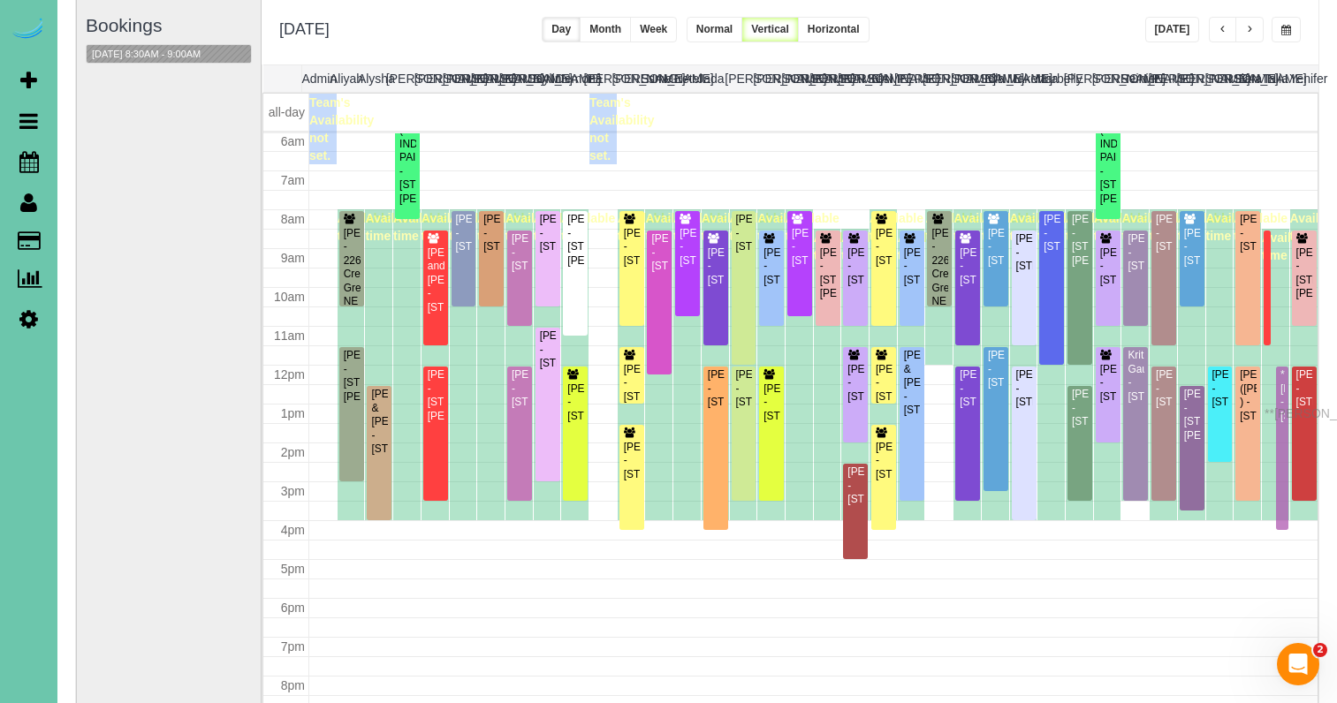
drag, startPoint x: 1279, startPoint y: 380, endPoint x: 1269, endPoint y: 411, distance: 32.7
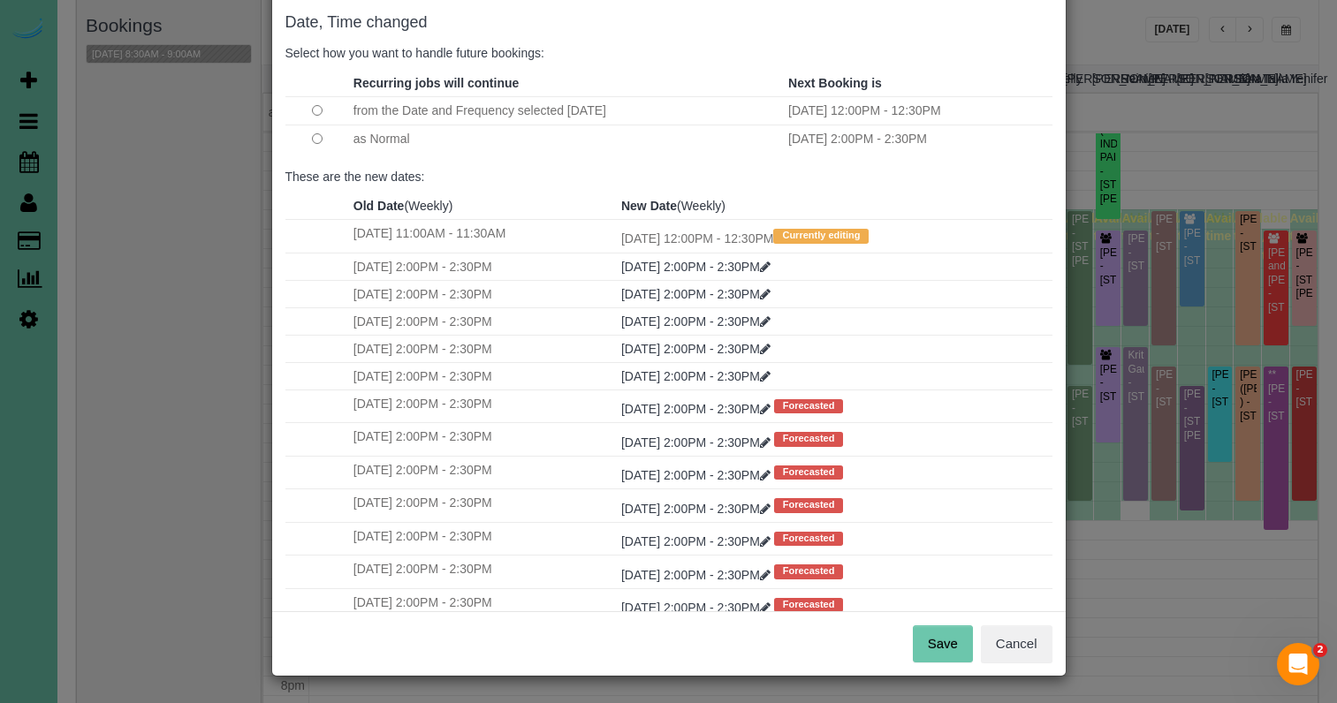
scroll to position [87, 0]
click at [950, 638] on button "Save" at bounding box center [943, 644] width 60 height 37
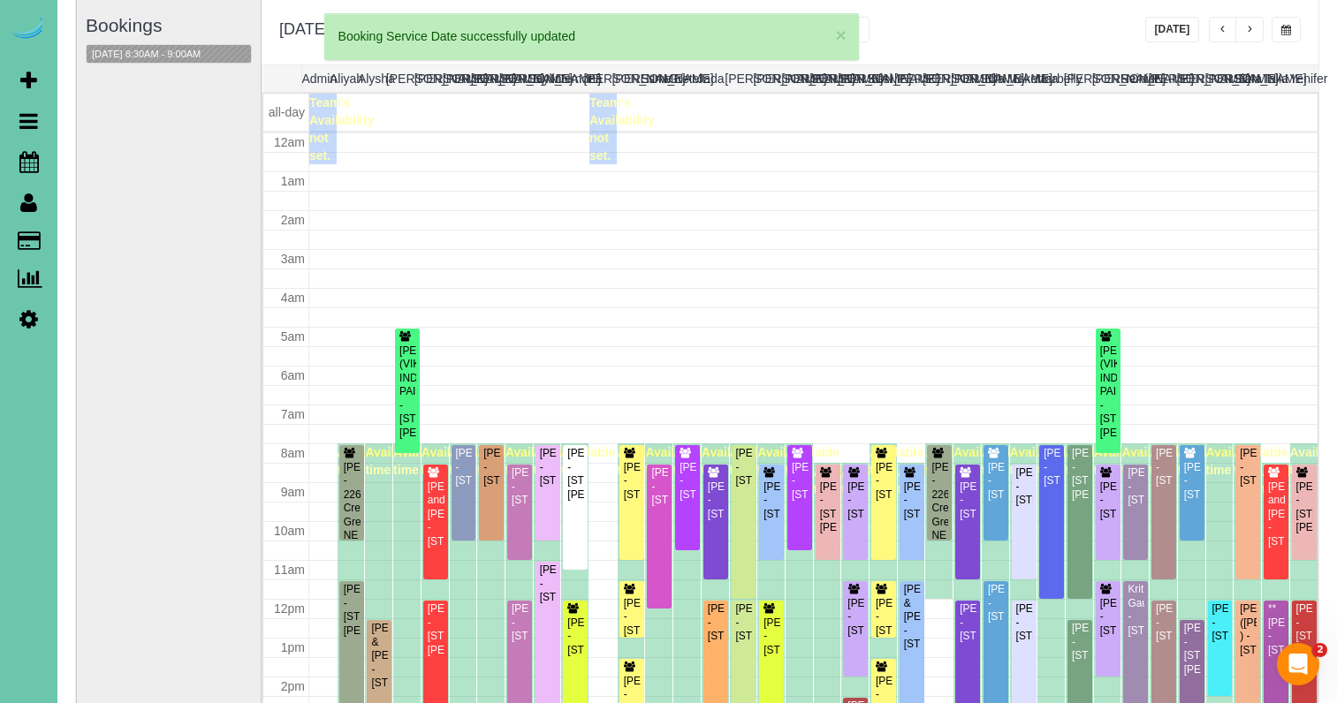
scroll to position [234, 0]
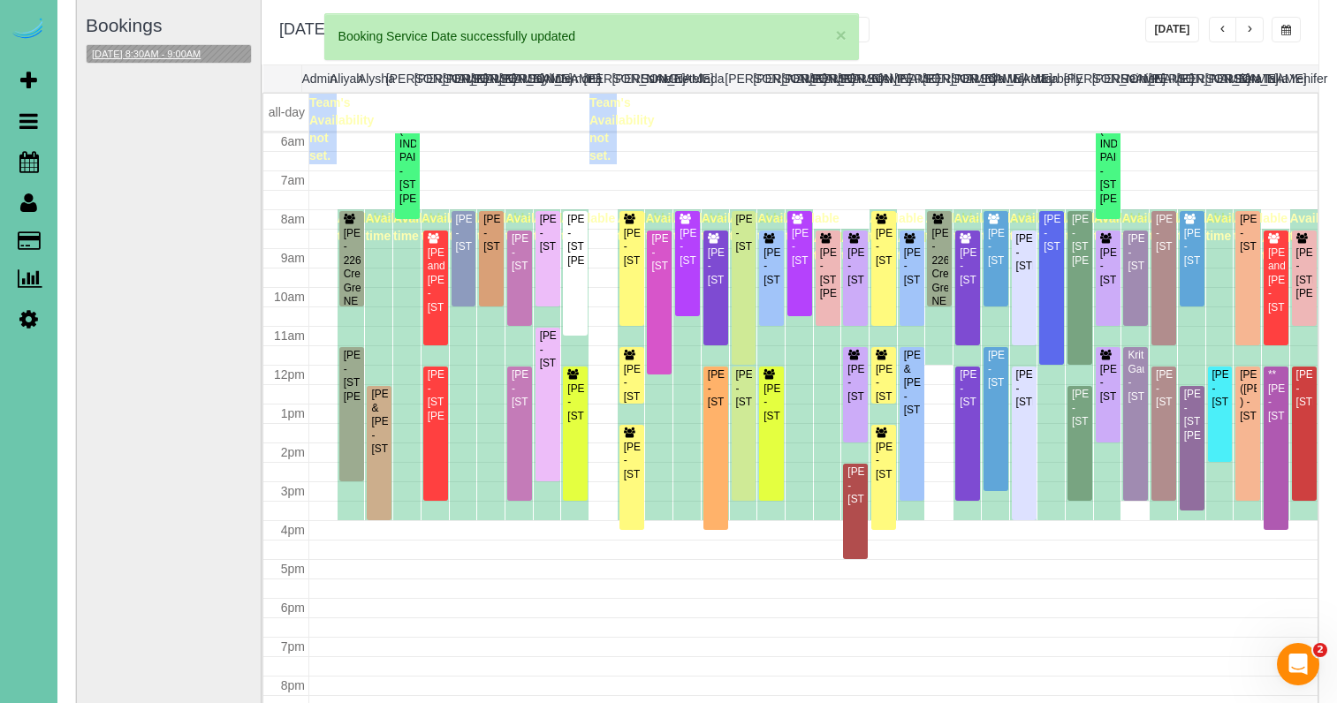
click at [158, 47] on button "08/26/2025 8:30AM - 9:00AM" at bounding box center [146, 54] width 119 height 19
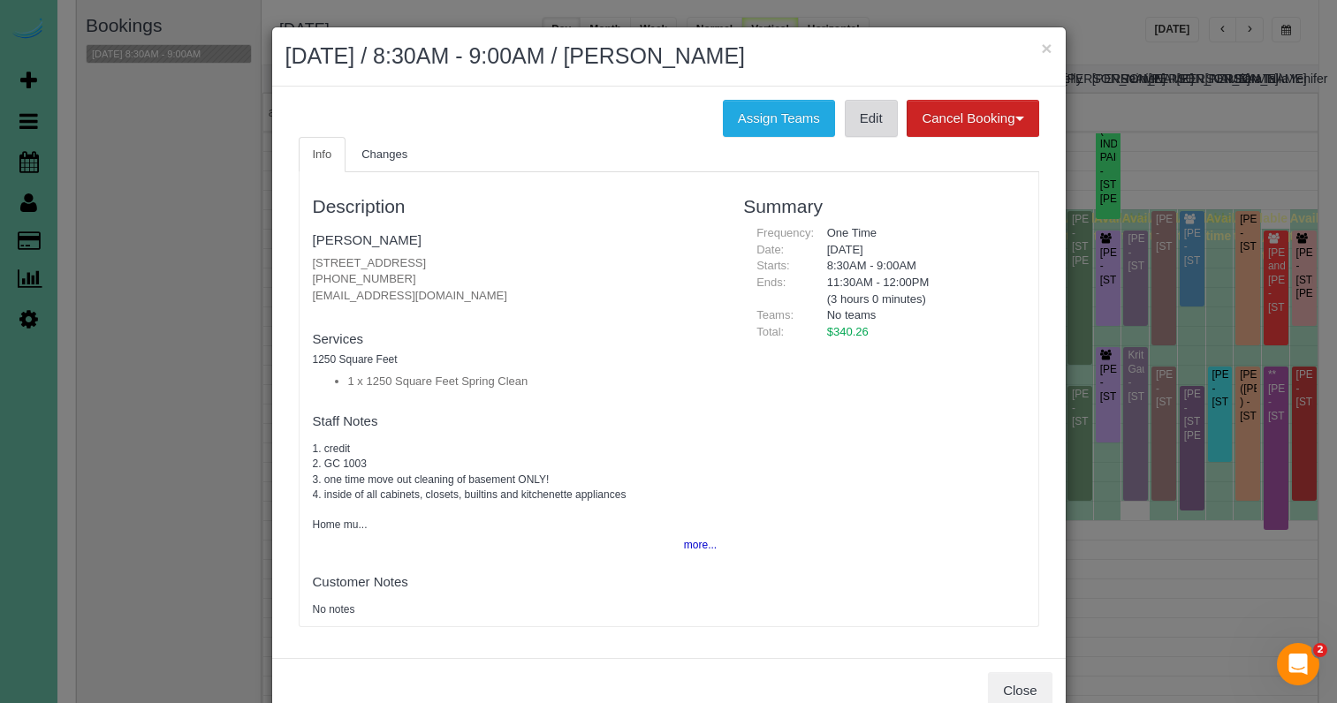
click at [853, 125] on link "Edit" at bounding box center [871, 118] width 53 height 37
drag, startPoint x: 1049, startPoint y: 49, endPoint x: 1038, endPoint y: 49, distance: 10.6
click at [1049, 49] on button "×" at bounding box center [1046, 48] width 11 height 19
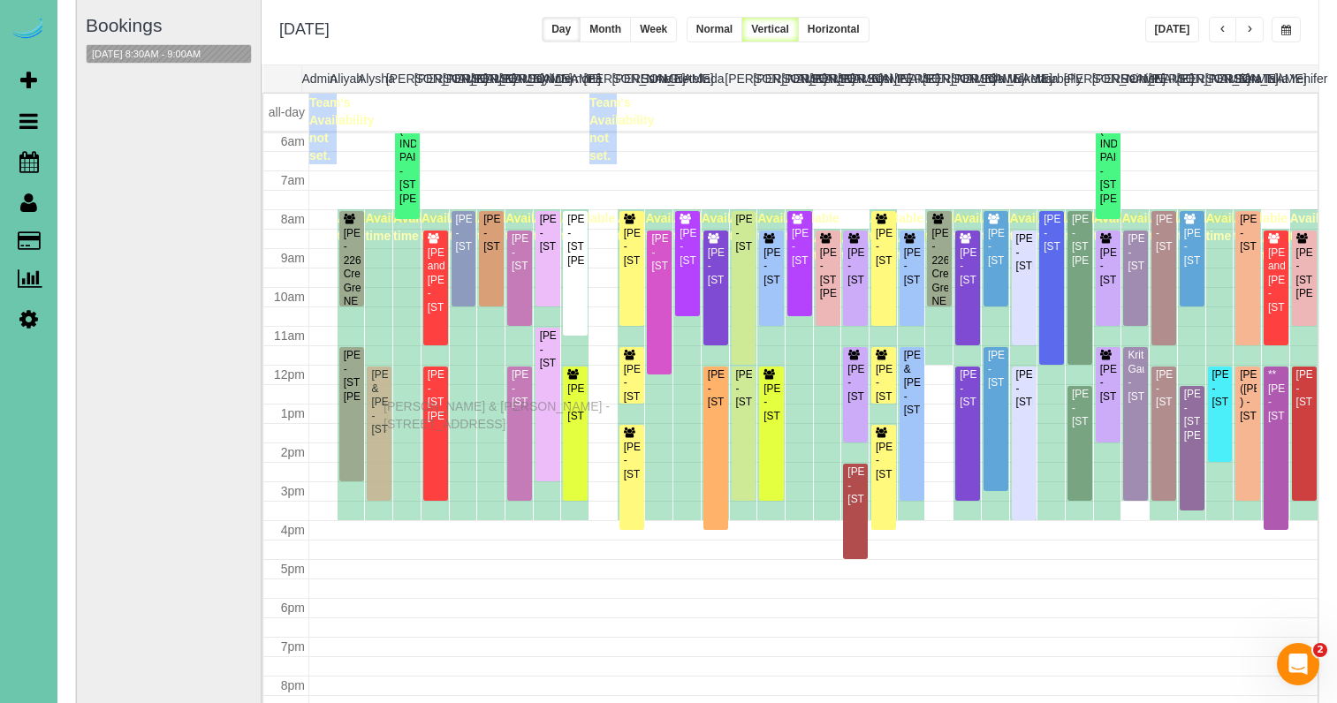
drag, startPoint x: 387, startPoint y: 424, endPoint x: 388, endPoint y: 404, distance: 20.3
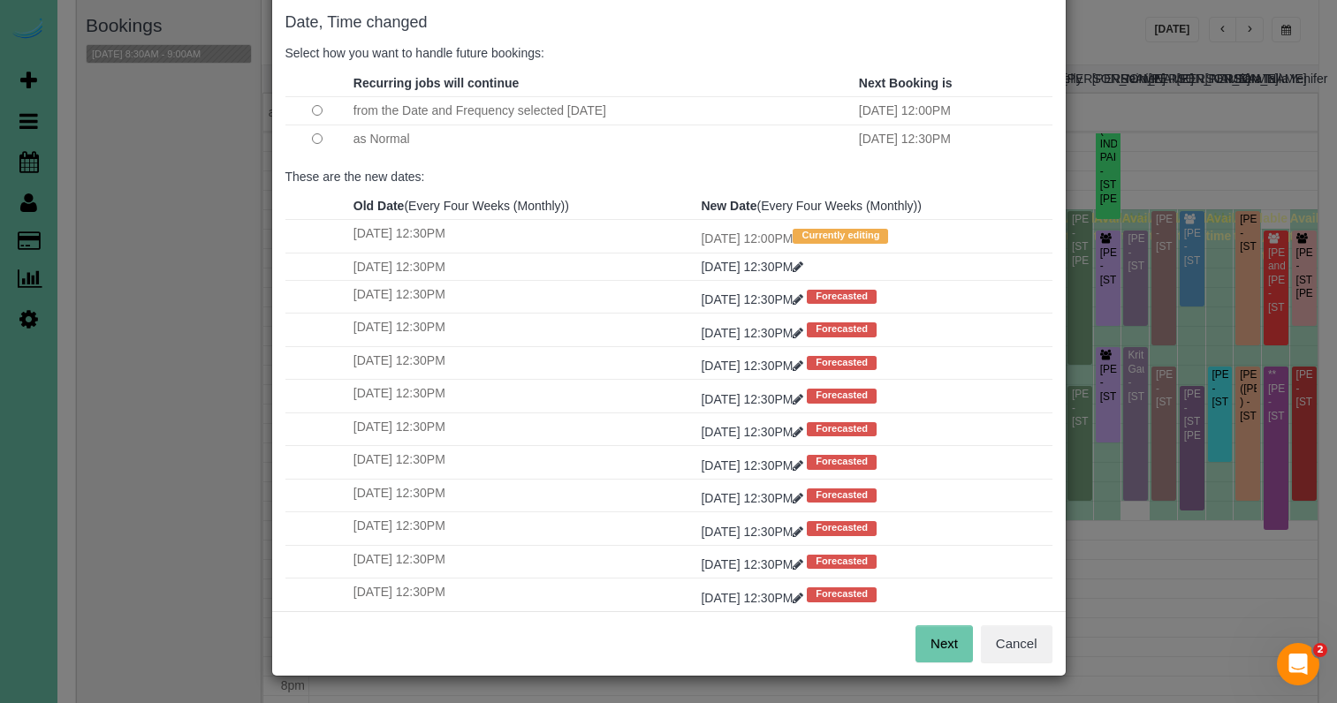
scroll to position [87, 0]
drag, startPoint x: 938, startPoint y: 642, endPoint x: 882, endPoint y: 503, distance: 150.6
click at [937, 640] on button "Next" at bounding box center [943, 644] width 57 height 37
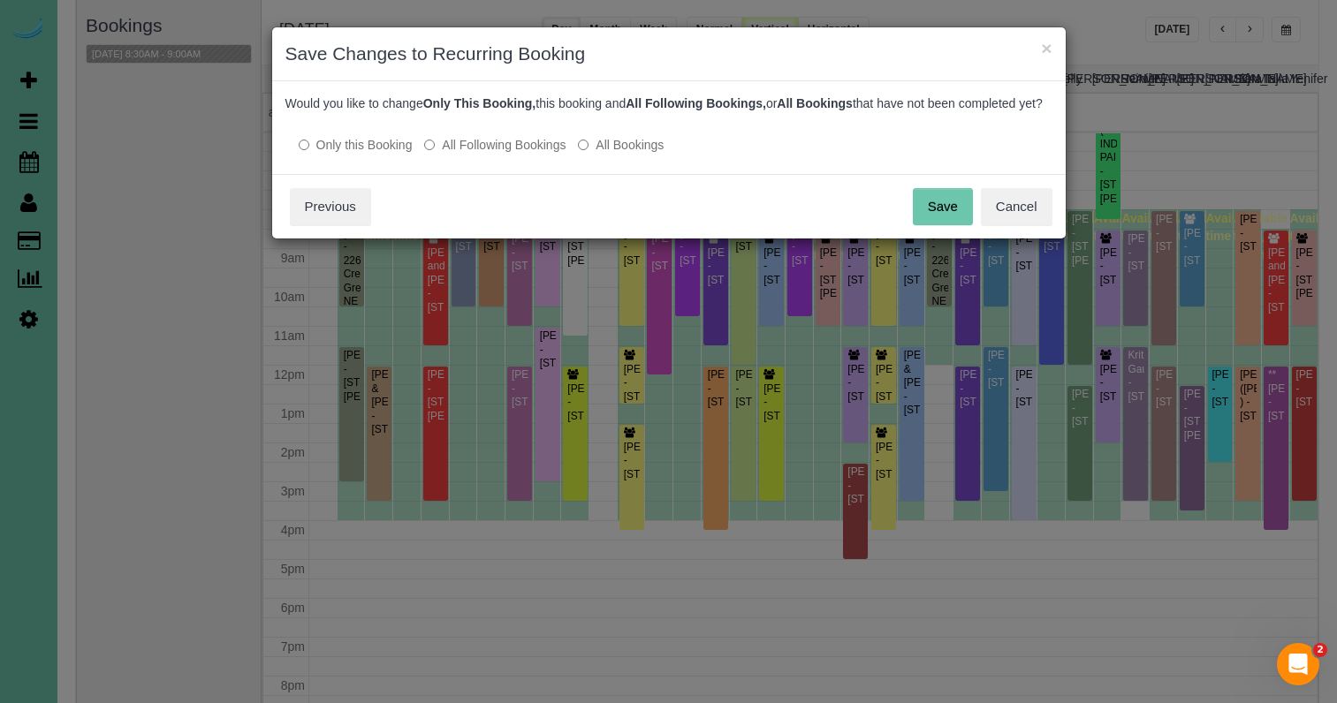
click at [940, 219] on button "Save" at bounding box center [943, 206] width 60 height 37
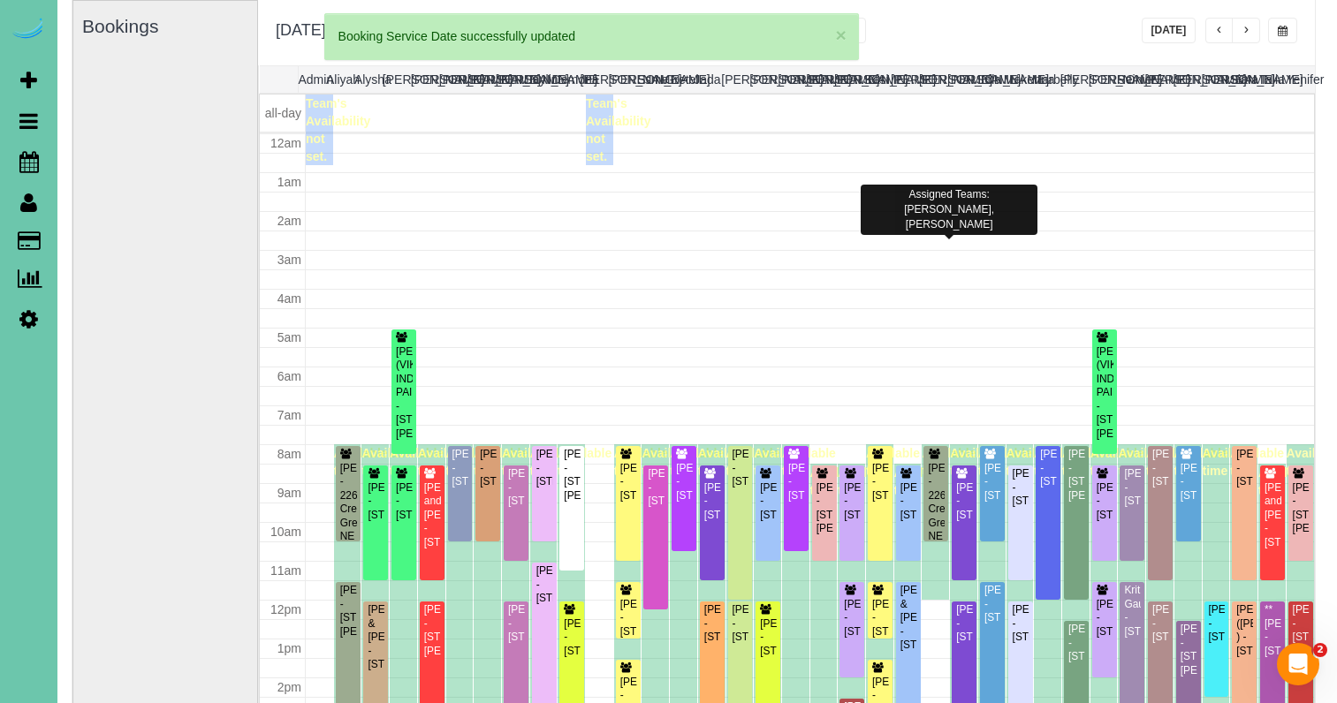
scroll to position [234, 0]
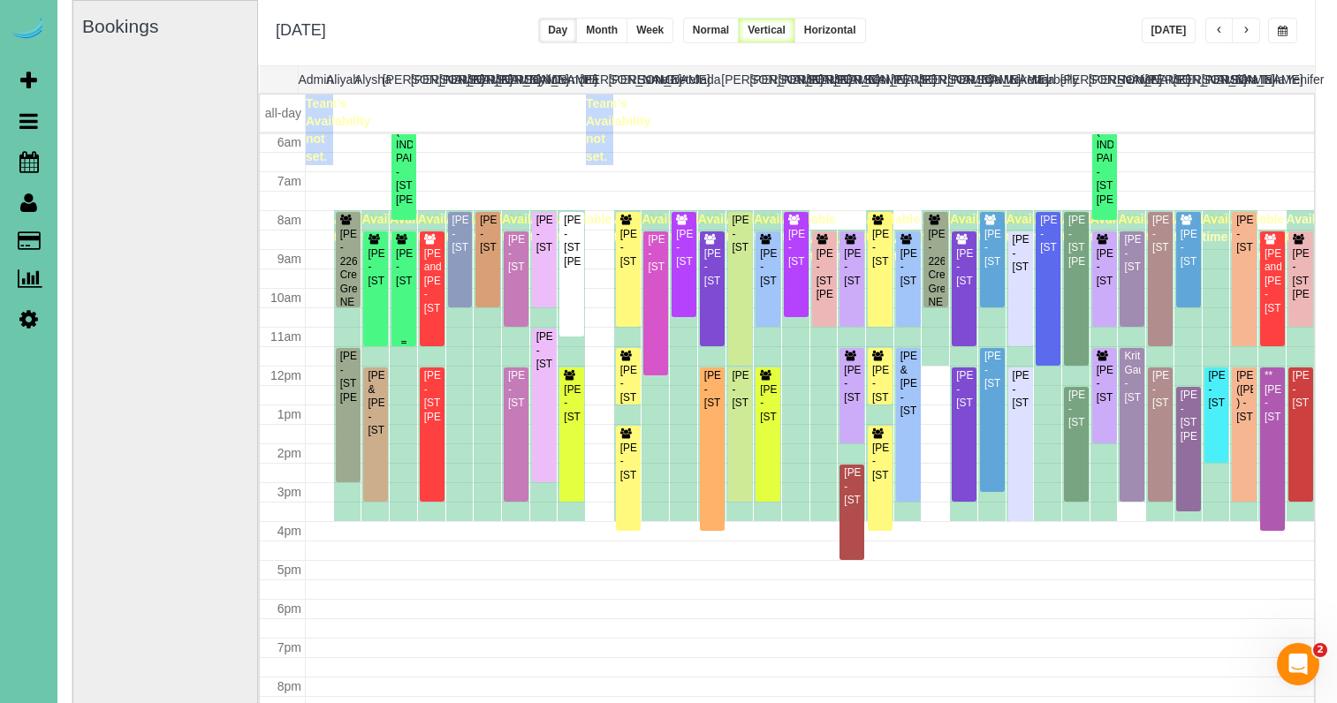
click at [411, 288] on div "Beth Stanek - 1651 S 186th Circle, Omaha, NE 68130" at bounding box center [404, 267] width 18 height 41
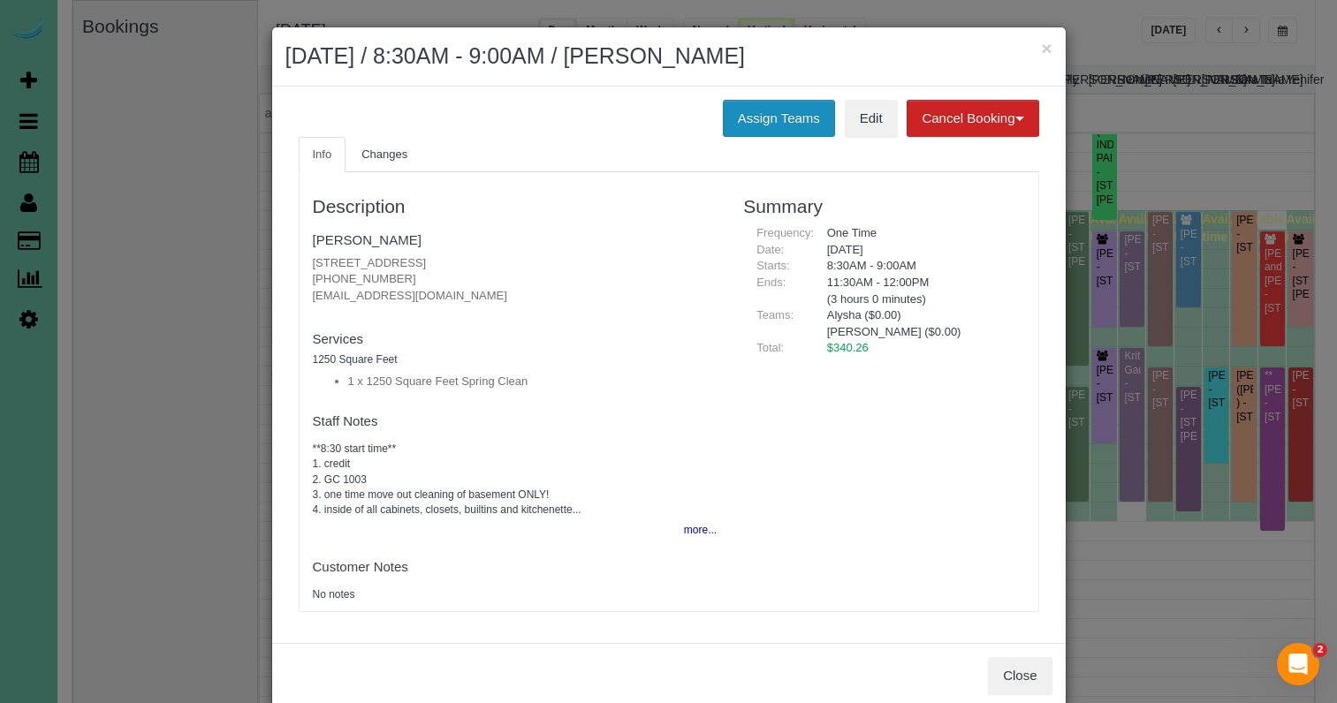
click at [774, 119] on button "Assign Teams" at bounding box center [779, 118] width 112 height 37
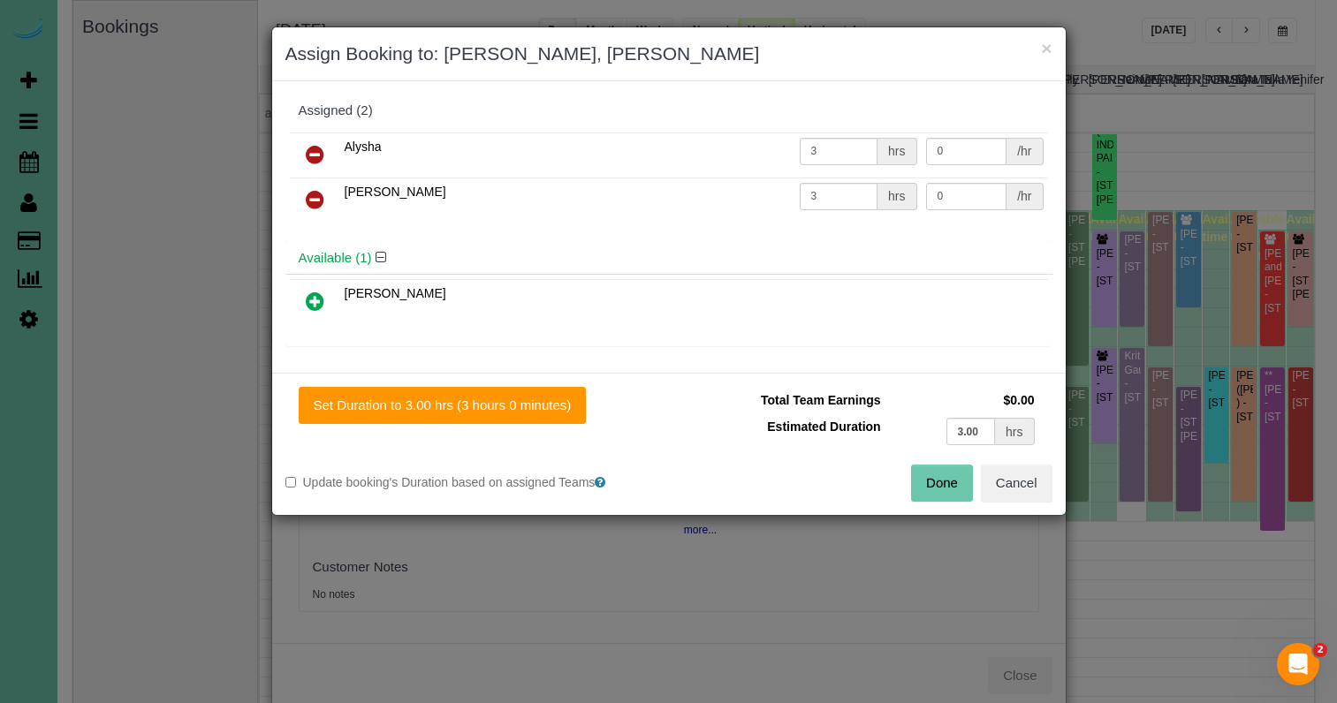
click at [304, 147] on link at bounding box center [315, 155] width 42 height 35
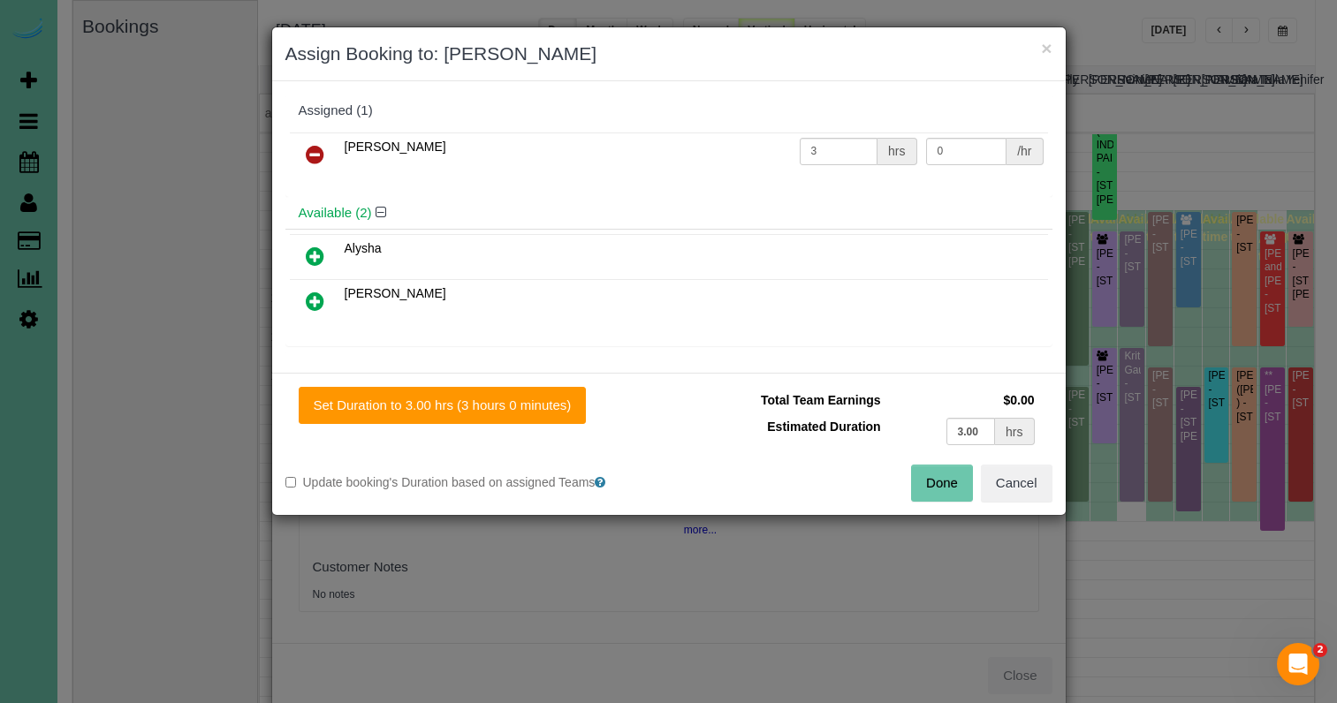
click at [316, 306] on icon at bounding box center [315, 301] width 19 height 21
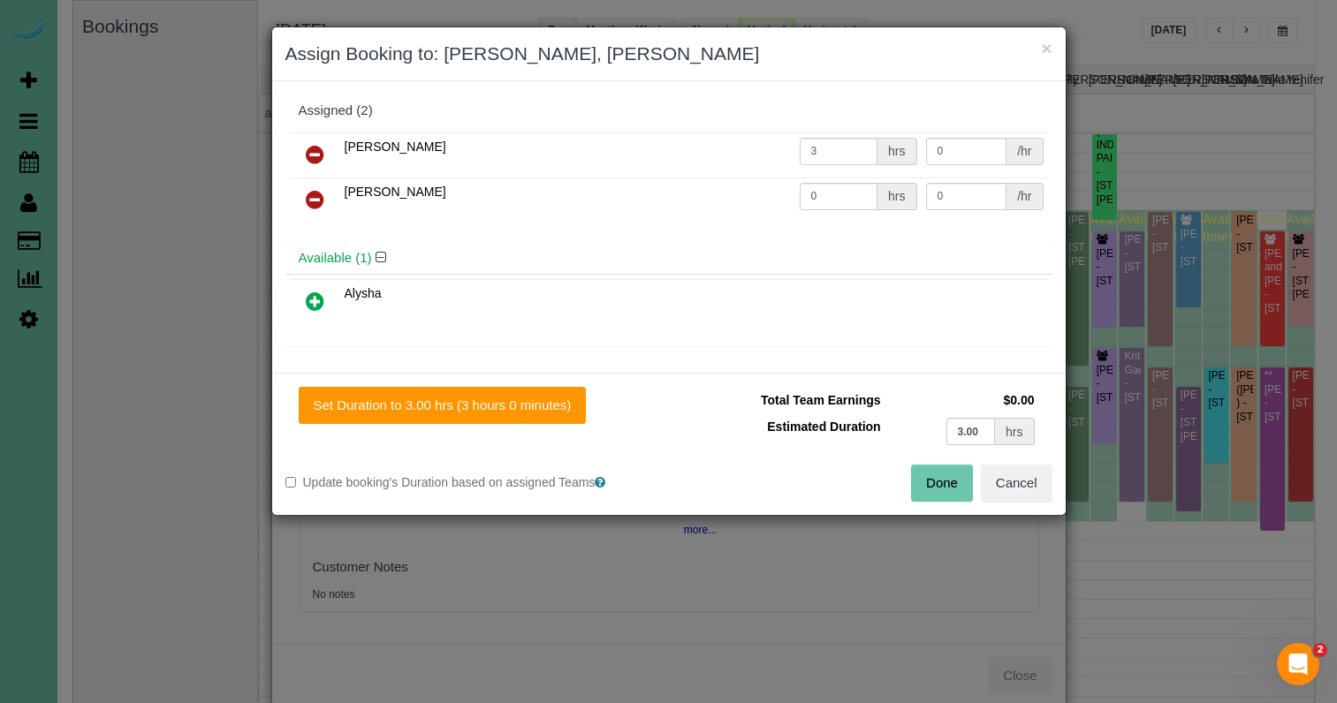
drag, startPoint x: 469, startPoint y: 398, endPoint x: 610, endPoint y: 424, distance: 143.0
click at [476, 399] on button "Set Duration to 3.00 hrs (3 hours 0 minutes)" at bounding box center [443, 405] width 288 height 37
type input "3.00"
click at [938, 477] on button "Done" at bounding box center [942, 483] width 62 height 37
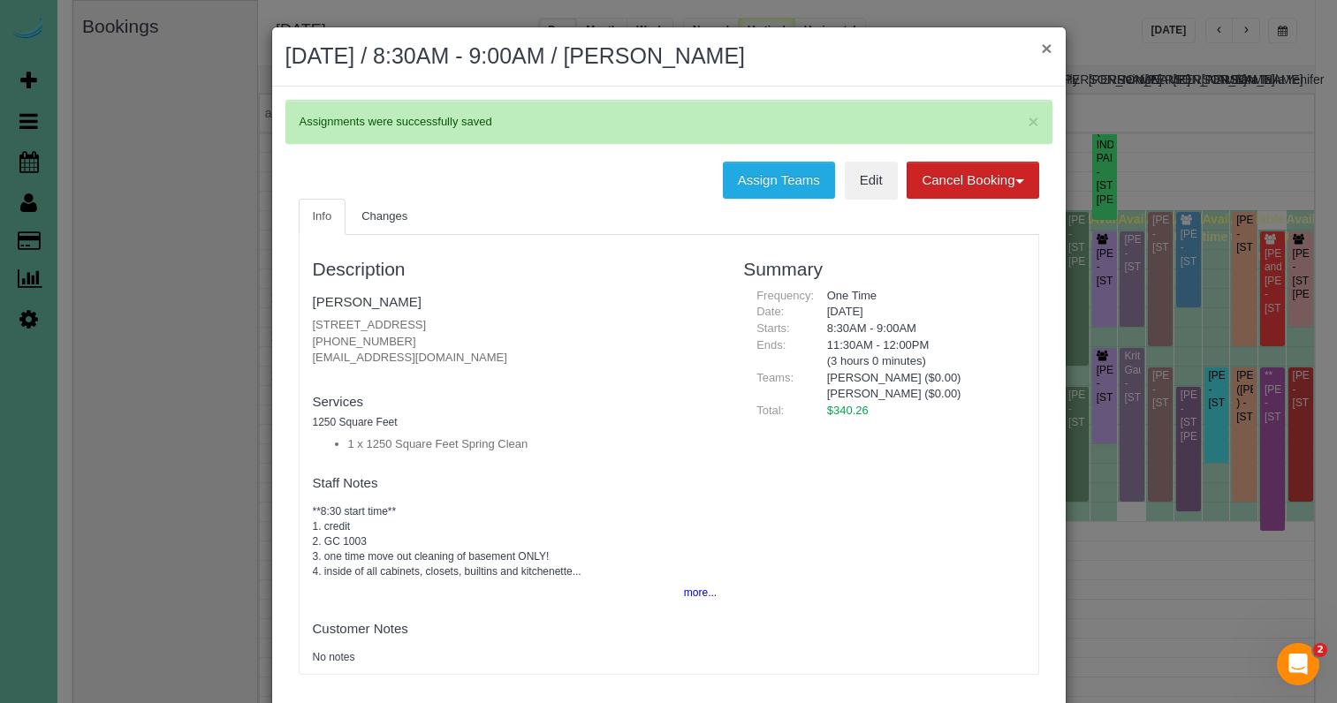
click at [1043, 46] on button "×" at bounding box center [1046, 48] width 11 height 19
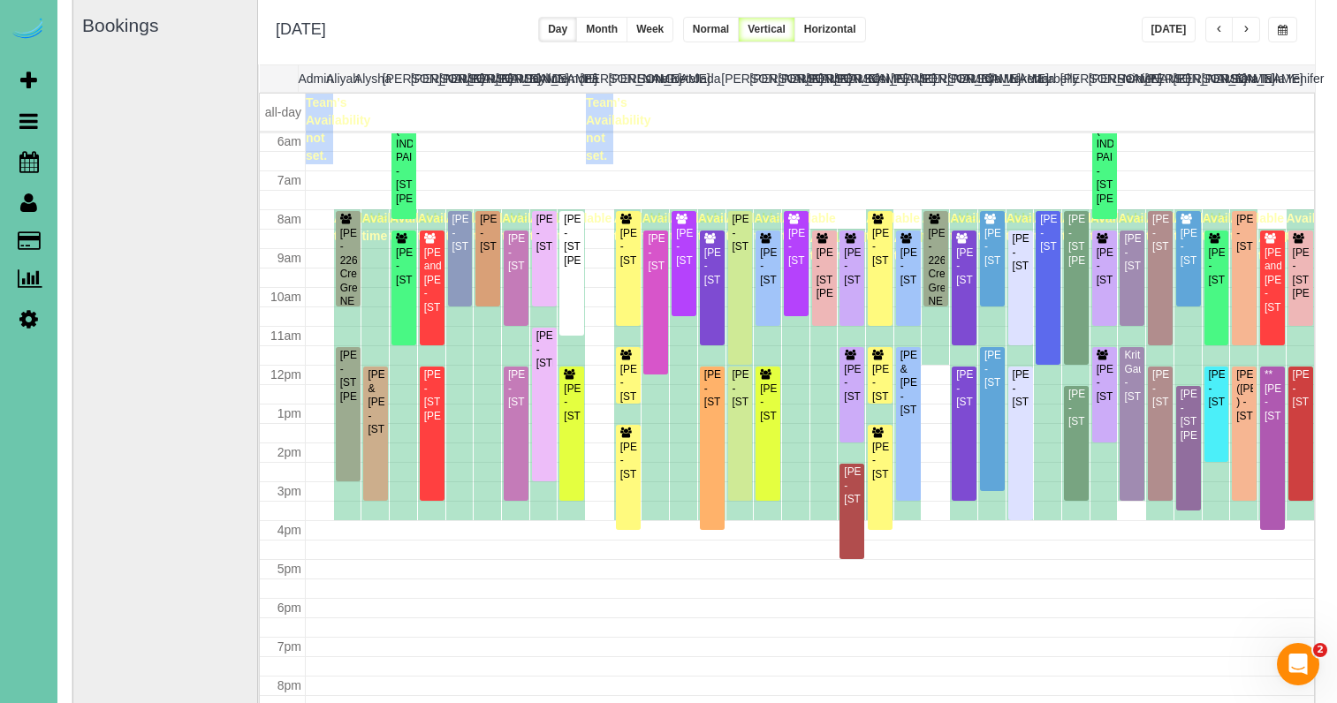
click at [1181, 28] on button "[DATE]" at bounding box center [1168, 30] width 55 height 26
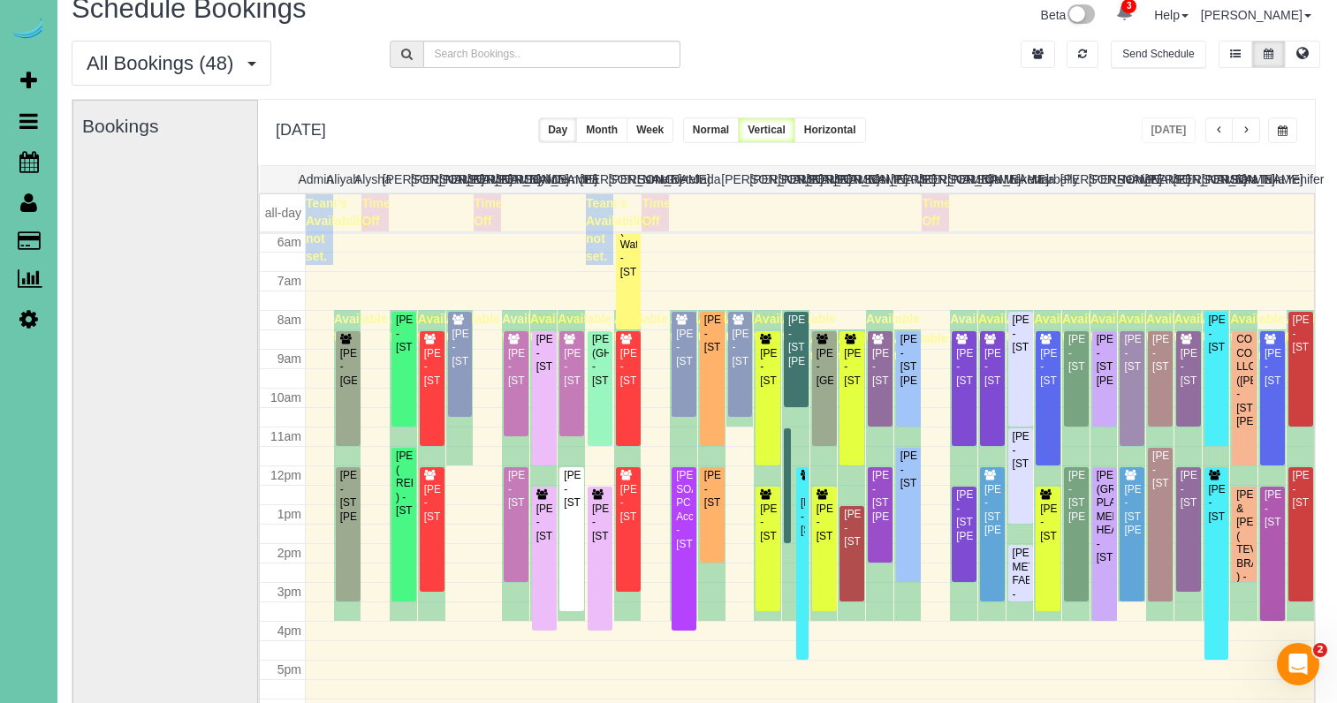
scroll to position [24, 3]
click at [550, 59] on input "text" at bounding box center [553, 54] width 258 height 27
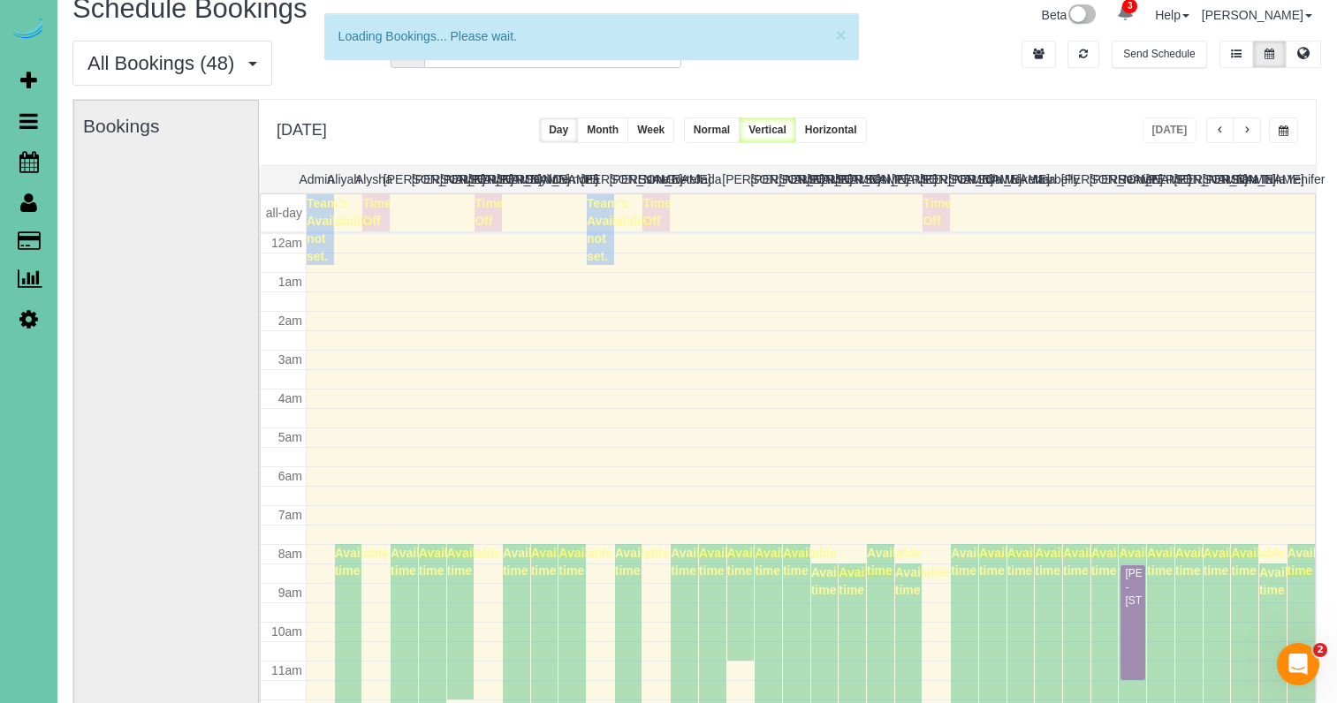
scroll to position [234, 0]
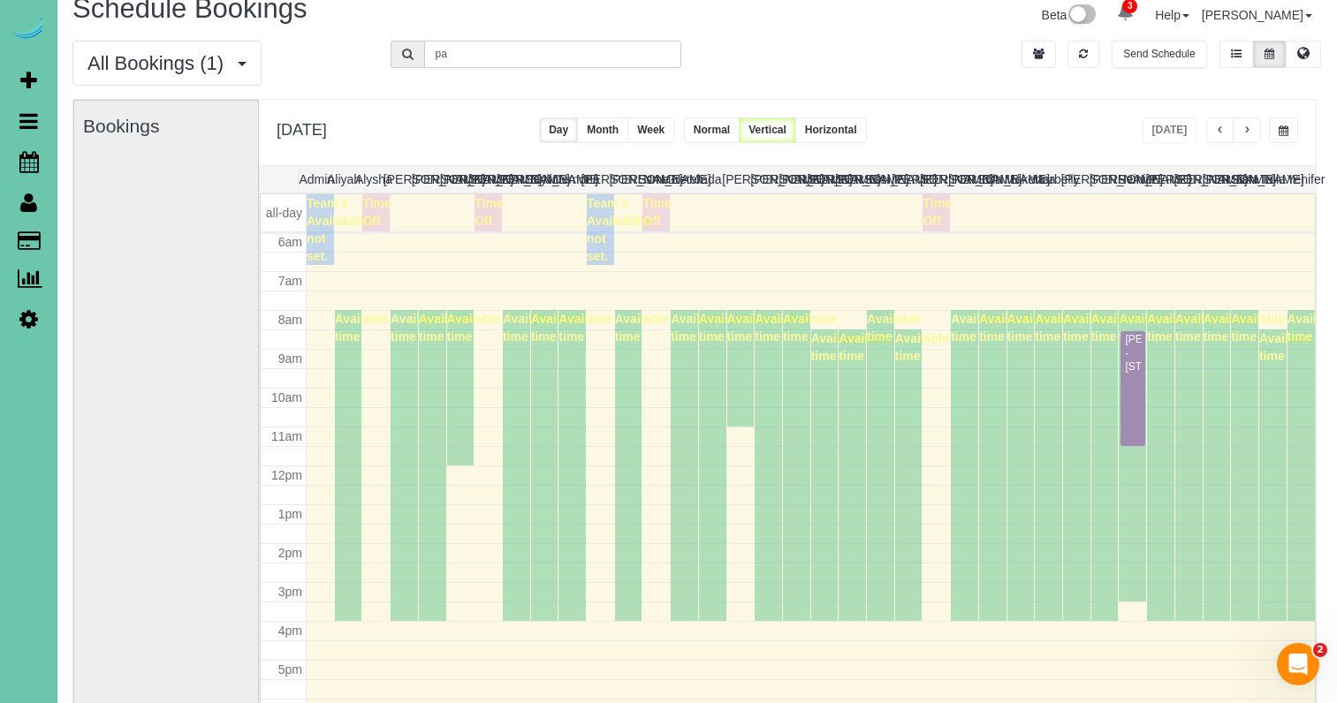
type input "p"
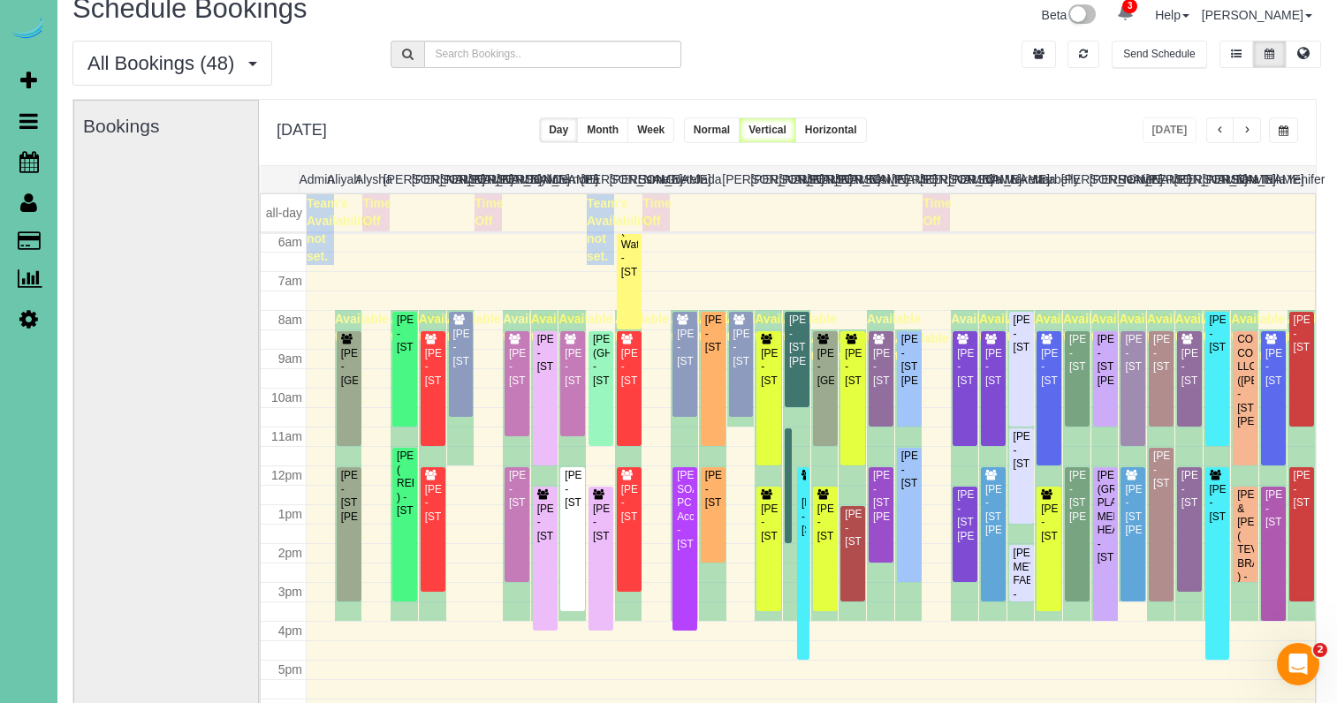
click at [1216, 125] on span "button" at bounding box center [1220, 130] width 9 height 11
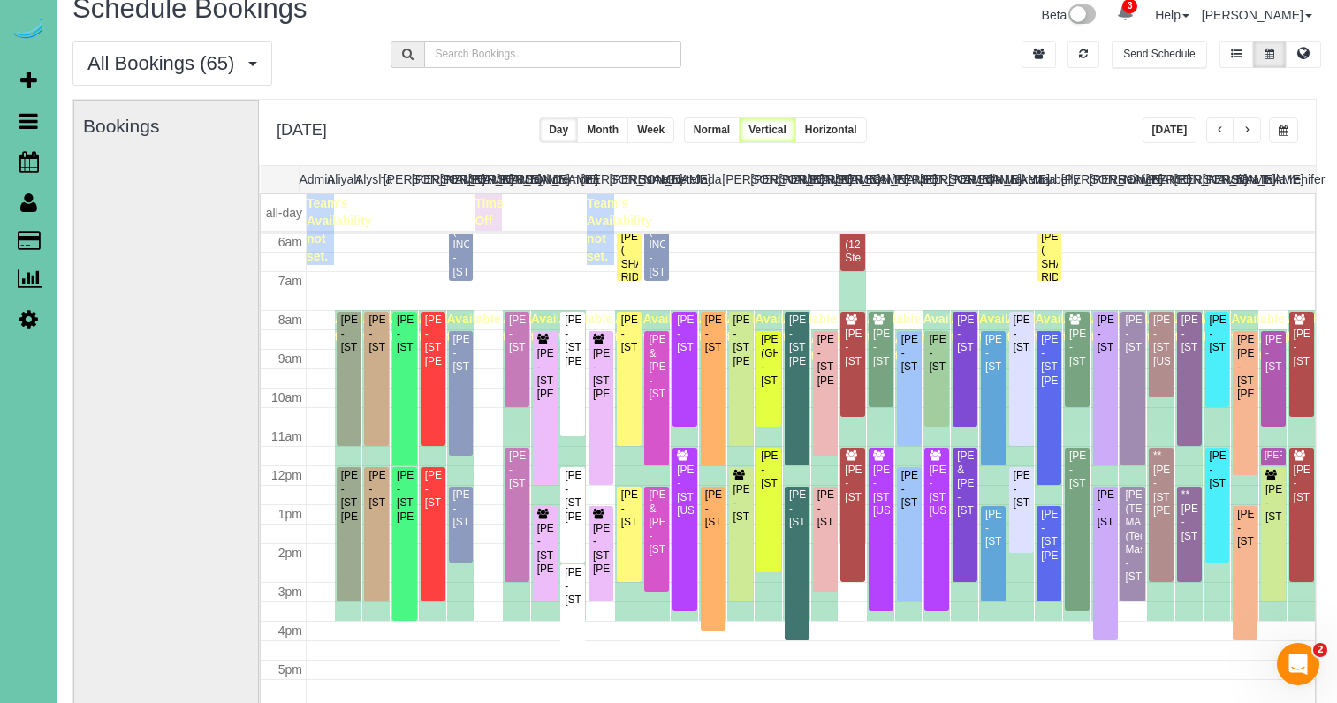
click at [563, 77] on div "All Bookings (65) All Bookings Unassigned Bookings Recurring Bookings New Custo…" at bounding box center [694, 70] width 1270 height 58
click at [573, 52] on input "text" at bounding box center [553, 54] width 258 height 27
type input "pam"
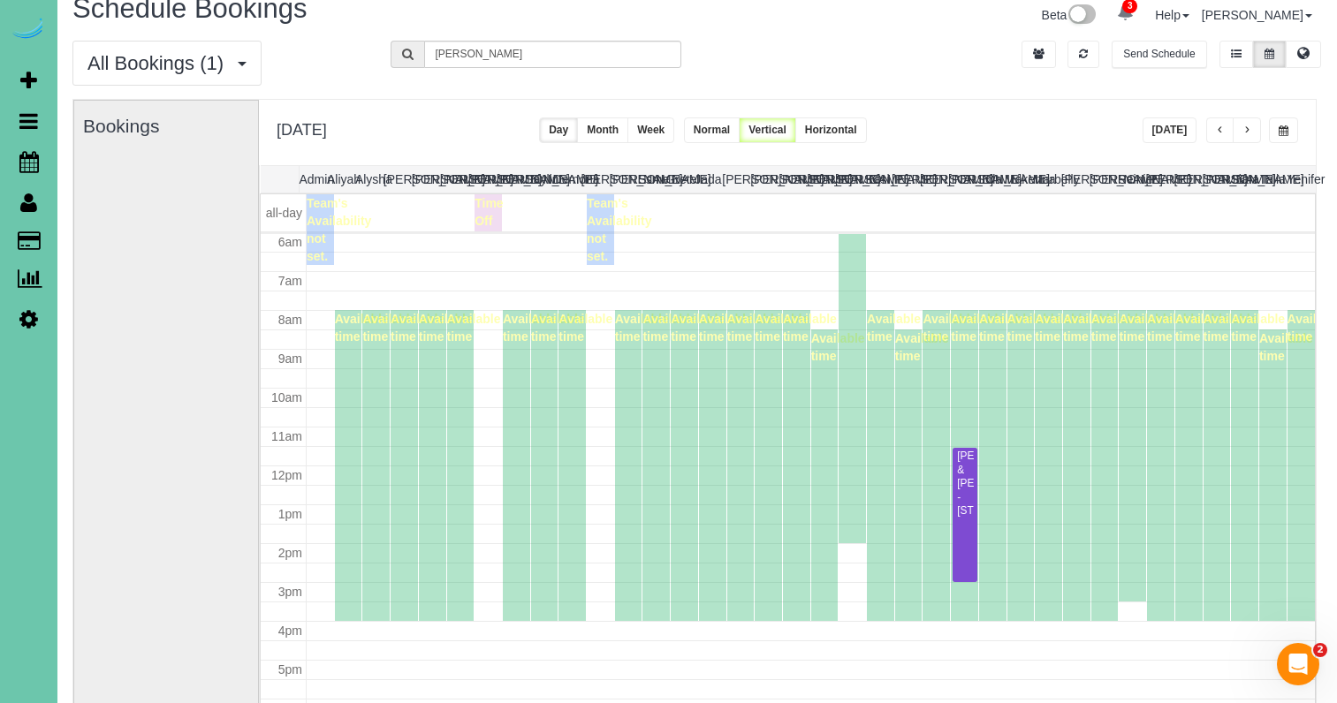
click at [1289, 133] on button "button" at bounding box center [1283, 131] width 29 height 26
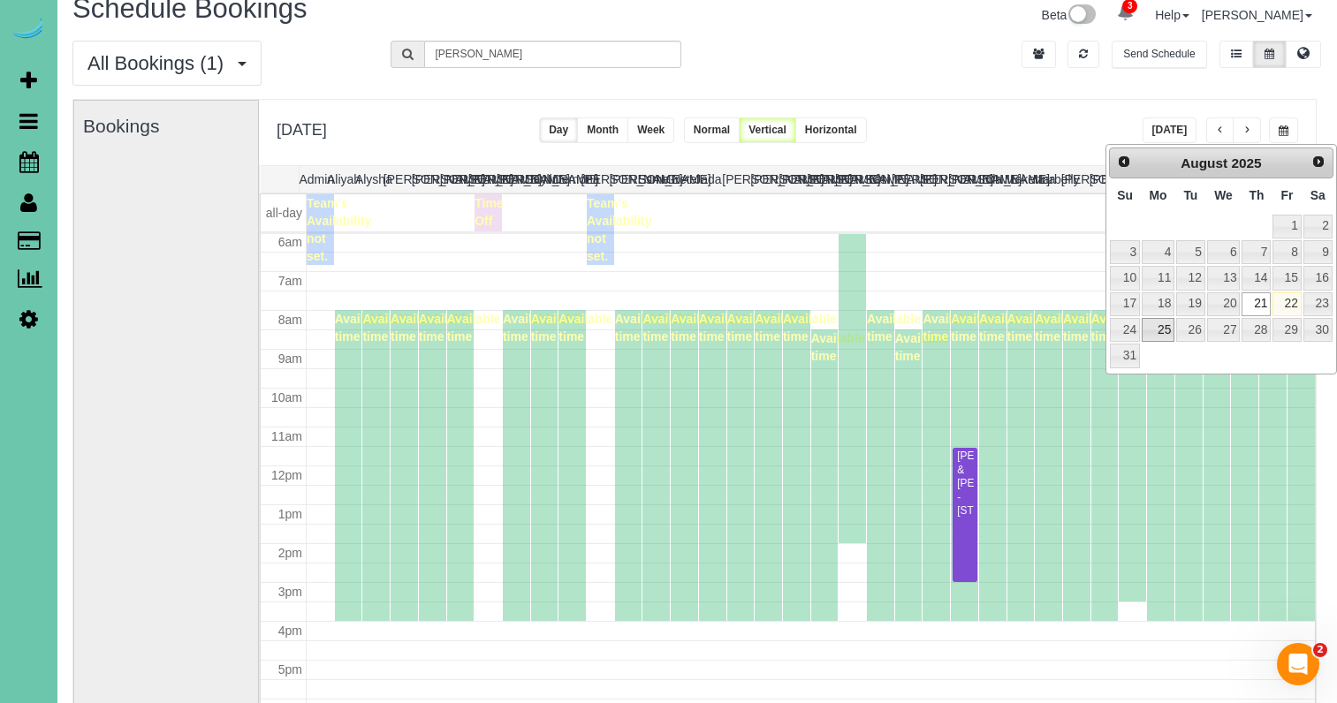
click at [1156, 330] on link "25" at bounding box center [1157, 330] width 33 height 24
type input "**********"
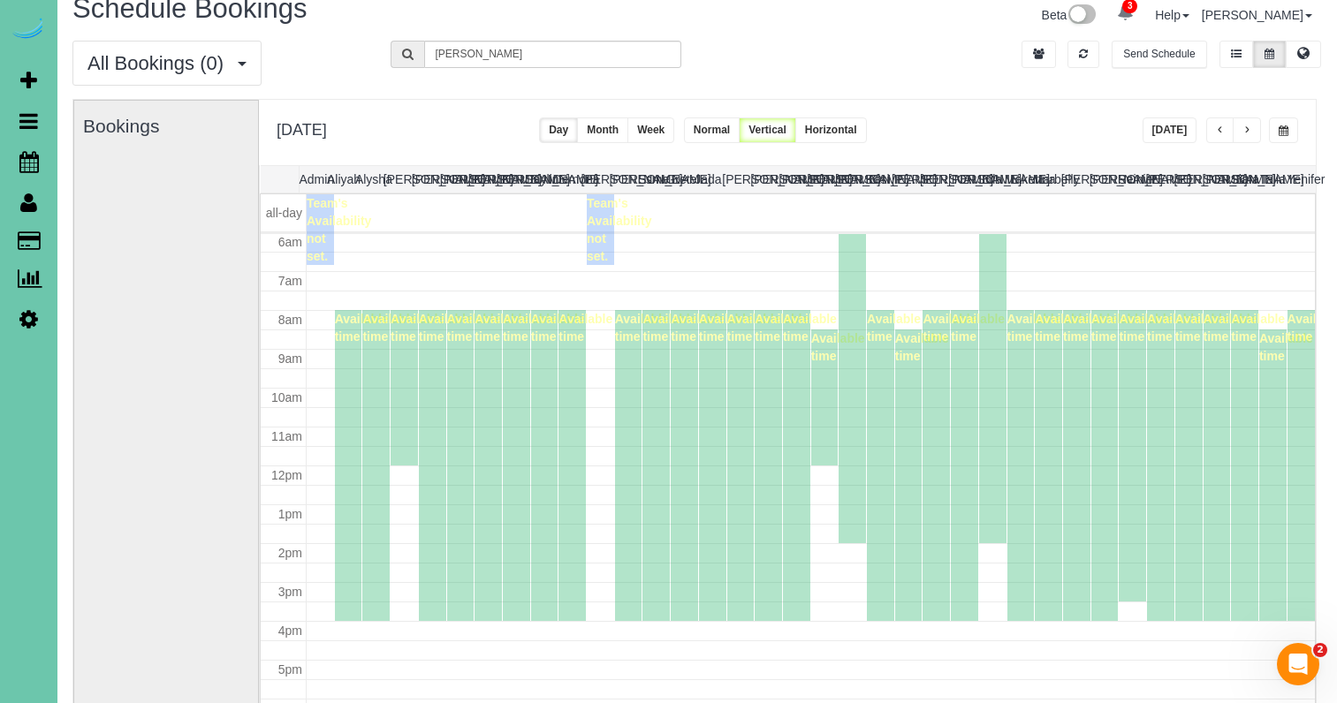
click at [1255, 129] on button "button" at bounding box center [1246, 131] width 28 height 26
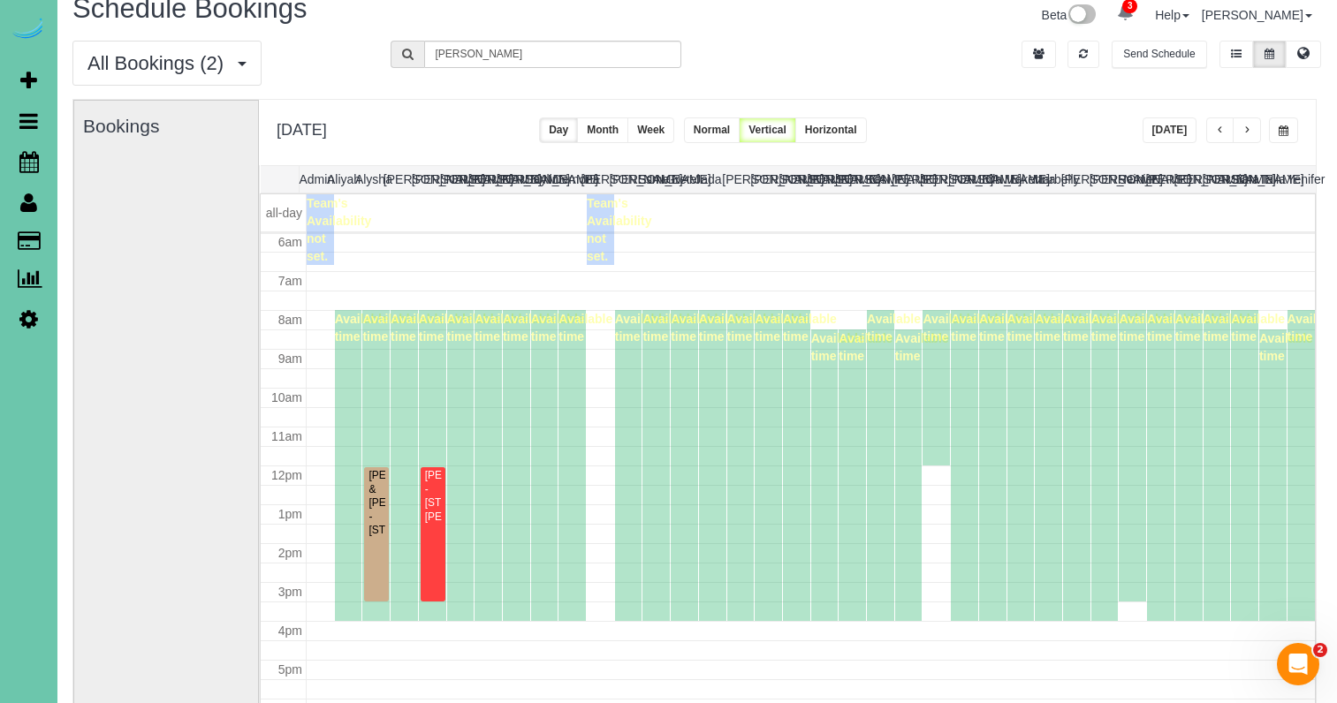
click at [1149, 132] on button "[DATE]" at bounding box center [1169, 131] width 55 height 26
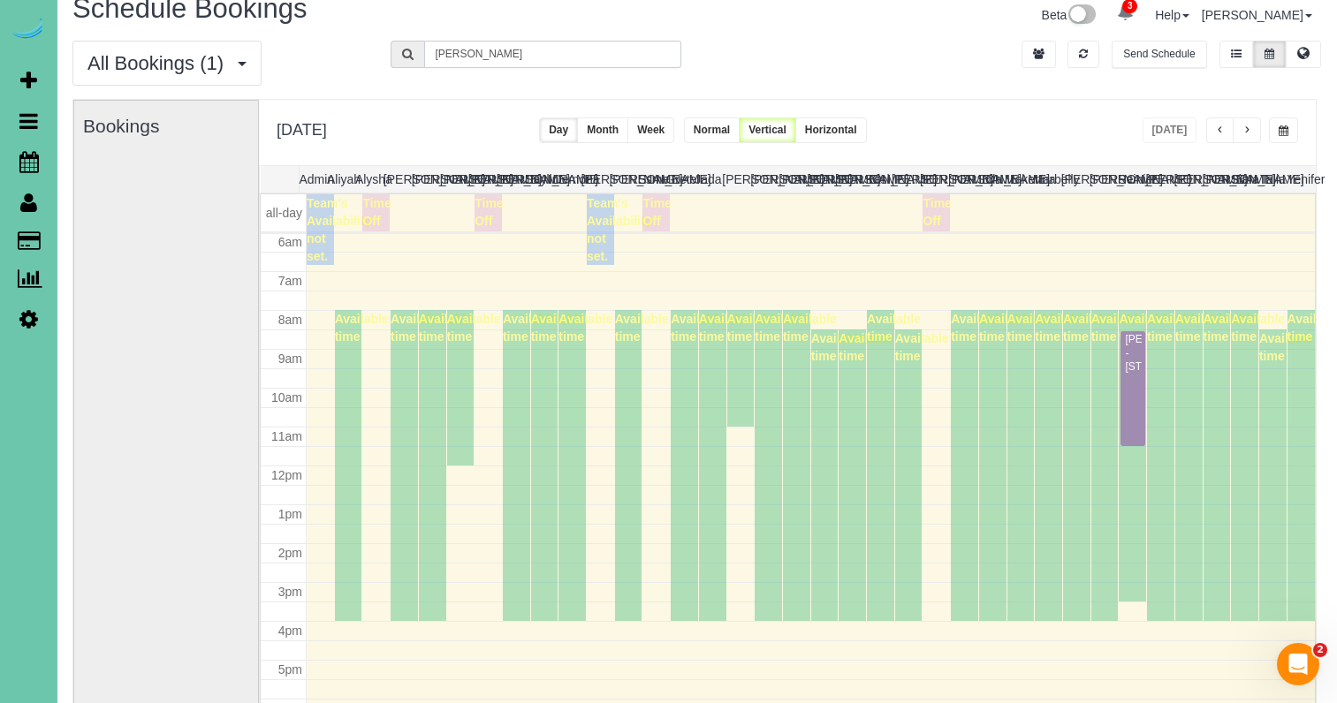
click at [478, 61] on input "pam" at bounding box center [553, 54] width 258 height 27
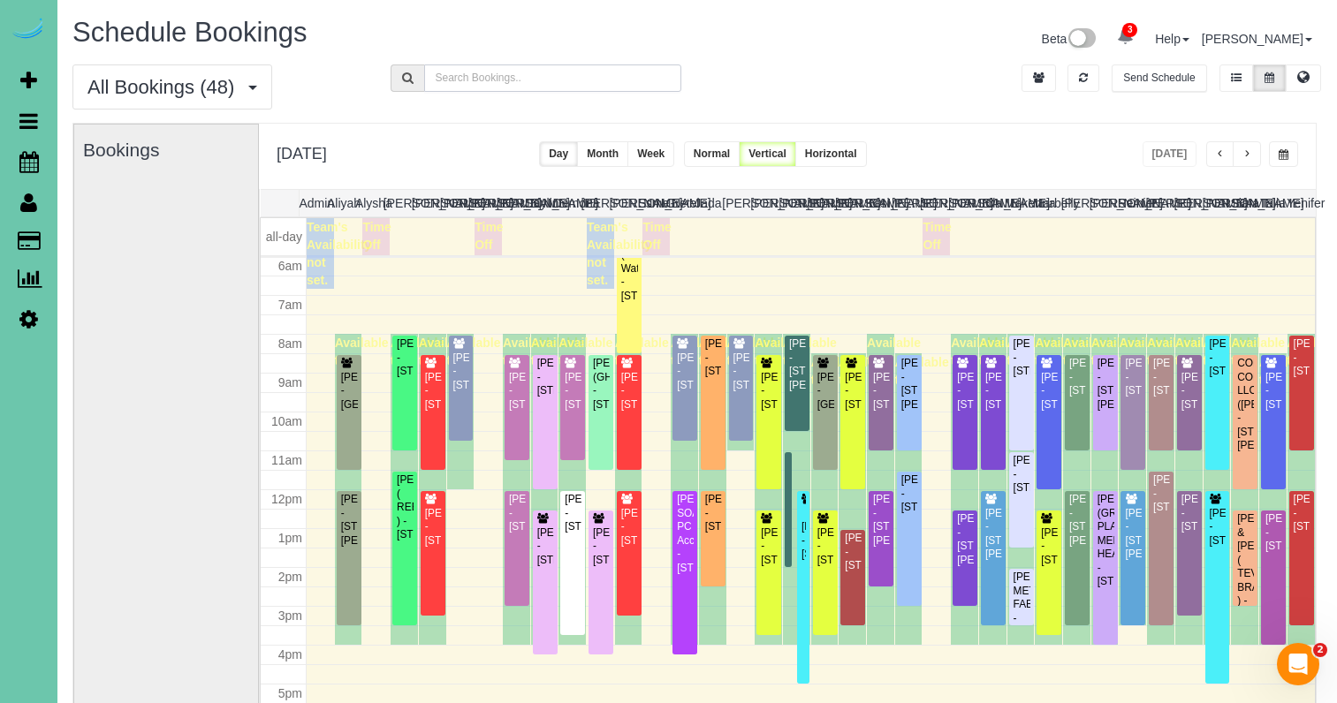
scroll to position [0, 3]
click at [1285, 152] on span "button" at bounding box center [1283, 154] width 10 height 11
type input "**********"
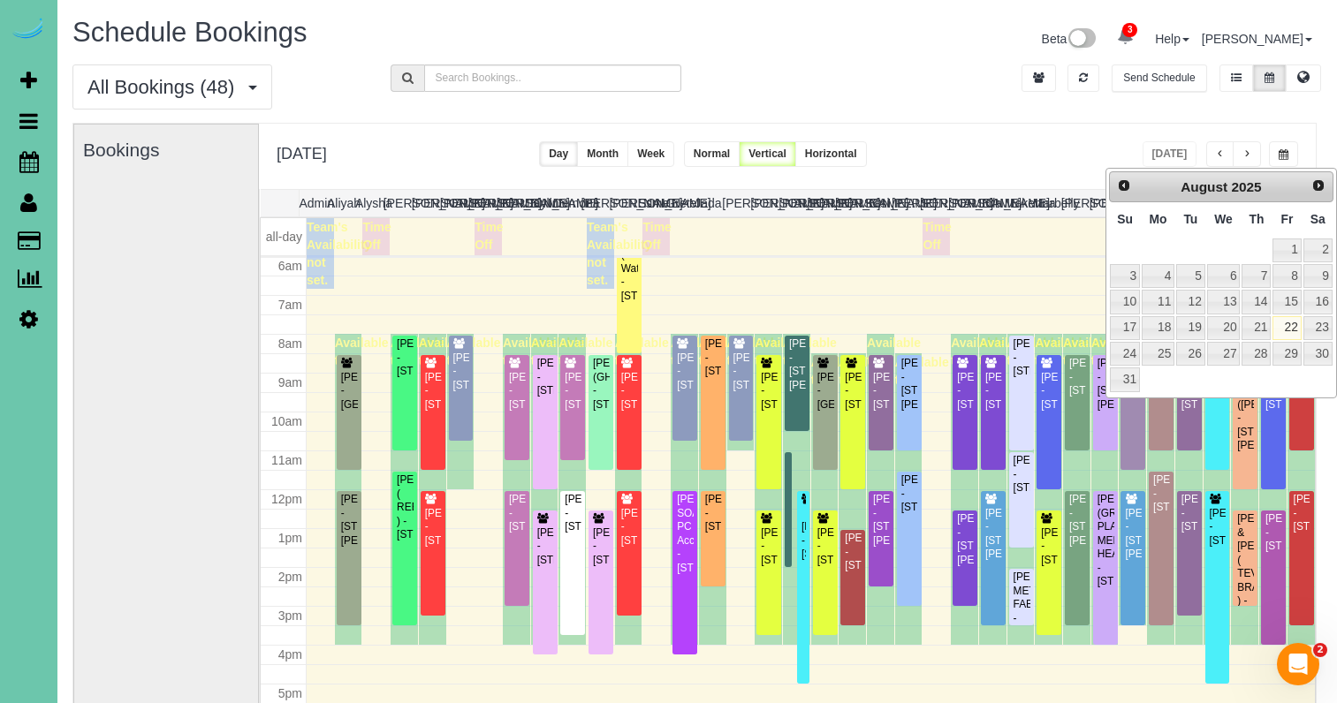
click at [1296, 329] on link "22" at bounding box center [1286, 328] width 28 height 24
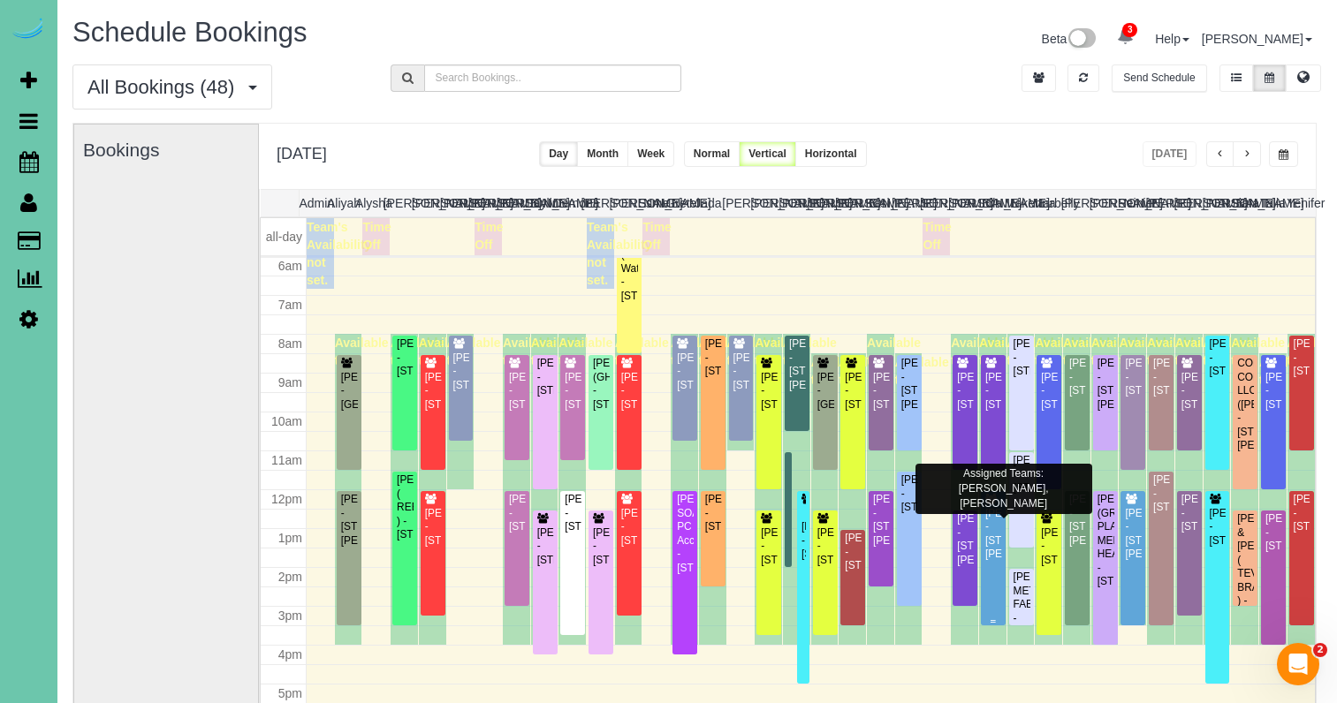
click at [997, 546] on div "Samantha Guenther - 14453 Patrick Ave, Omaha, NE 68116" at bounding box center [993, 534] width 18 height 55
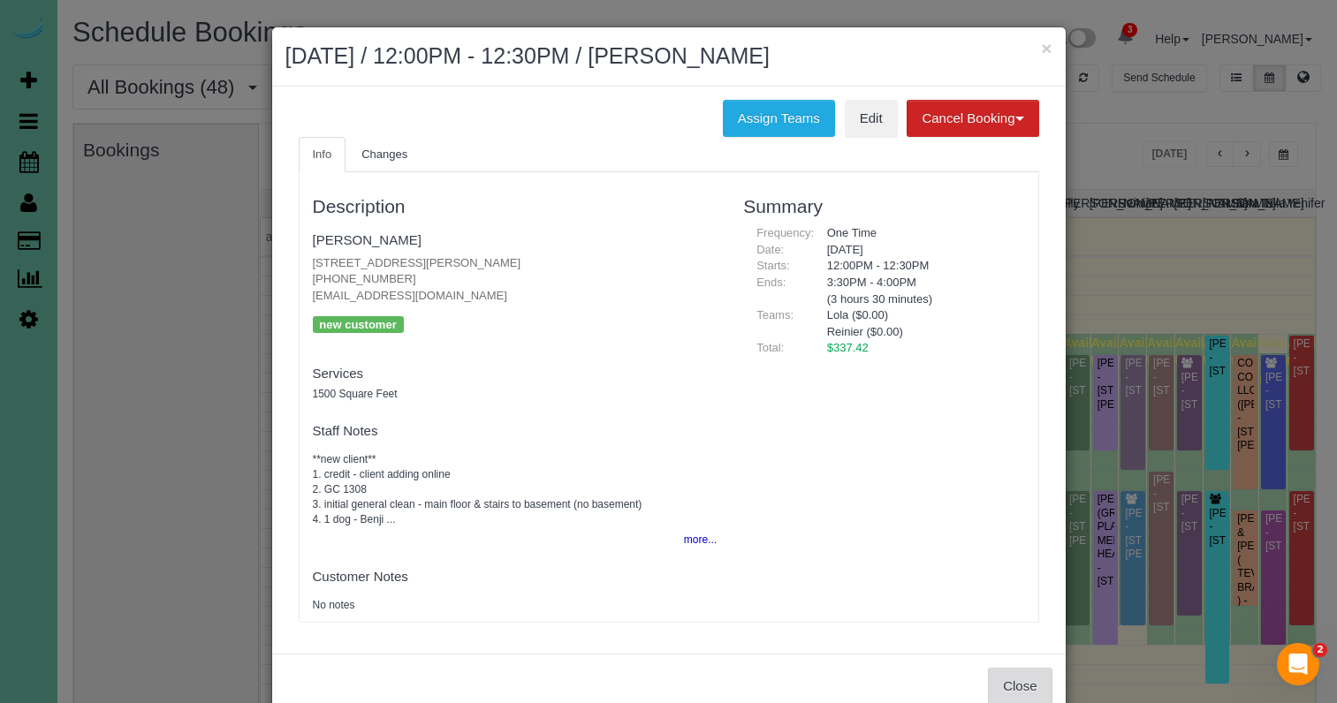
click at [1020, 682] on button "Close" at bounding box center [1020, 686] width 64 height 37
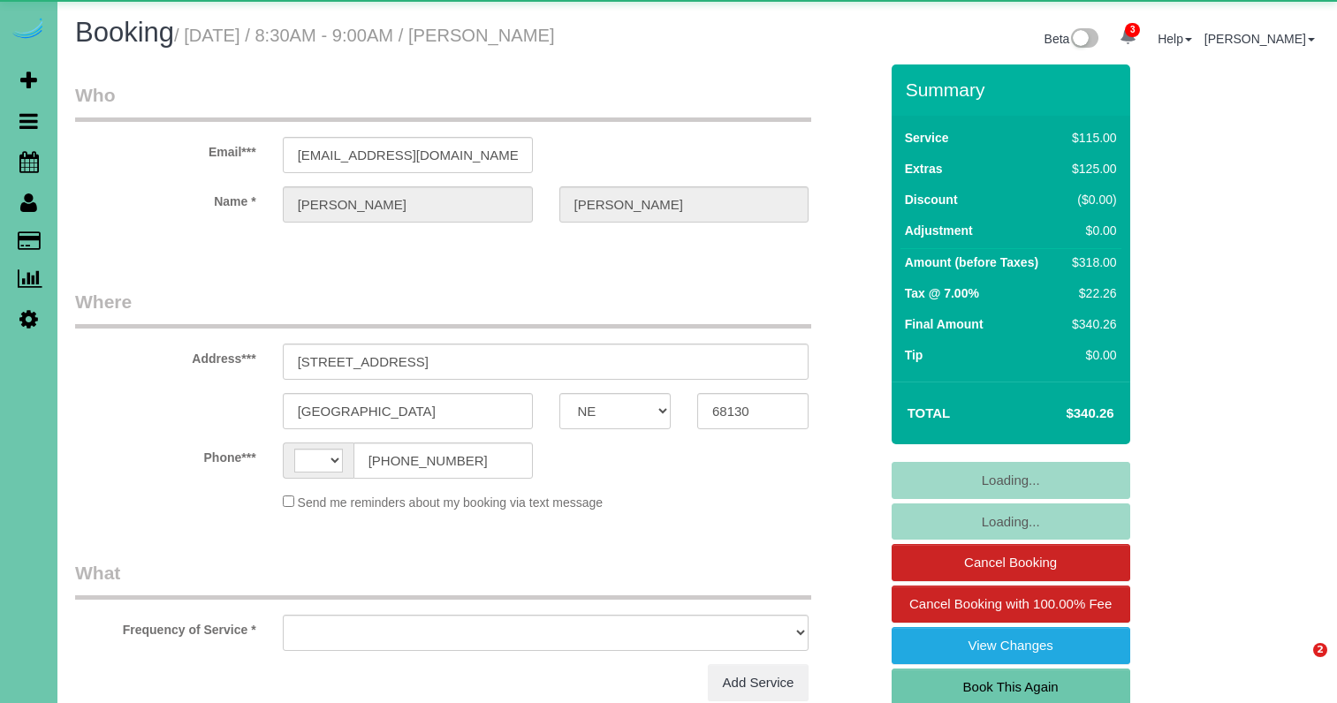
select select "NE"
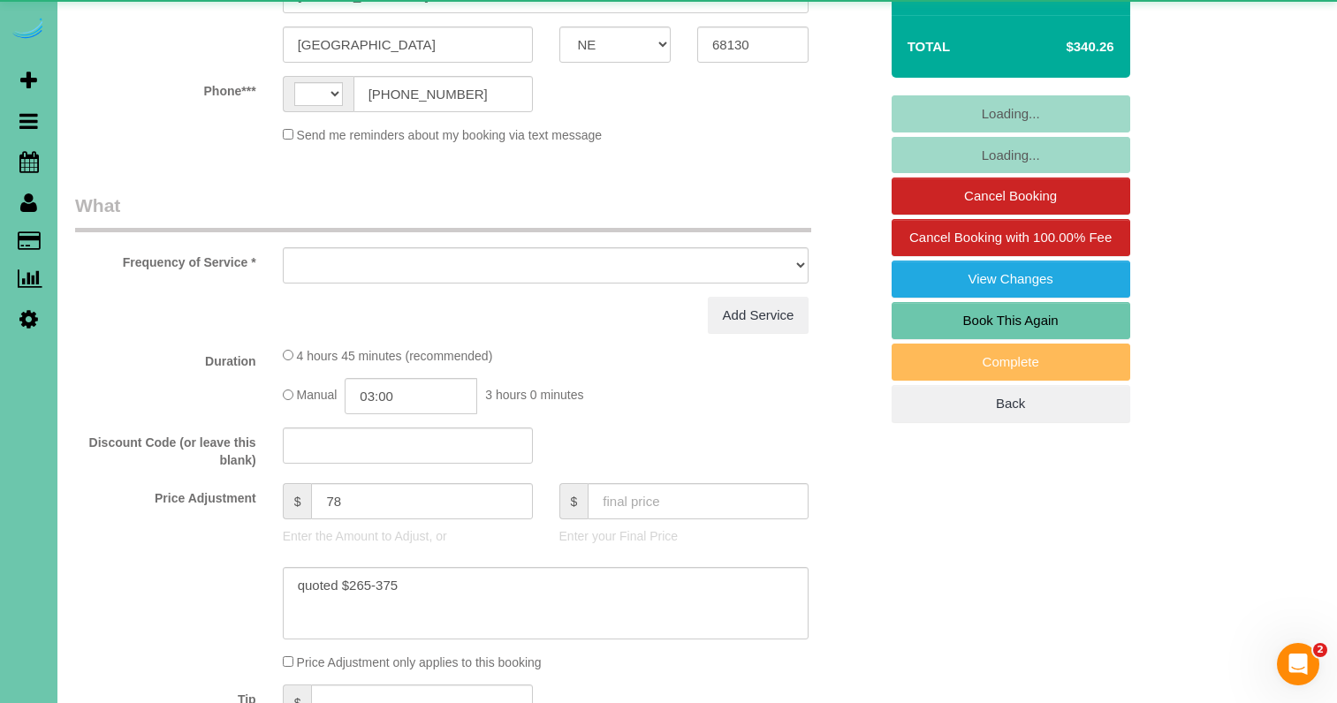
select select "string:[GEOGRAPHIC_DATA]"
select select "object:675"
select select "string:fspay-1253af20-c903-4cef-aefa-e06734ce6f24"
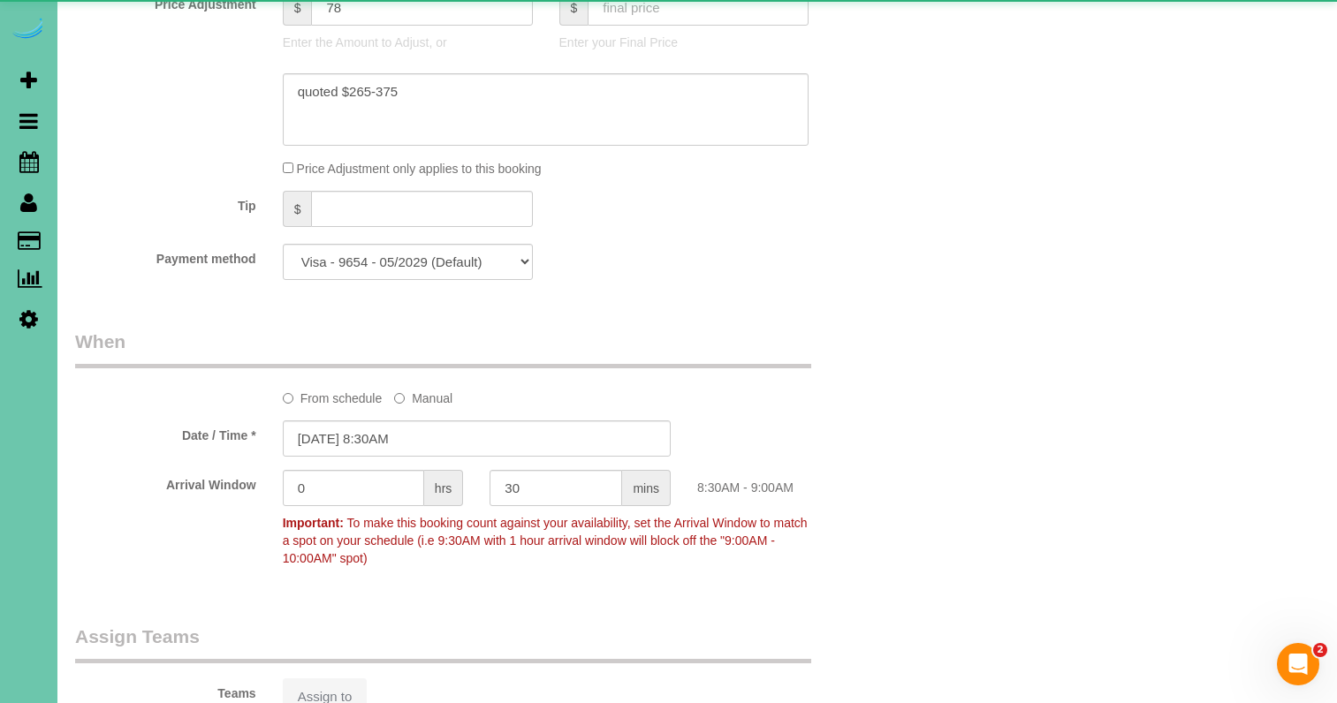
select select "number:35"
select select "number:40"
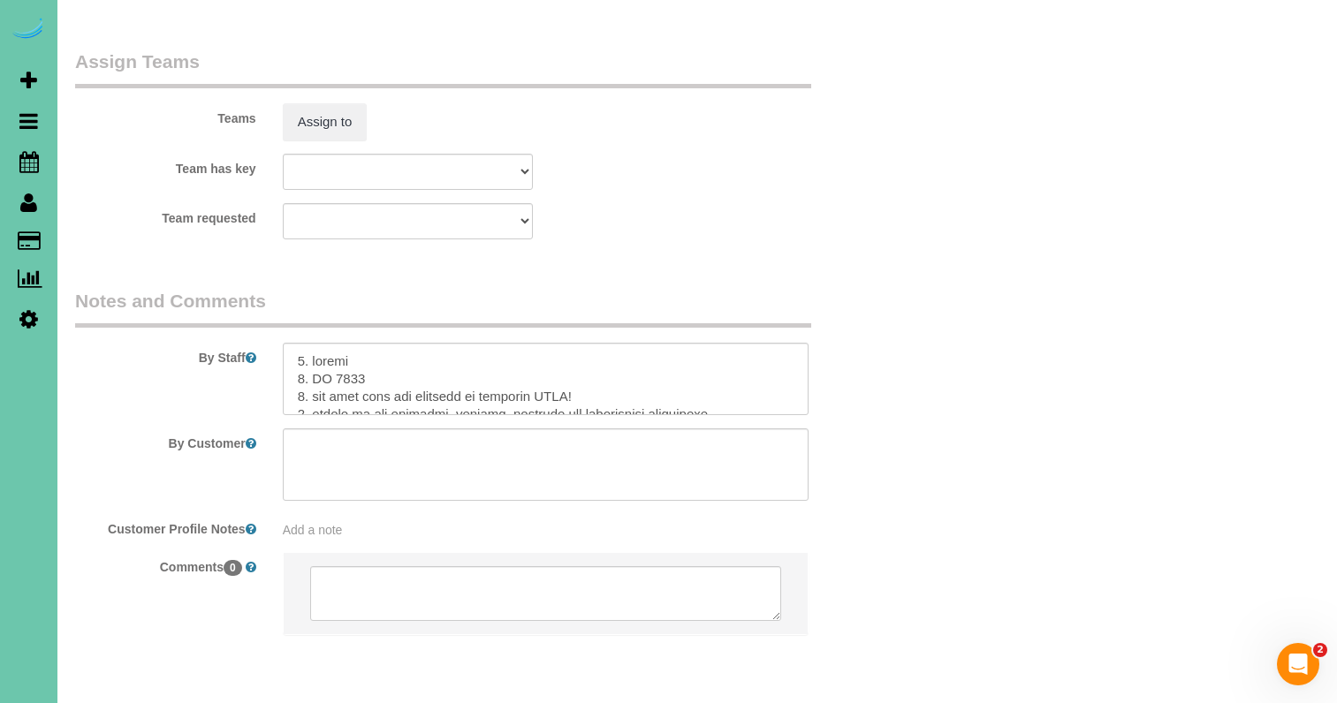
scroll to position [1952, 0]
click at [290, 344] on textarea at bounding box center [546, 380] width 527 height 72
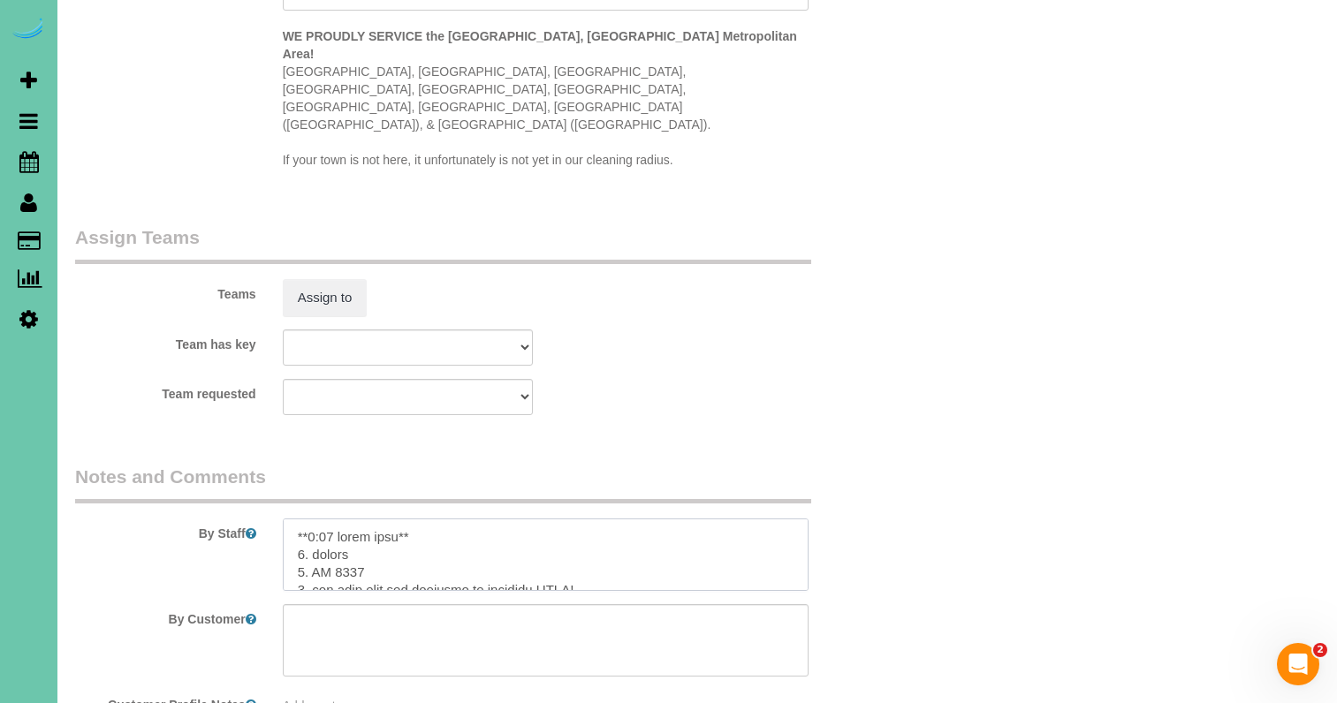
scroll to position [1747, 0]
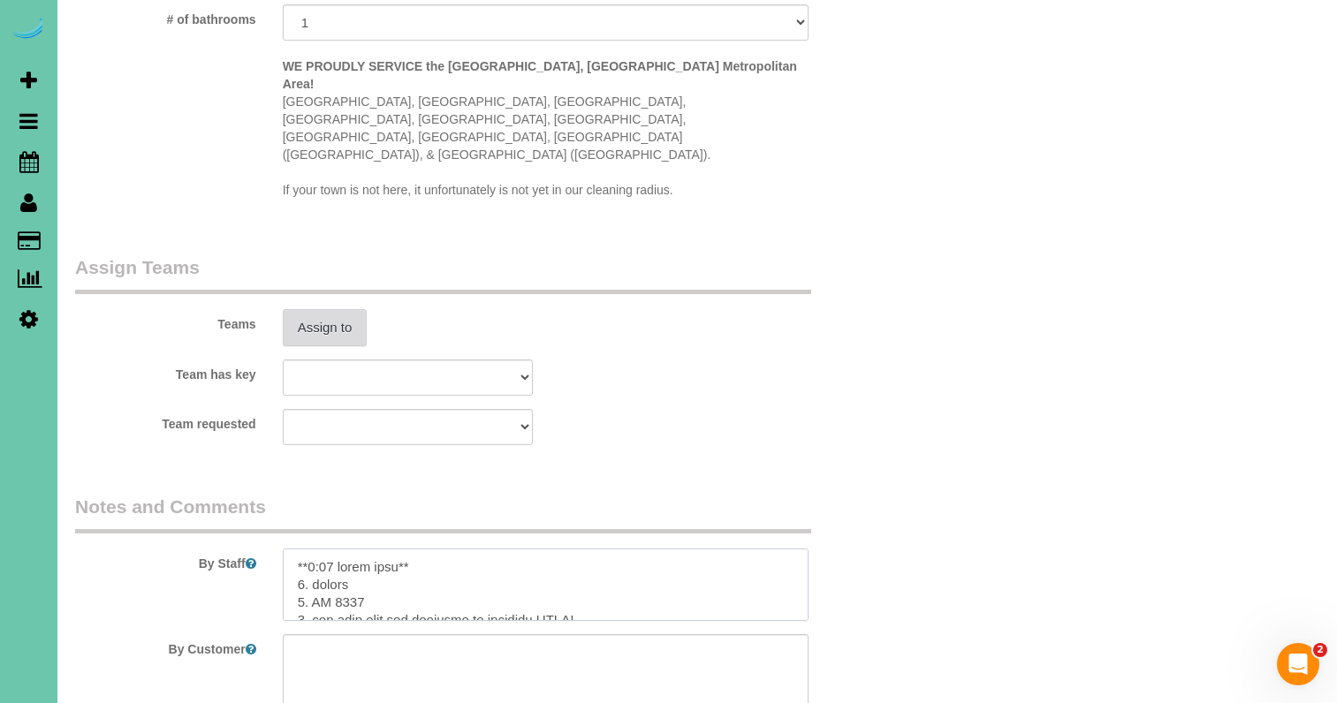
type textarea "**4:98 lorem ipsu** 1. dolors 9. AM 4315 4. con adip elit sed doeiusmo te incid…"
click at [301, 309] on button "Assign to" at bounding box center [325, 327] width 85 height 37
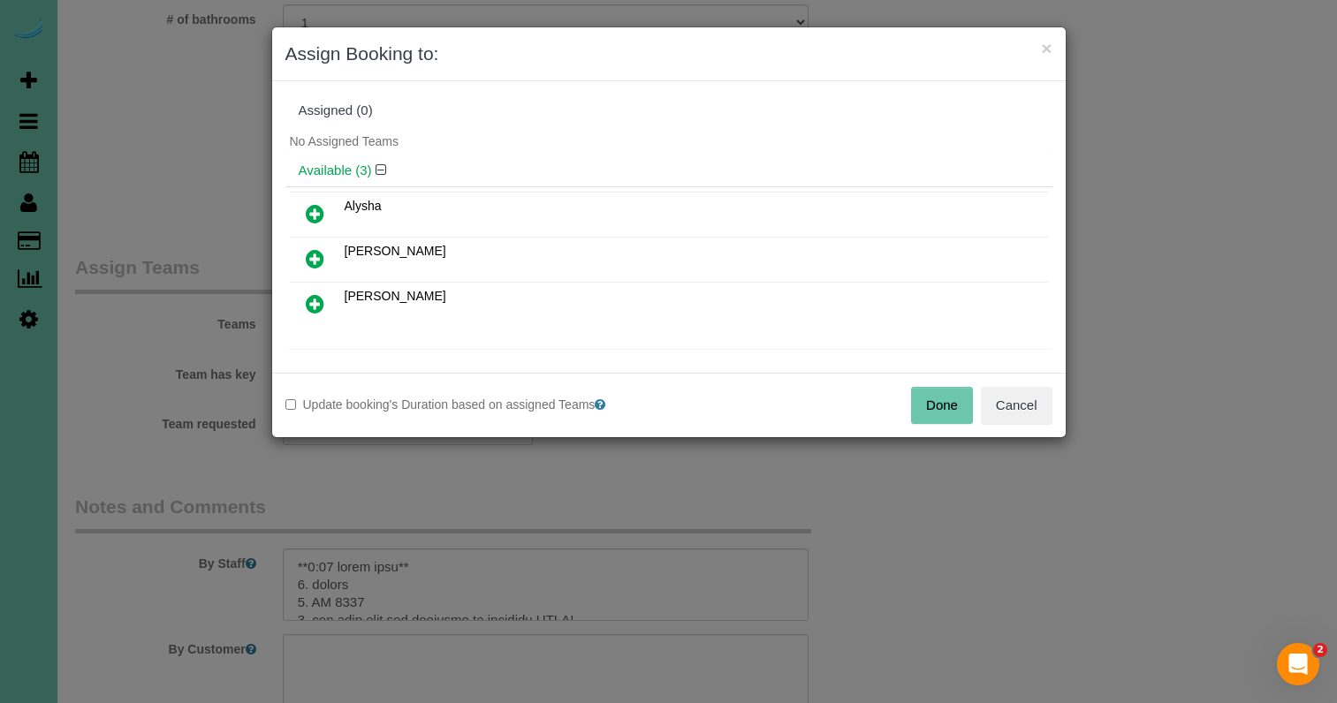
click at [318, 252] on icon at bounding box center [315, 258] width 19 height 21
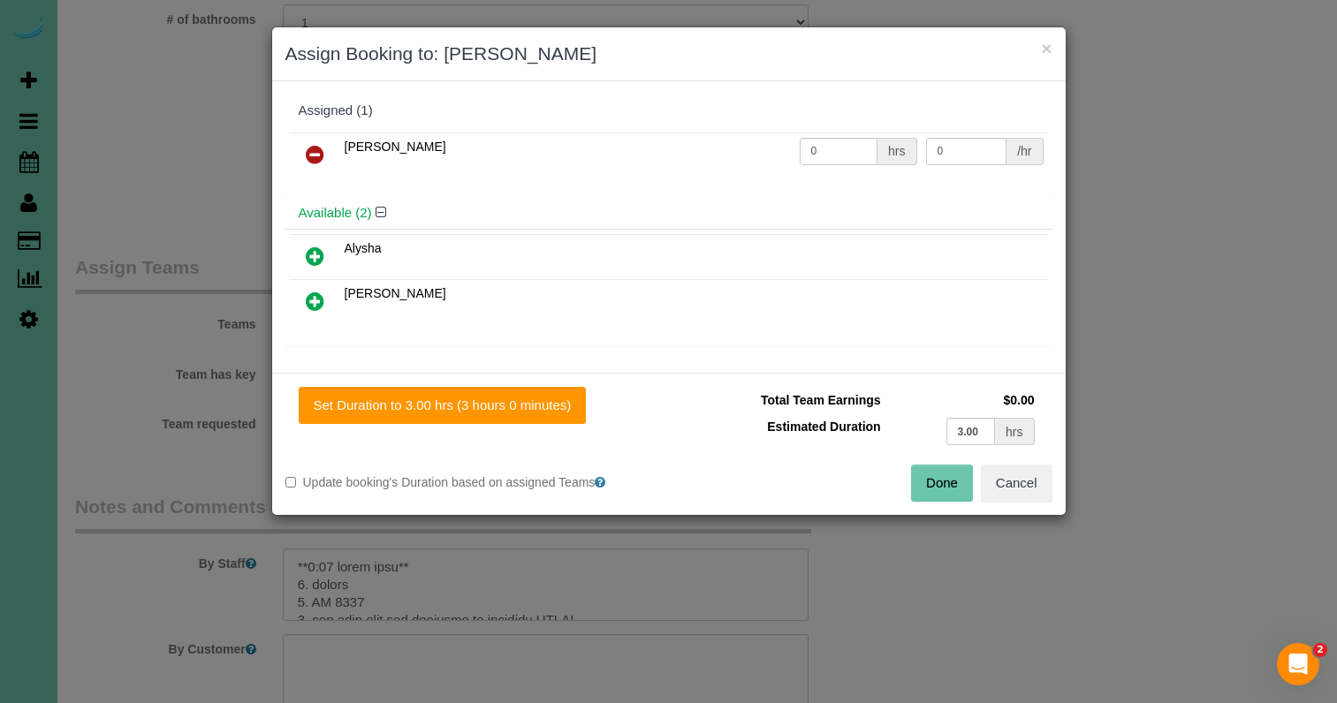
click at [318, 252] on icon at bounding box center [315, 256] width 19 height 21
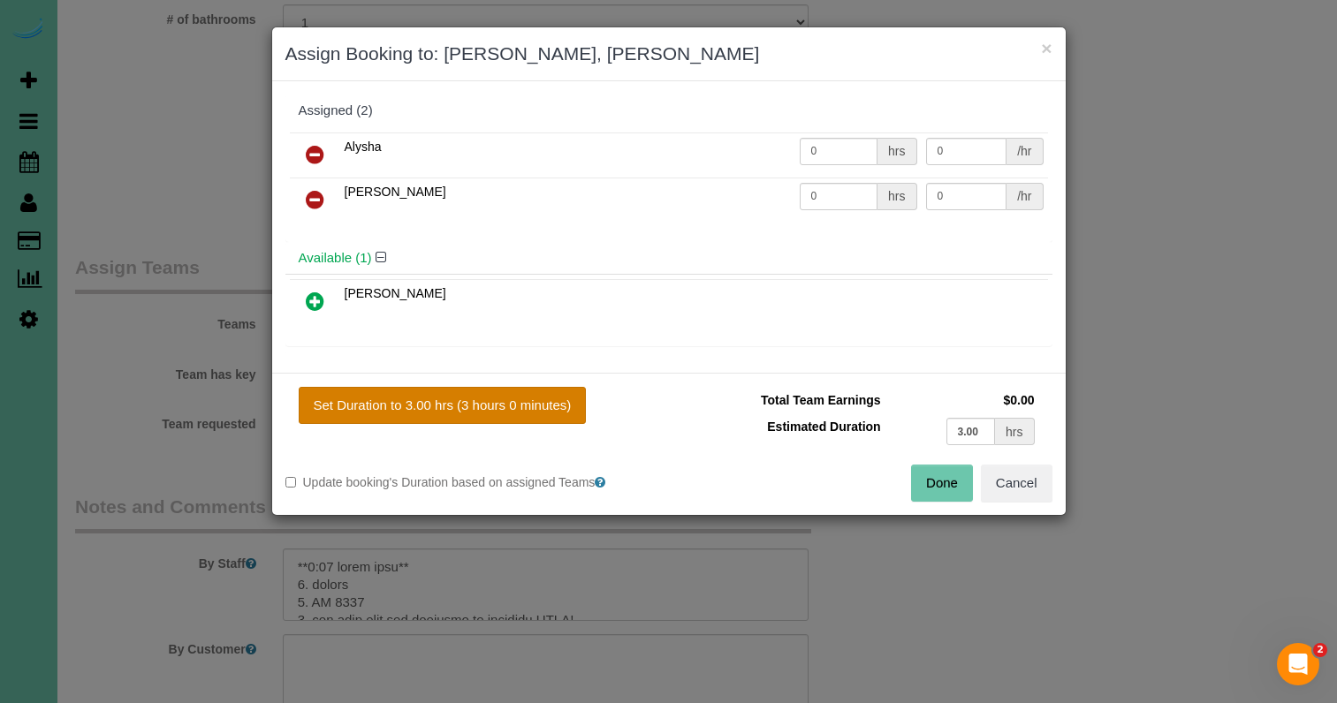
click at [529, 392] on button "Set Duration to 3.00 hrs (3 hours 0 minutes)" at bounding box center [443, 405] width 288 height 37
type input "3.00"
drag, startPoint x: 928, startPoint y: 482, endPoint x: 921, endPoint y: 473, distance: 11.3
click at [928, 482] on button "Done" at bounding box center [942, 483] width 62 height 37
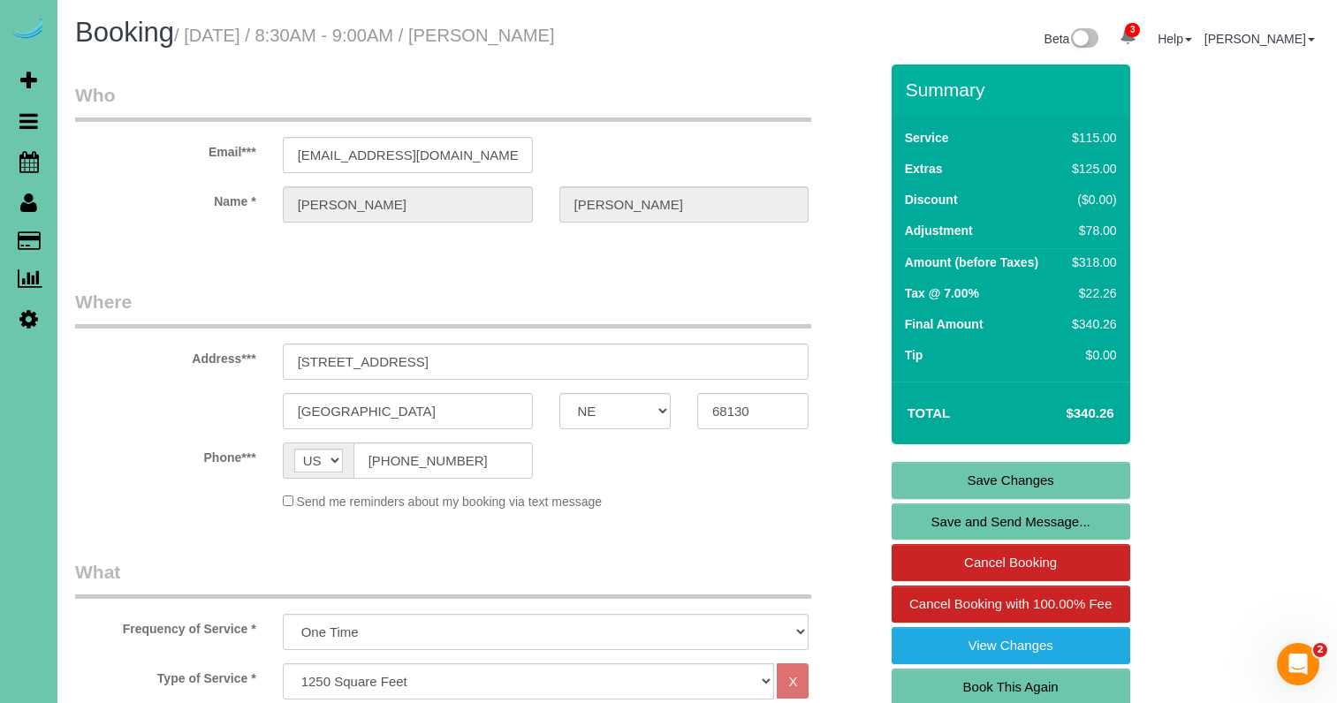
scroll to position [0, 0]
click at [928, 483] on link "Save Changes" at bounding box center [1010, 480] width 239 height 37
